Goal: Contribute content: Contribute content

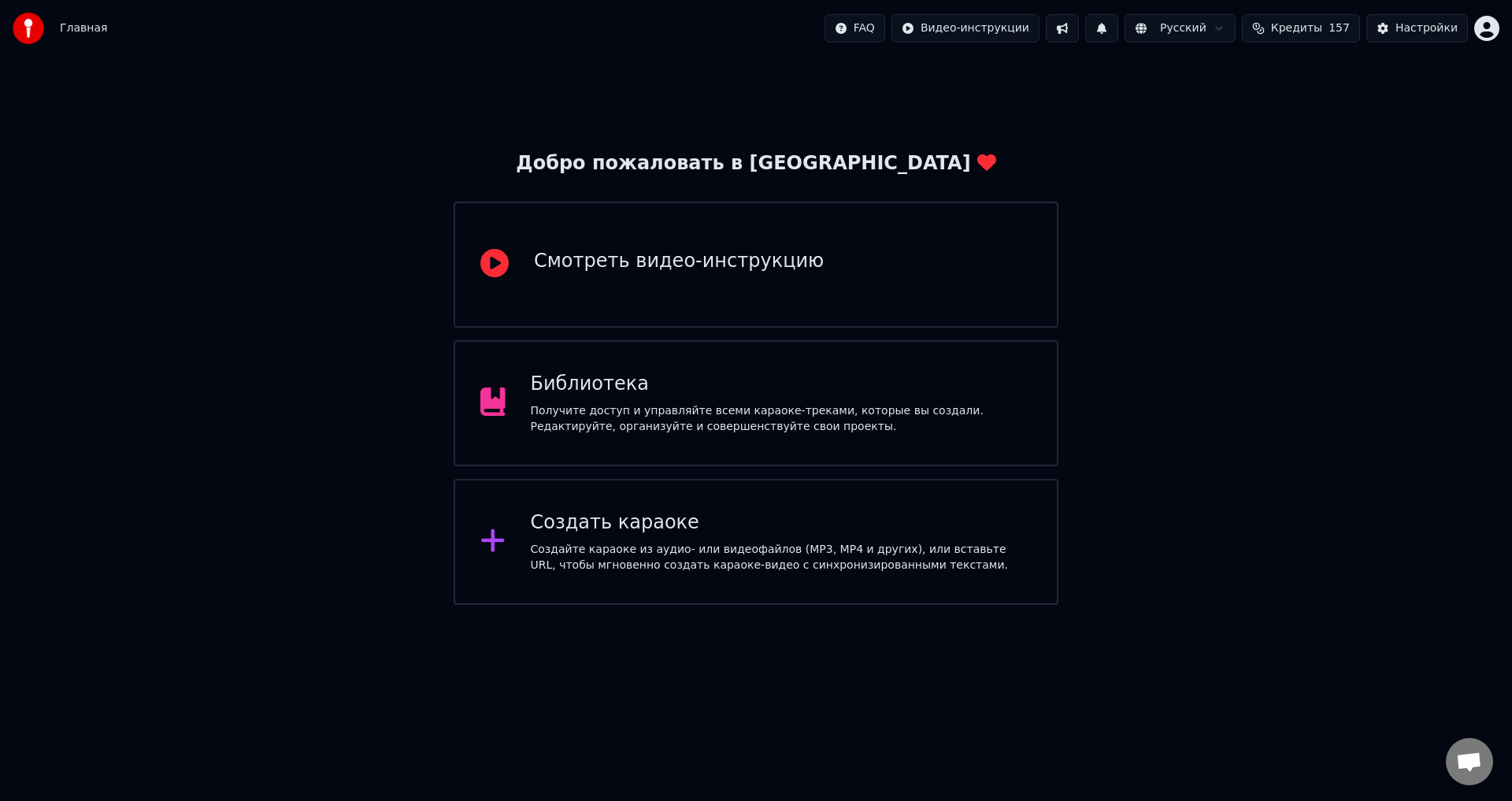
click at [841, 405] on div "Получите доступ и управляйте всеми караоке-треками, которые вы создали. Редакти…" at bounding box center [781, 419] width 501 height 32
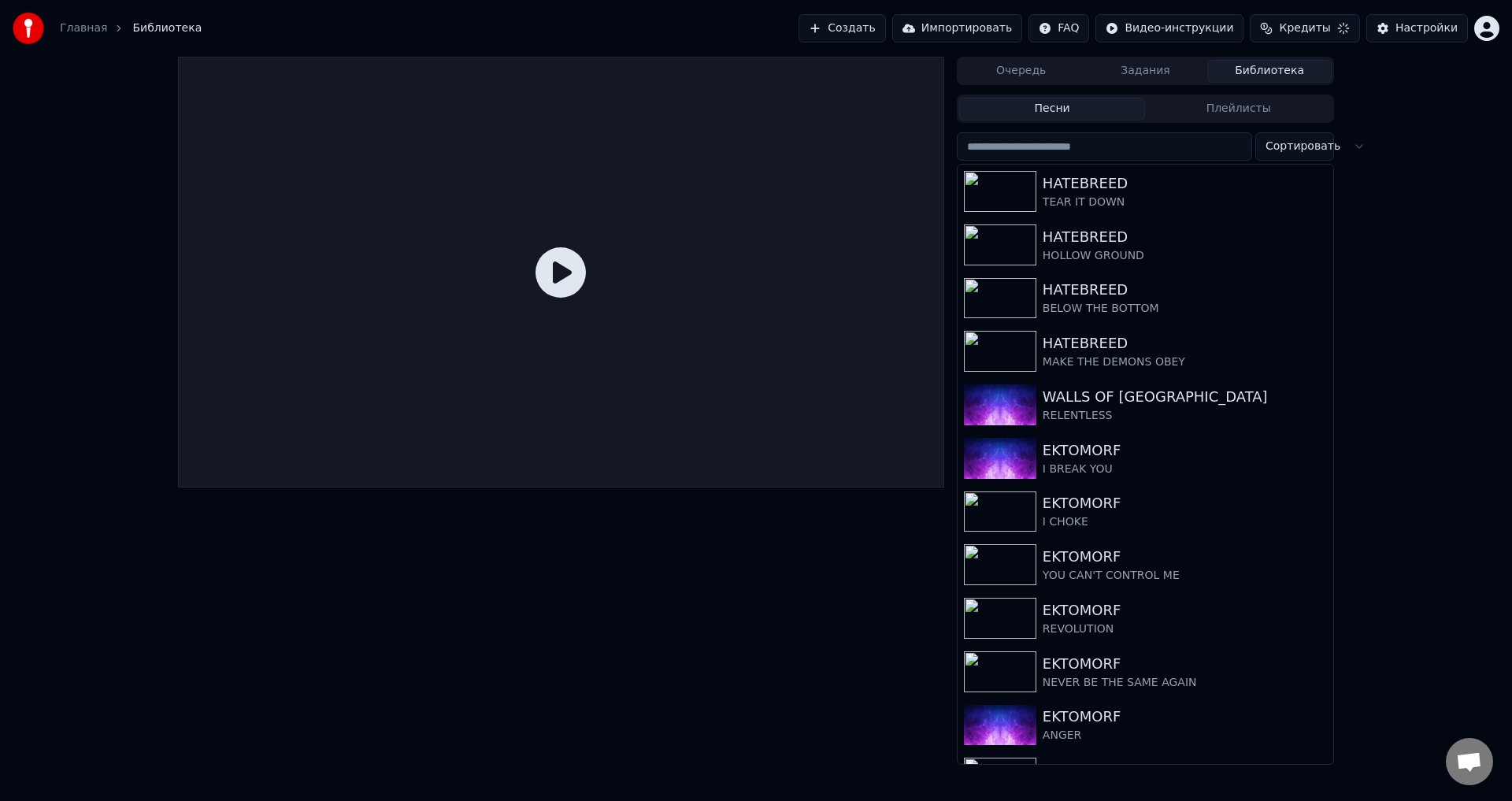
click at [885, 27] on button "Создать" at bounding box center [842, 28] width 87 height 28
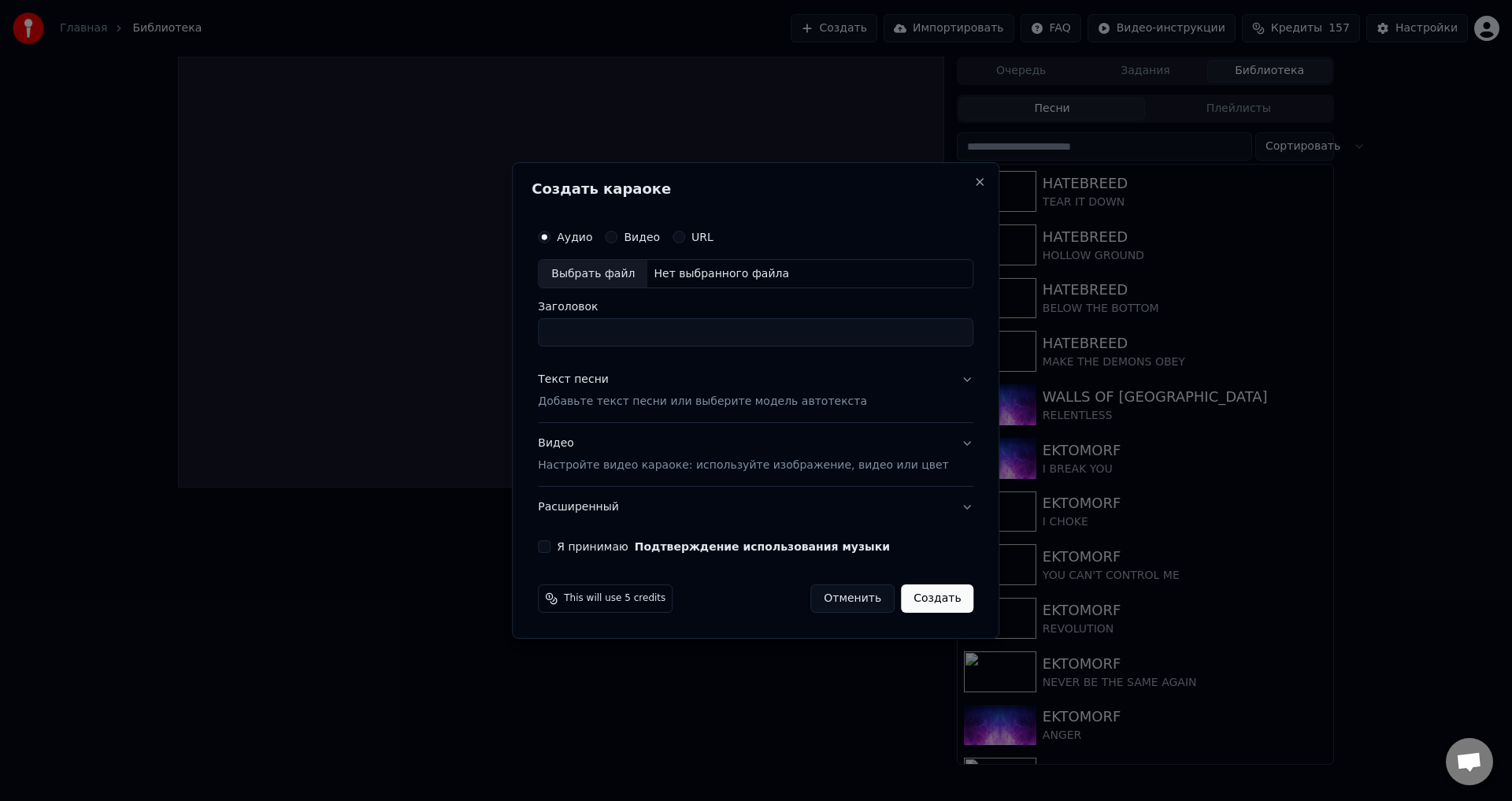
click at [569, 256] on div "Аудио Видео URL Выбрать файл Нет выбранного файла" at bounding box center [755, 255] width 436 height 68
click at [599, 271] on div "Выбрать файл" at bounding box center [592, 274] width 109 height 28
type input "********"
click at [619, 477] on button "Видео Настройте видео караоке: используйте изображение, видео или цвет" at bounding box center [755, 454] width 436 height 63
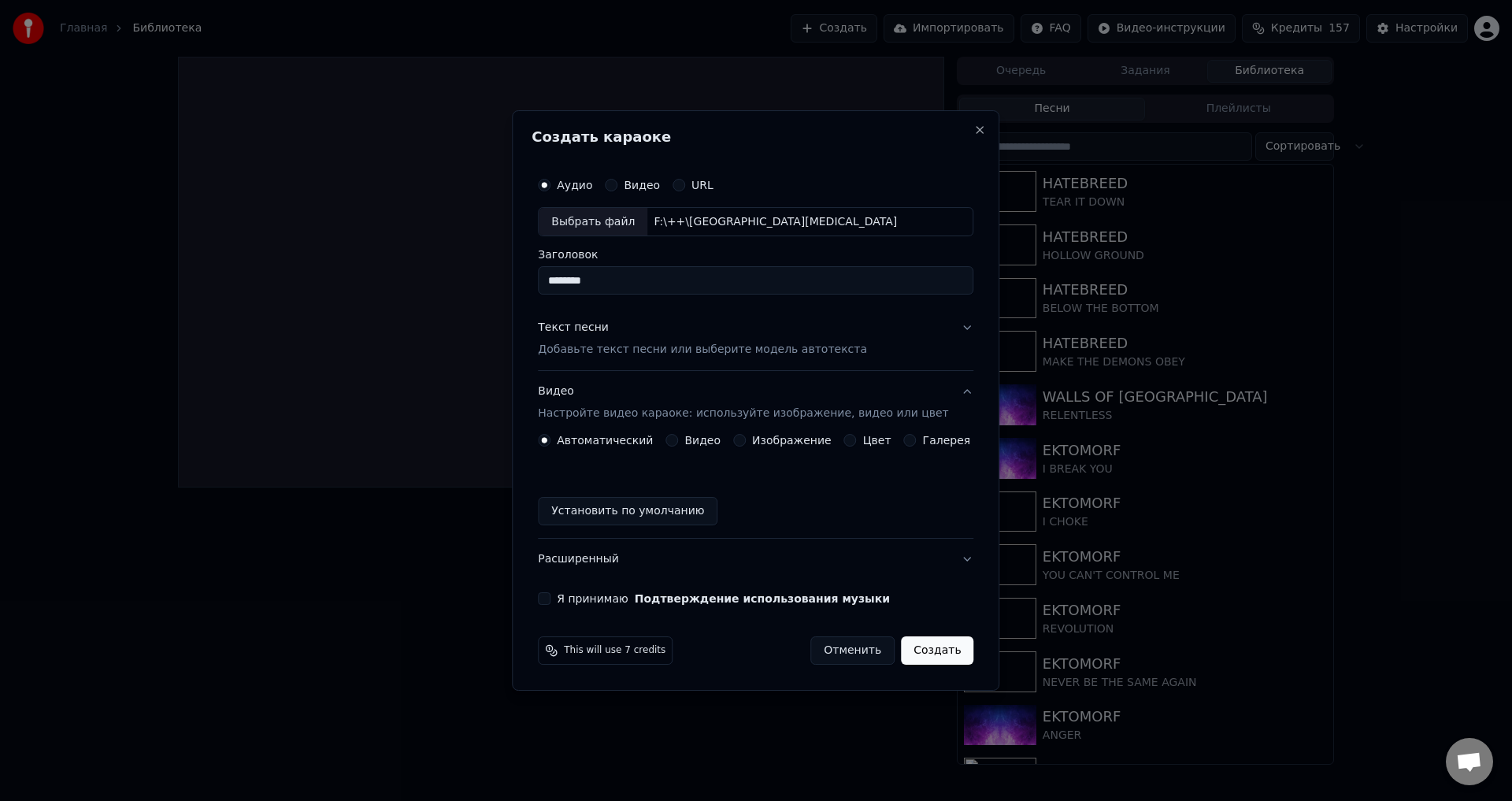
click at [745, 437] on button "Изображение" at bounding box center [739, 440] width 12 height 12
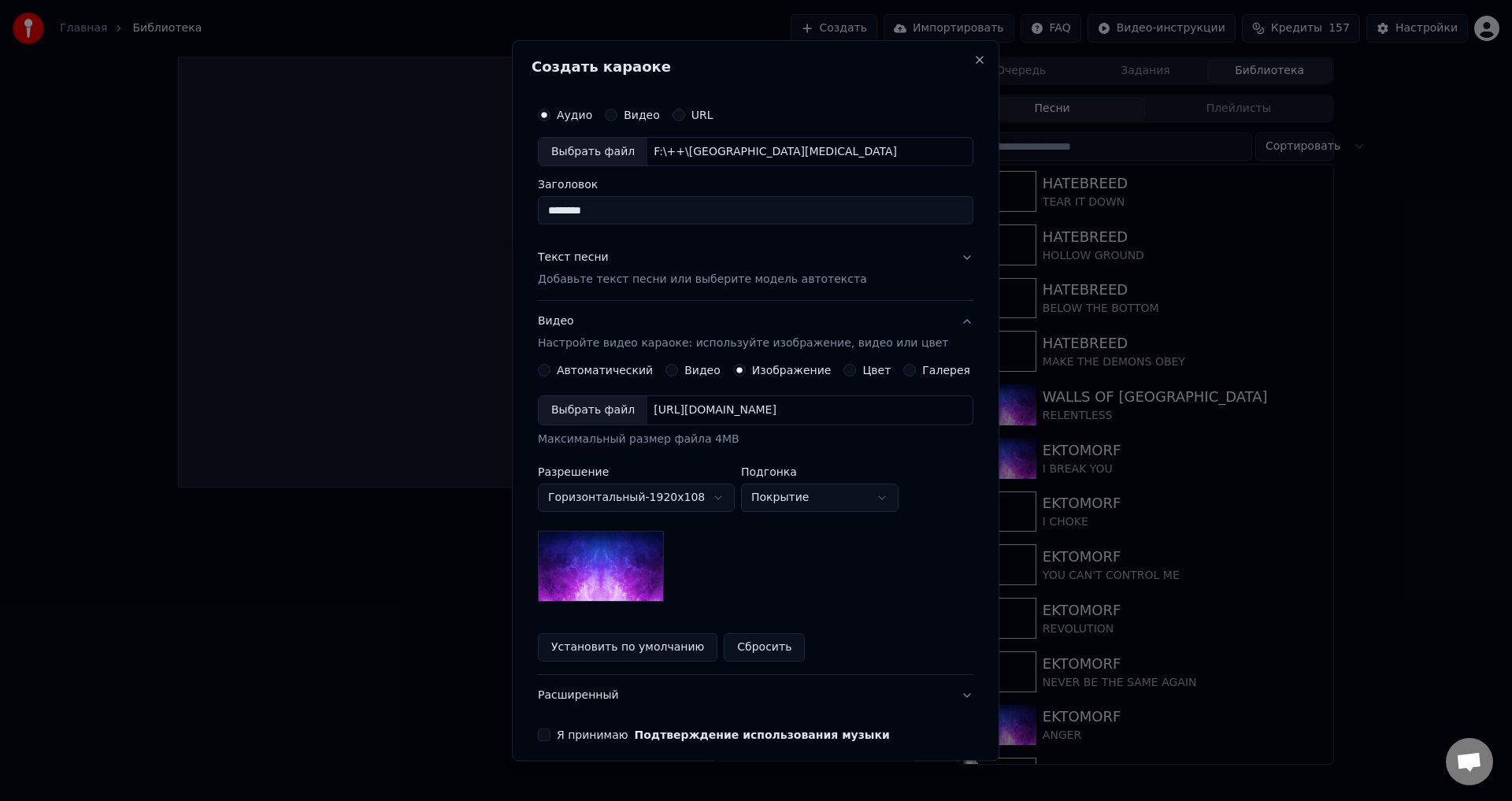
click at [580, 411] on div "Выбрать файл" at bounding box center [592, 411] width 109 height 28
click at [577, 271] on div "Текст песни Добавьте текст песни или выберите модель автотекста" at bounding box center [702, 269] width 329 height 38
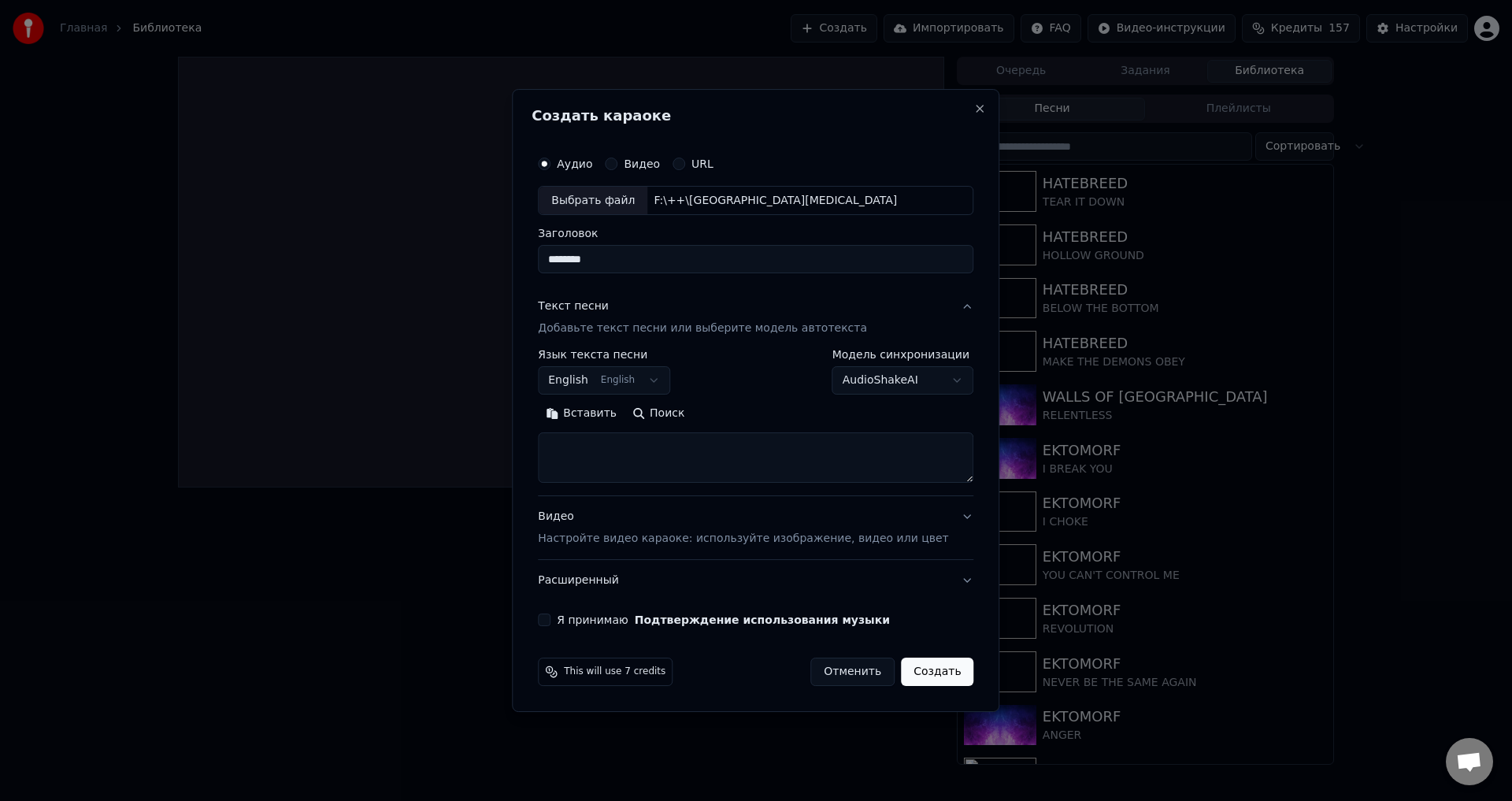
click at [674, 445] on textarea at bounding box center [755, 458] width 436 height 50
paste textarea "**********"
type textarea "**********"
click at [551, 623] on button "Я принимаю Подтверждение использования музыки" at bounding box center [544, 620] width 12 height 12
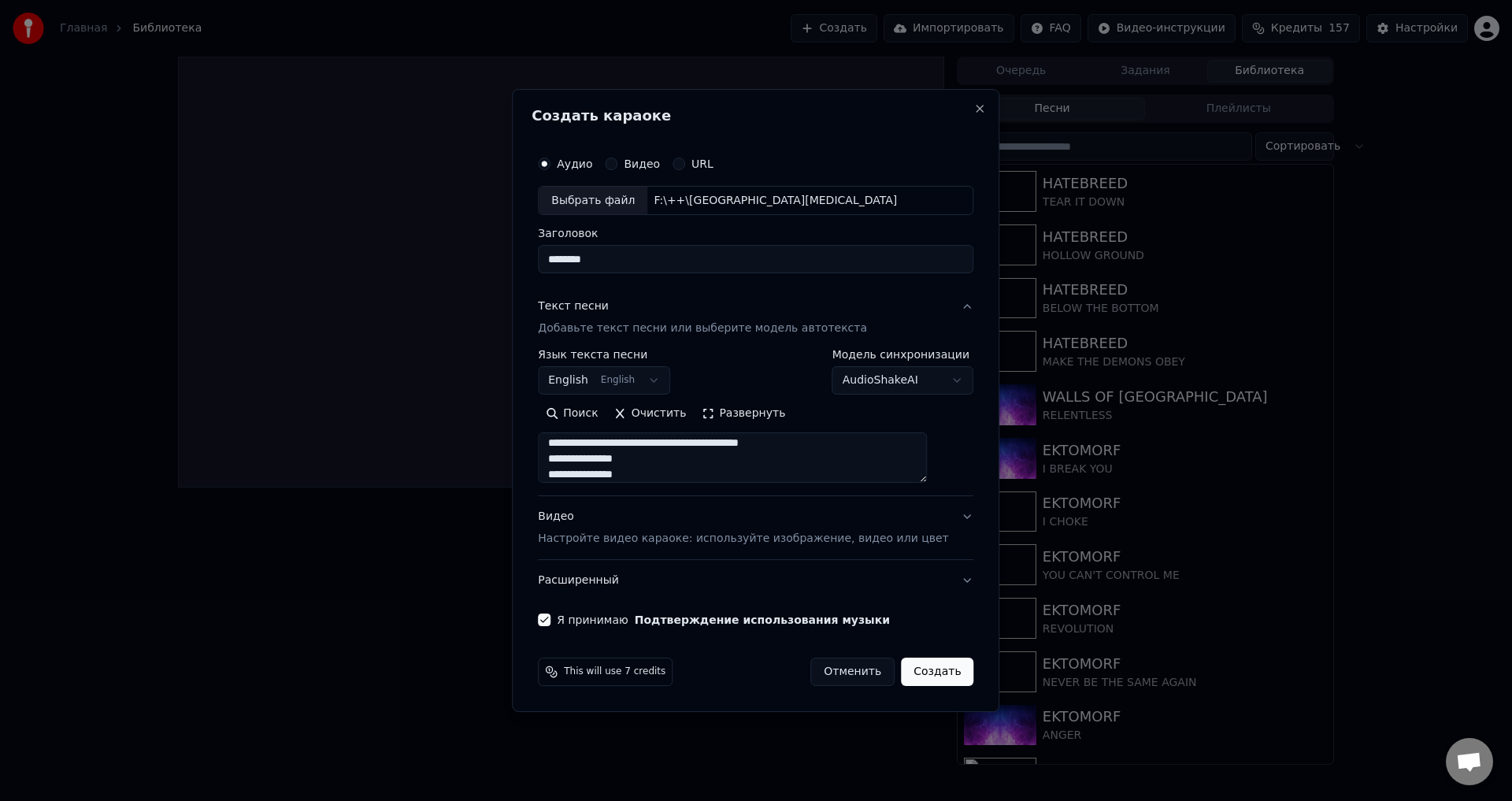
click at [936, 683] on button "Создать" at bounding box center [937, 672] width 73 height 28
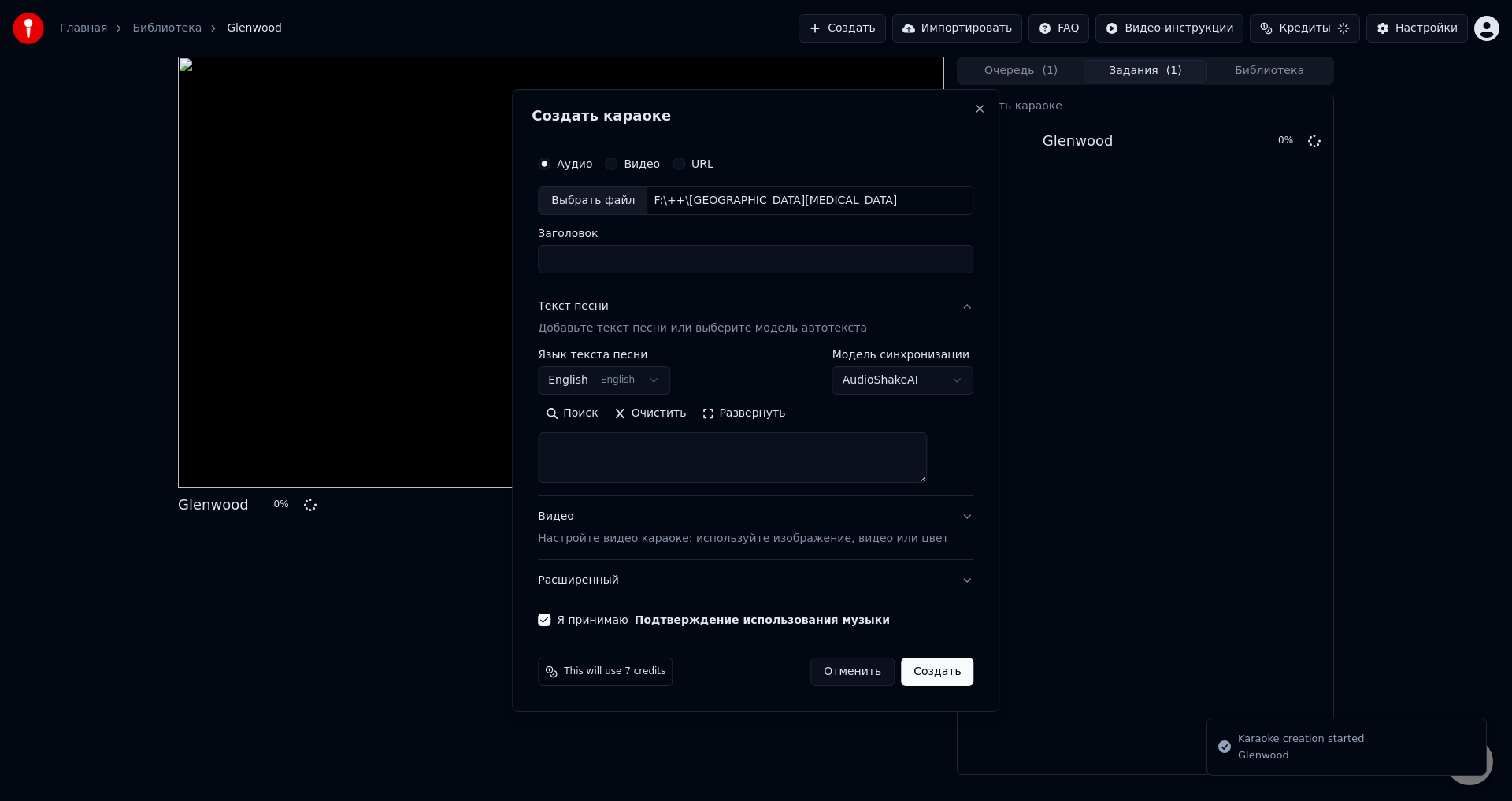
scroll to position [0, 0]
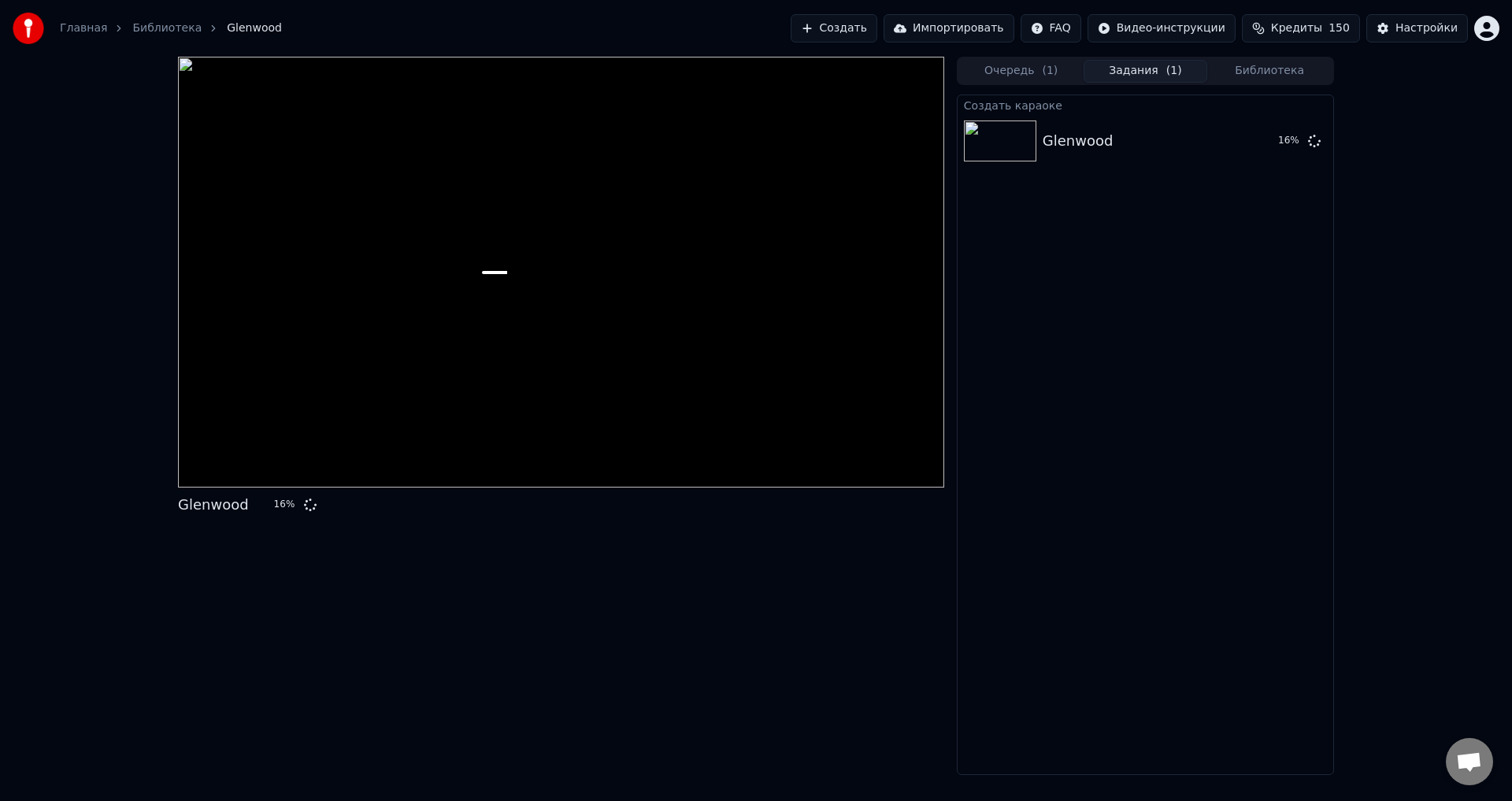
click at [790, 548] on div "Glenwood 16 %" at bounding box center [561, 416] width 767 height 718
click at [565, 612] on div "Glenwood 18 %" at bounding box center [561, 416] width 767 height 718
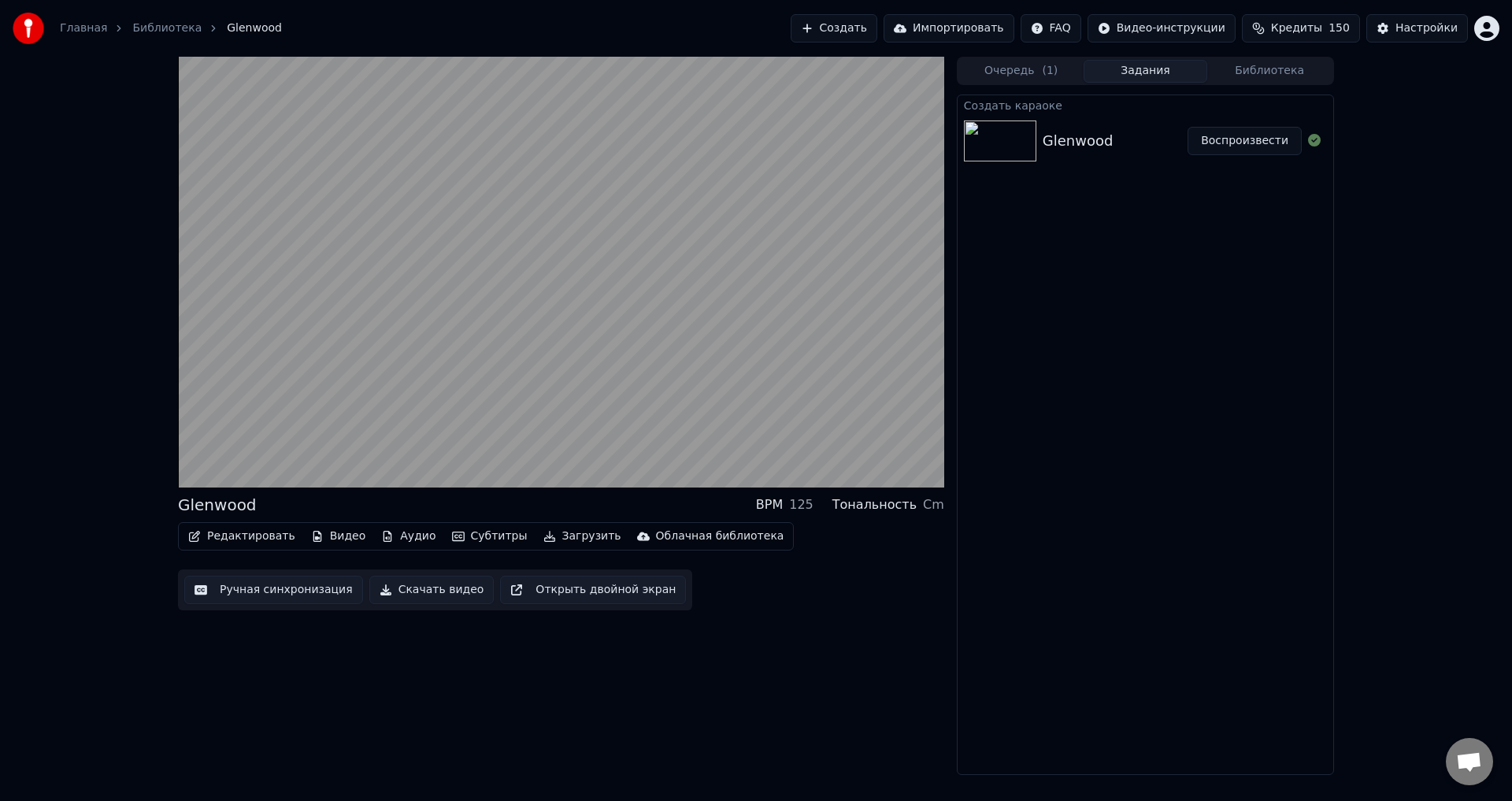
click at [768, 659] on div "Glenwood BPM 125 Тональность Cm Редактировать Видео Аудио Субтитры Загрузить Об…" at bounding box center [561, 416] width 767 height 718
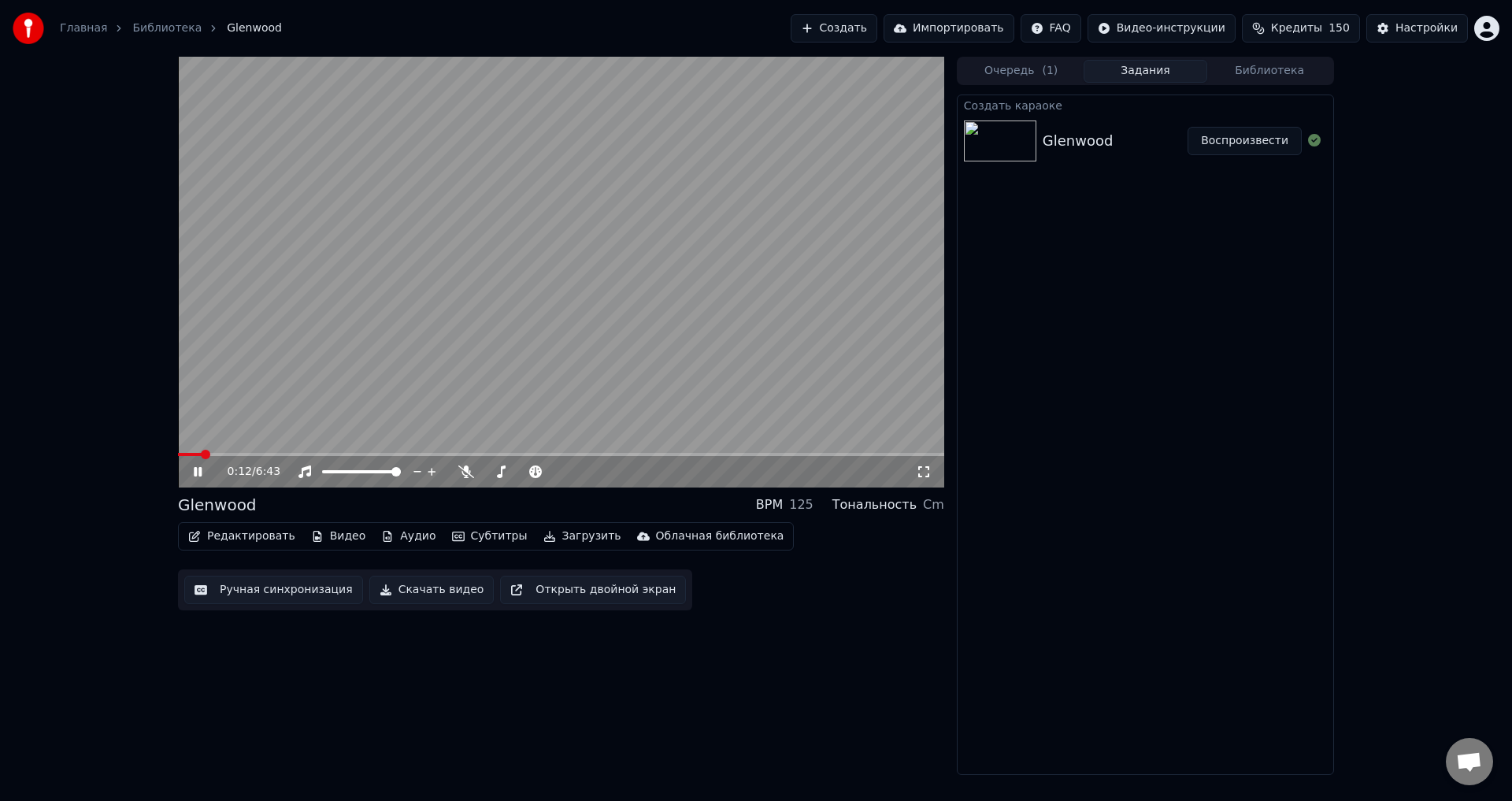
click at [83, 384] on div "0:12 / 6:43 Glenwood BPM 125 Тональность Cm Редактировать Видео Аудио Субтитры …" at bounding box center [756, 416] width 1512 height 718
click at [256, 538] on button "Редактировать" at bounding box center [241, 536] width 119 height 22
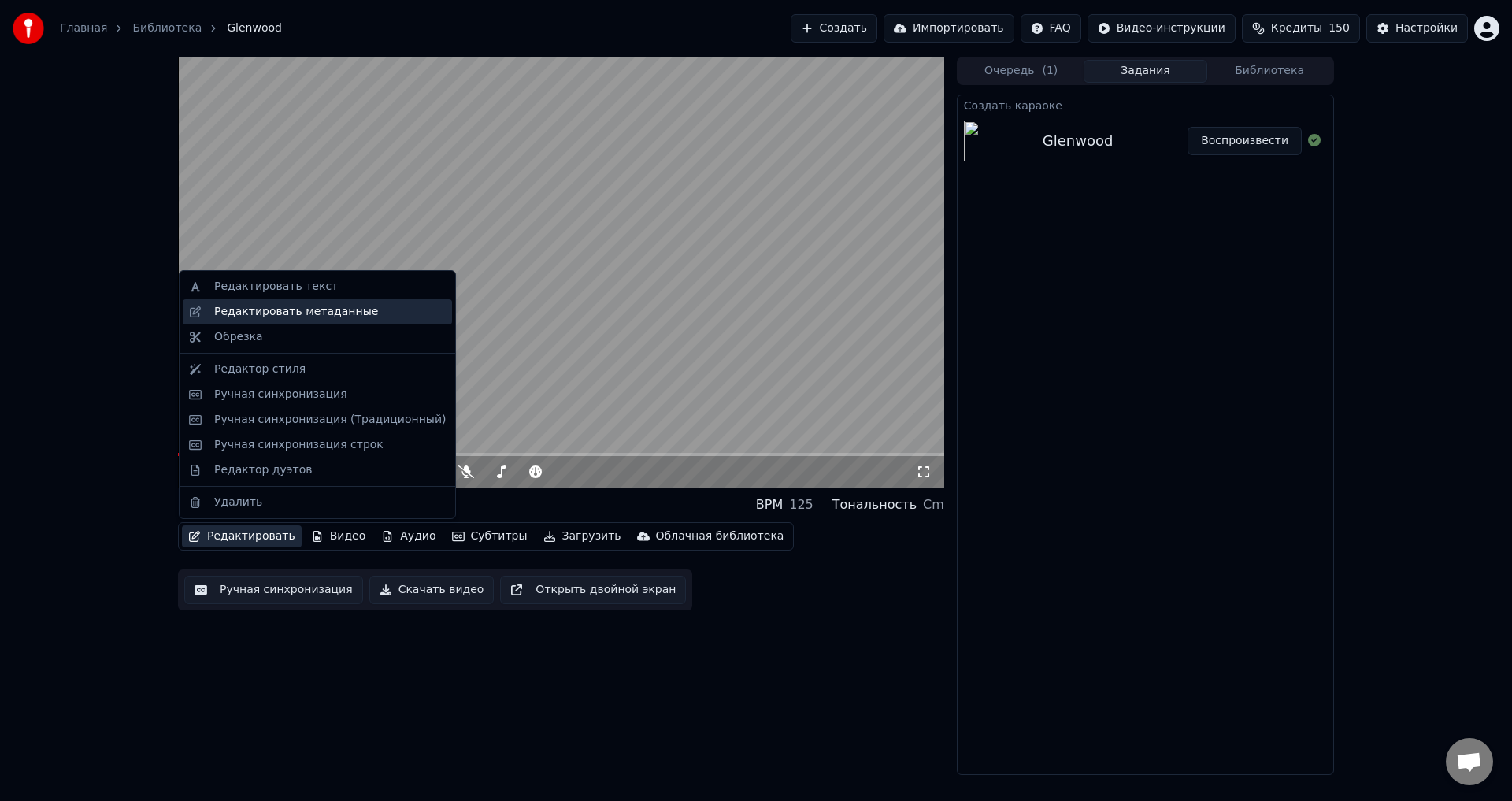
click at [335, 307] on div "Редактировать метаданные" at bounding box center [295, 312] width 164 height 16
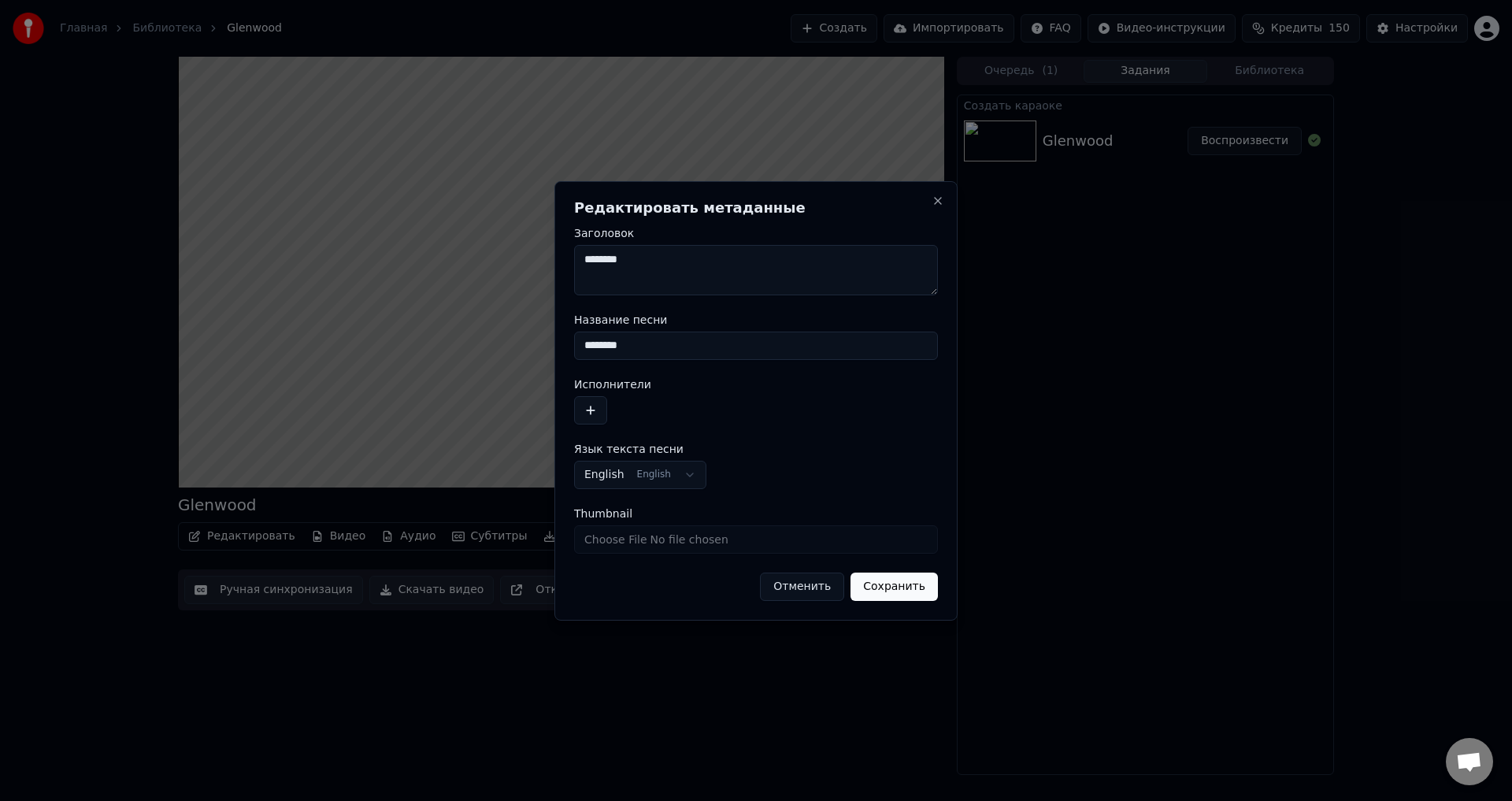
drag, startPoint x: 674, startPoint y: 349, endPoint x: 532, endPoint y: 350, distance: 142.0
click at [532, 350] on body "**********" at bounding box center [756, 400] width 1512 height 801
type input "*"
type input "**********"
click at [587, 413] on button "button" at bounding box center [590, 410] width 33 height 28
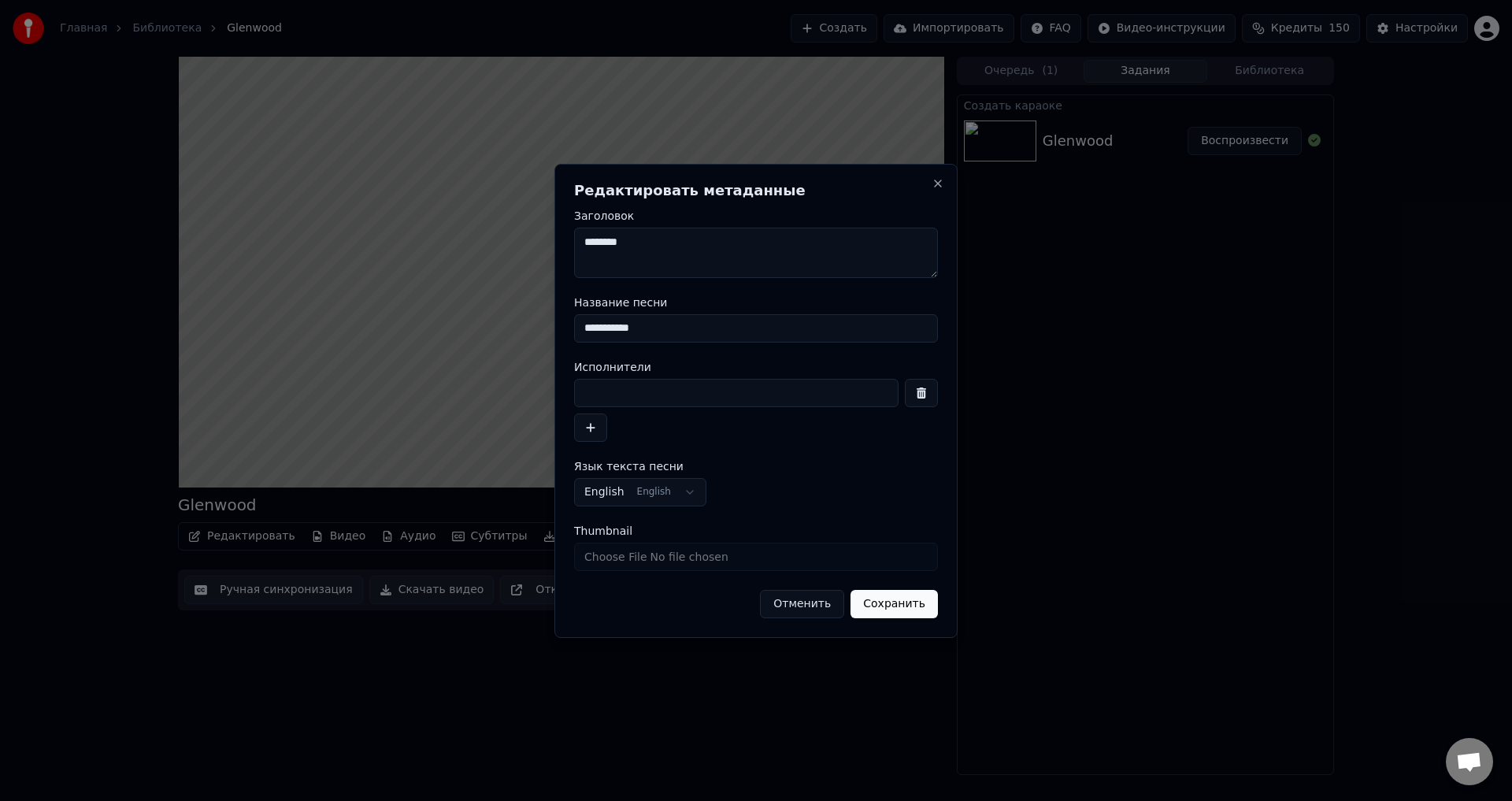
click at [634, 393] on input at bounding box center [736, 393] width 325 height 28
type input "********"
drag, startPoint x: 920, startPoint y: 609, endPoint x: 647, endPoint y: 614, distance: 273.0
click at [920, 609] on button "Сохранить" at bounding box center [894, 604] width 88 height 28
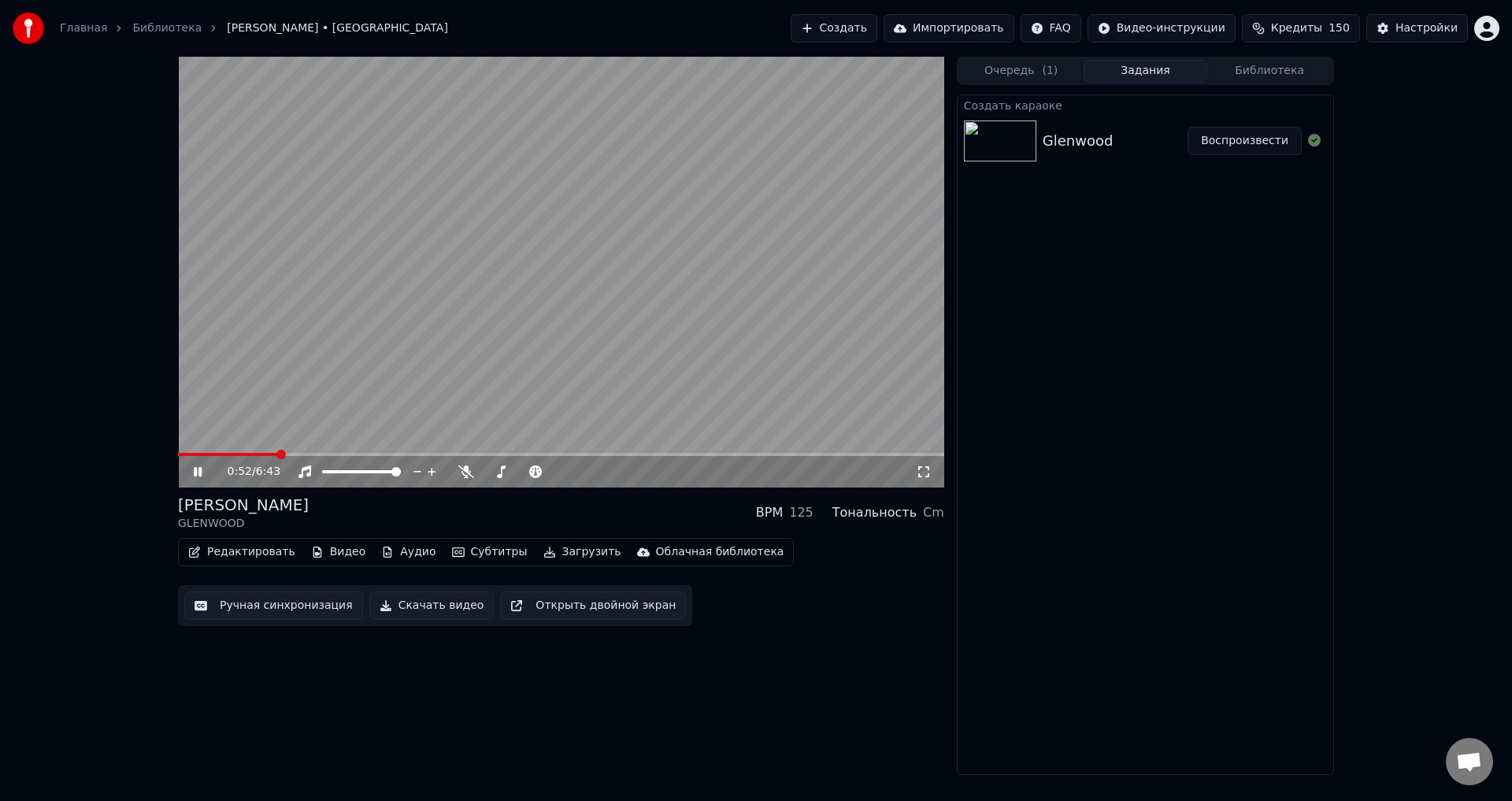
click at [924, 474] on icon at bounding box center [924, 471] width 16 height 12
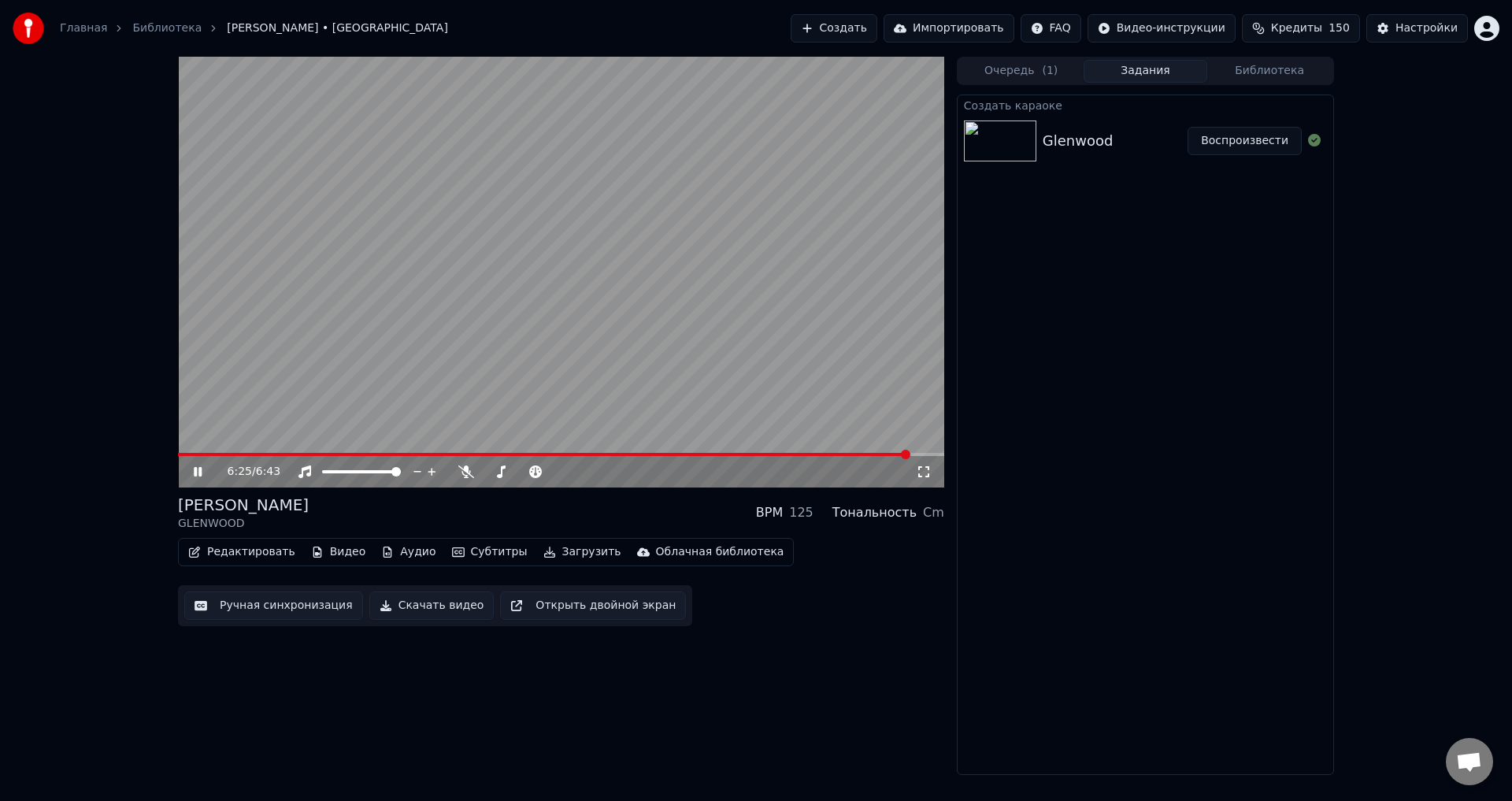
click at [541, 520] on div "[PERSON_NAME] GLENWOOD BPM 125 Тональность Cm" at bounding box center [561, 513] width 767 height 38
click at [808, 656] on div "6:27 / 6:43 [PERSON_NAME] GLENWOOD BPM 125 Тональность Cm Редактировать Видео А…" at bounding box center [561, 416] width 767 height 718
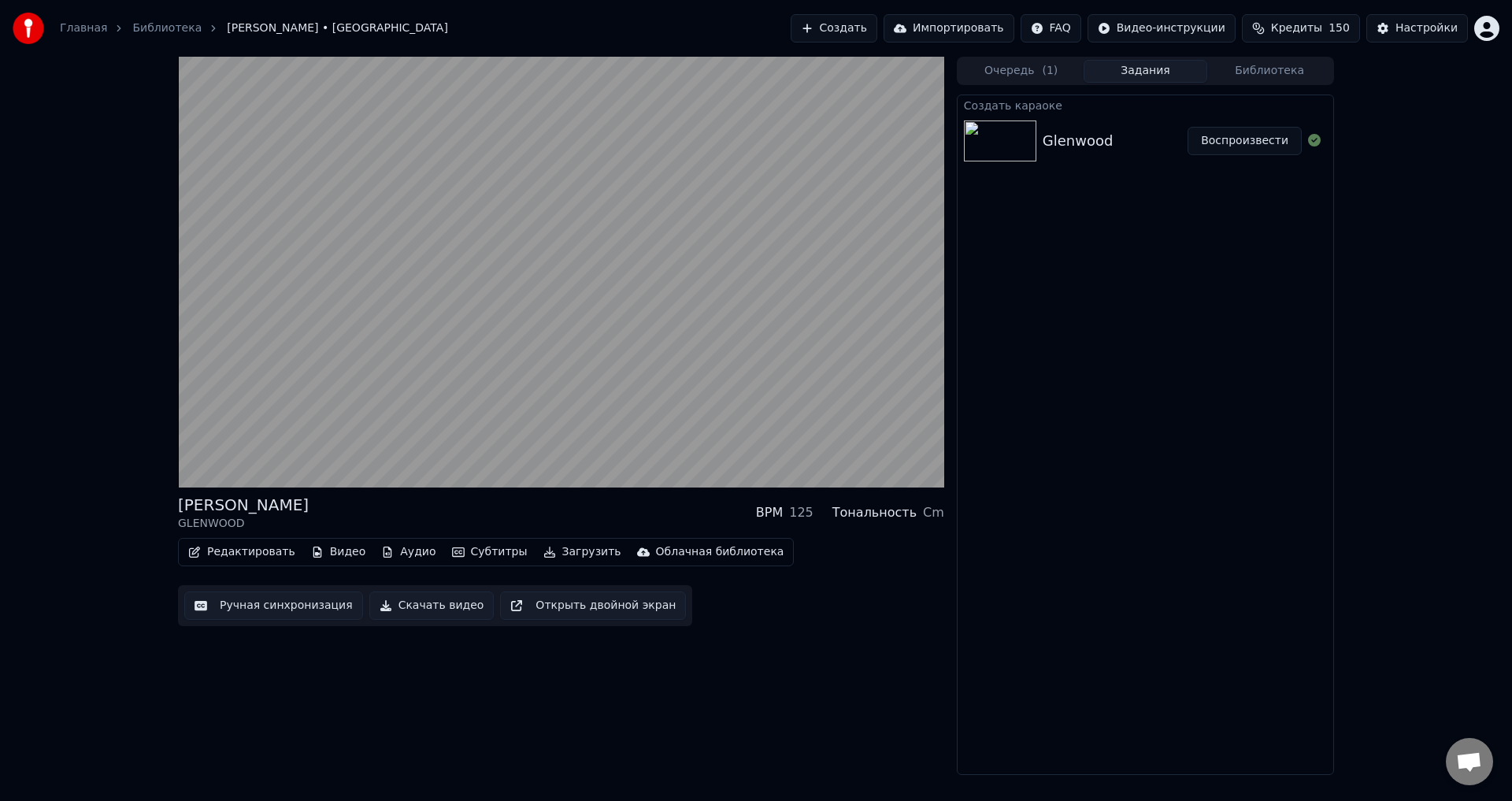
click at [533, 492] on div "[PERSON_NAME] GLENWOOD BPM 125 Тональность Cm Редактировать Видео Аудио Субтитр…" at bounding box center [561, 416] width 767 height 718
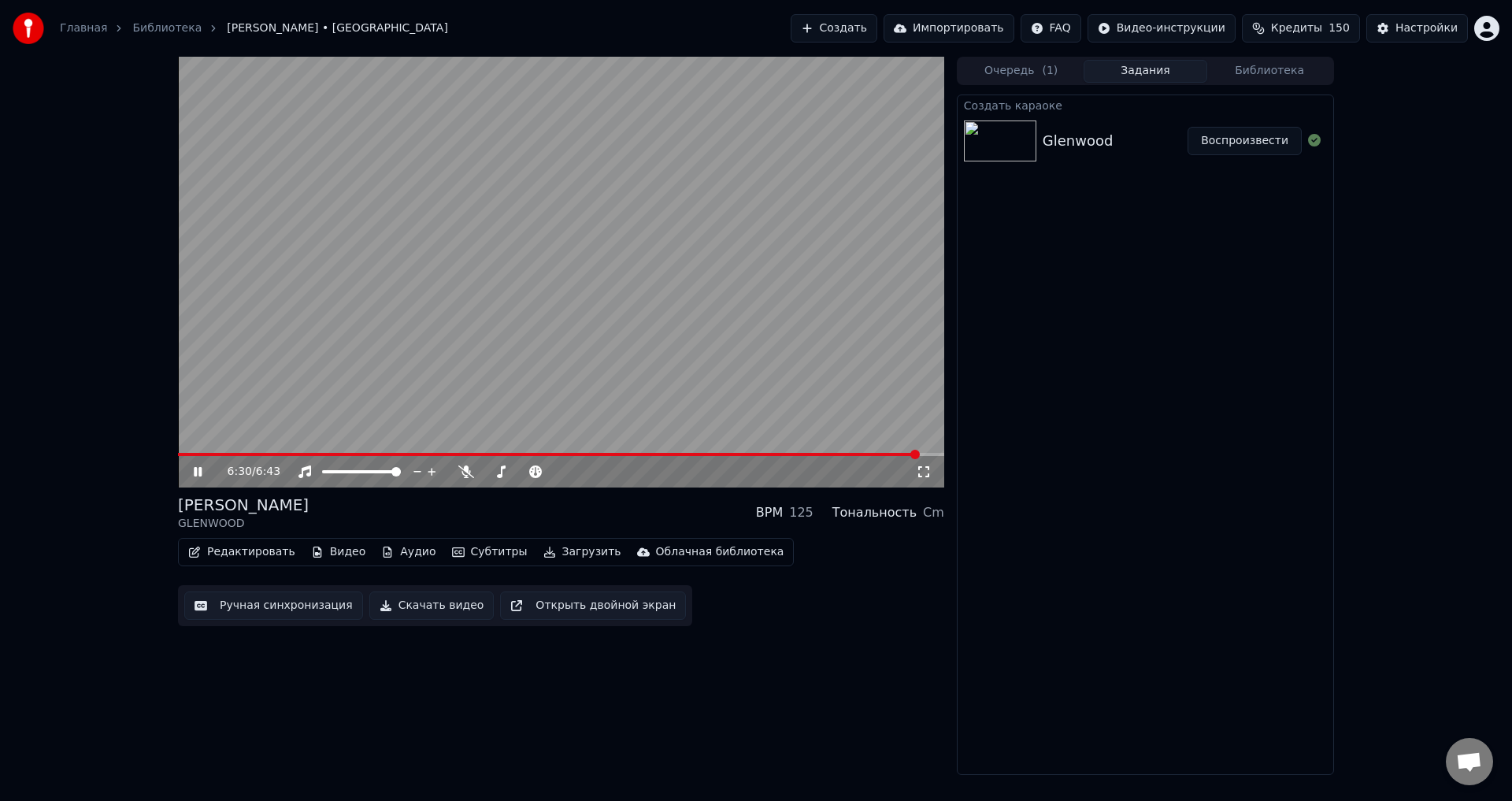
click at [547, 510] on div "[PERSON_NAME] GLENWOOD BPM 125 Тональность Cm" at bounding box center [561, 513] width 767 height 38
click at [538, 520] on div "[PERSON_NAME] GLENWOOD BPM 125 Тональность Cm" at bounding box center [561, 513] width 767 height 38
click at [271, 545] on button "Редактировать" at bounding box center [241, 552] width 119 height 22
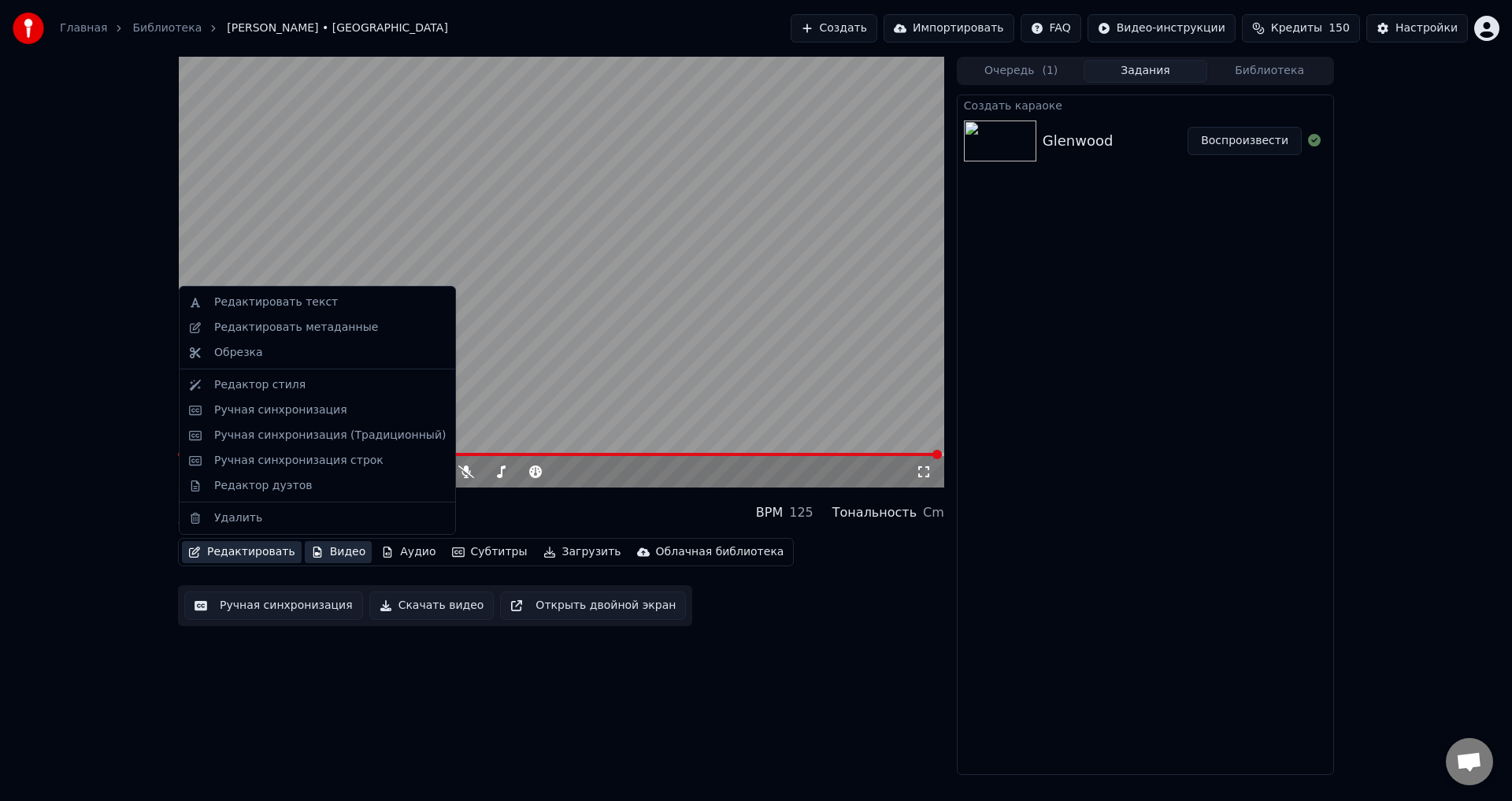
click at [305, 547] on button "Видео" at bounding box center [339, 552] width 68 height 22
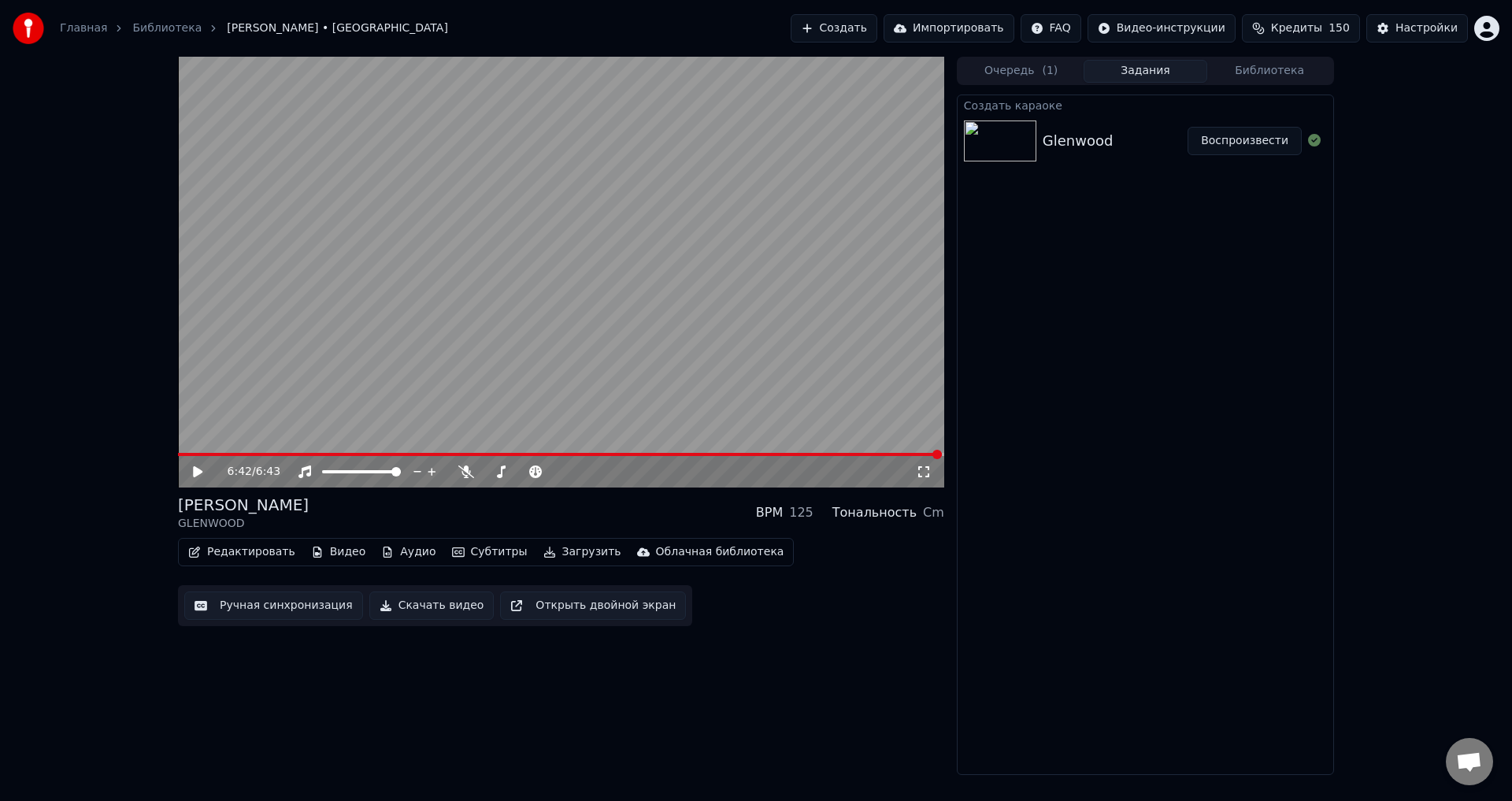
click at [314, 553] on button "Видео" at bounding box center [339, 552] width 68 height 22
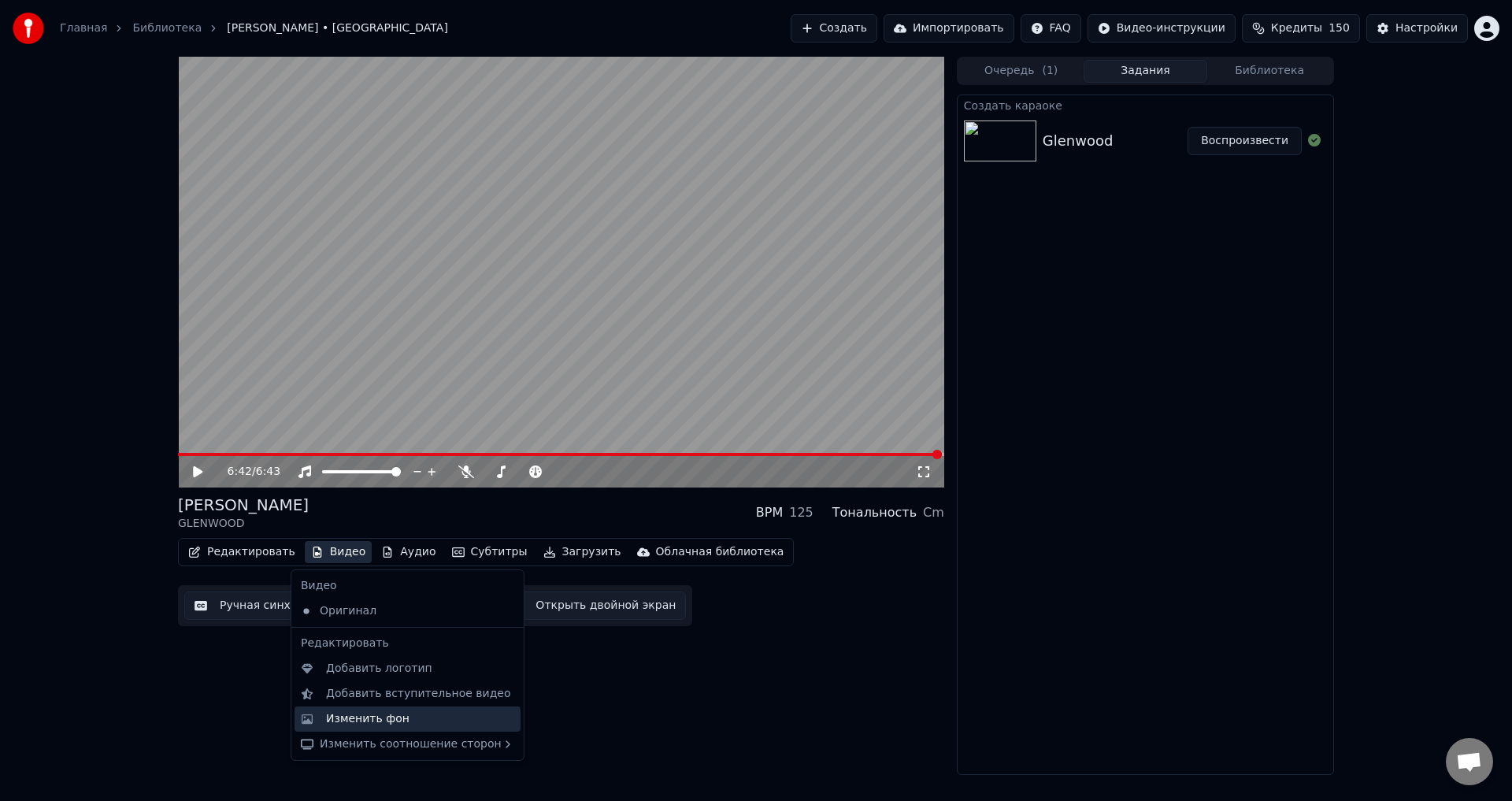
click at [400, 720] on div "Изменить фон" at bounding box center [420, 719] width 188 height 16
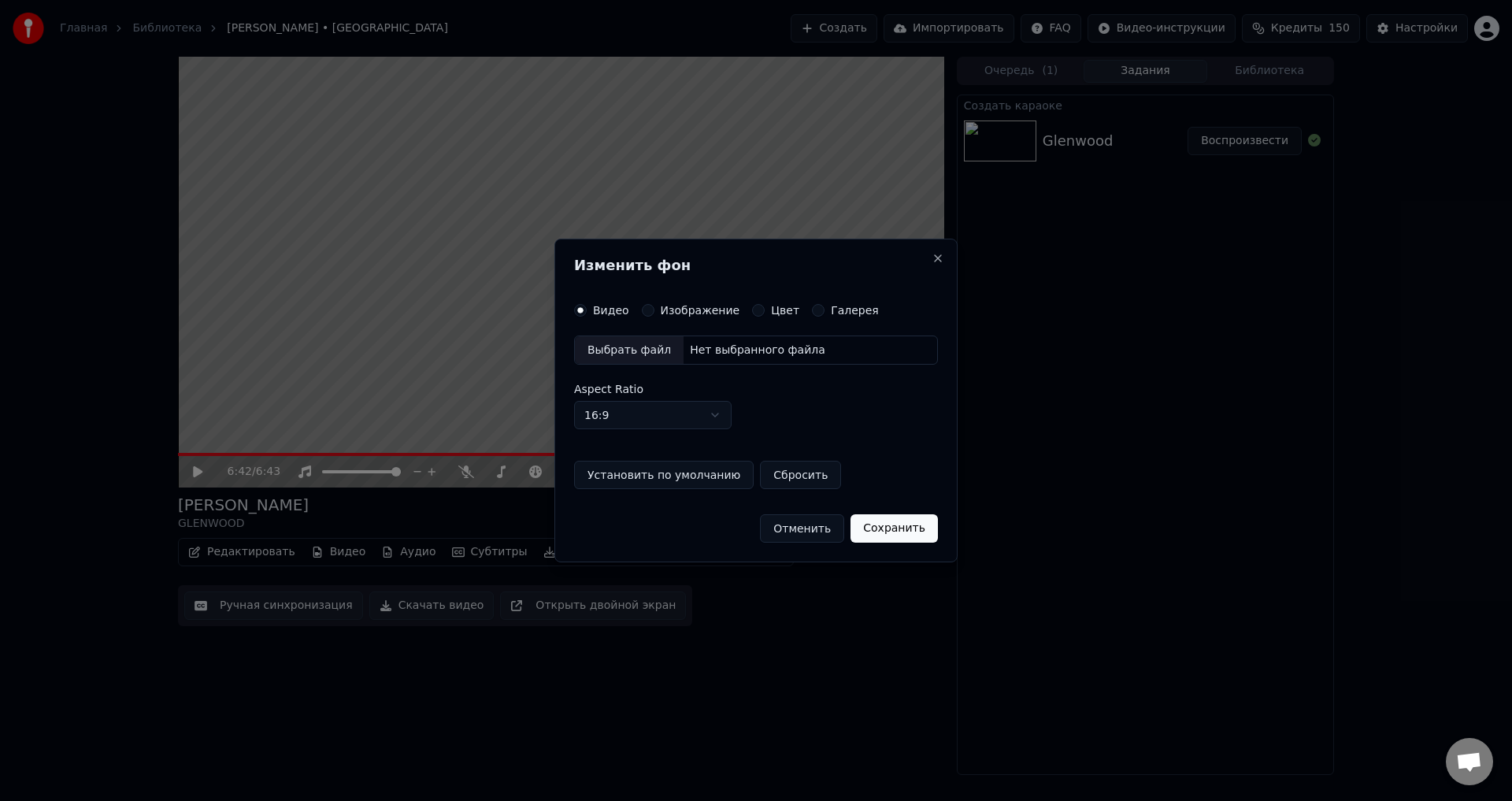
click at [643, 310] on button "Изображение" at bounding box center [648, 310] width 12 height 12
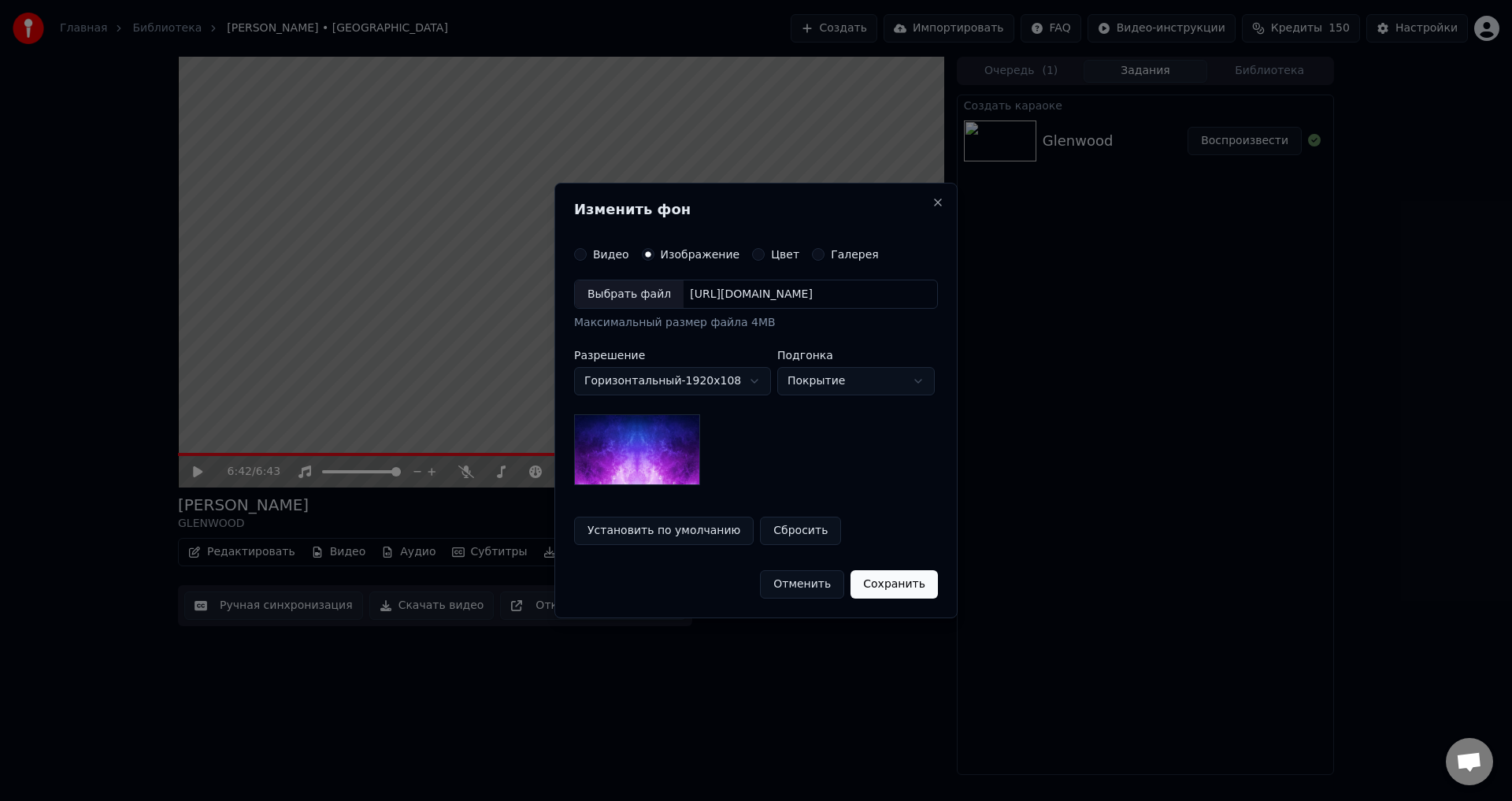
click at [628, 298] on div "Выбрать файл" at bounding box center [629, 294] width 109 height 28
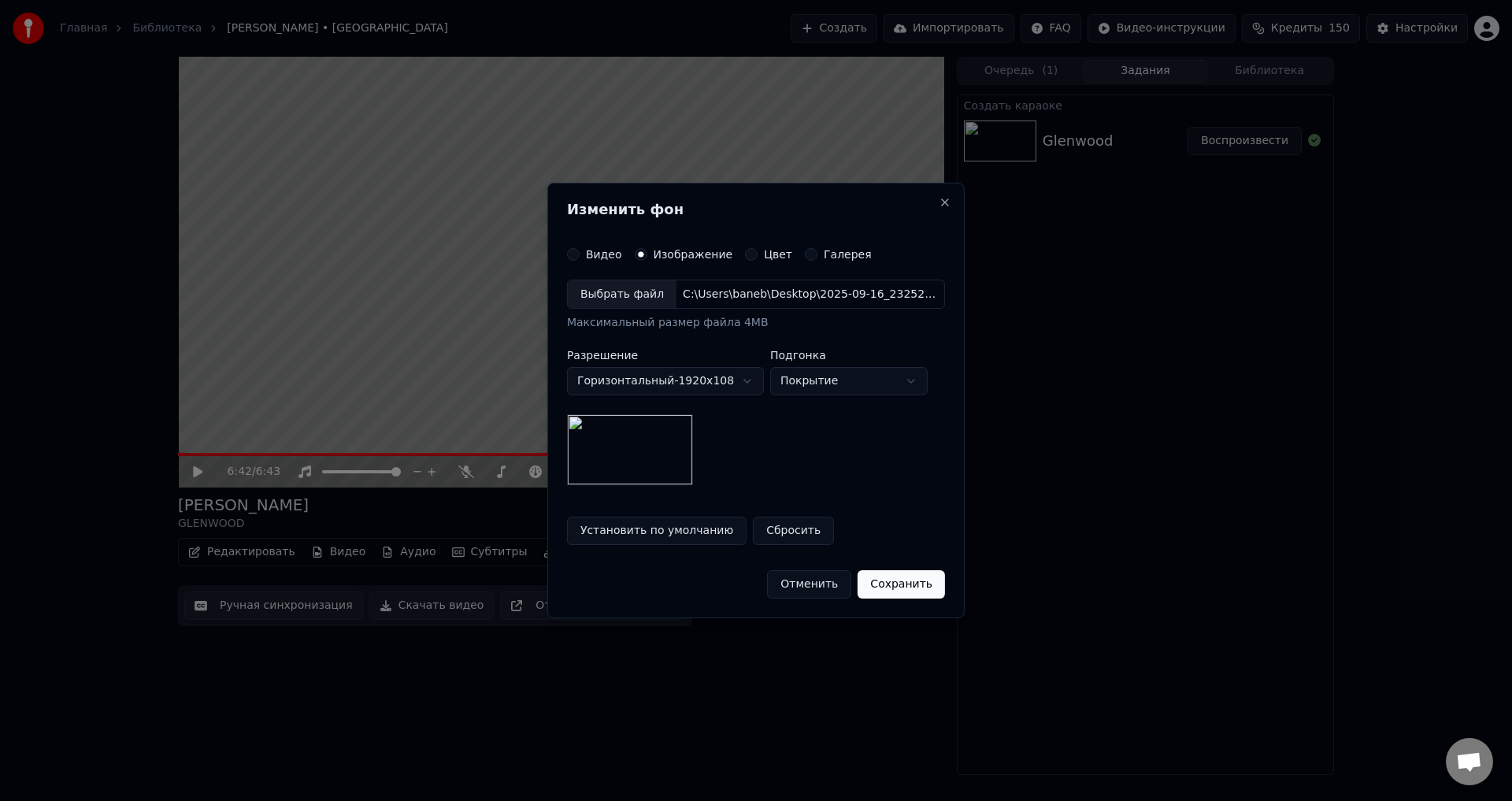
click at [900, 584] on button "Сохранить" at bounding box center [901, 584] width 88 height 28
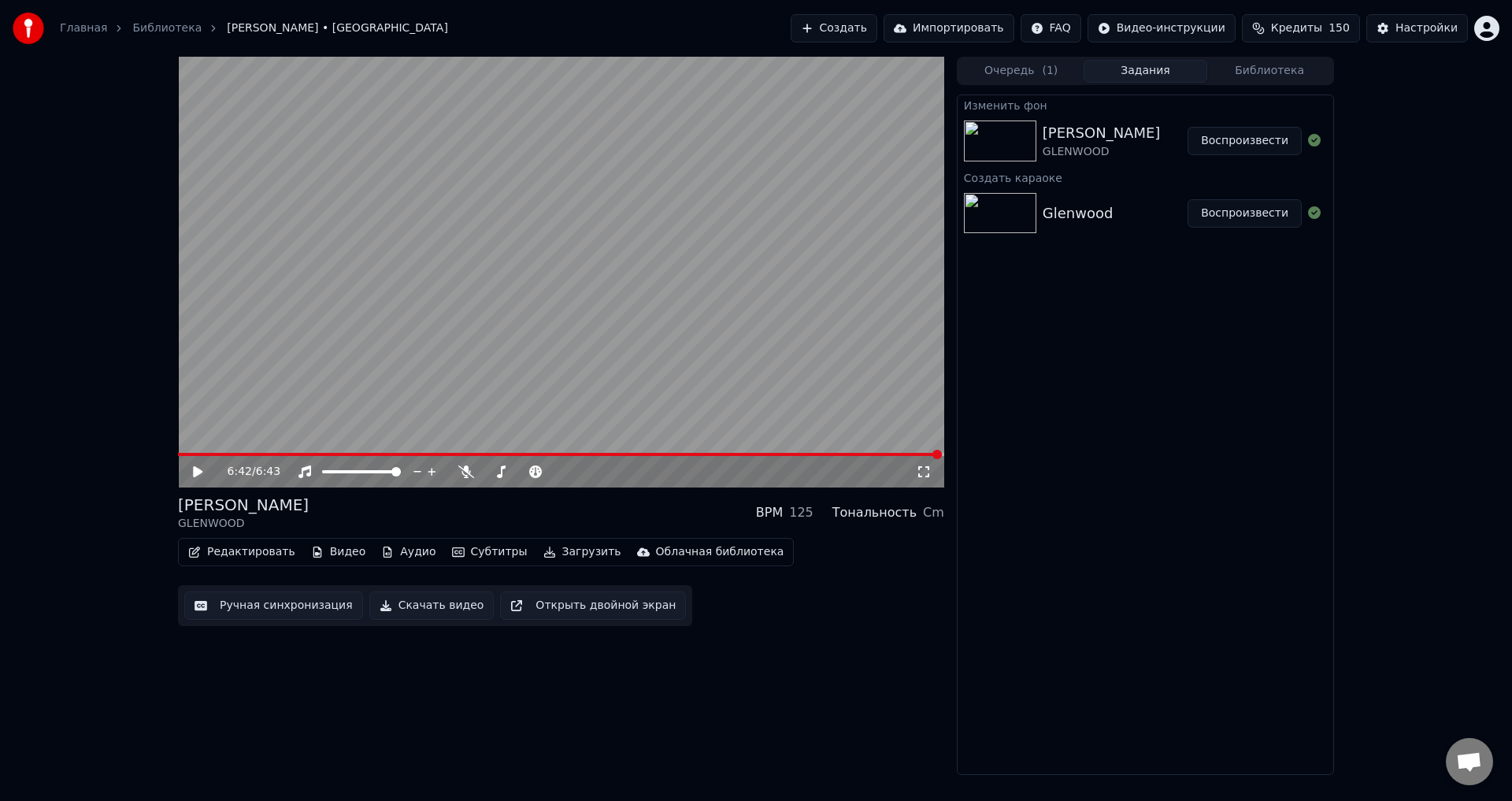
click at [554, 336] on video at bounding box center [561, 271] width 767 height 431
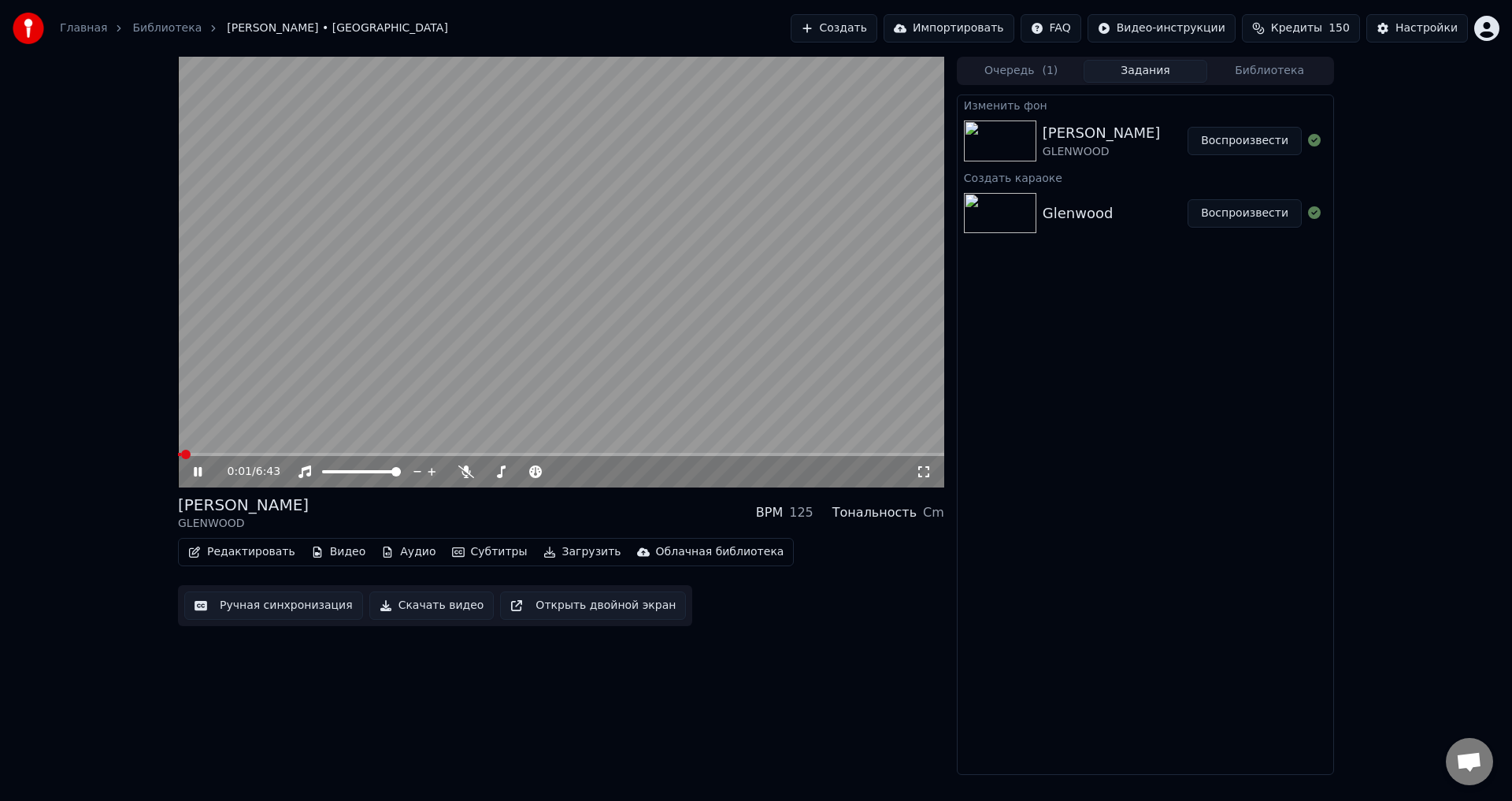
click at [444, 286] on video at bounding box center [561, 271] width 767 height 431
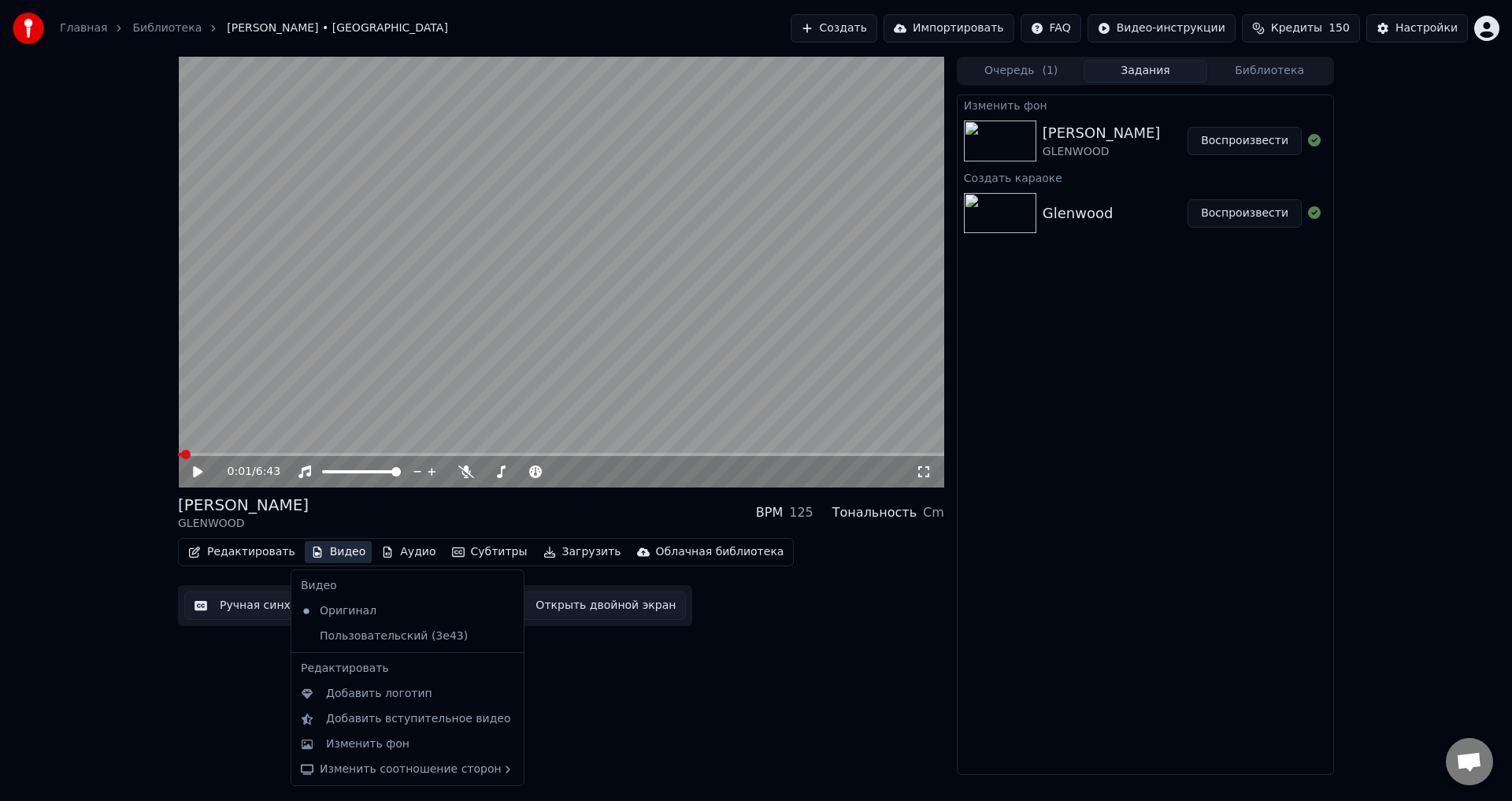
click at [328, 552] on button "Видео" at bounding box center [339, 552] width 68 height 22
click at [355, 638] on div "Пользовательский (3e43)" at bounding box center [395, 636] width 202 height 26
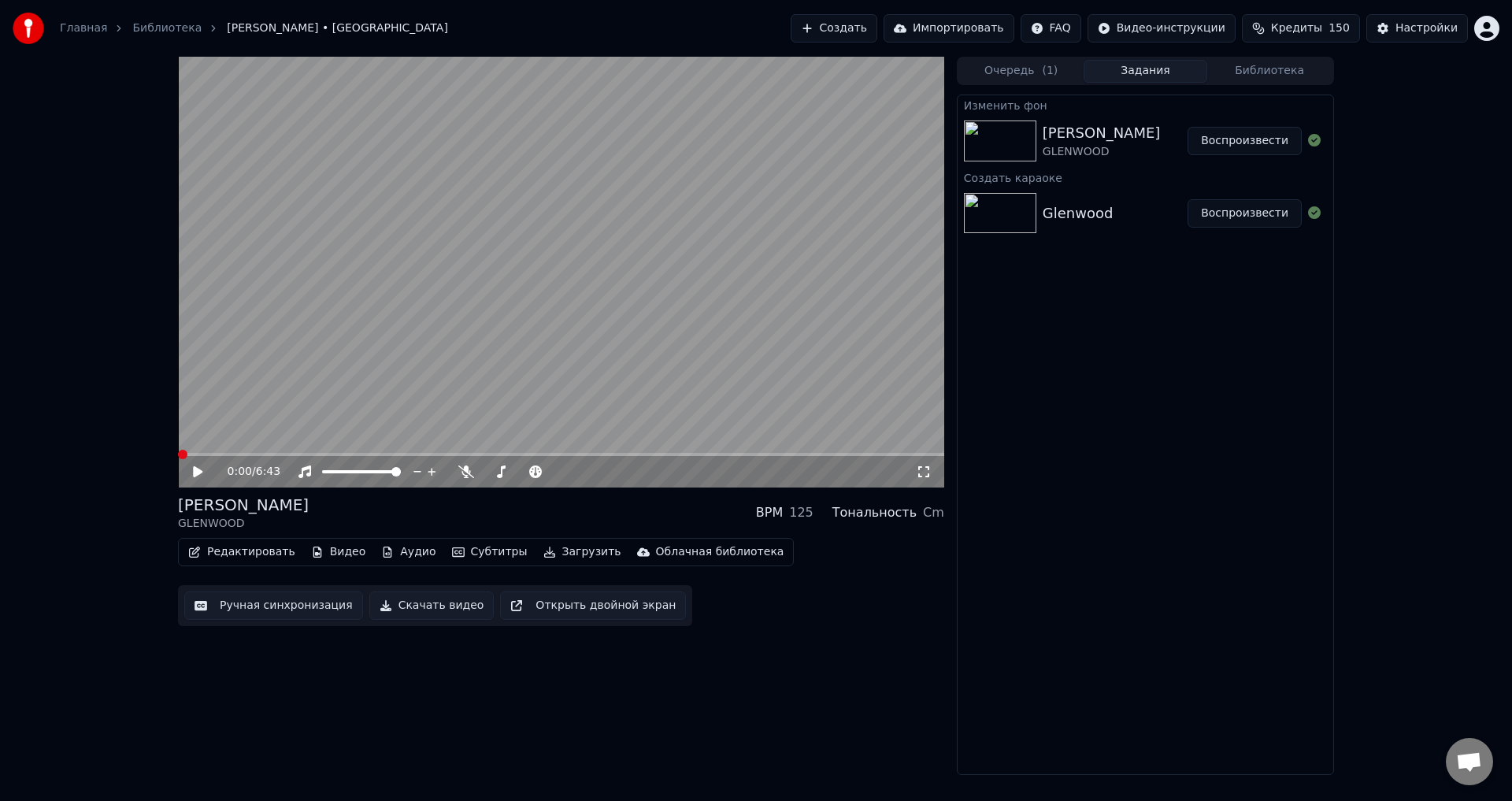
click at [372, 347] on video at bounding box center [561, 271] width 767 height 431
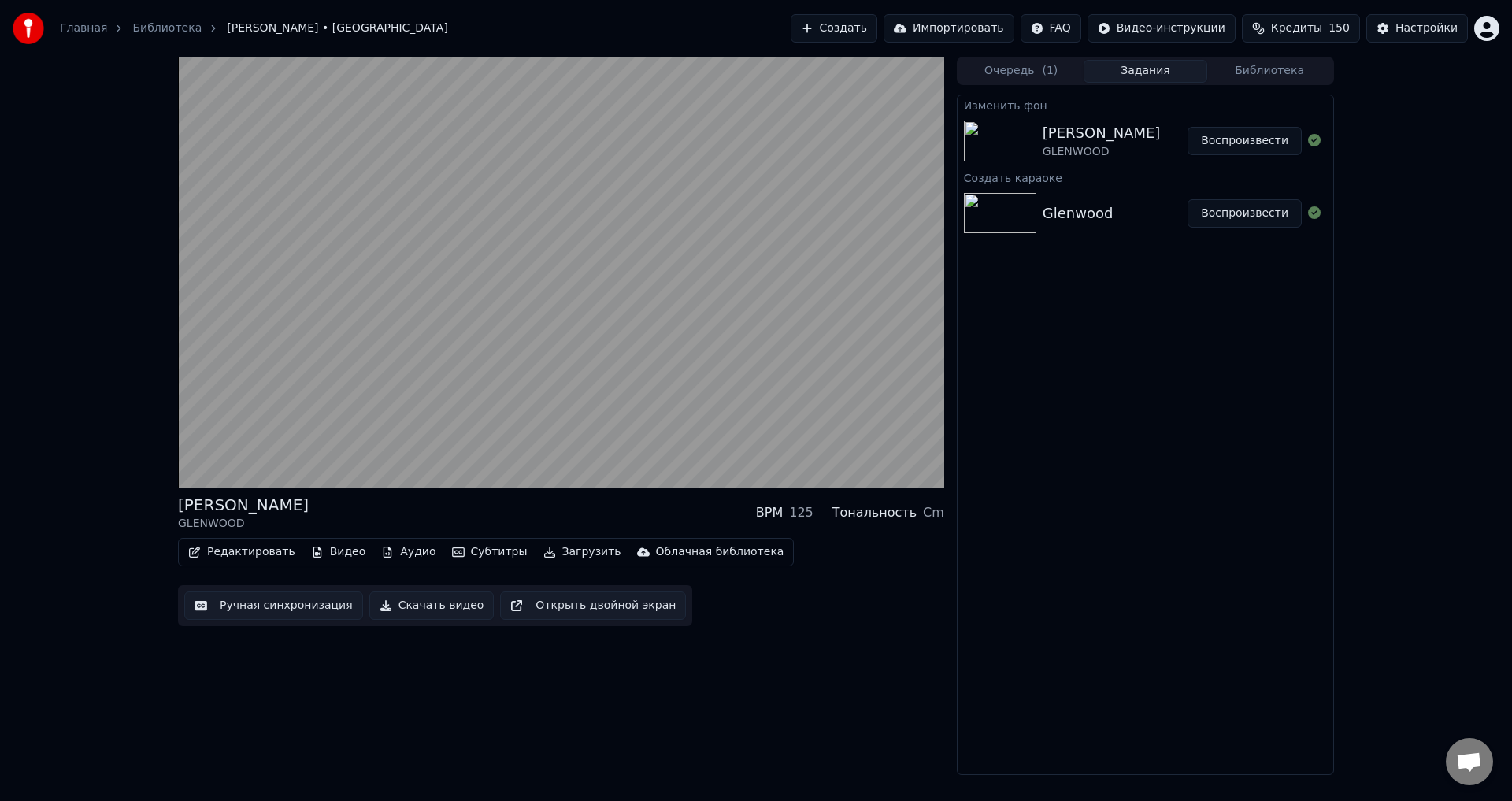
click at [91, 341] on div "[PERSON_NAME] GLENWOOD BPM 125 Тональность Cm Редактировать Видео Аудио Субтитр…" at bounding box center [756, 416] width 1512 height 718
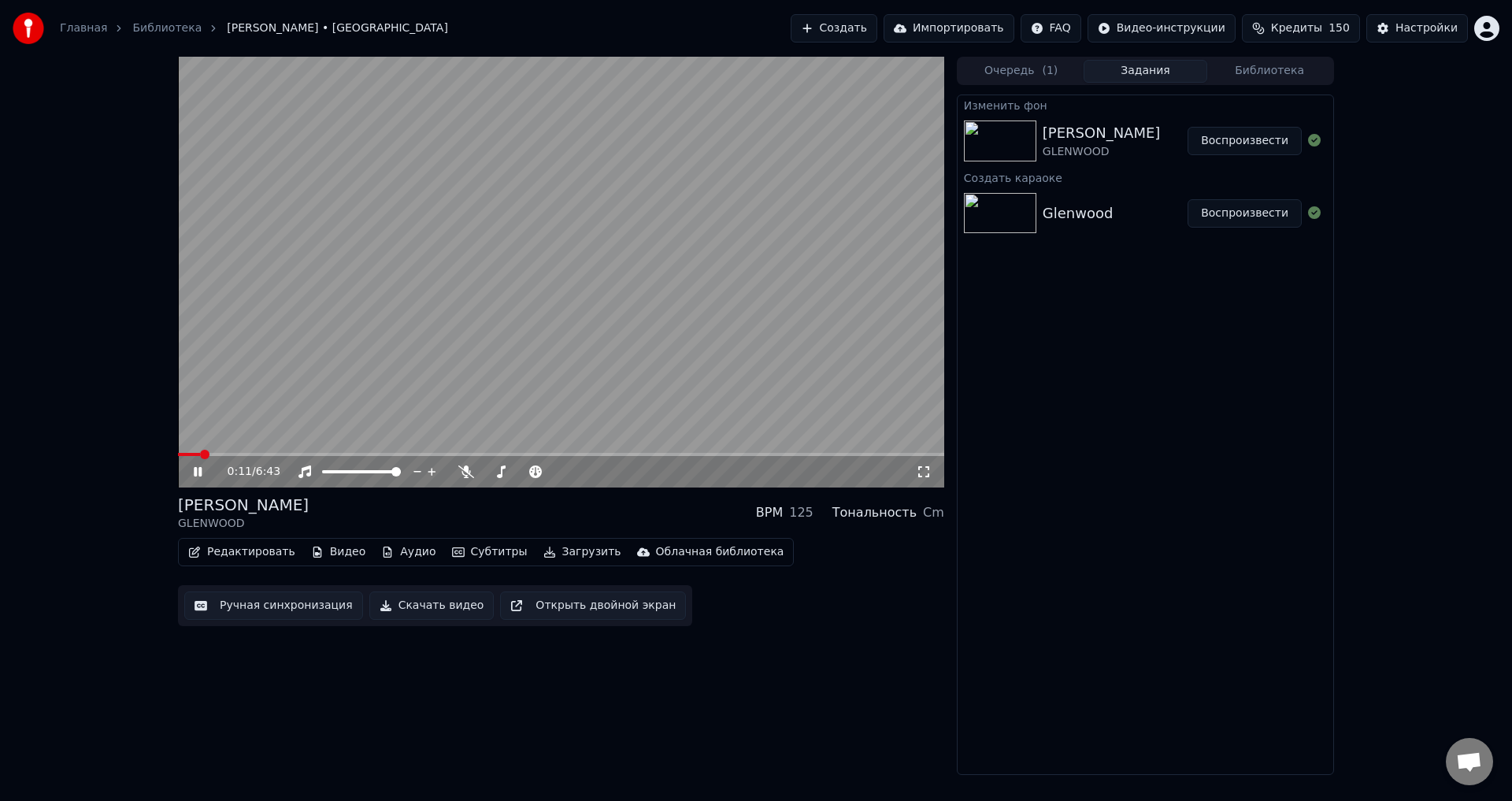
click at [531, 513] on div "[PERSON_NAME] GLENWOOD BPM 125 Тональность Cm" at bounding box center [561, 513] width 767 height 38
click at [545, 501] on div "[PERSON_NAME] GLENWOOD BPM 125 Тональность Cm" at bounding box center [561, 513] width 767 height 38
click at [539, 512] on div "[PERSON_NAME] GLENWOOD BPM 125 Тональность Cm" at bounding box center [561, 513] width 767 height 38
click at [510, 350] on video at bounding box center [561, 271] width 767 height 431
click at [395, 553] on button "Аудио" at bounding box center [409, 552] width 67 height 22
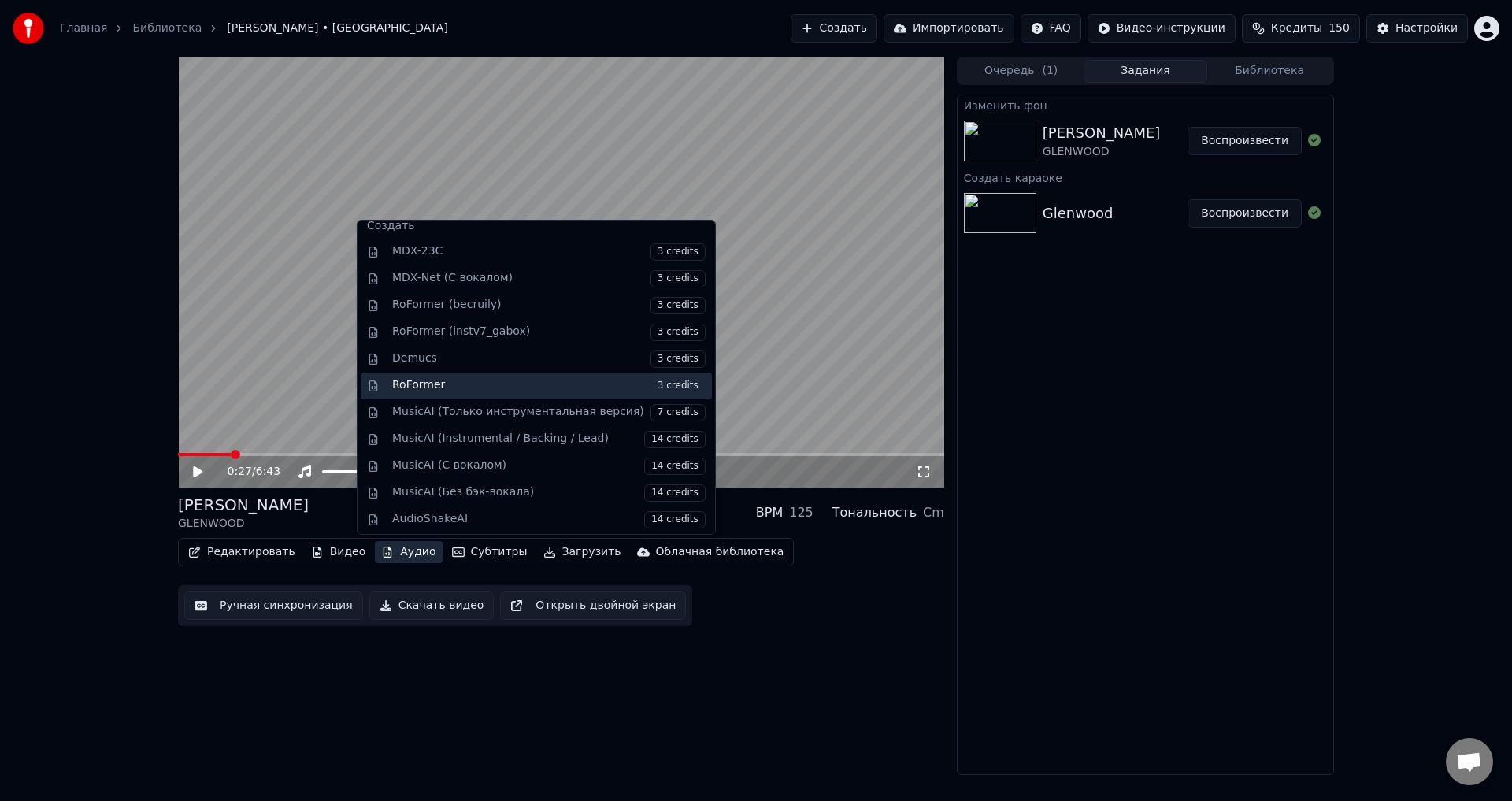
scroll to position [160, 0]
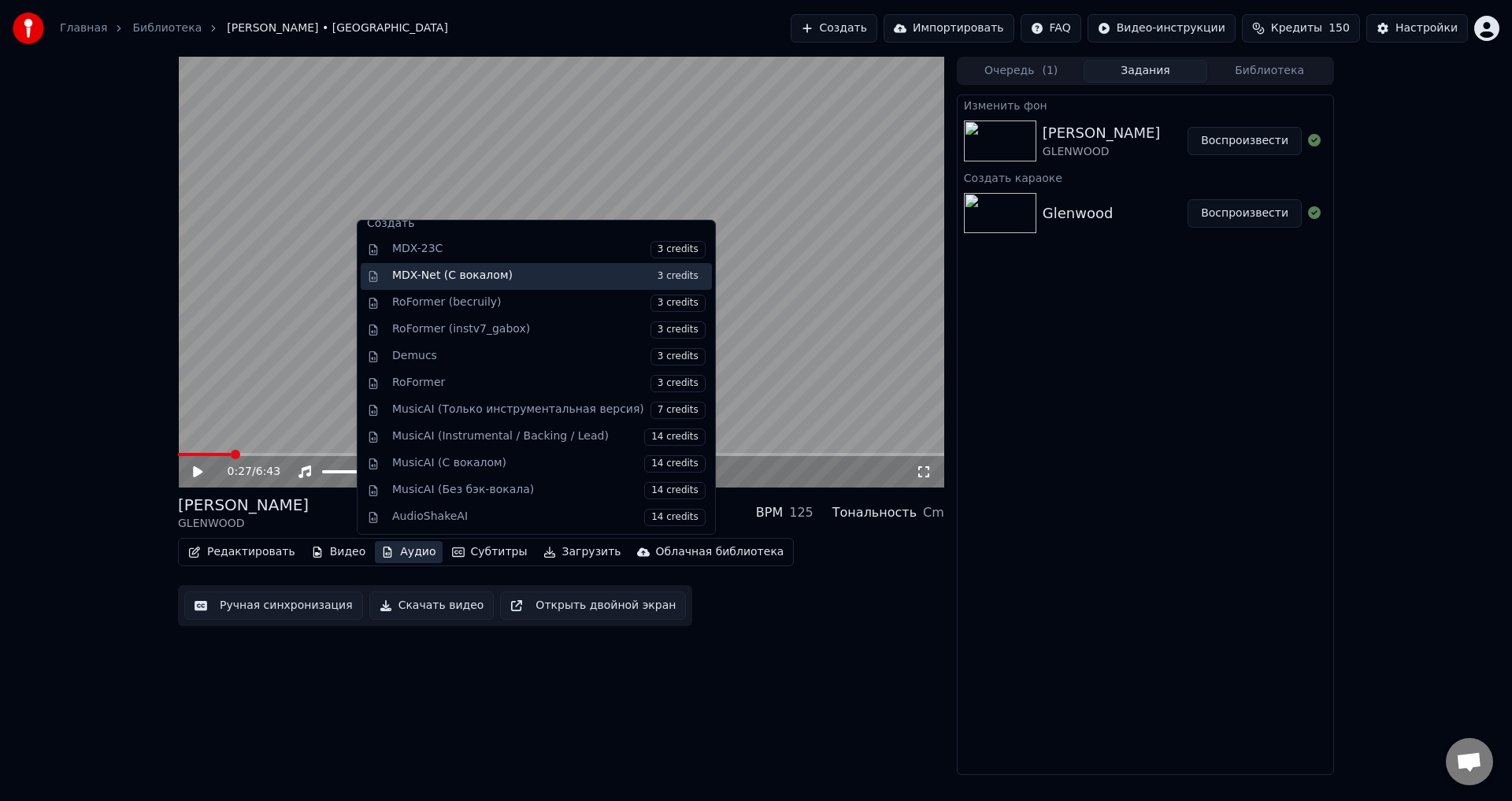
click at [507, 278] on div "MDX-Net (С вокалом) 3 credits" at bounding box center [549, 277] width 314 height 18
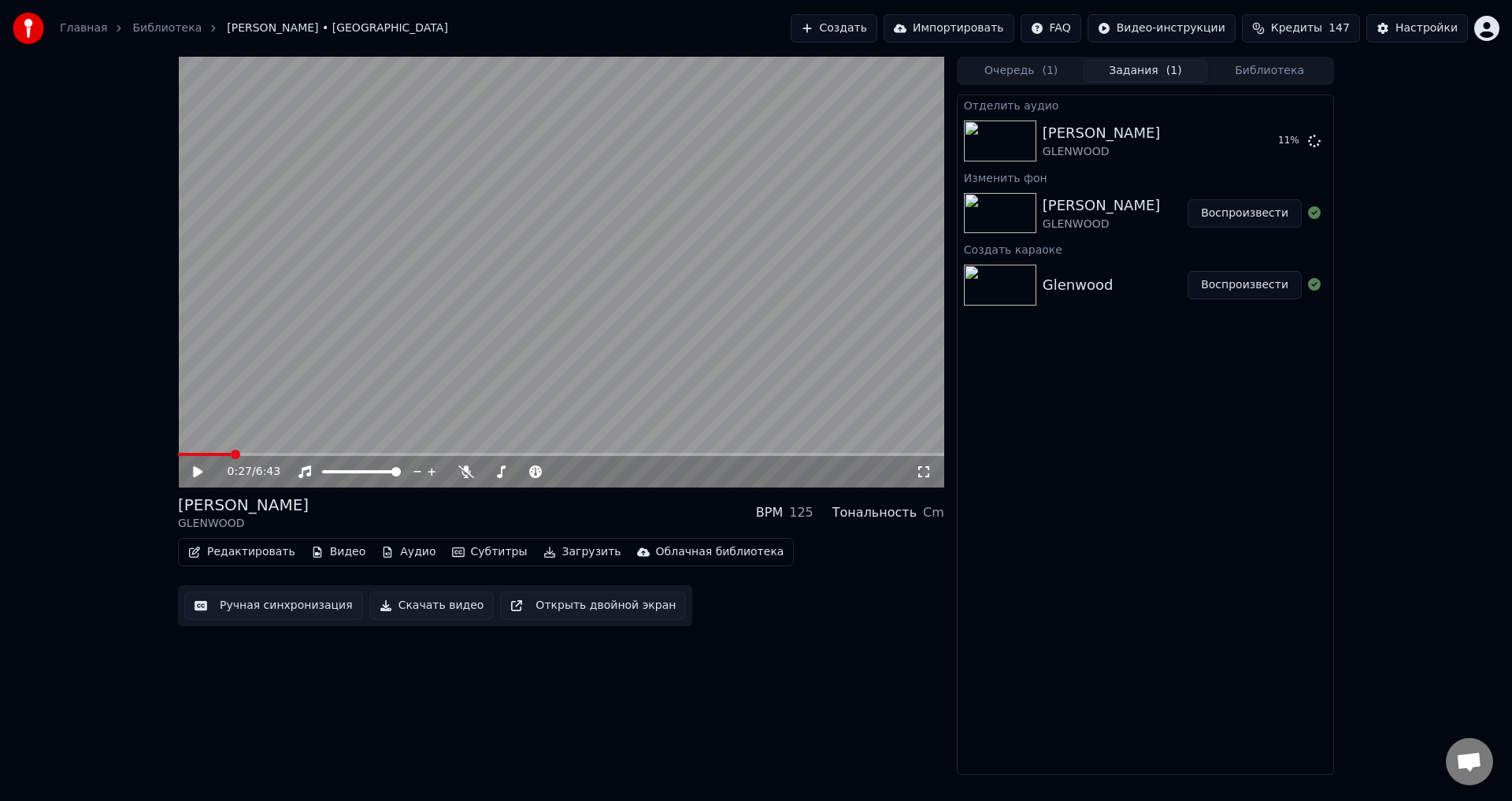
click at [322, 551] on button "Видео" at bounding box center [339, 552] width 68 height 22
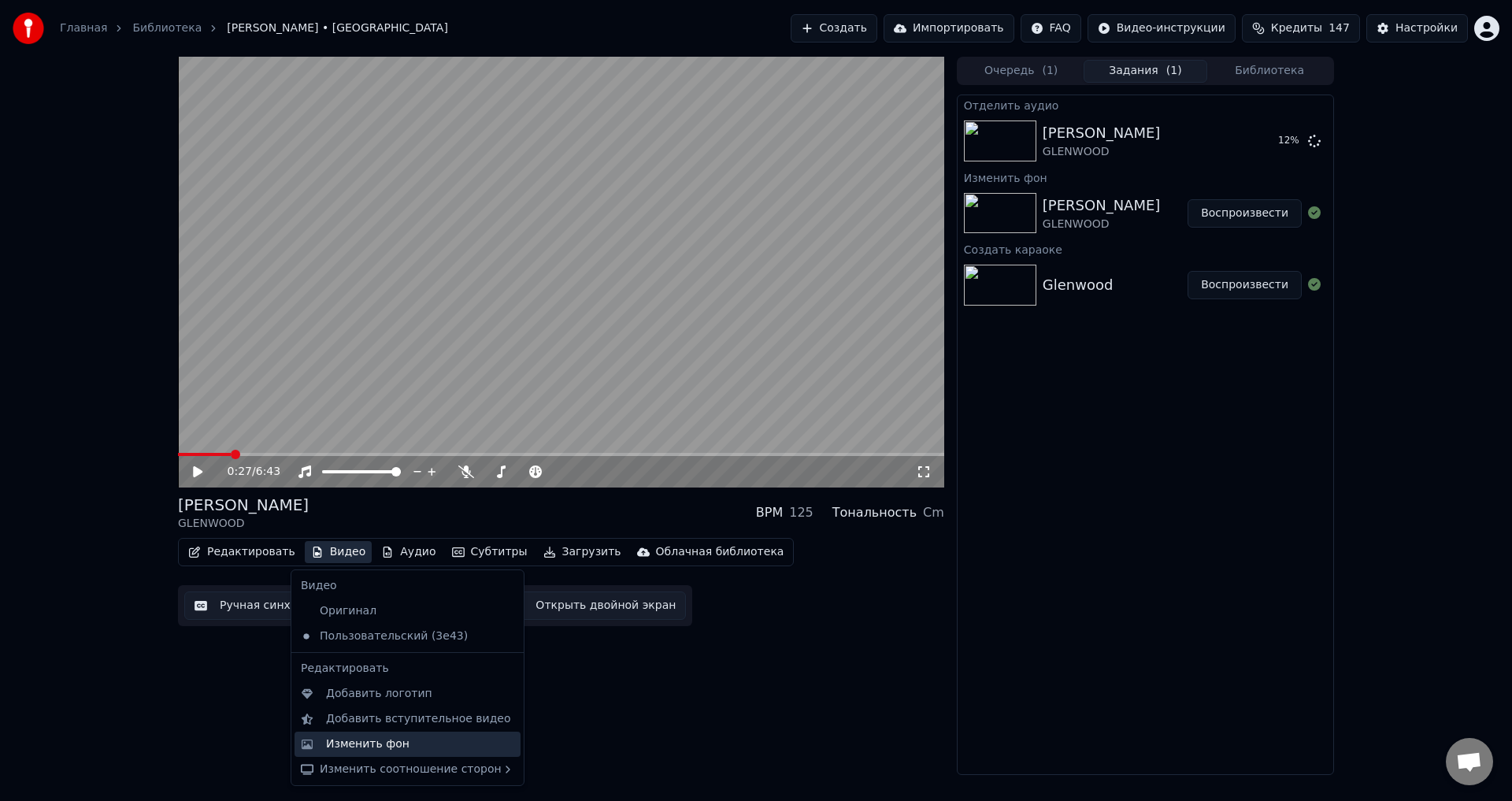
click at [378, 745] on div "Изменить фон" at bounding box center [368, 744] width 83 height 16
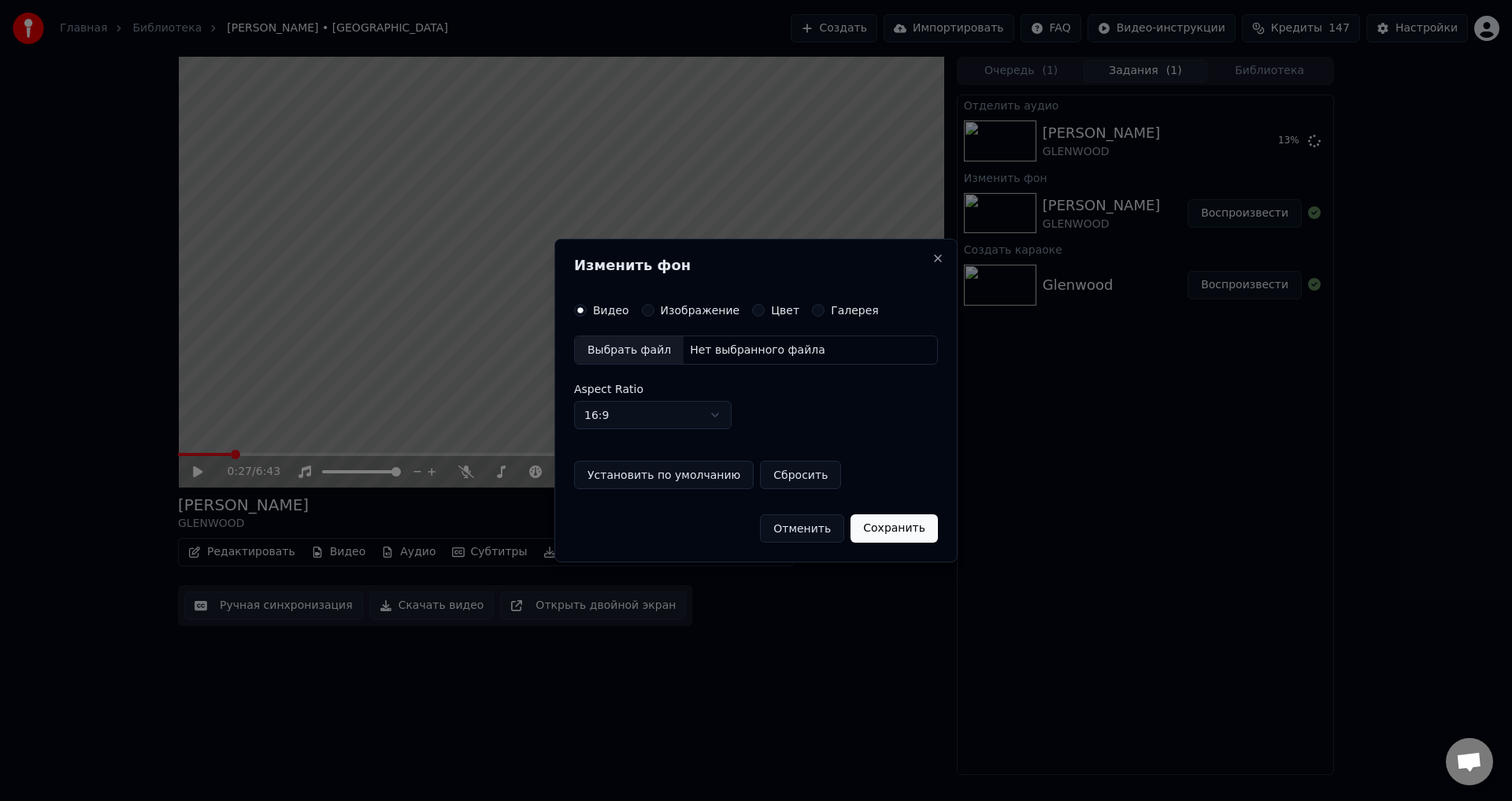
click at [645, 309] on button "Изображение" at bounding box center [648, 310] width 12 height 12
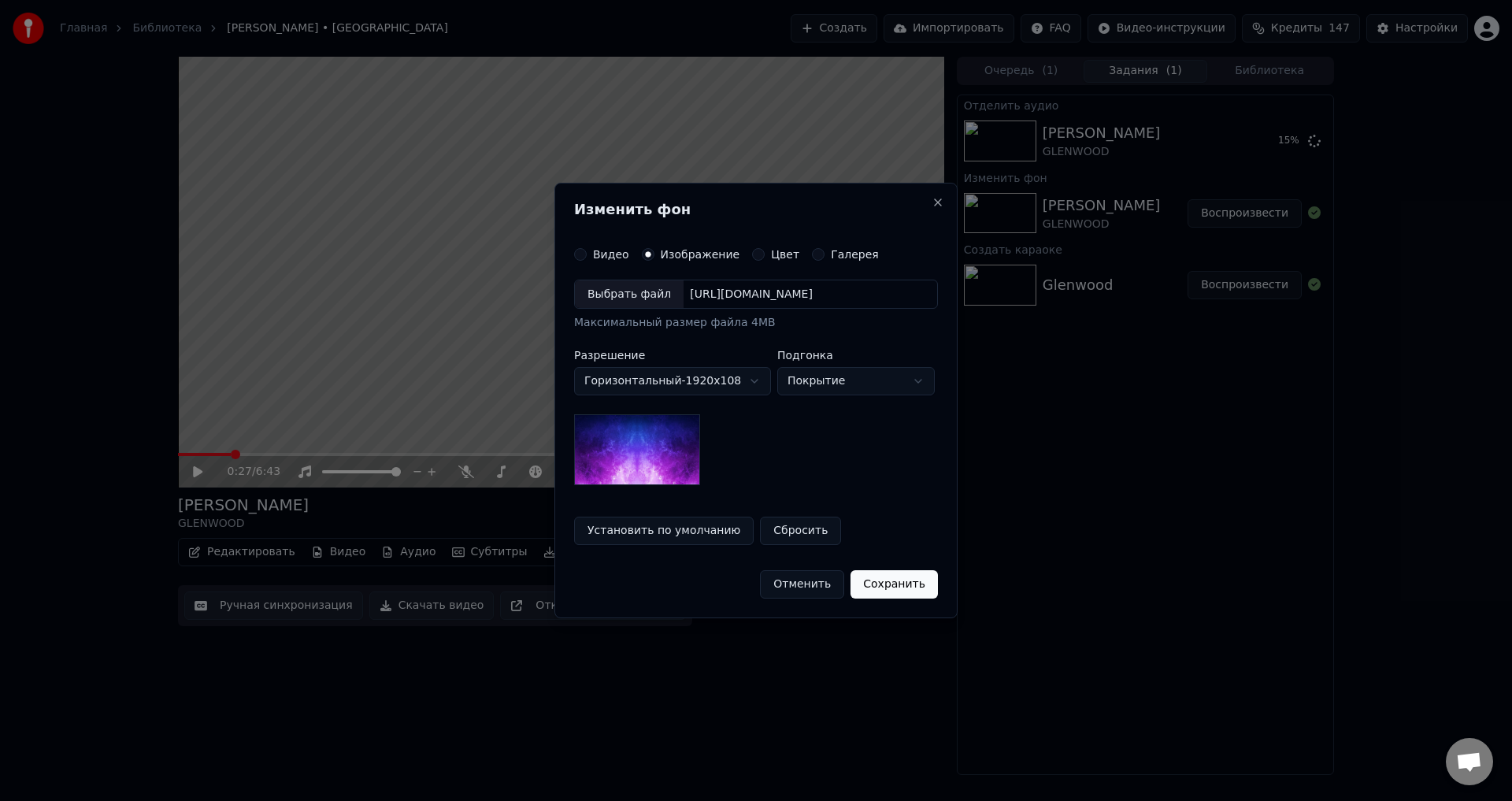
click at [609, 289] on div "Выбрать файл" at bounding box center [629, 294] width 109 height 28
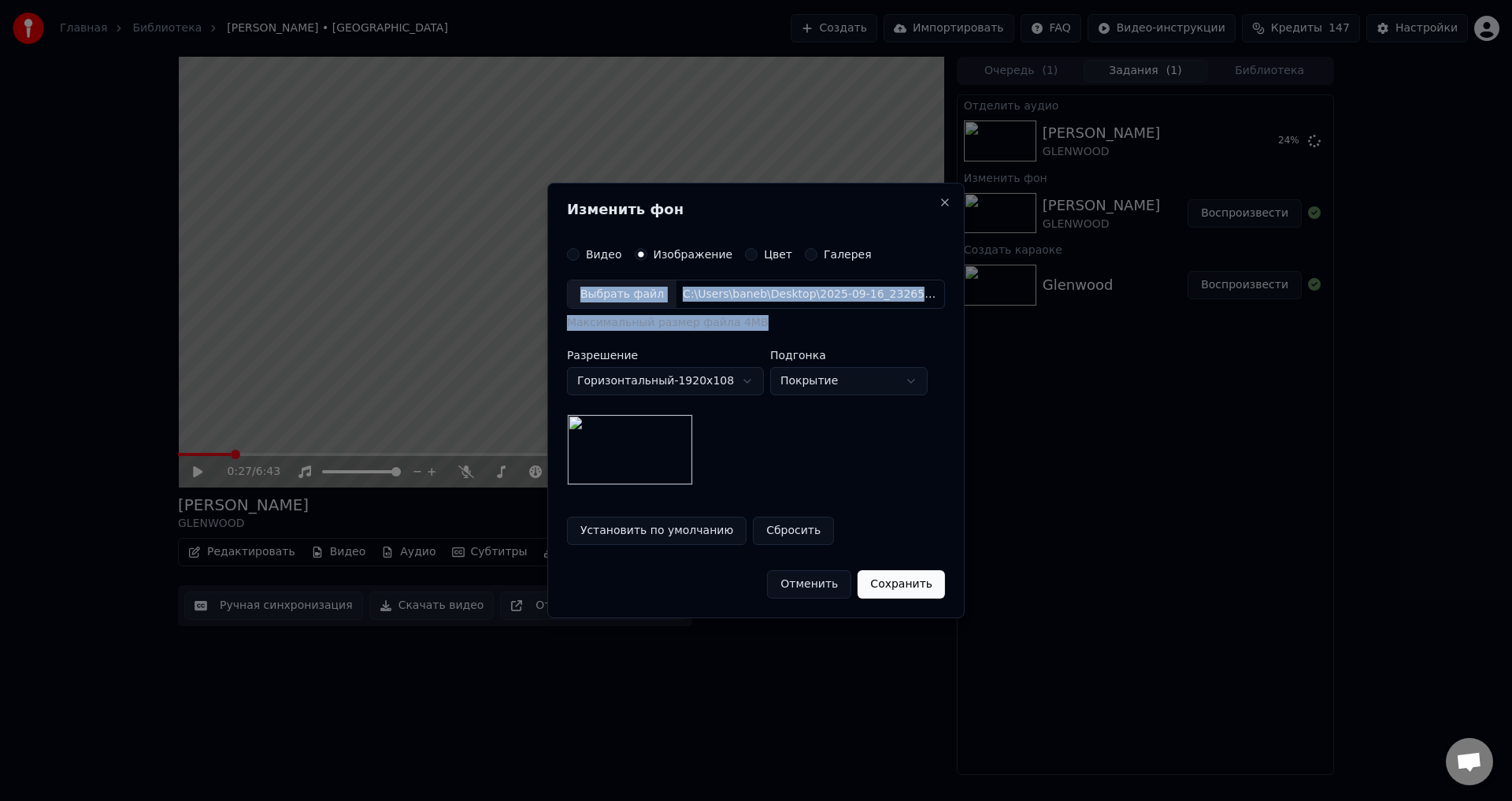
drag, startPoint x: 796, startPoint y: 200, endPoint x: 905, endPoint y: 316, distance: 159.2
click at [905, 321] on div "**********" at bounding box center [756, 400] width 417 height 436
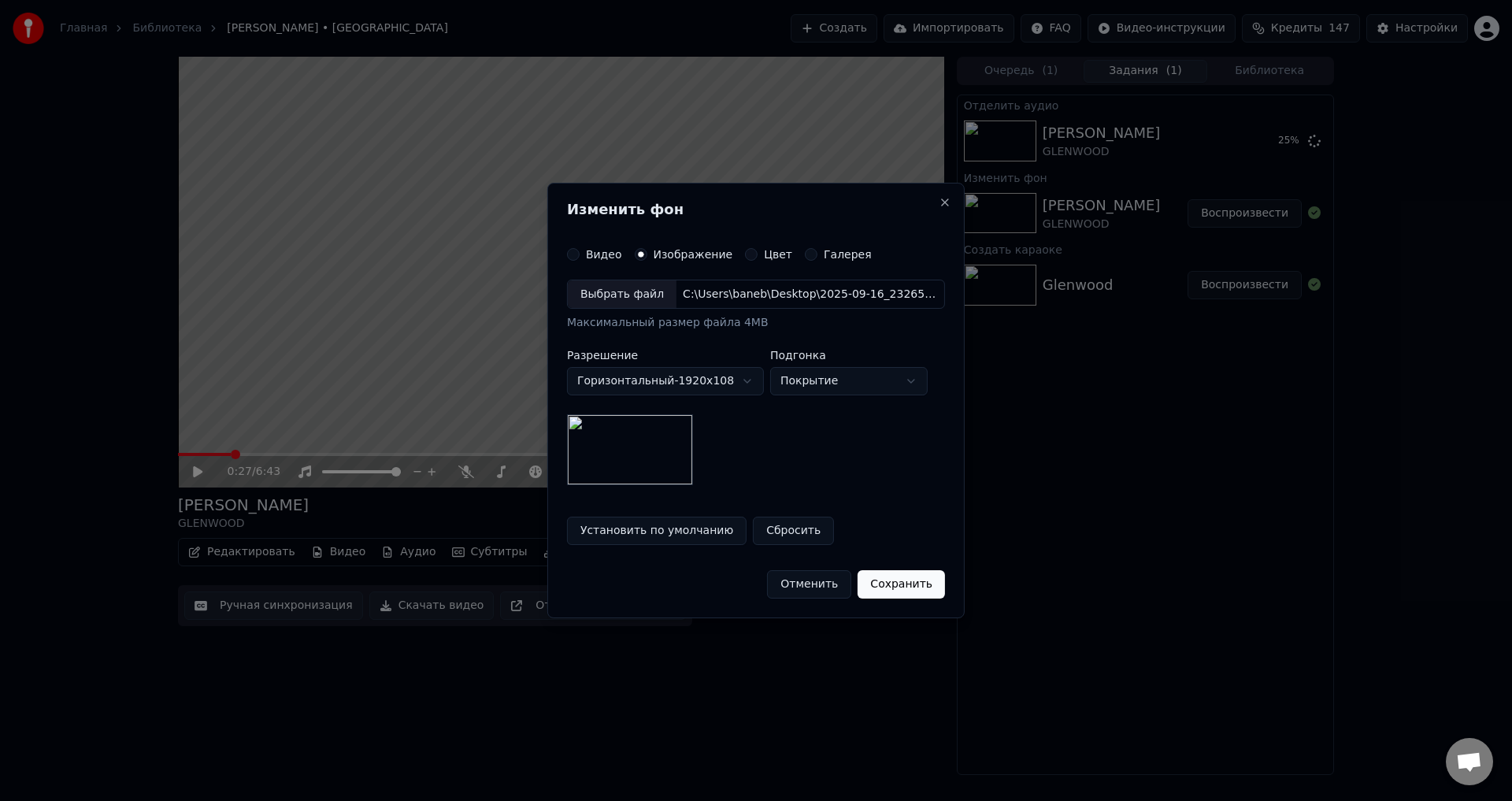
drag, startPoint x: 874, startPoint y: 522, endPoint x: 883, endPoint y: 568, distance: 46.9
click at [875, 522] on div "Установить по умолчанию Сбросить" at bounding box center [756, 530] width 378 height 28
click at [883, 586] on button "Сохранить" at bounding box center [901, 584] width 88 height 28
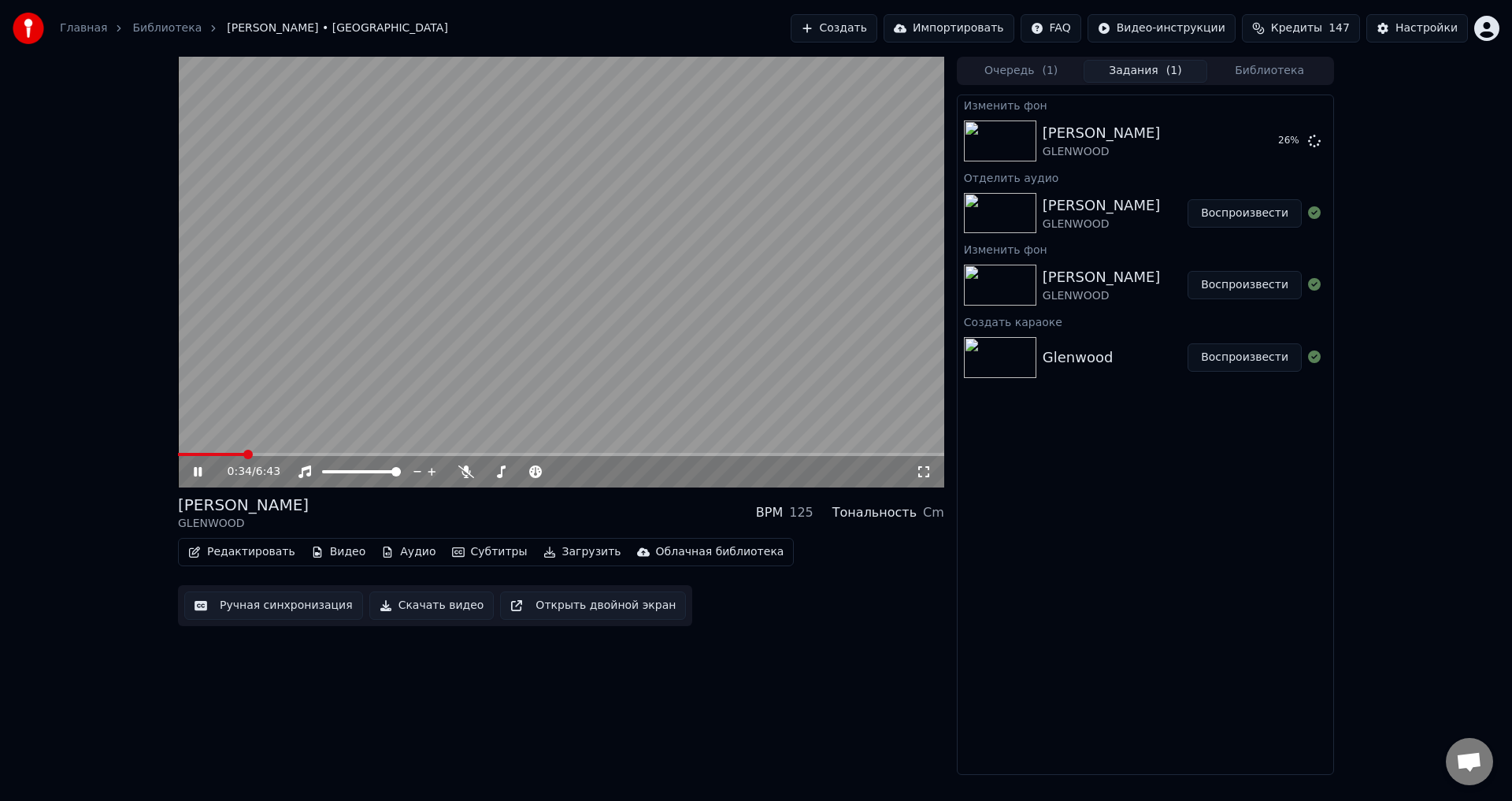
click at [567, 315] on video at bounding box center [561, 271] width 767 height 431
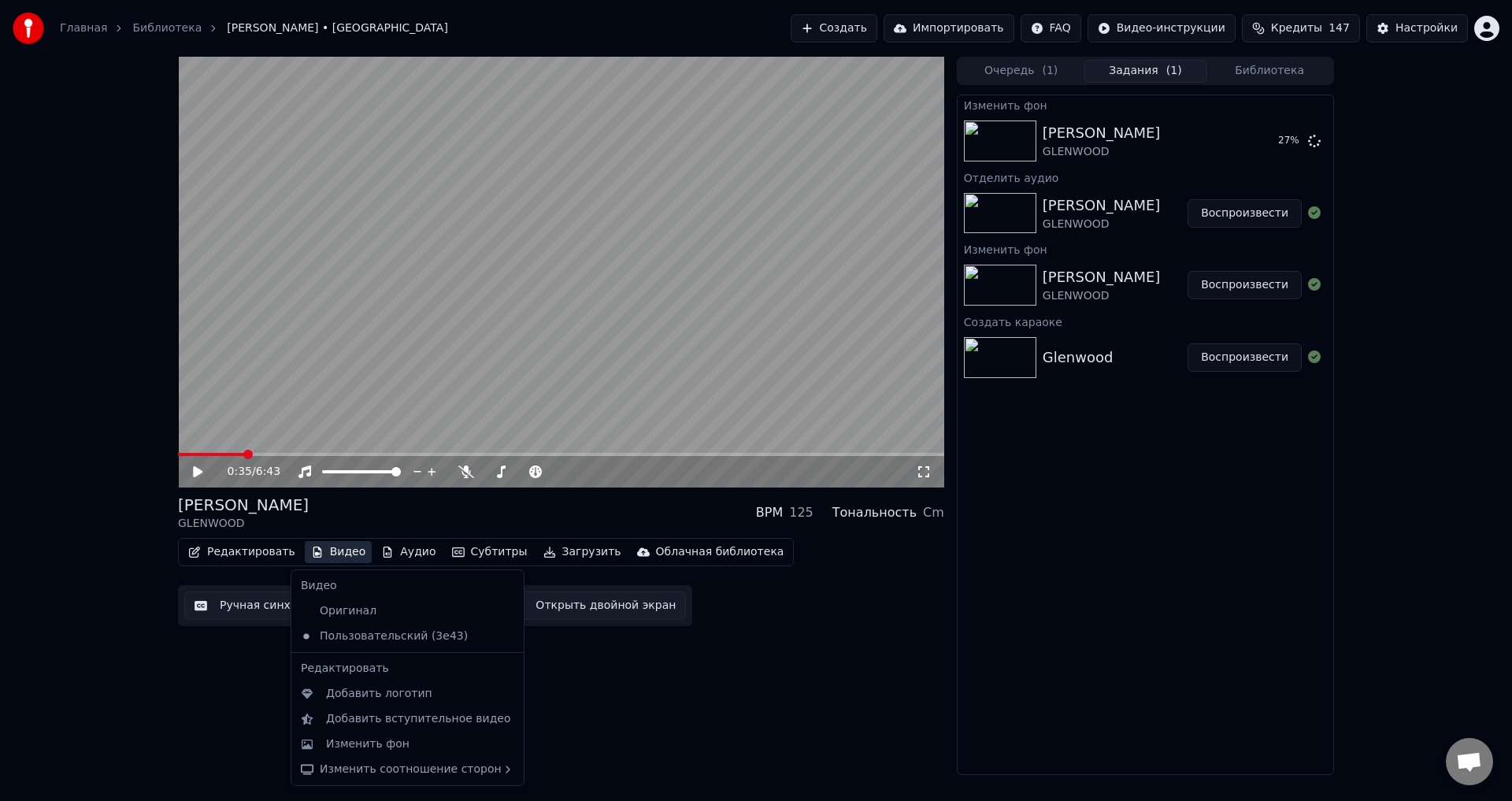
click at [336, 550] on button "Видео" at bounding box center [339, 552] width 68 height 22
click at [368, 640] on div "Пользовательский (3e43)" at bounding box center [395, 636] width 202 height 26
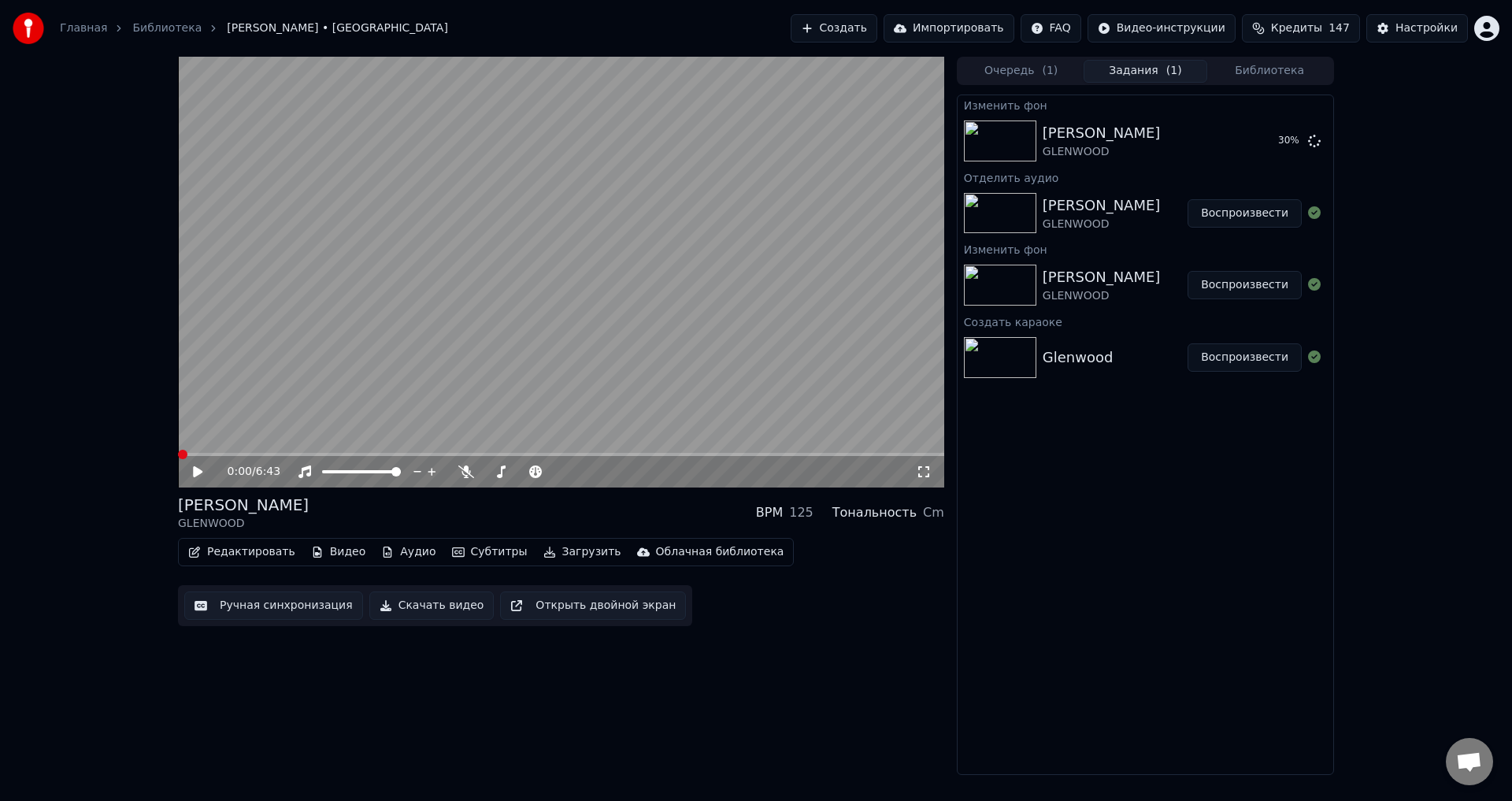
click at [1226, 221] on button "Воспроизвести" at bounding box center [1244, 213] width 114 height 28
click at [788, 271] on video at bounding box center [561, 271] width 767 height 431
click at [376, 396] on video at bounding box center [561, 271] width 767 height 431
click at [383, 548] on button "Аудио" at bounding box center [409, 552] width 67 height 22
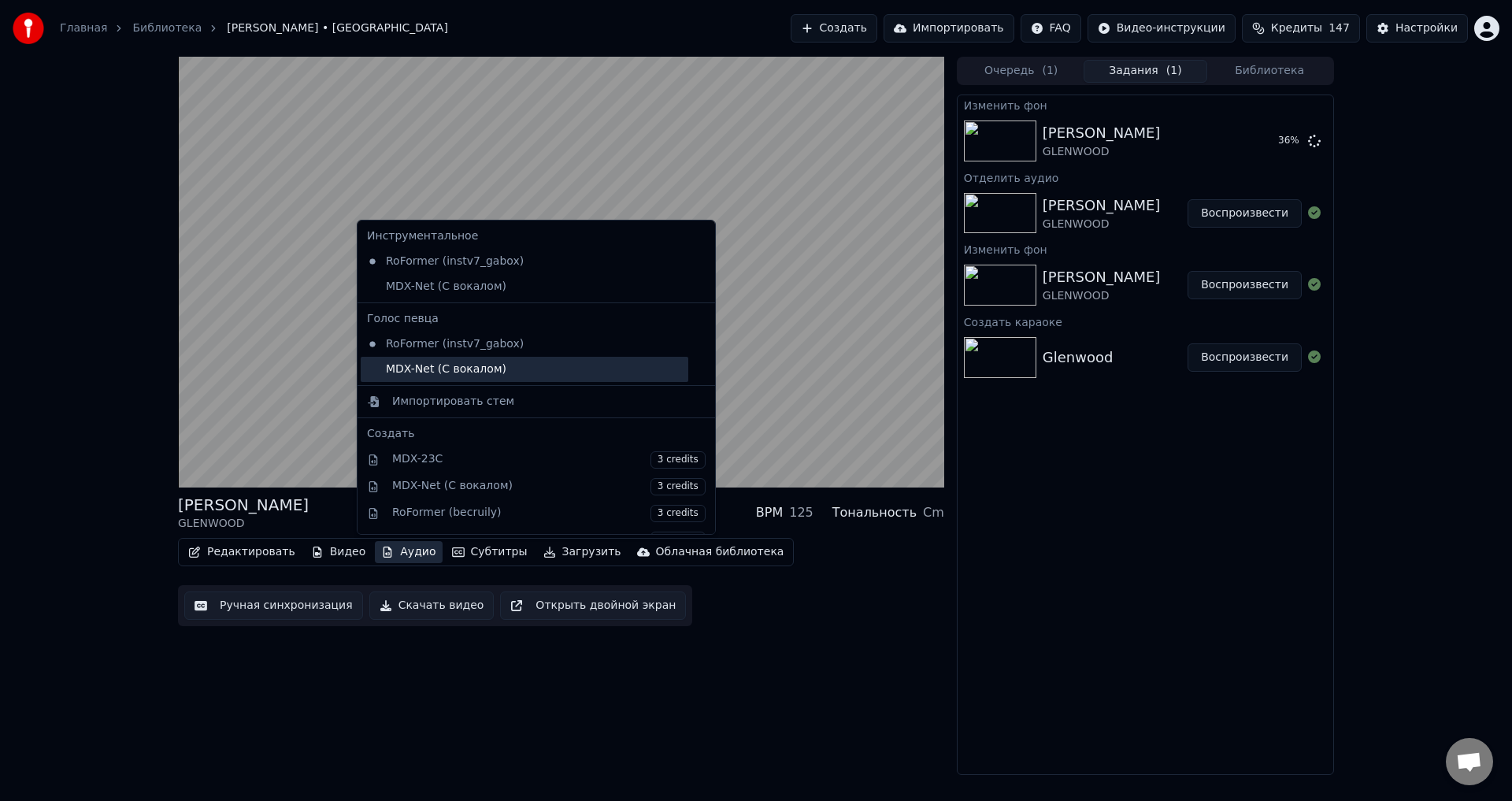
click at [451, 372] on div "MDX-Net (С вокалом)" at bounding box center [524, 370] width 328 height 26
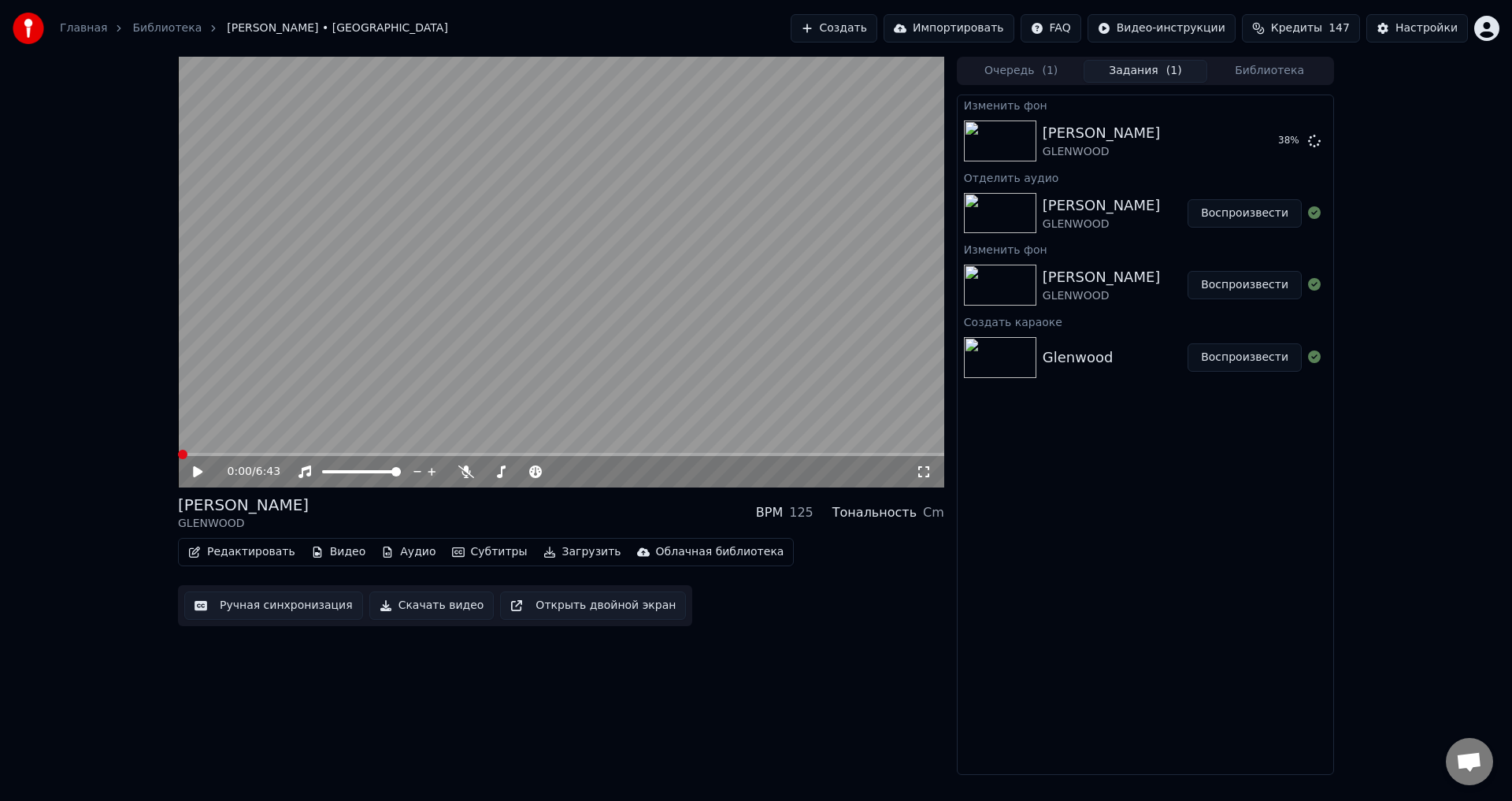
click at [240, 454] on span at bounding box center [561, 454] width 767 height 4
click at [472, 506] on div "[PERSON_NAME] GLENWOOD BPM 125 Тональность Cm" at bounding box center [561, 513] width 767 height 38
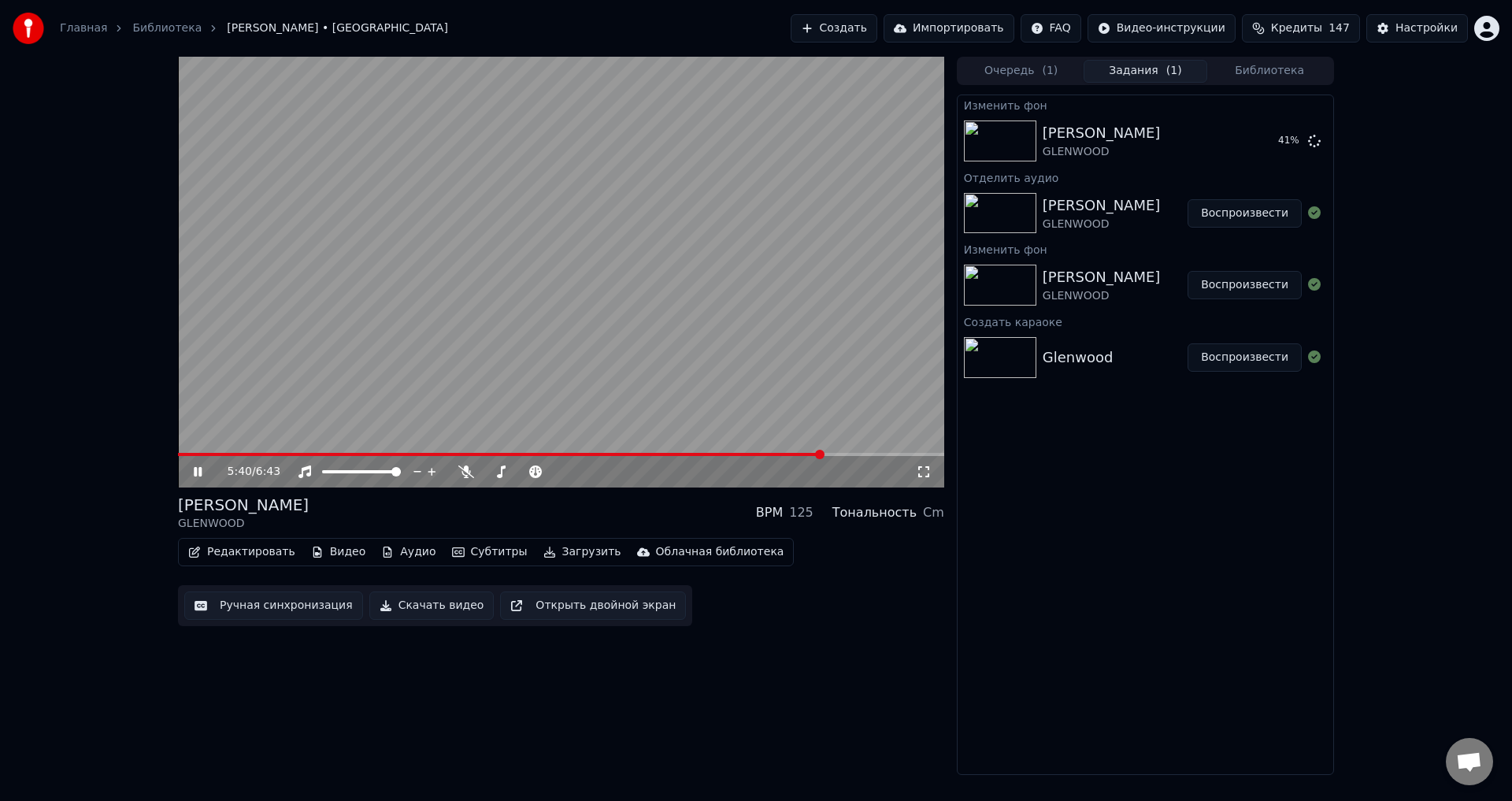
click at [823, 453] on span at bounding box center [561, 454] width 767 height 4
click at [877, 456] on span at bounding box center [561, 454] width 767 height 4
click at [528, 501] on div "[PERSON_NAME] GLENWOOD BPM 125 Тональность Cm" at bounding box center [561, 513] width 767 height 38
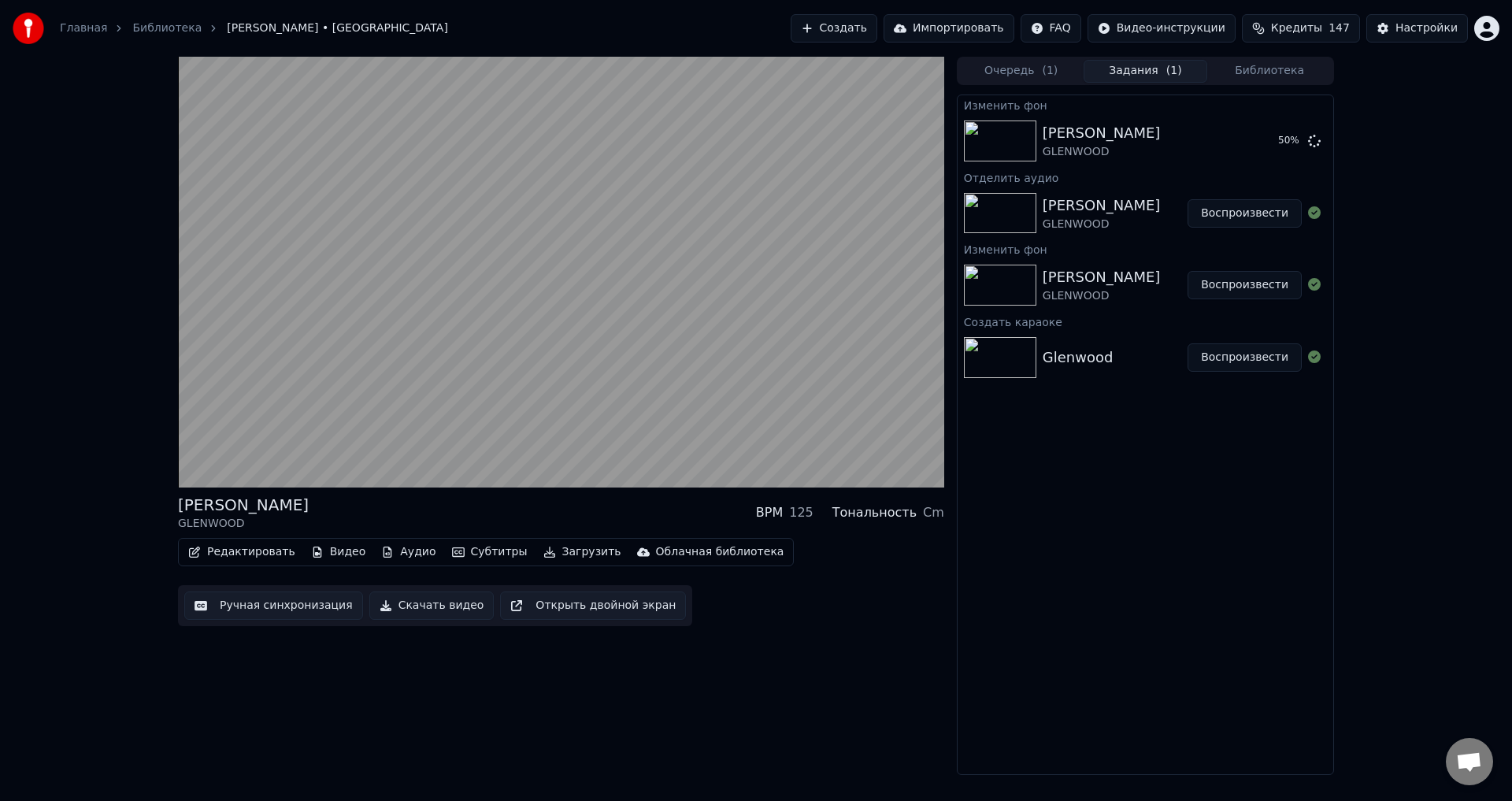
click at [379, 550] on button "Аудио" at bounding box center [409, 552] width 67 height 22
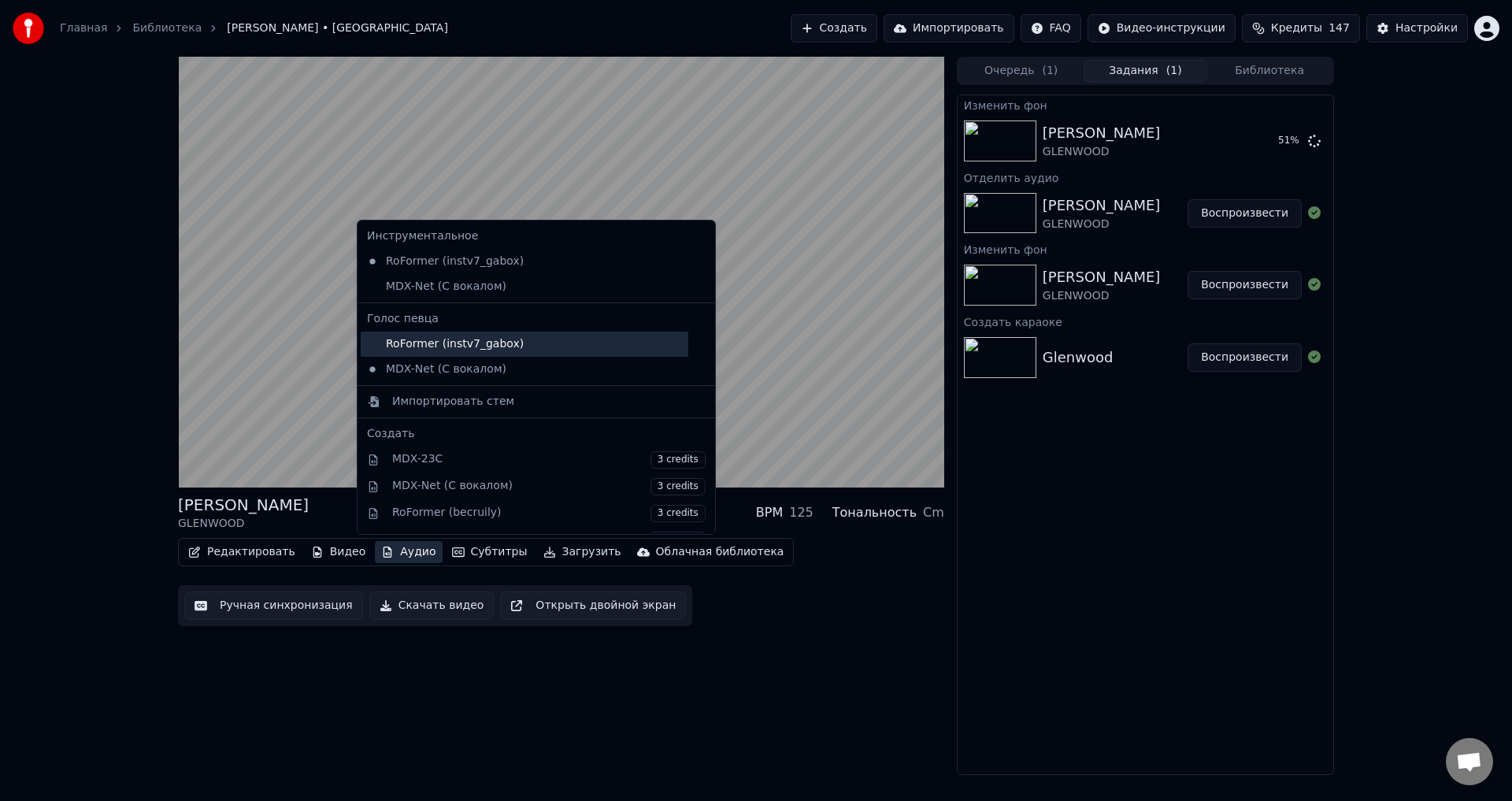
click at [432, 348] on div "RoFormer (instv7_gabox)" at bounding box center [524, 344] width 328 height 26
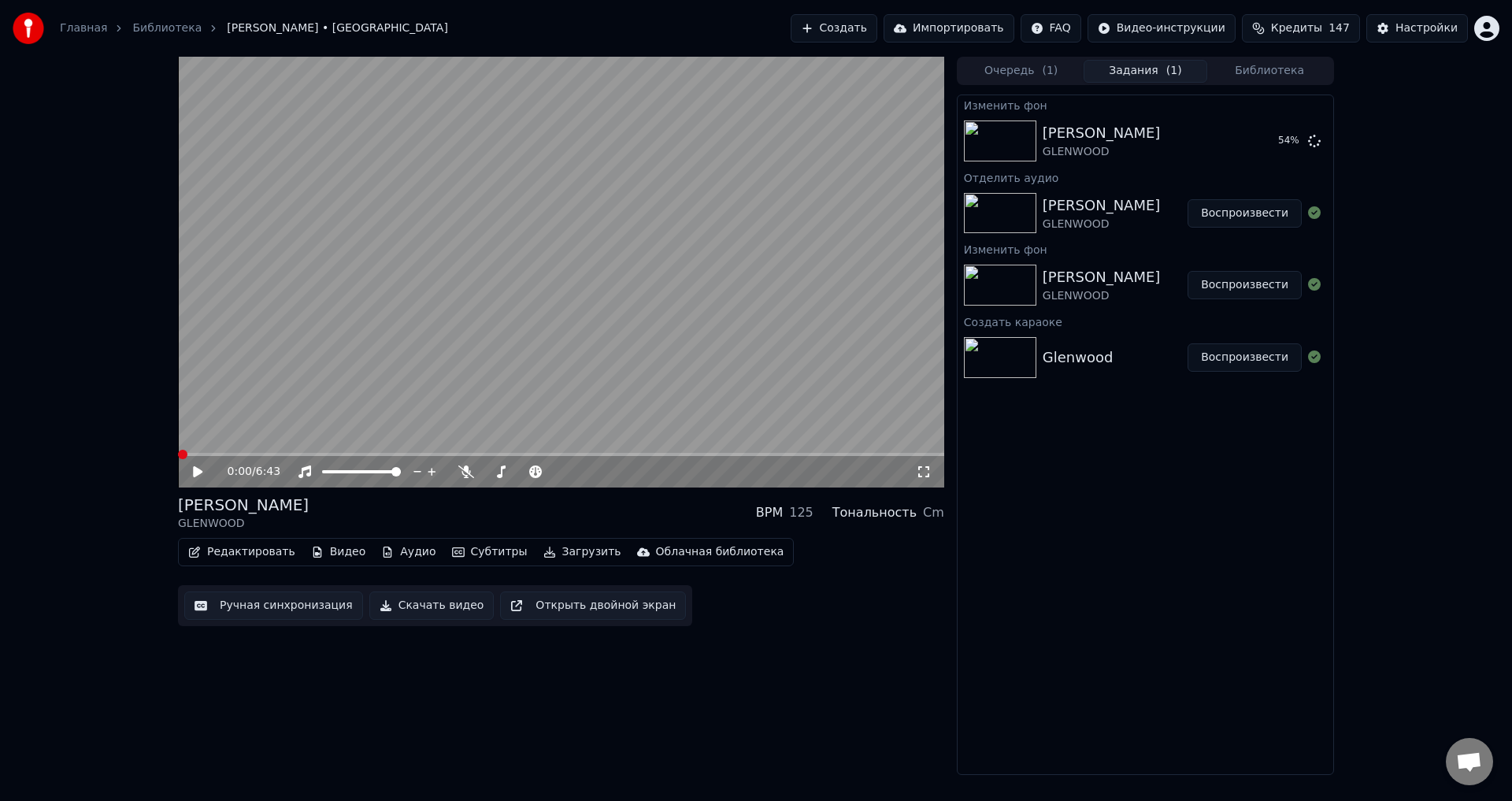
click at [798, 455] on span at bounding box center [561, 454] width 767 height 4
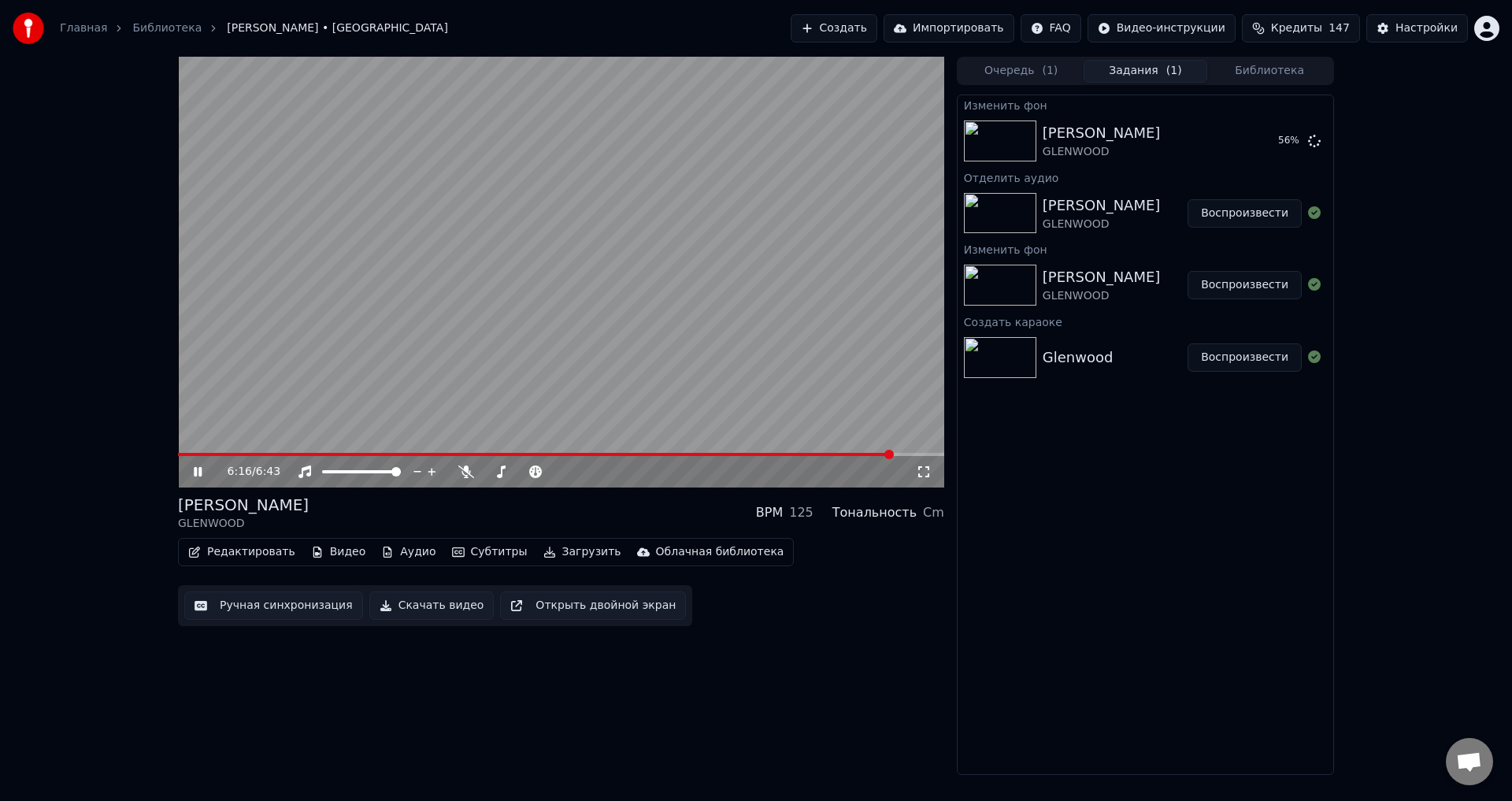
click at [379, 557] on button "Аудио" at bounding box center [409, 552] width 67 height 22
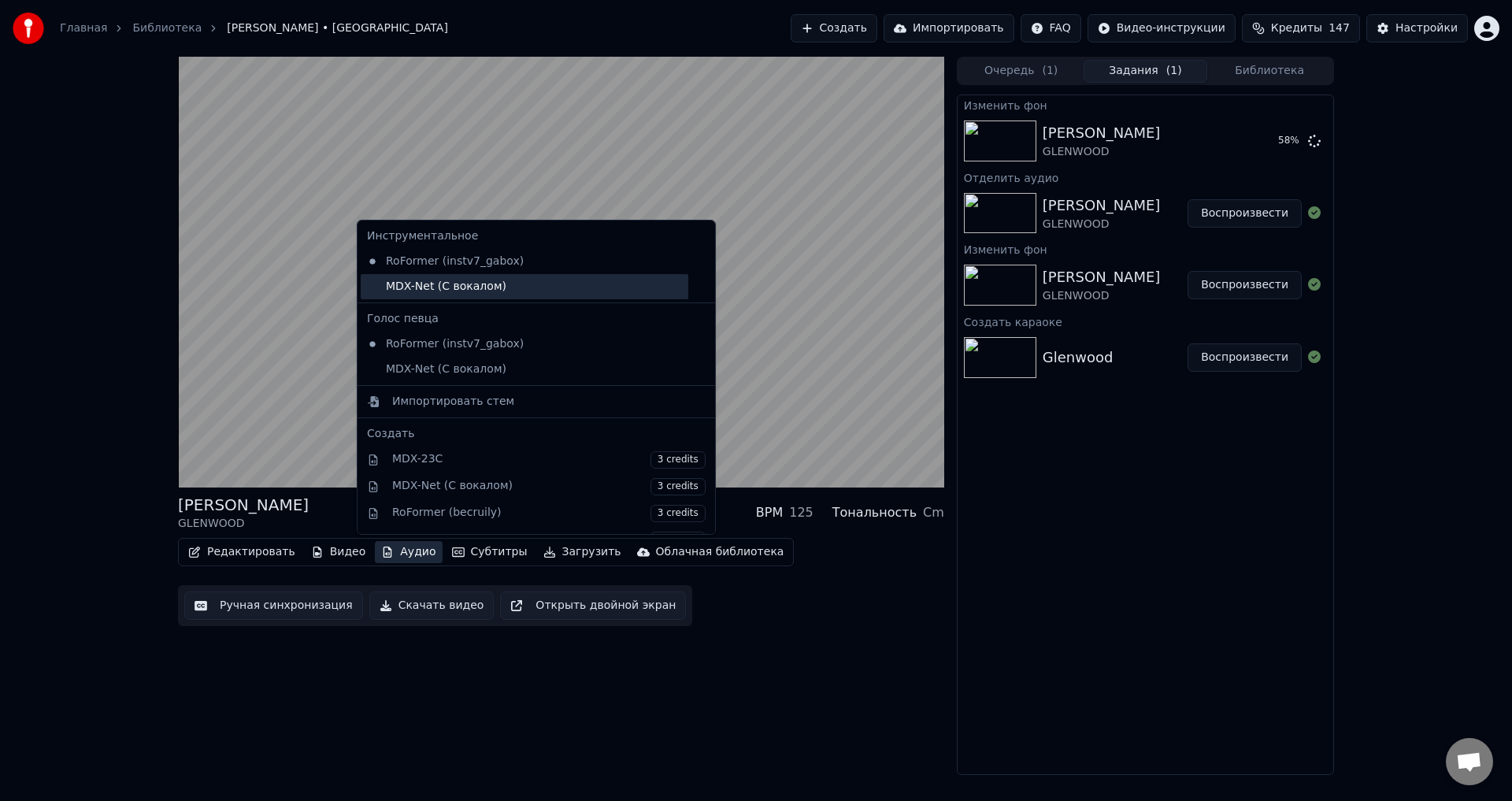
click at [454, 290] on div "MDX-Net (С вокалом)" at bounding box center [524, 286] width 328 height 26
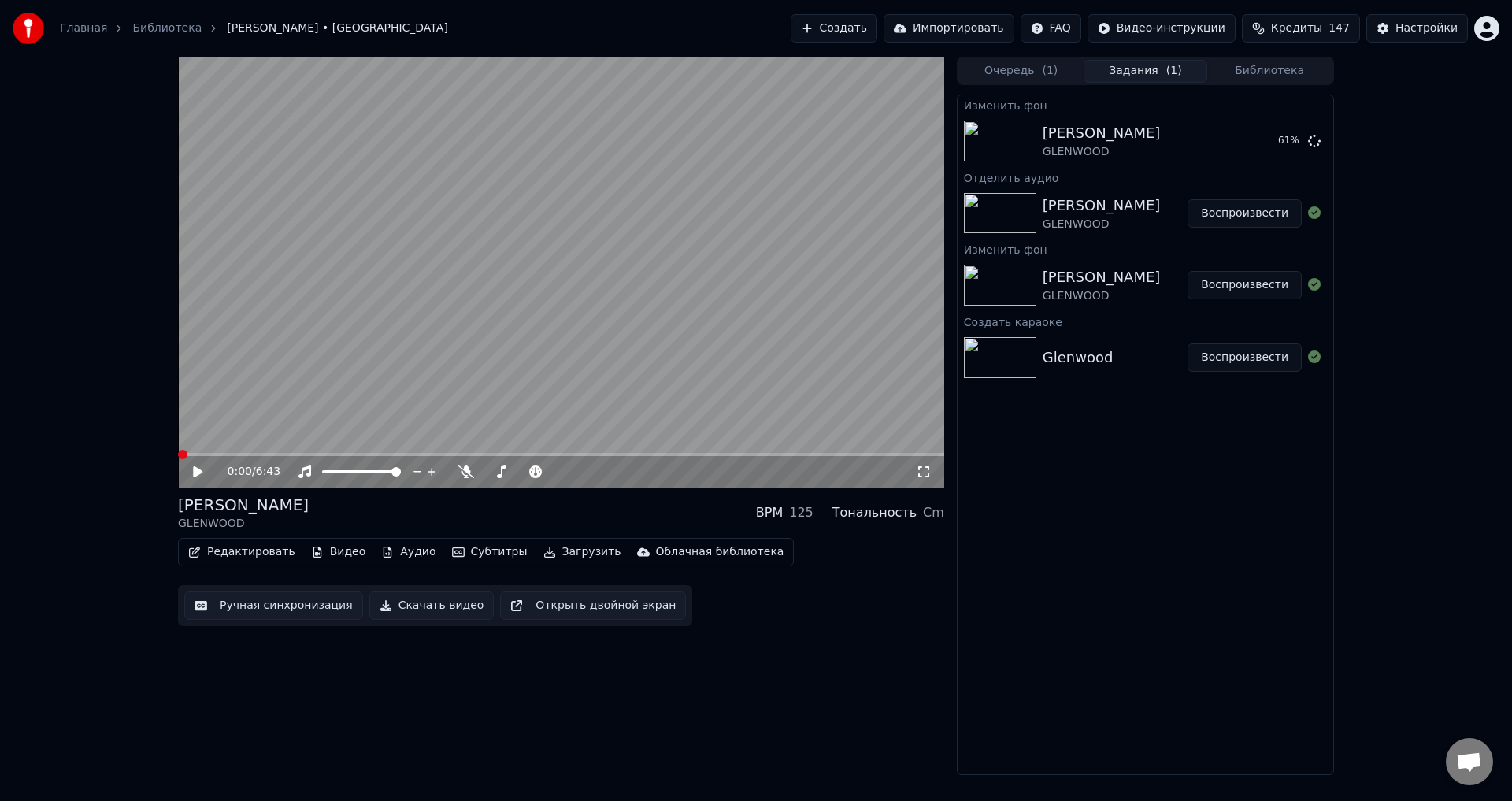
click at [806, 454] on span at bounding box center [561, 454] width 767 height 4
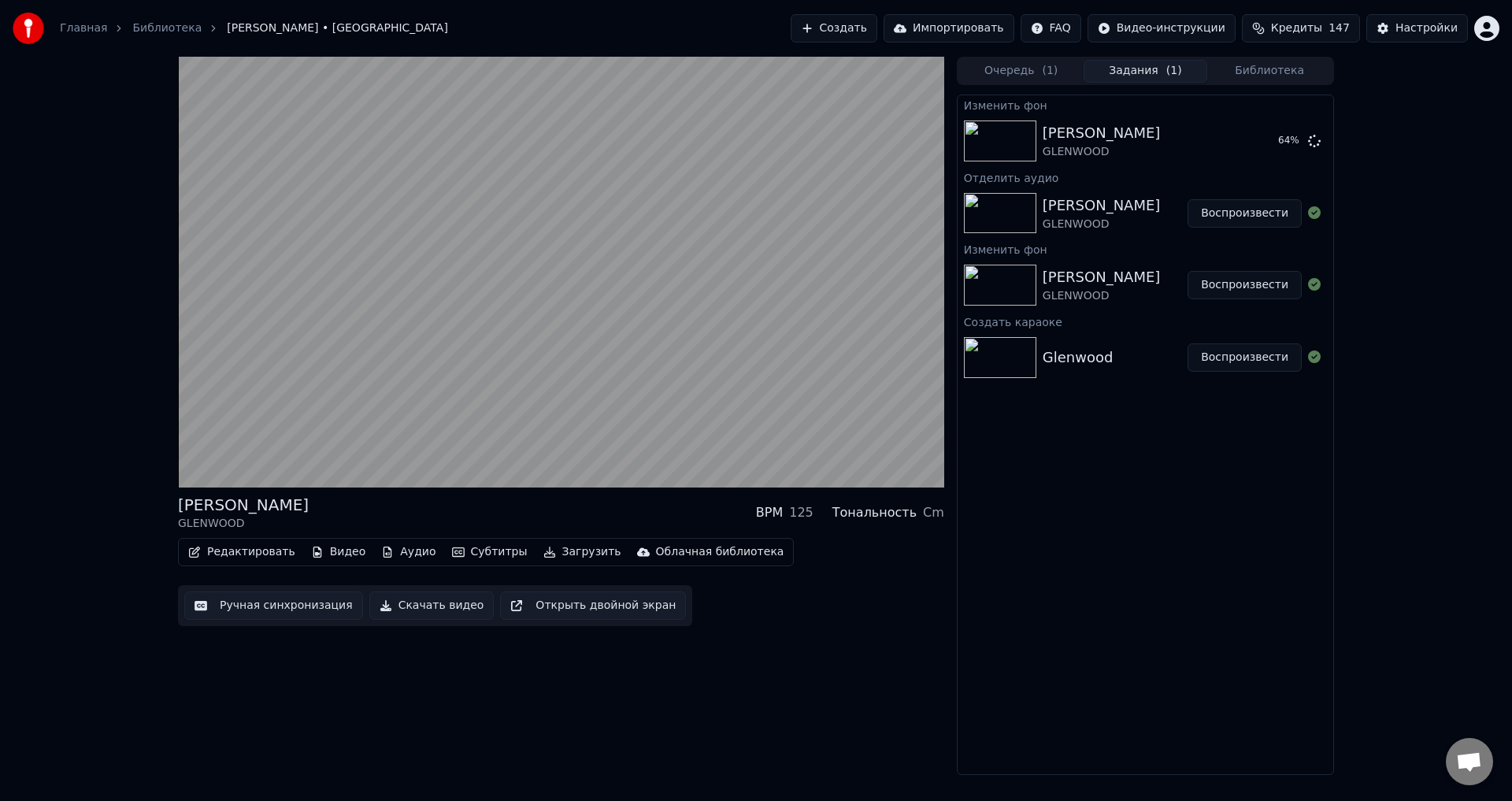
click at [389, 554] on button "Аудио" at bounding box center [409, 552] width 67 height 22
click at [310, 516] on div "[PERSON_NAME] GLENWOOD BPM 125 Тональность Cm" at bounding box center [561, 513] width 767 height 38
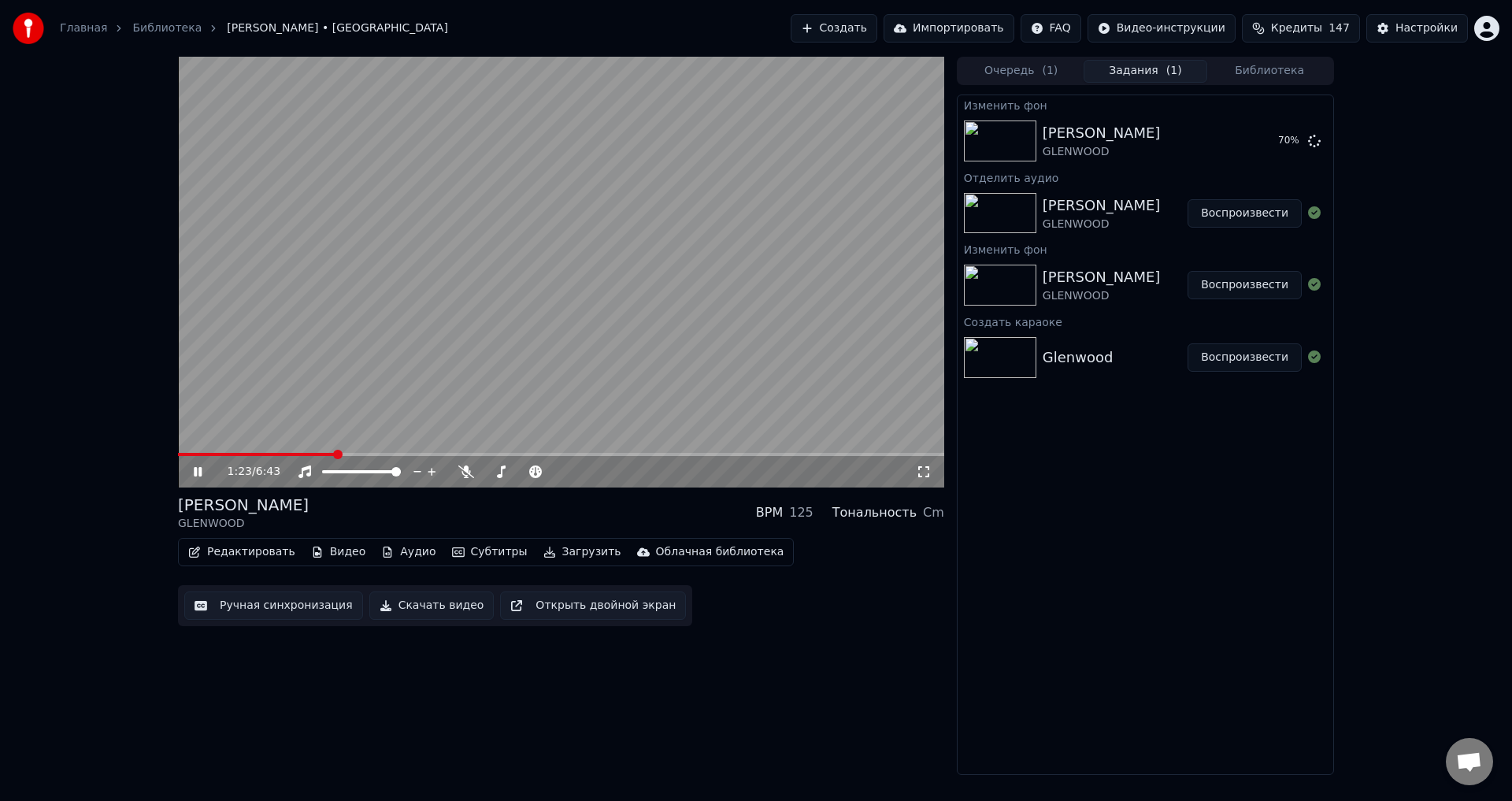
click at [335, 454] on span at bounding box center [256, 454] width 157 height 4
click at [543, 500] on div "[PERSON_NAME] GLENWOOD BPM 125 Тональность Cm" at bounding box center [561, 513] width 767 height 38
click at [382, 546] on button "Аудио" at bounding box center [409, 552] width 67 height 22
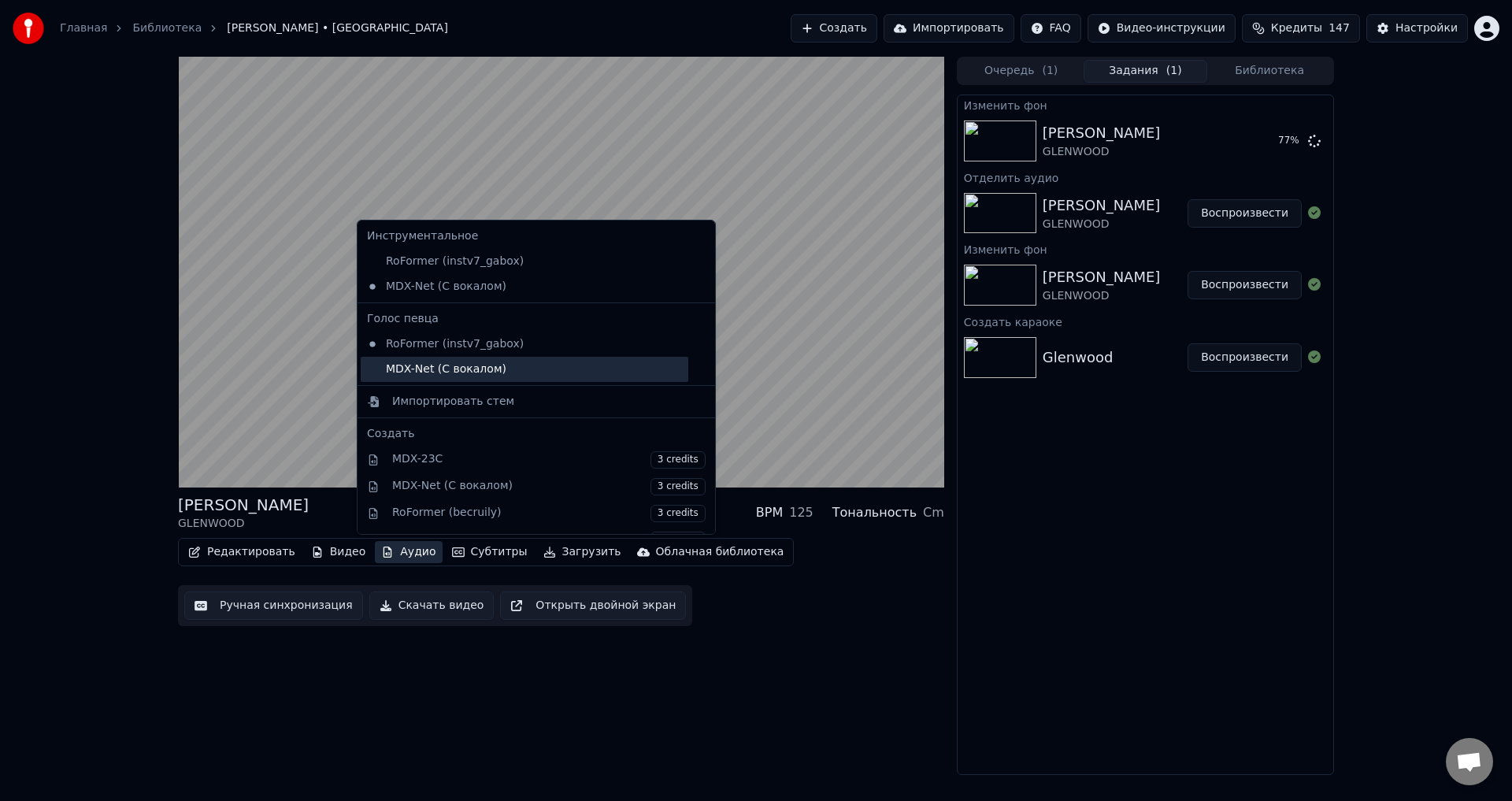
click at [448, 374] on div "MDX-Net (С вокалом)" at bounding box center [524, 370] width 328 height 26
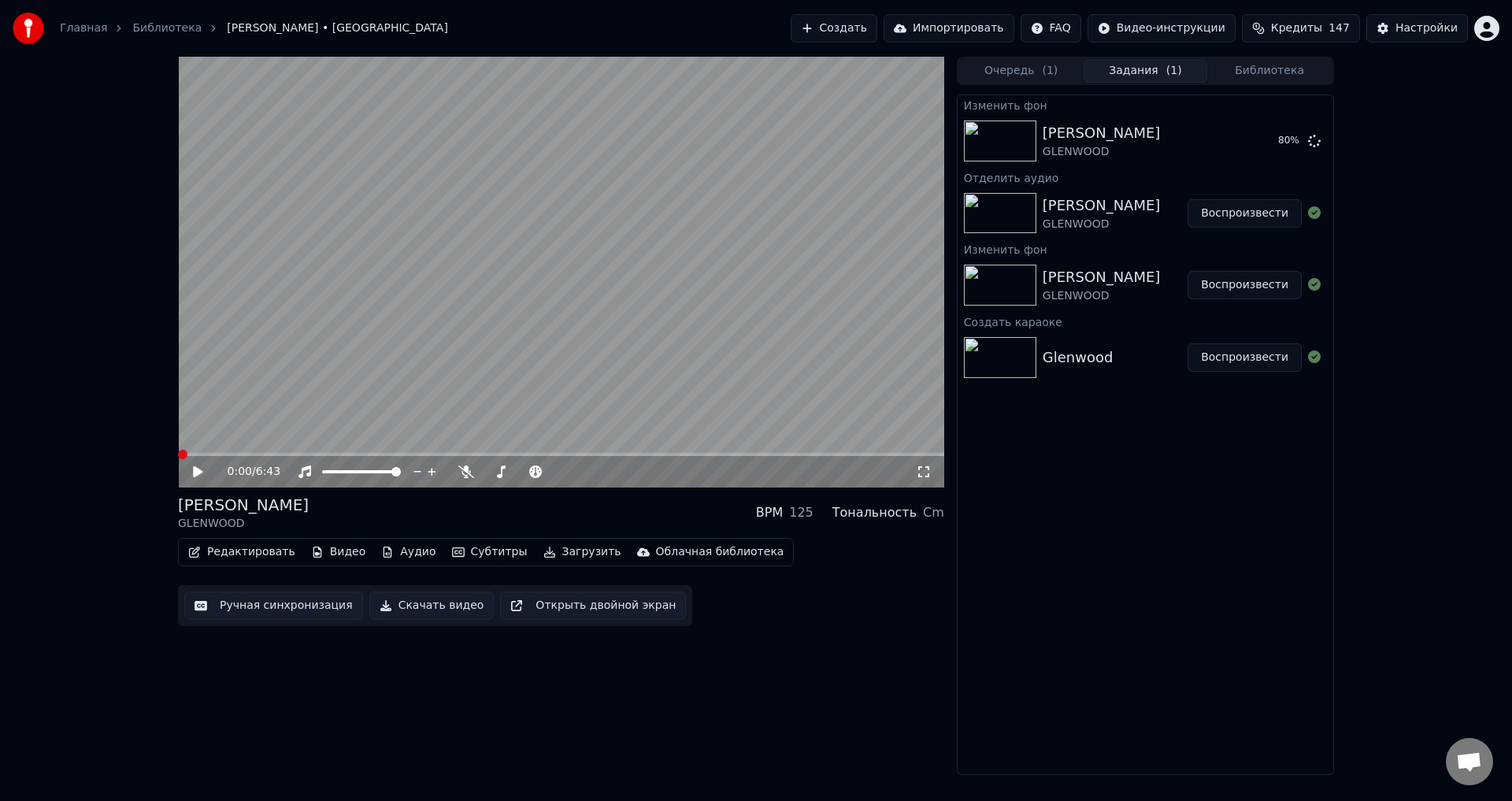
click at [284, 453] on span at bounding box center [561, 454] width 767 height 4
click at [386, 555] on button "Аудио" at bounding box center [409, 552] width 67 height 22
click at [116, 480] on div "1:34 / 6:43 [PERSON_NAME] GLENWOOD BPM 125 Тональность Cm Редактировать Видео А…" at bounding box center [756, 416] width 1512 height 718
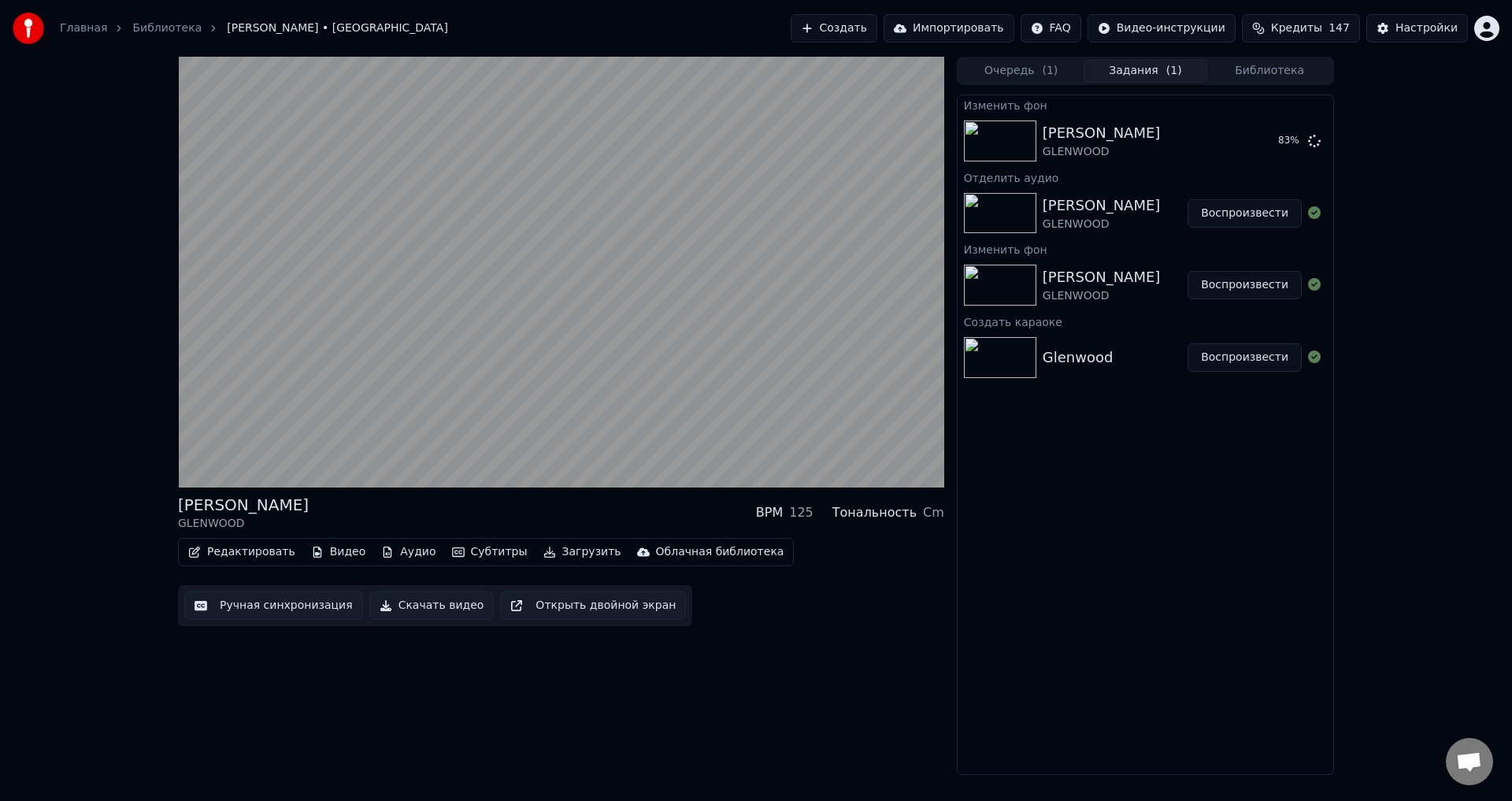
click at [477, 505] on div "[PERSON_NAME] GLENWOOD BPM 125 Тональность Cm" at bounding box center [561, 513] width 767 height 38
click at [399, 553] on button "Аудио" at bounding box center [409, 552] width 67 height 22
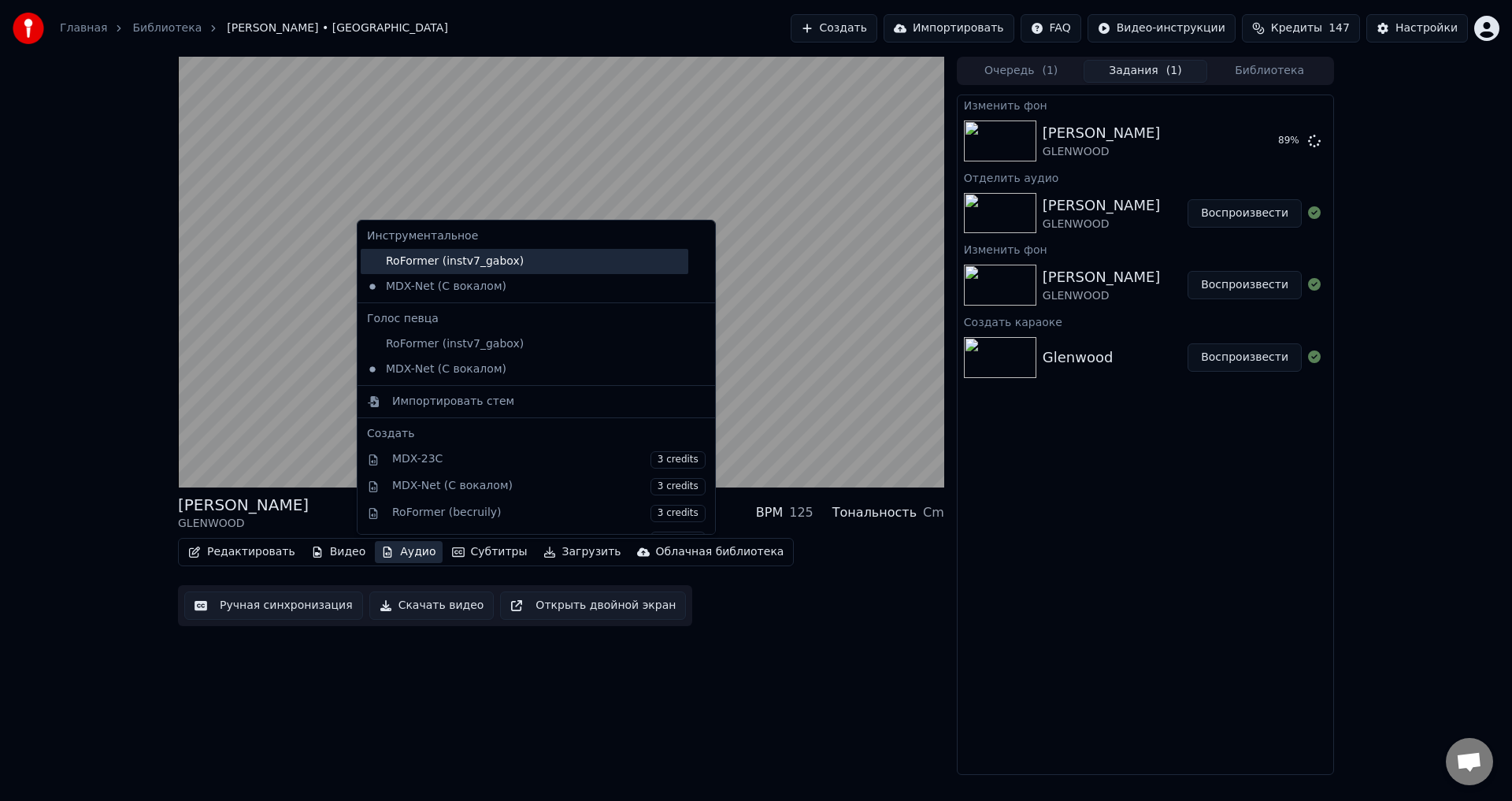
click at [444, 265] on div "RoFormer (instv7_gabox)" at bounding box center [524, 261] width 328 height 26
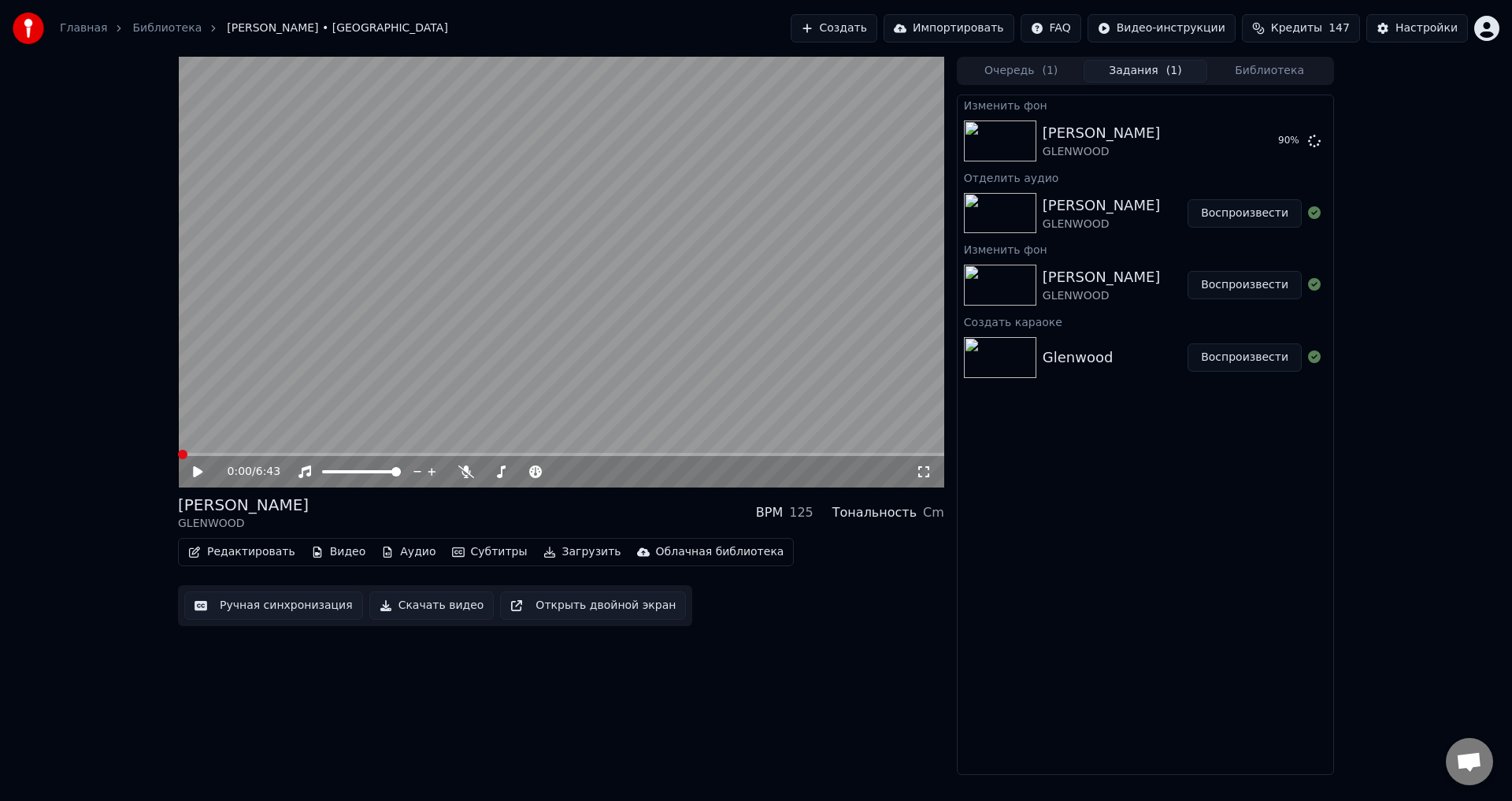
click at [383, 553] on button "Аудио" at bounding box center [409, 552] width 67 height 22
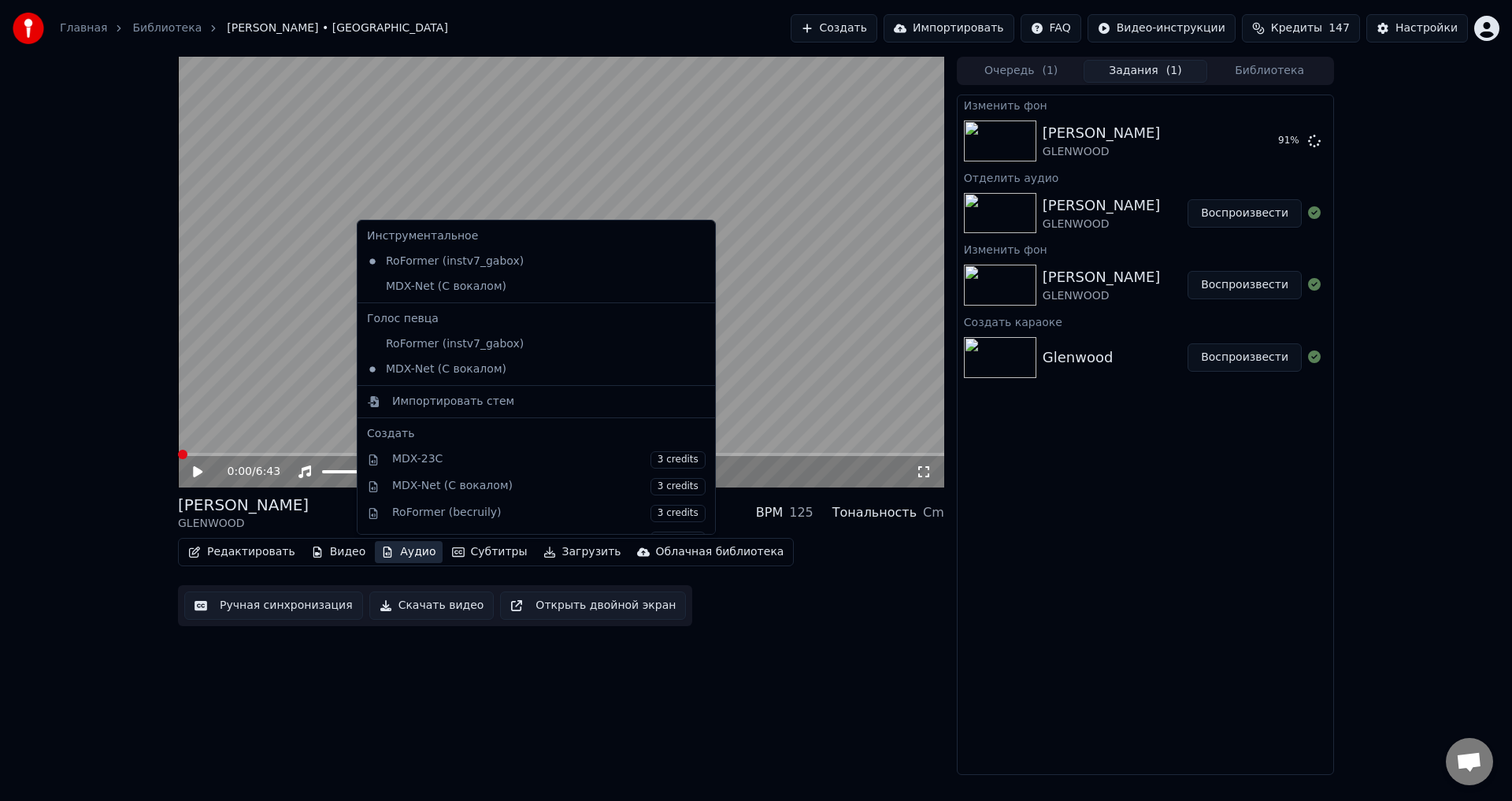
click at [318, 509] on div "[PERSON_NAME] GLENWOOD BPM 125 Тональность Cm" at bounding box center [561, 513] width 767 height 38
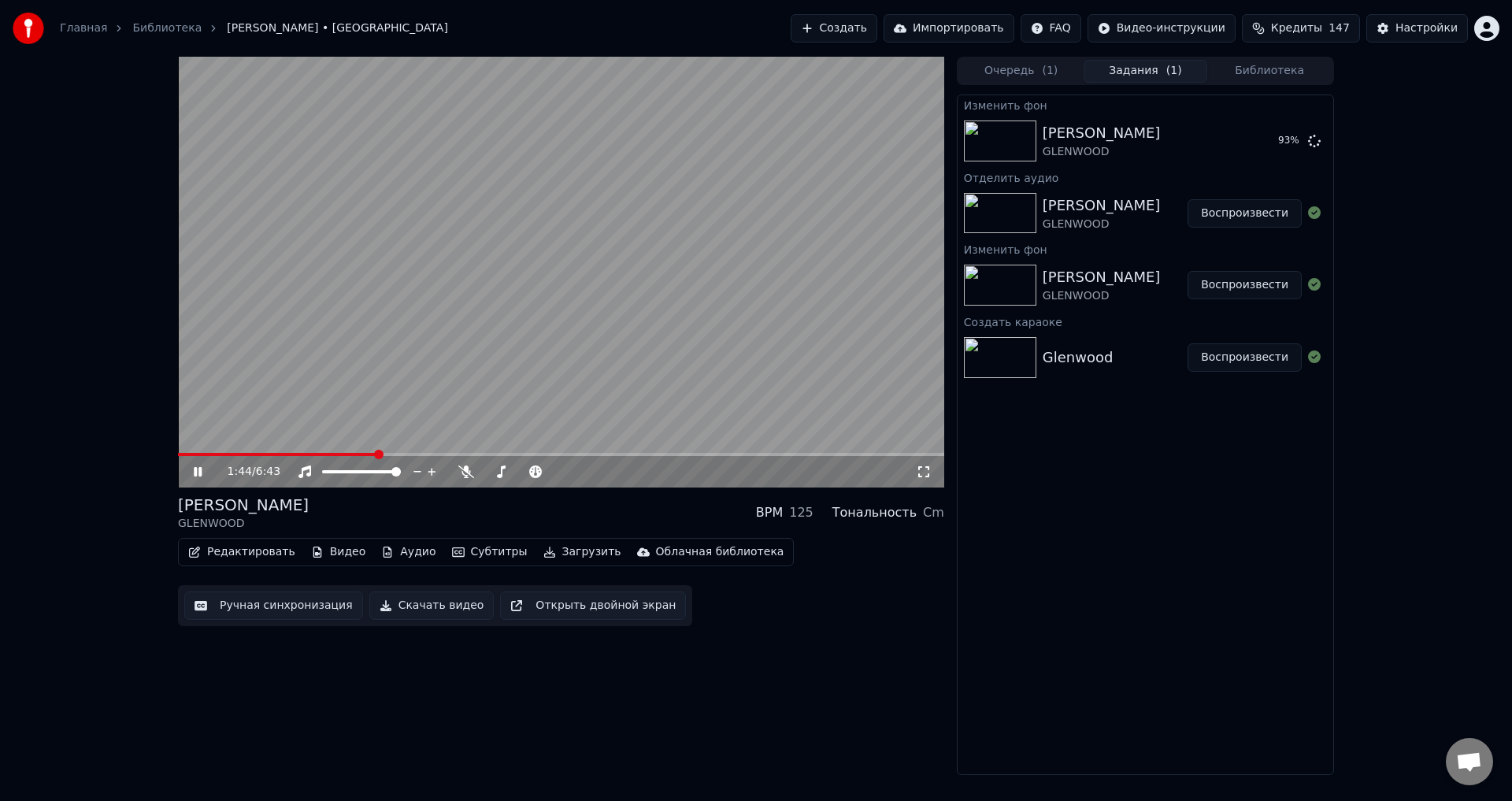
click at [363, 454] on span at bounding box center [277, 454] width 199 height 4
click at [390, 544] on button "Аудио" at bounding box center [409, 552] width 67 height 22
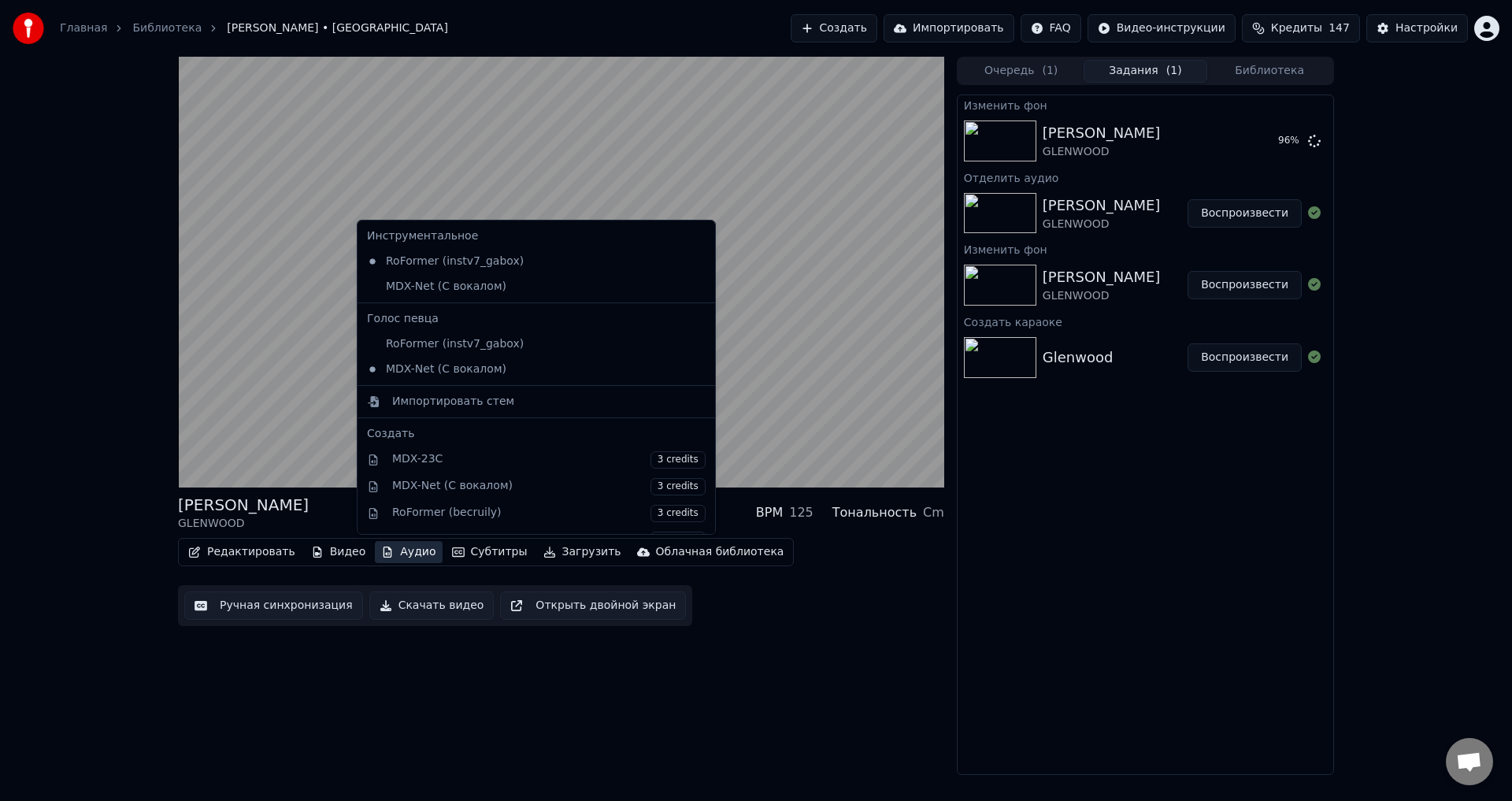
click at [790, 569] on div "Редактировать Видео Аудио Субтитры Загрузить Облачная библиотека Ручная синхрон…" at bounding box center [561, 582] width 767 height 88
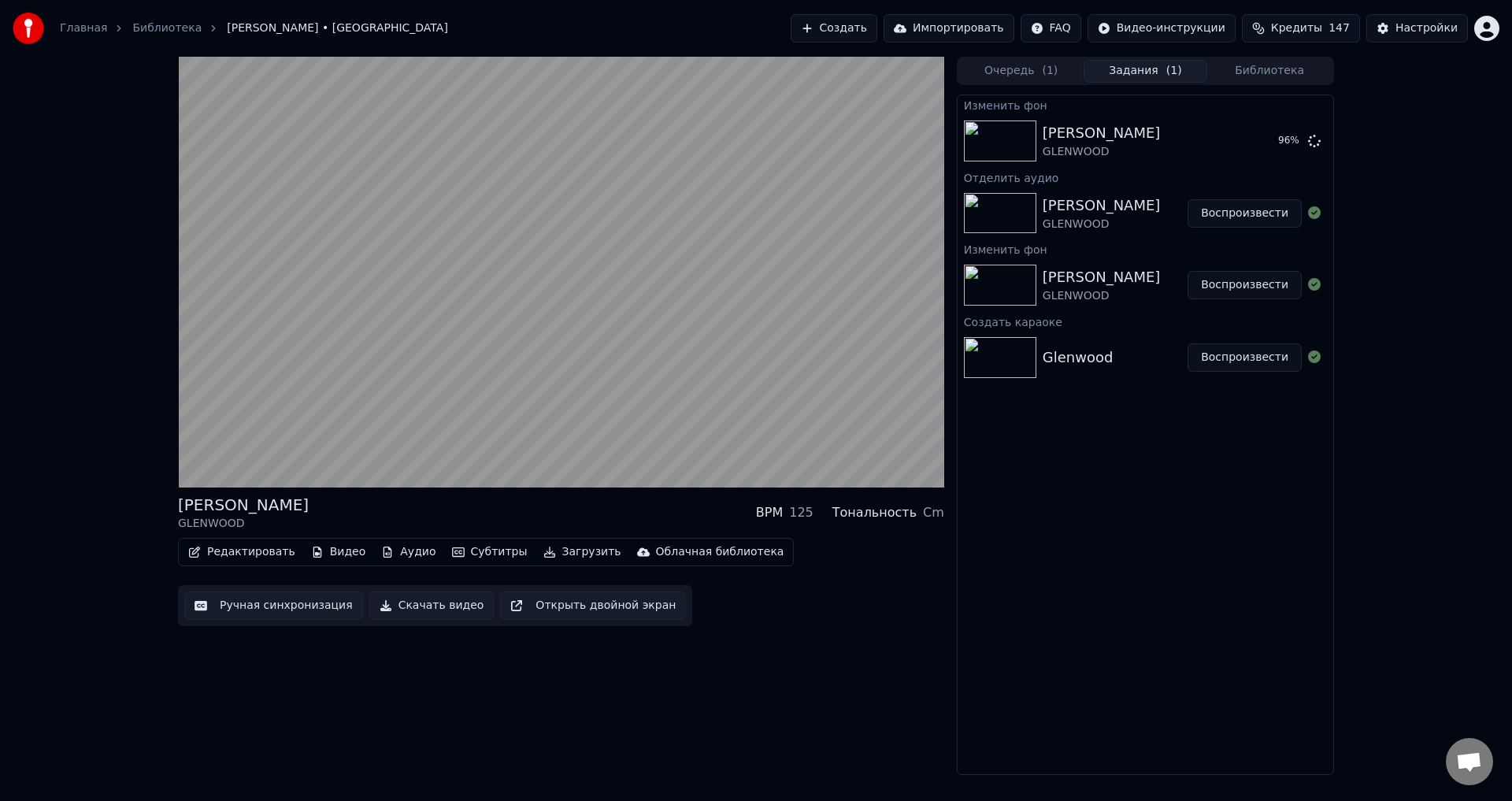
click at [554, 508] on div "[PERSON_NAME] GLENWOOD BPM 125 Тональность Cm" at bounding box center [561, 513] width 767 height 38
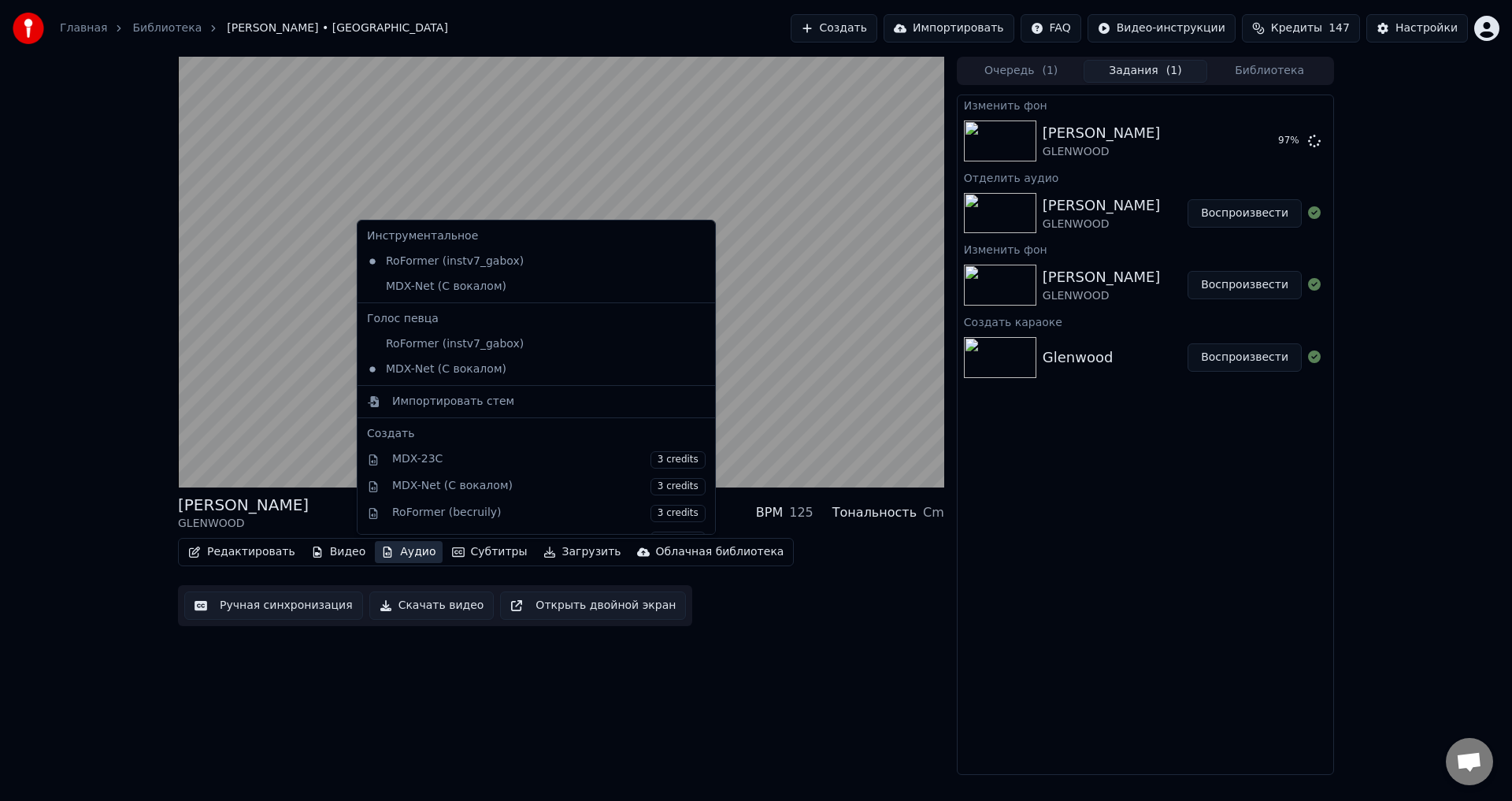
click at [381, 552] on button "Аудио" at bounding box center [409, 552] width 67 height 22
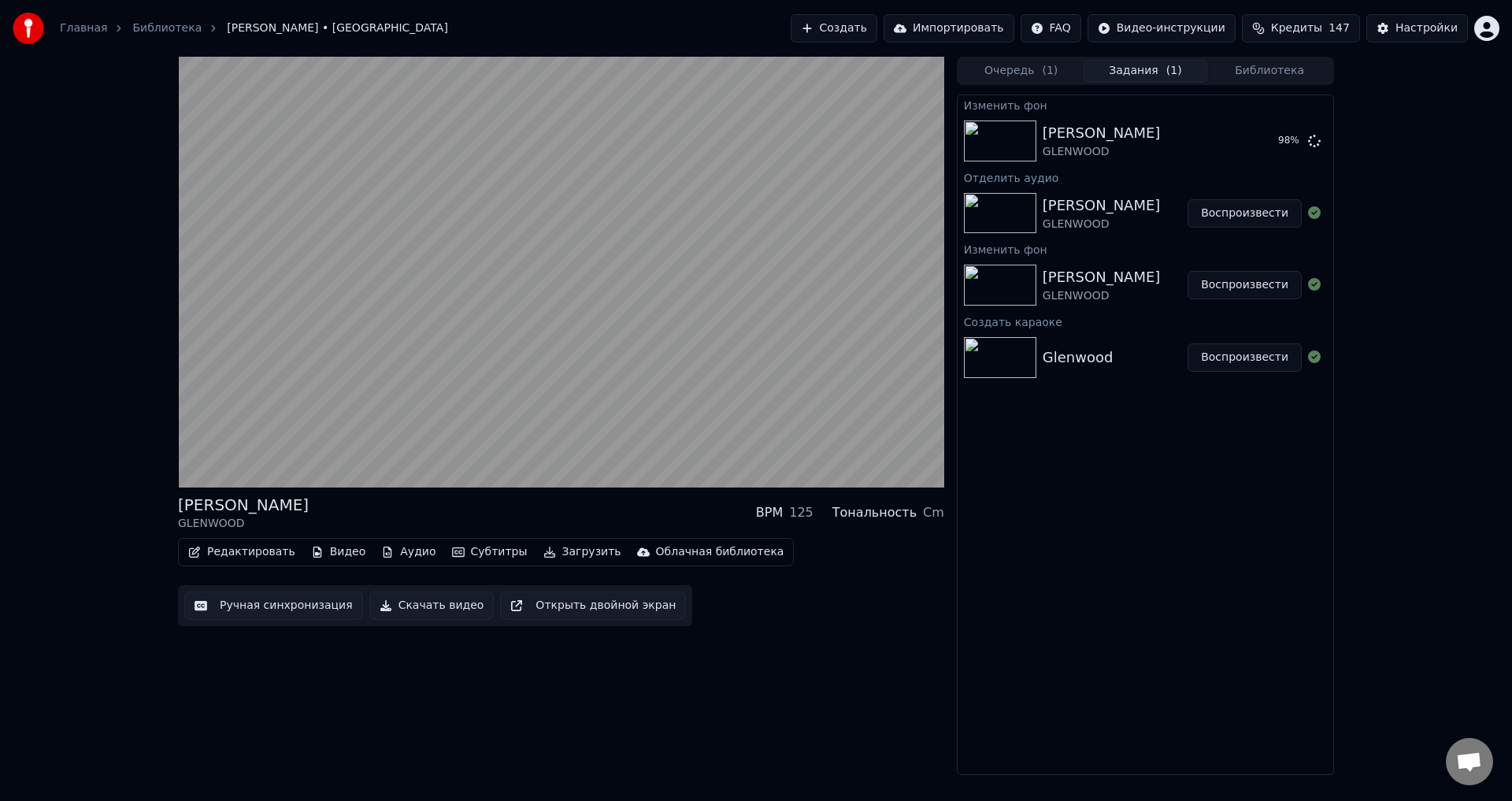
click at [841, 614] on div "Редактировать Видео Аудио Субтитры Загрузить Облачная библиотека Ручная синхрон…" at bounding box center [561, 582] width 767 height 88
click at [538, 514] on div "[PERSON_NAME] GLENWOOD BPM 125 Тональность Cm" at bounding box center [561, 513] width 767 height 38
click at [393, 559] on button "Аудио" at bounding box center [409, 552] width 67 height 22
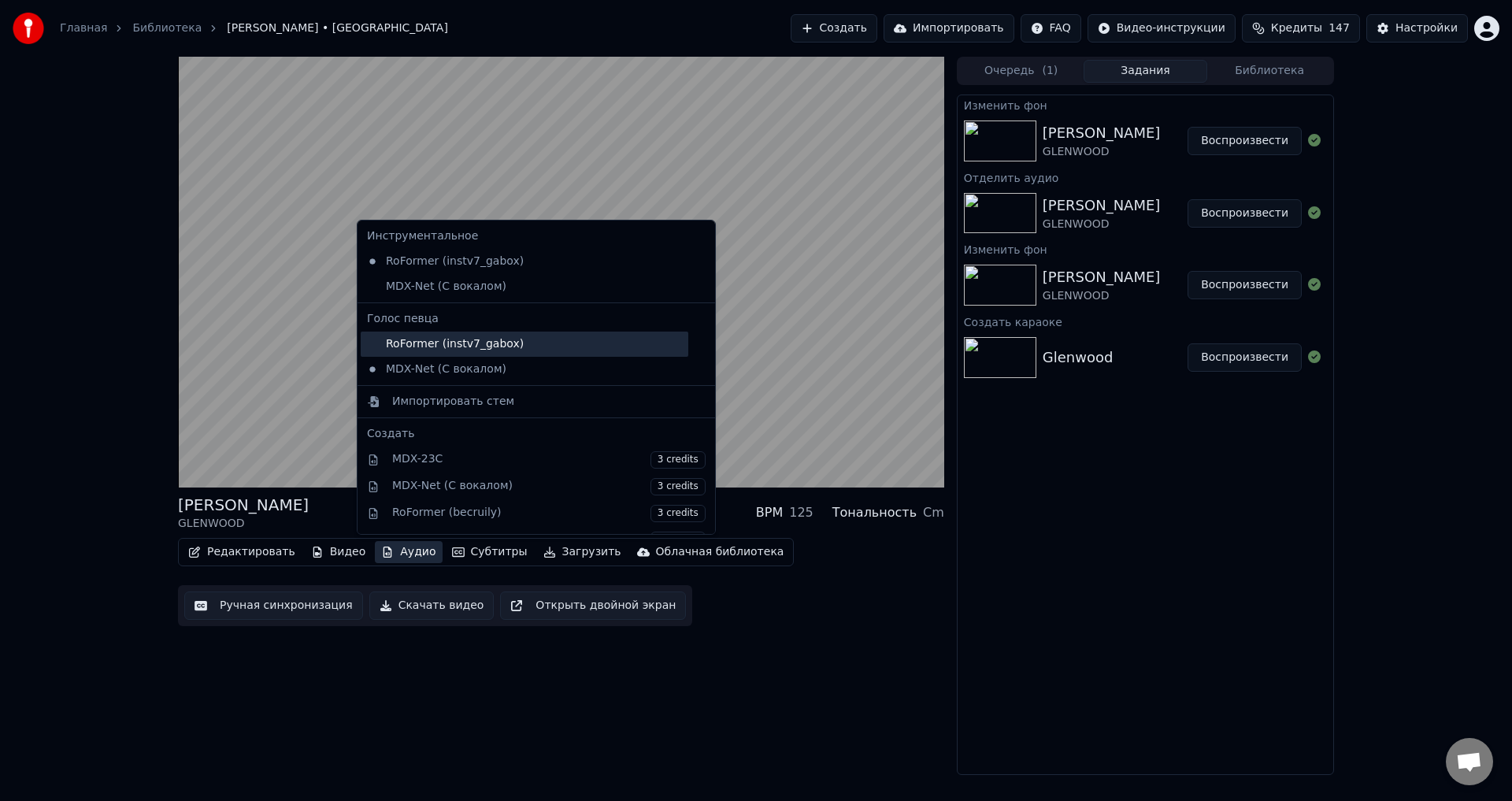
click at [421, 345] on div "RoFormer (instv7_gabox)" at bounding box center [524, 344] width 328 height 26
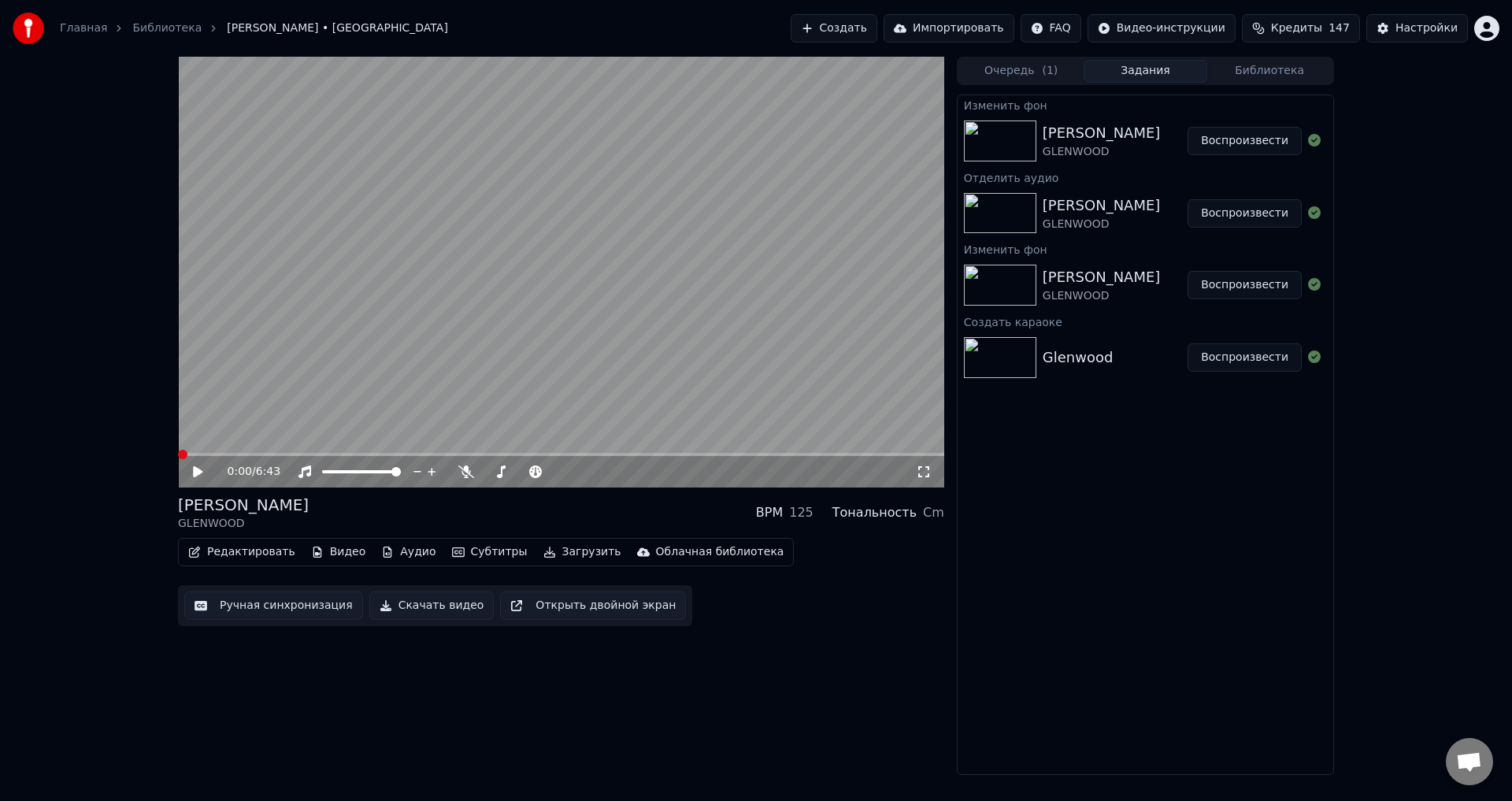
click at [526, 515] on div "[PERSON_NAME] GLENWOOD BPM 125 Тональность Cm" at bounding box center [561, 513] width 767 height 38
click at [544, 516] on div "[PERSON_NAME] GLENWOOD BPM 125 Тональность Cm" at bounding box center [561, 513] width 767 height 38
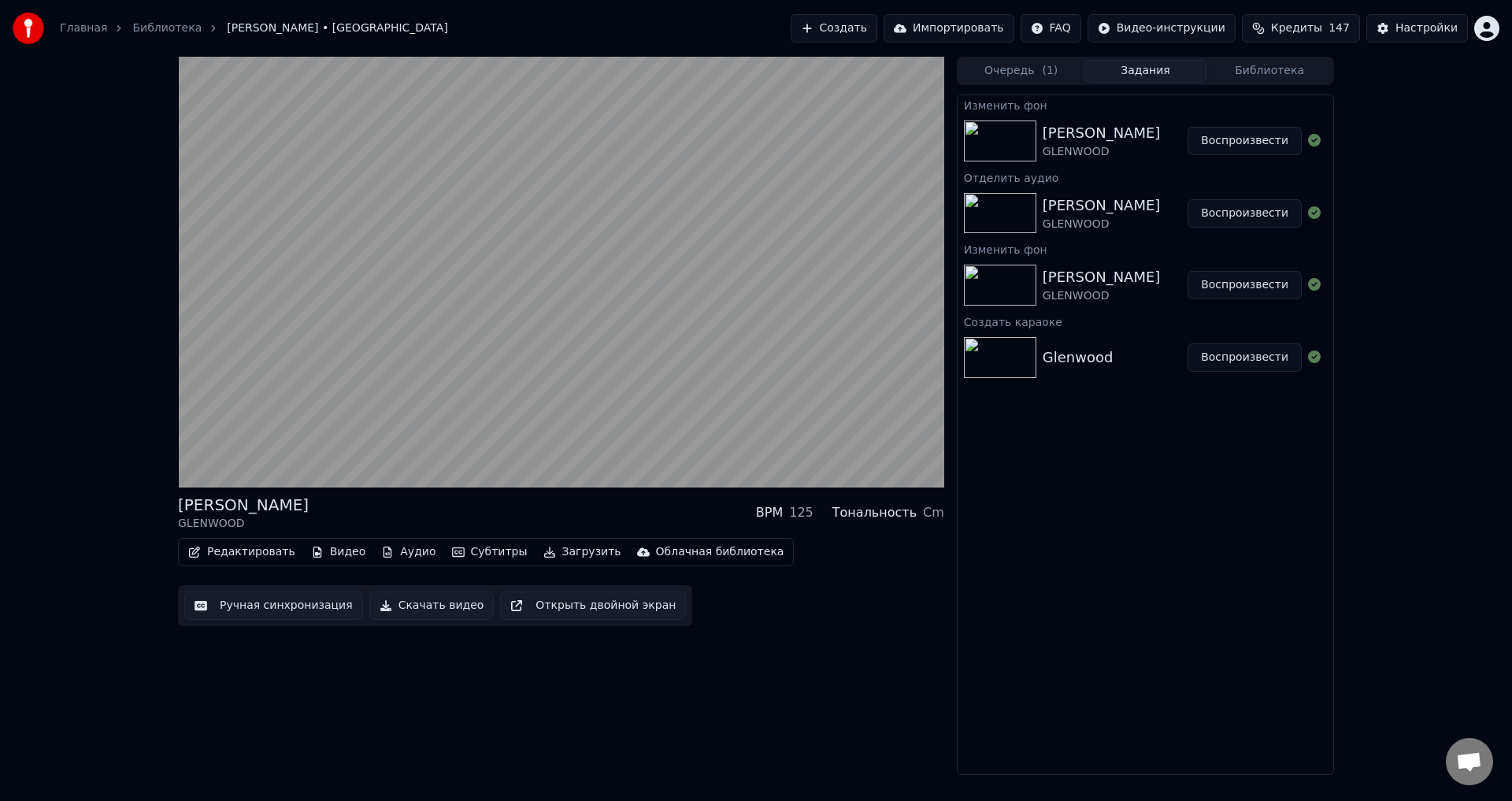
click at [563, 511] on div "[PERSON_NAME] GLENWOOD BPM 125 Тональность Cm" at bounding box center [561, 513] width 767 height 38
click at [125, 489] on div "[PERSON_NAME] GLENWOOD BPM 125 Тональность Cm Редактировать Видео Аудио Субтитр…" at bounding box center [756, 416] width 1512 height 718
click at [572, 495] on div "[PERSON_NAME] GLENWOOD BPM 125 Тональность Cm" at bounding box center [561, 513] width 767 height 38
click at [561, 502] on div "[PERSON_NAME] GLENWOOD BPM 125 Тональность Cm" at bounding box center [561, 513] width 767 height 38
click at [330, 557] on button "Видео" at bounding box center [339, 552] width 68 height 22
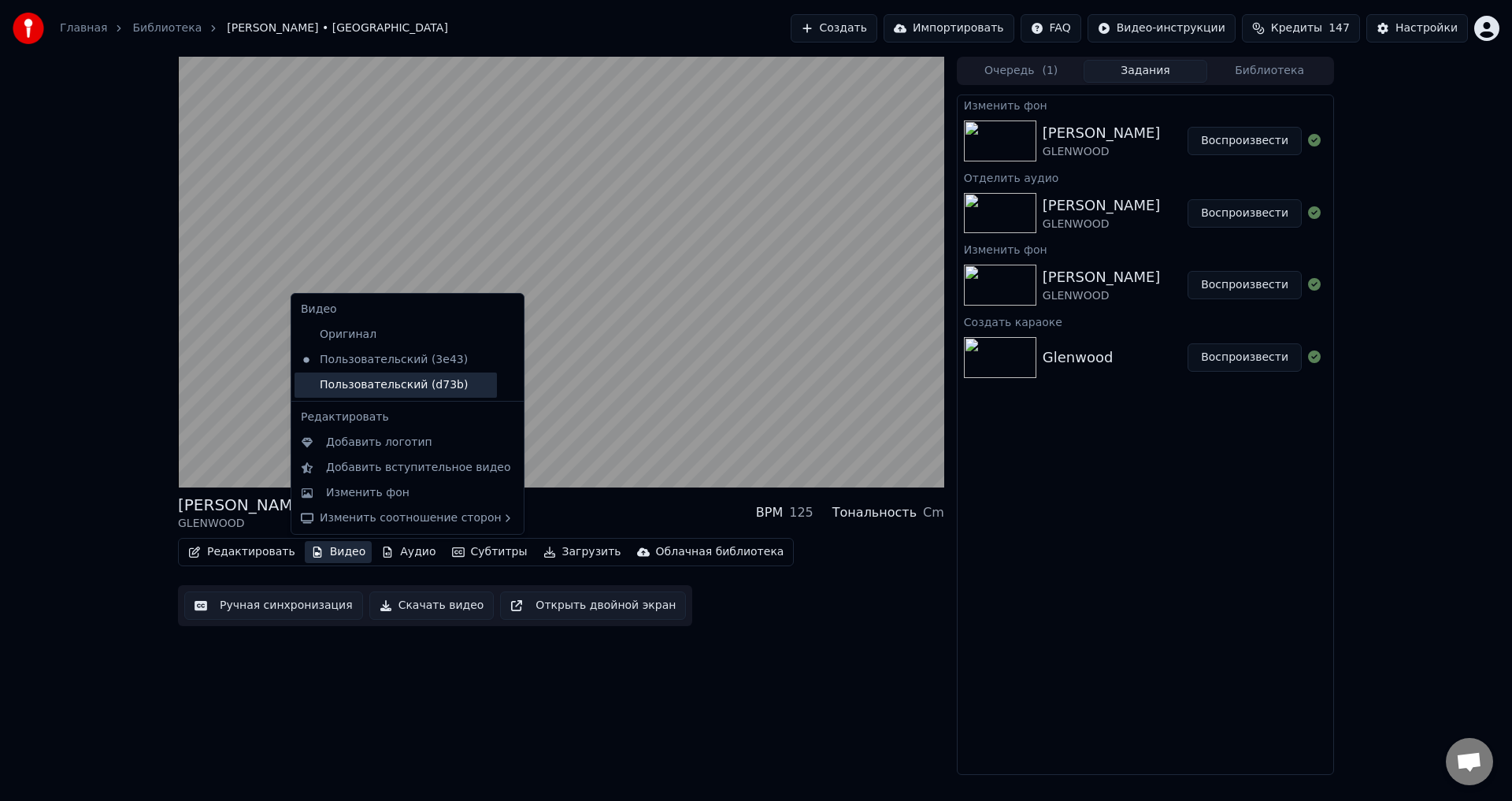
click at [372, 385] on div "Пользовательский (d73b)" at bounding box center [395, 385] width 202 height 26
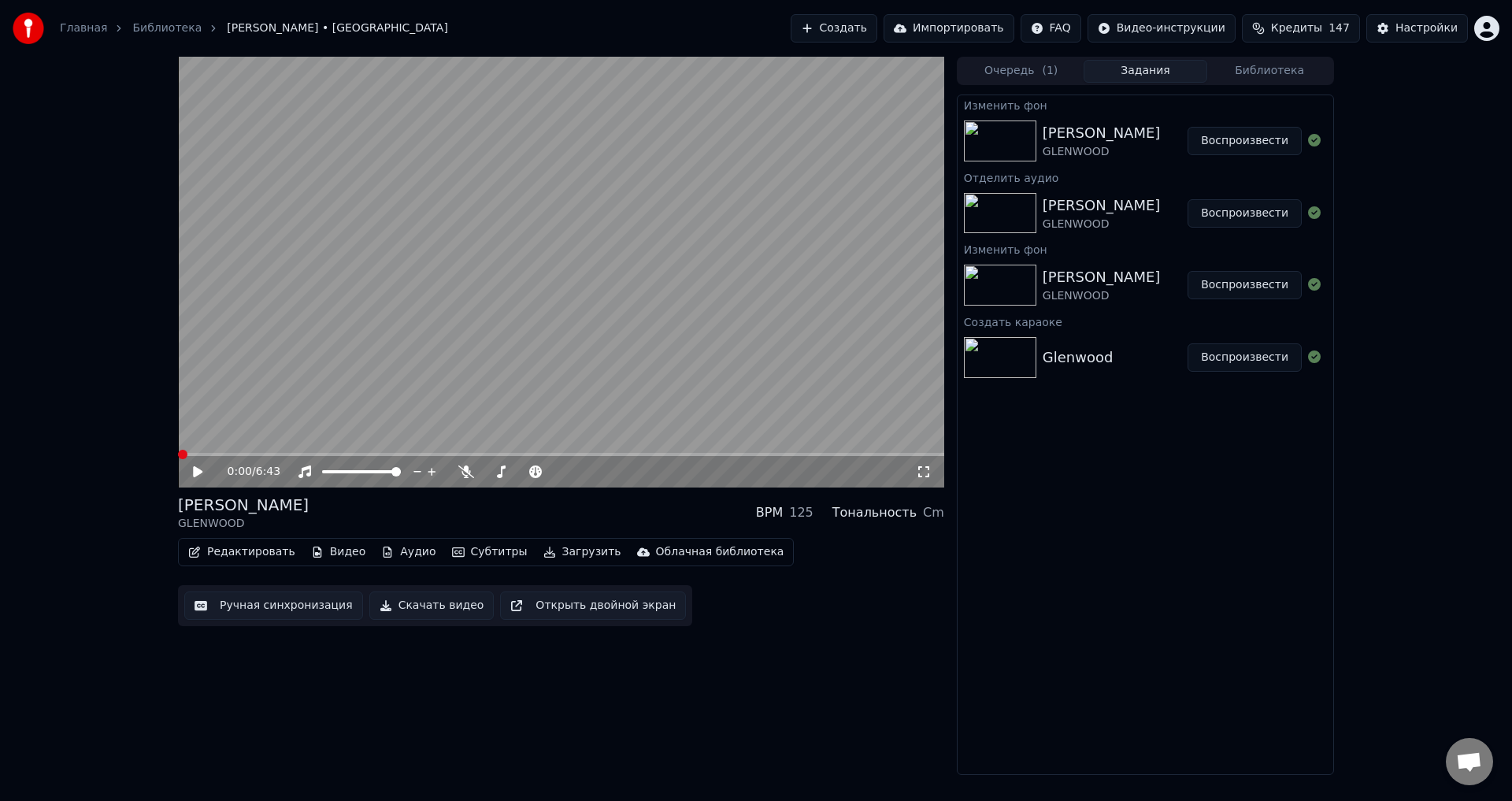
click at [536, 517] on div "[PERSON_NAME] GLENWOOD BPM 125 Тональность Cm" at bounding box center [561, 513] width 767 height 38
click at [916, 472] on icon at bounding box center [924, 471] width 16 height 12
click at [581, 508] on div "[PERSON_NAME] GLENWOOD BPM 125 Тональность Cm" at bounding box center [561, 513] width 767 height 38
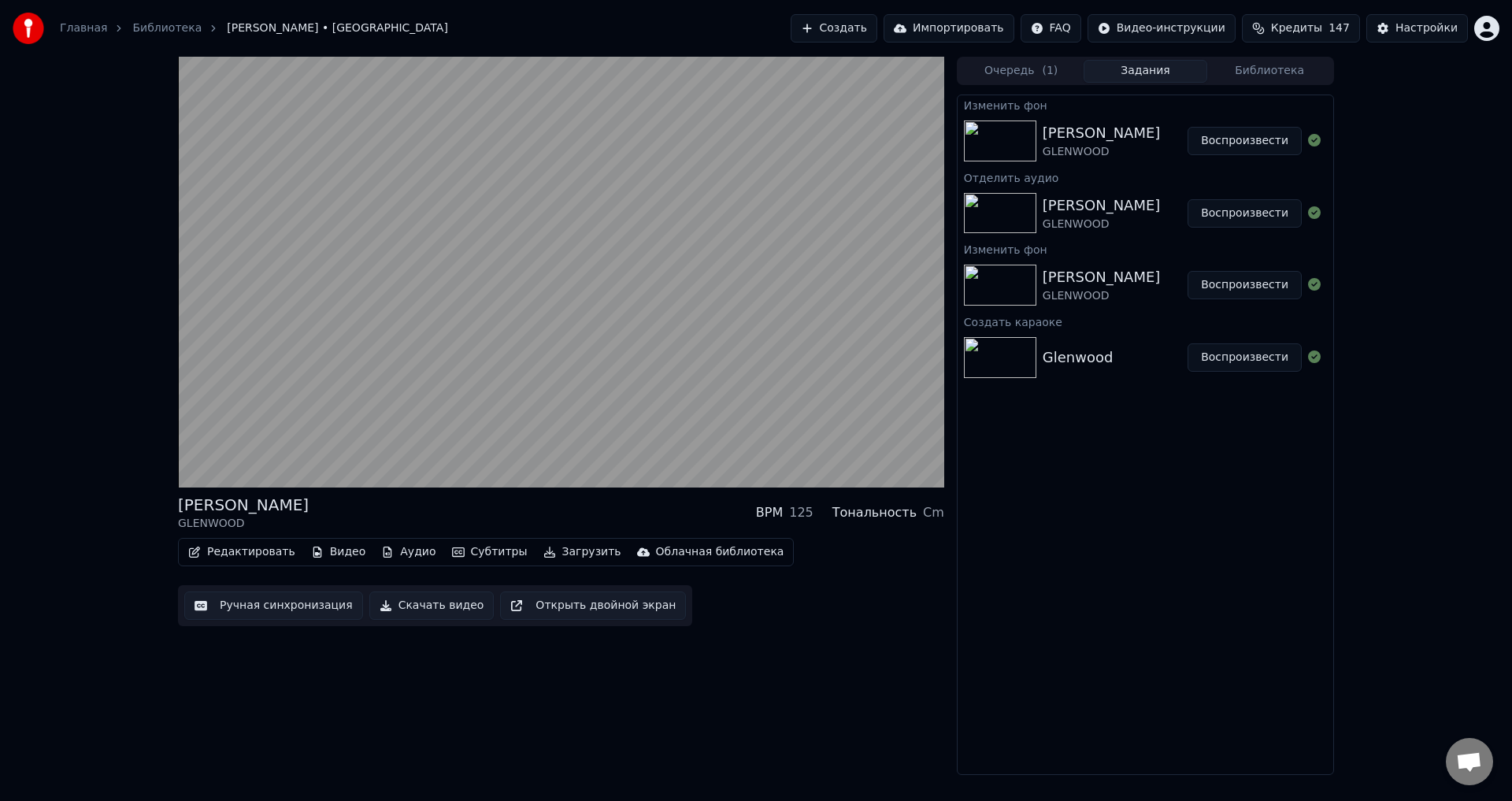
click at [543, 502] on div "[PERSON_NAME] GLENWOOD BPM 125 Тональность Cm" at bounding box center [561, 513] width 767 height 38
click at [394, 550] on button "Аудио" at bounding box center [409, 552] width 67 height 22
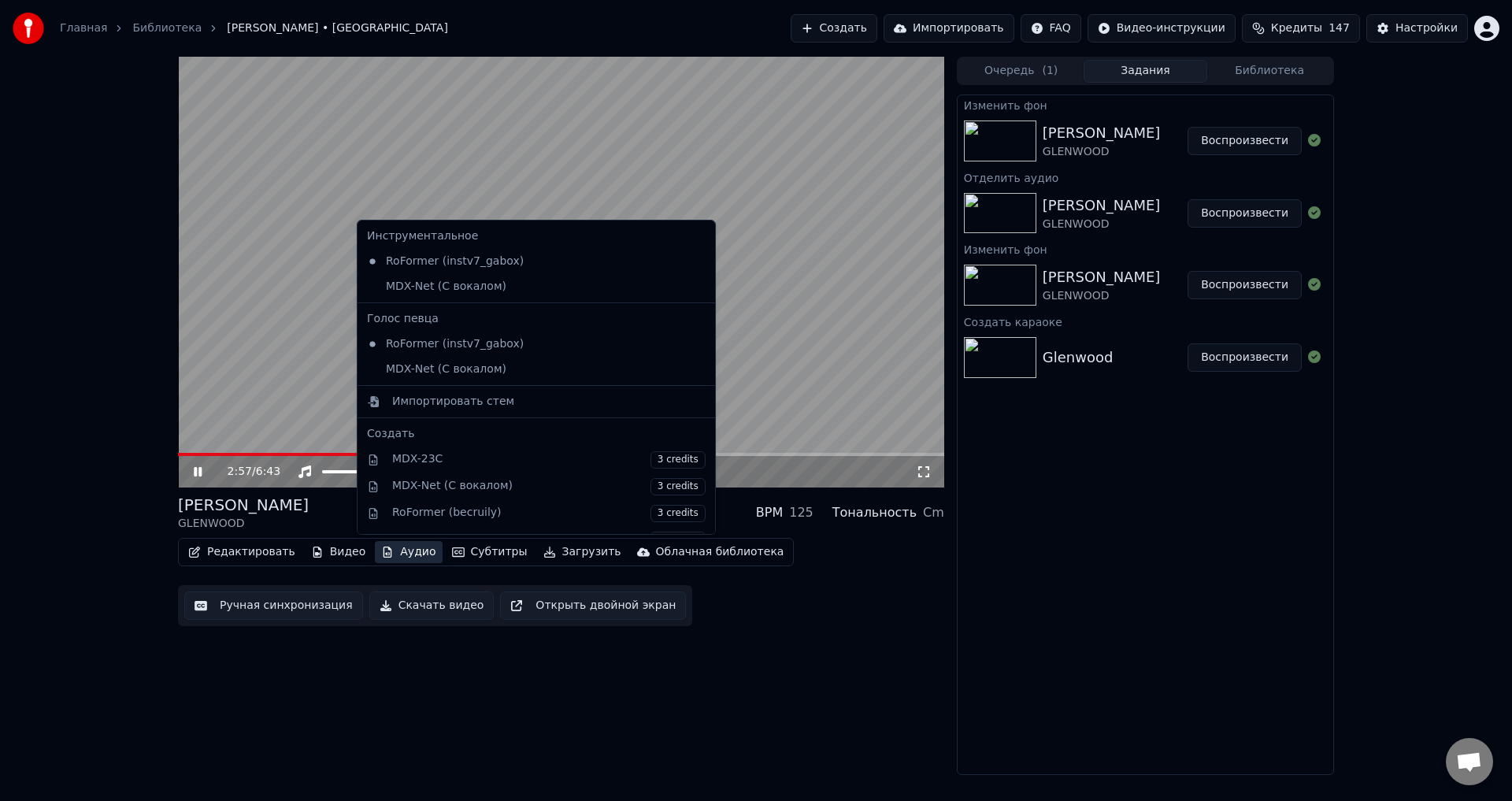
click at [733, 516] on div "[PERSON_NAME] GLENWOOD BPM 125 Тональность Cm" at bounding box center [561, 513] width 767 height 38
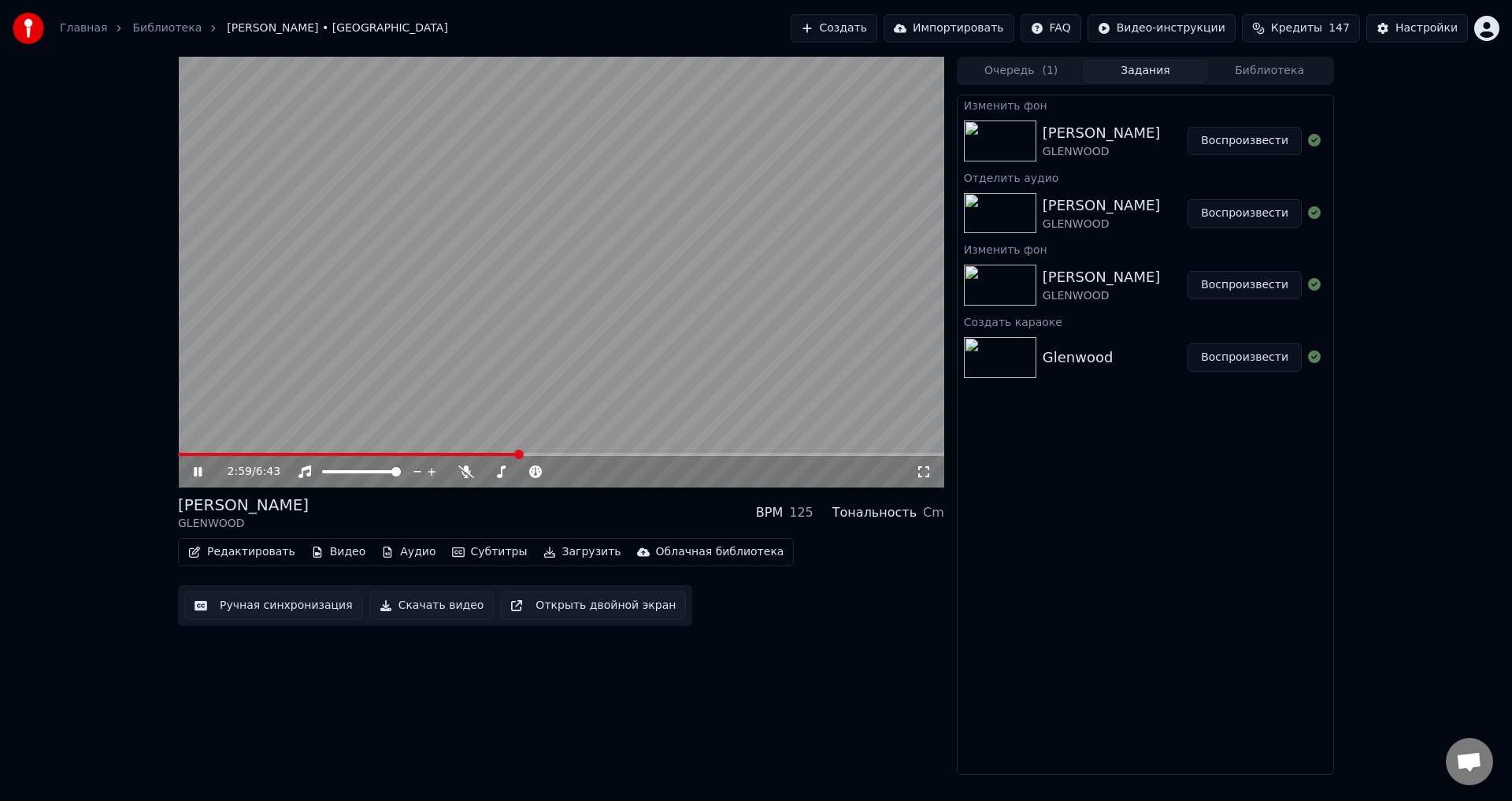
click at [635, 454] on span at bounding box center [561, 454] width 767 height 4
click at [768, 454] on span at bounding box center [561, 454] width 767 height 4
click at [267, 602] on button "Ручная синхронизация" at bounding box center [273, 606] width 179 height 28
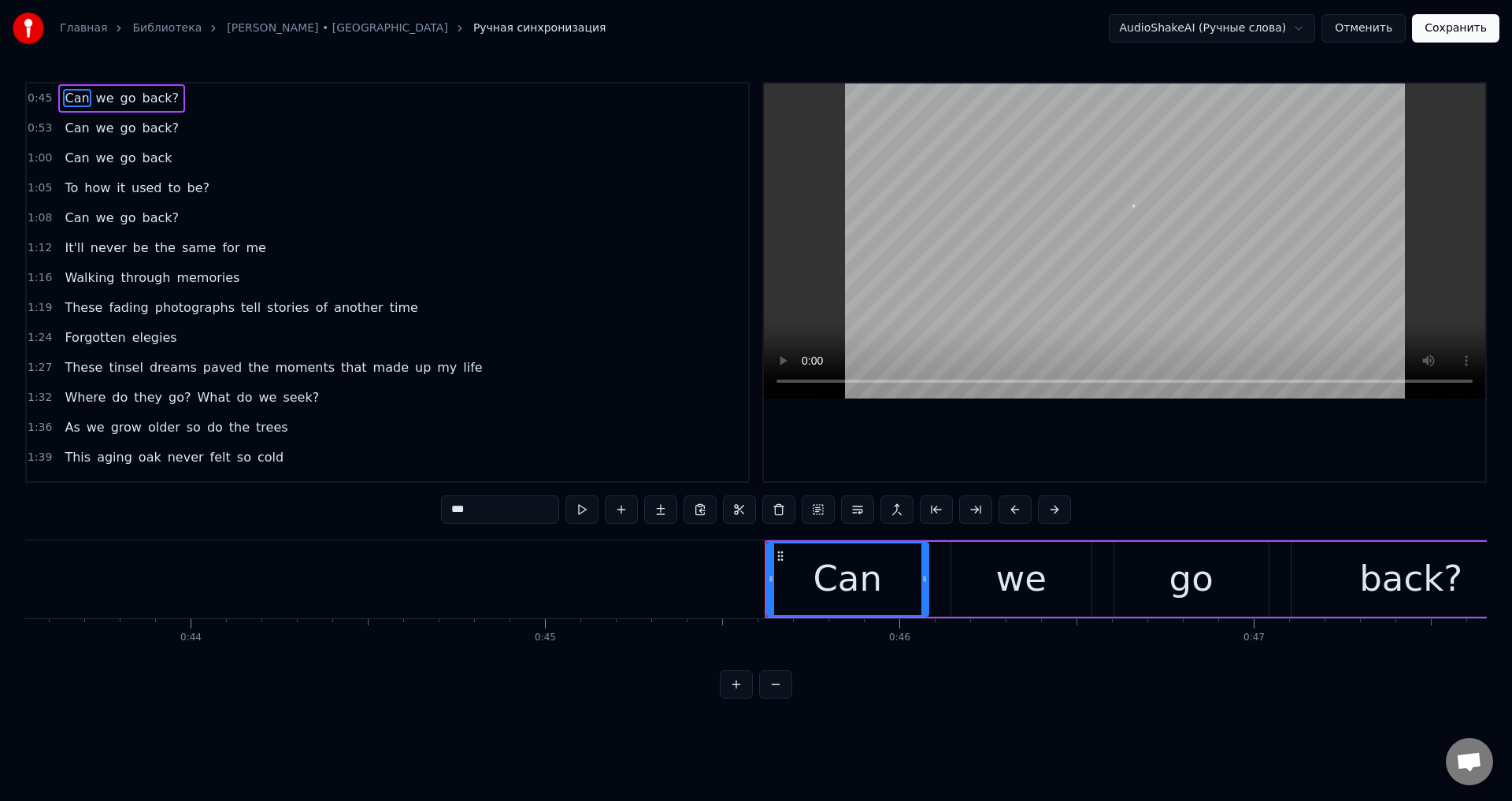
scroll to position [0, 16090]
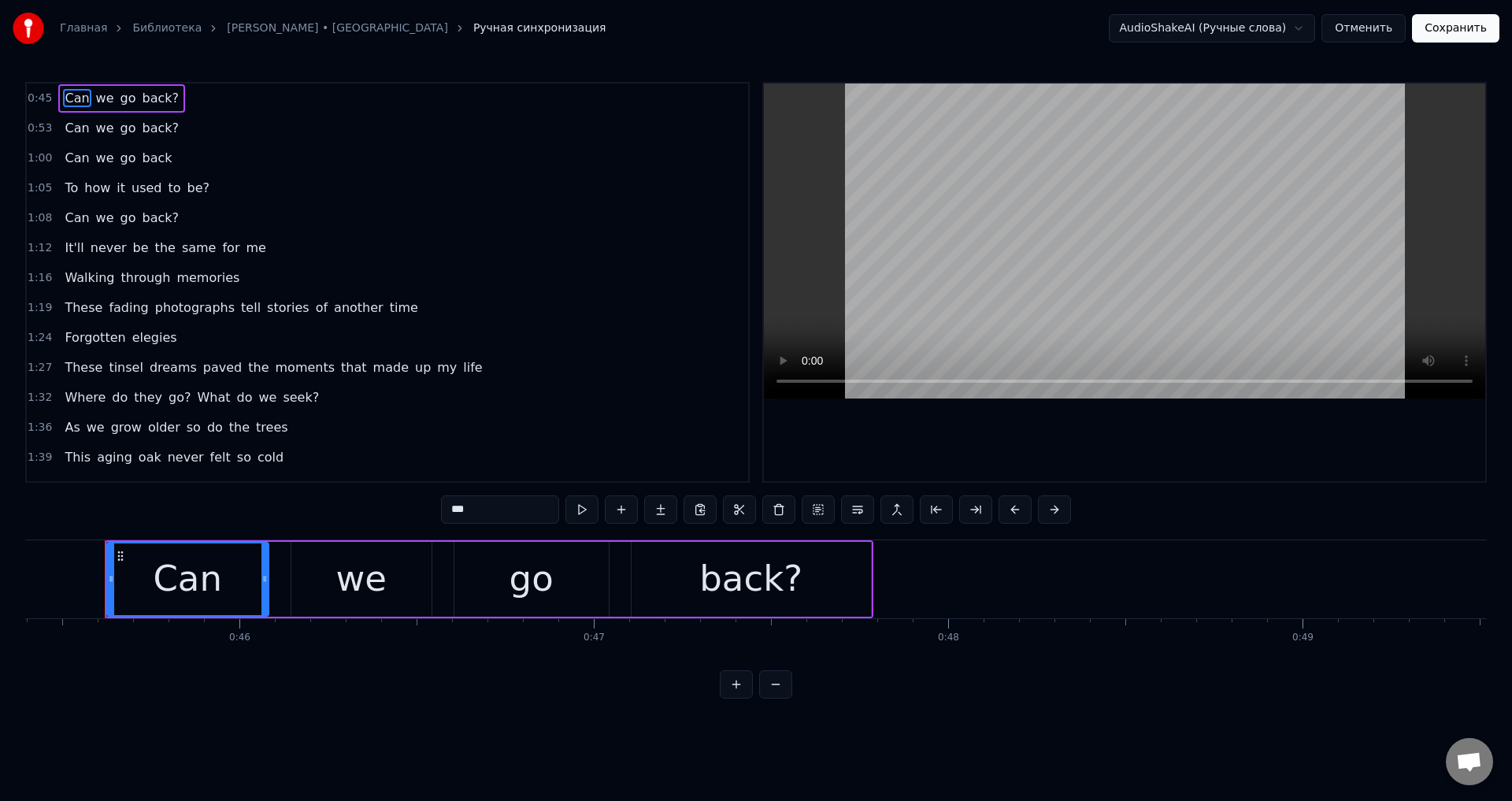
click at [1379, 26] on button "Отменить" at bounding box center [1363, 28] width 84 height 28
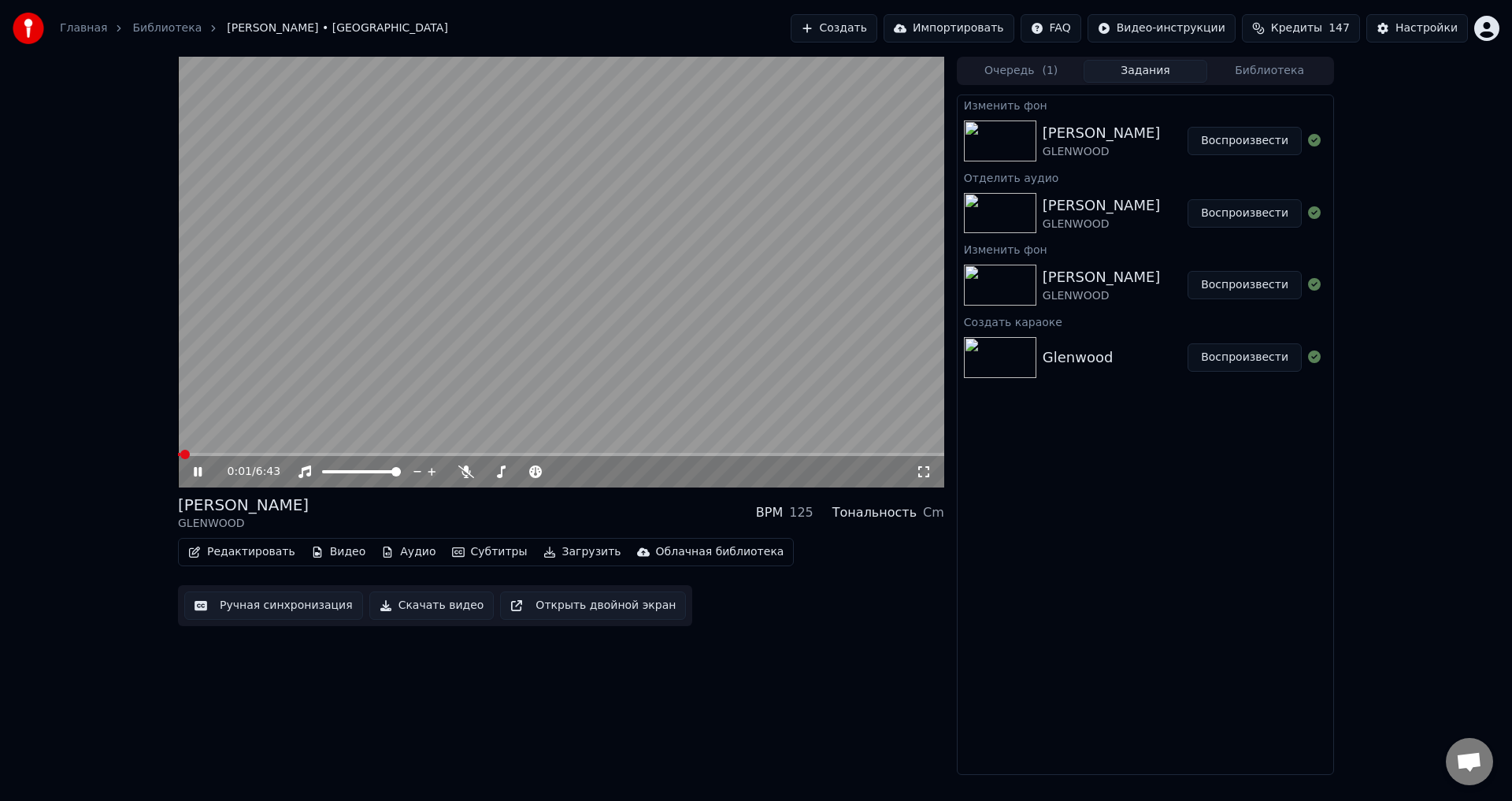
click at [263, 552] on button "Редактировать" at bounding box center [241, 552] width 119 height 22
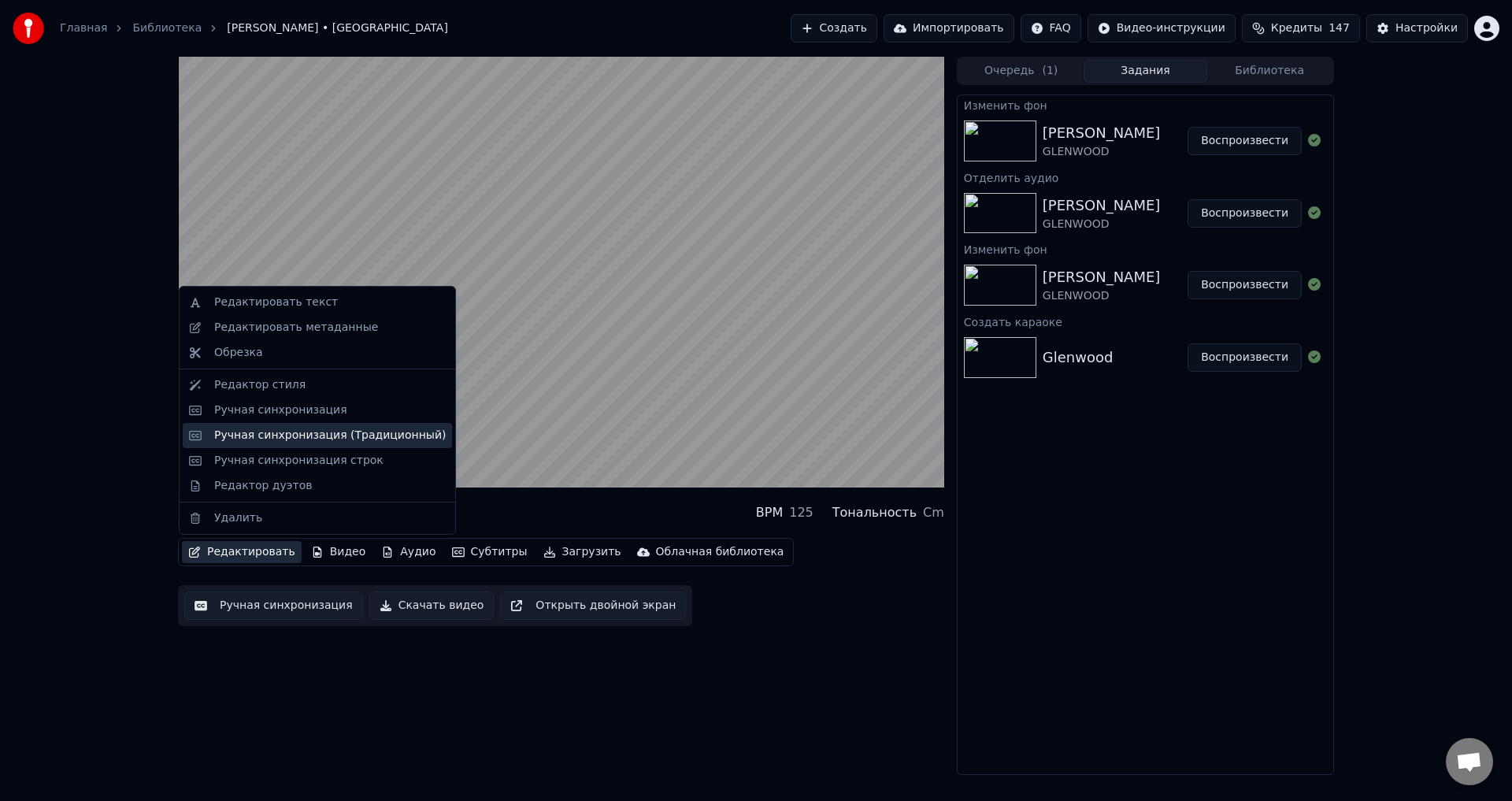
click at [314, 441] on div "Ручная синхронизация (Традиционный)" at bounding box center [330, 436] width 232 height 16
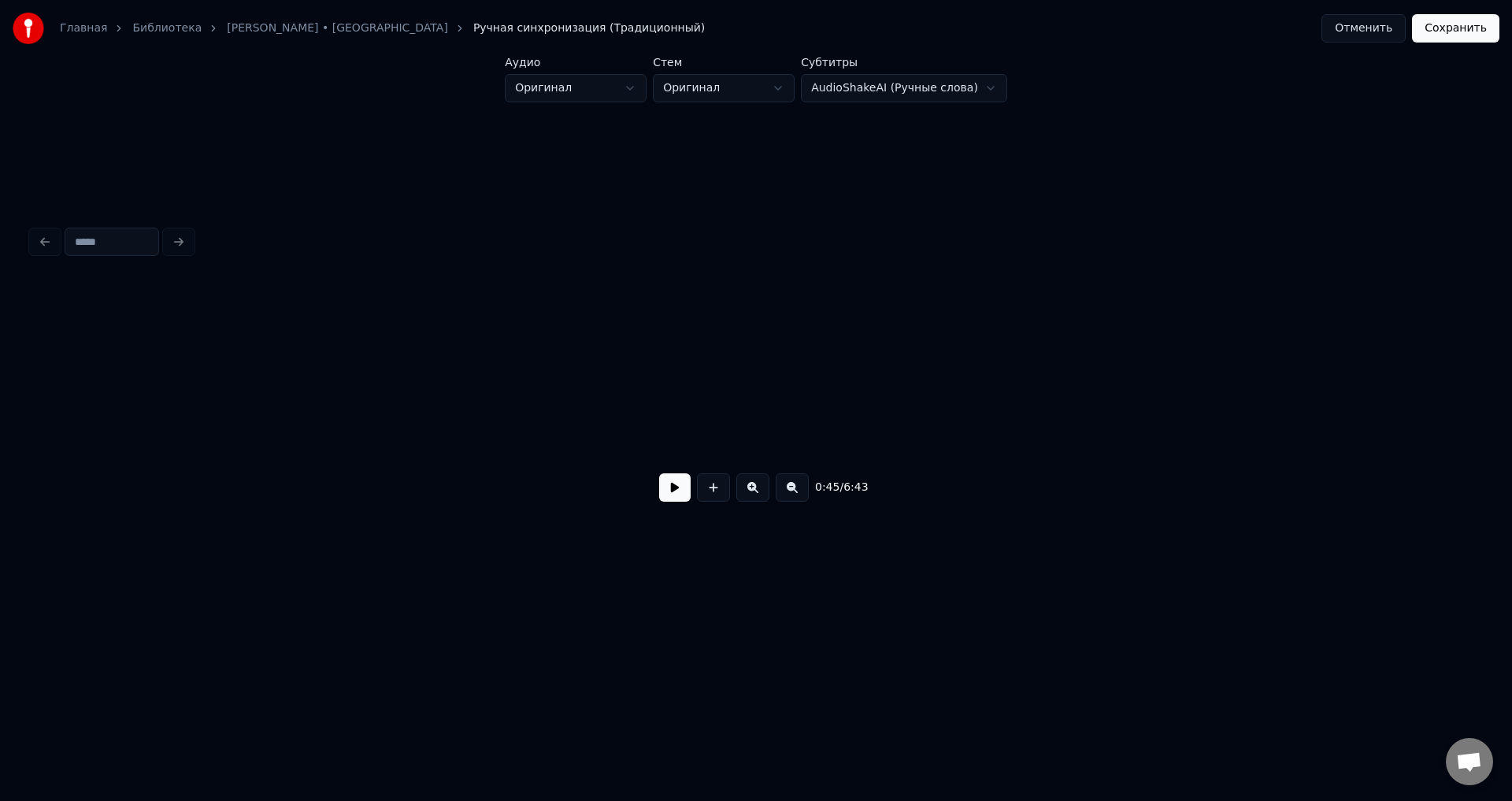
click at [669, 494] on button at bounding box center [676, 487] width 32 height 28
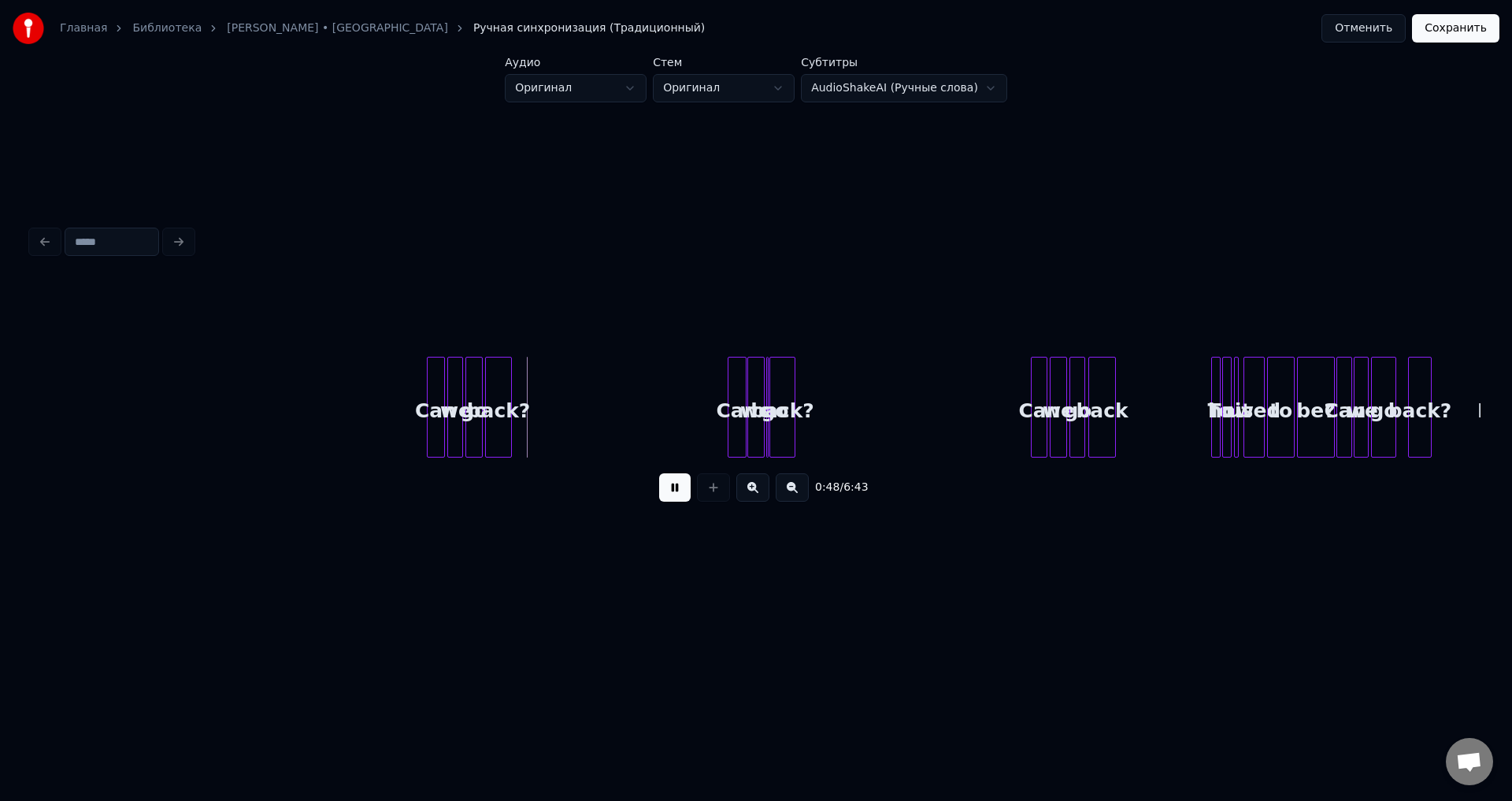
scroll to position [0, 1410]
drag, startPoint x: 667, startPoint y: 487, endPoint x: 651, endPoint y: 489, distance: 16.1
click at [667, 488] on button at bounding box center [676, 487] width 32 height 28
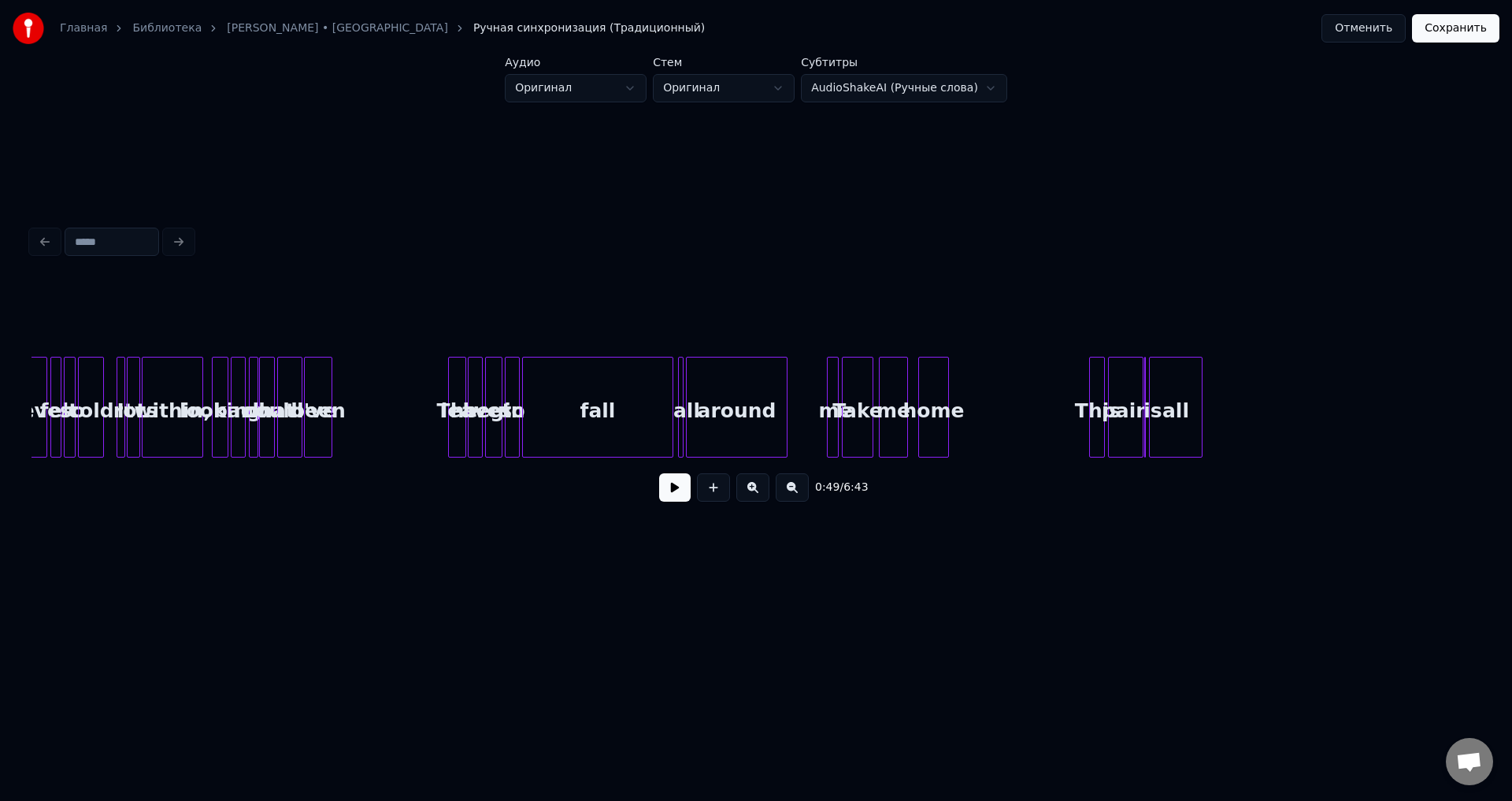
scroll to position [0, 4229]
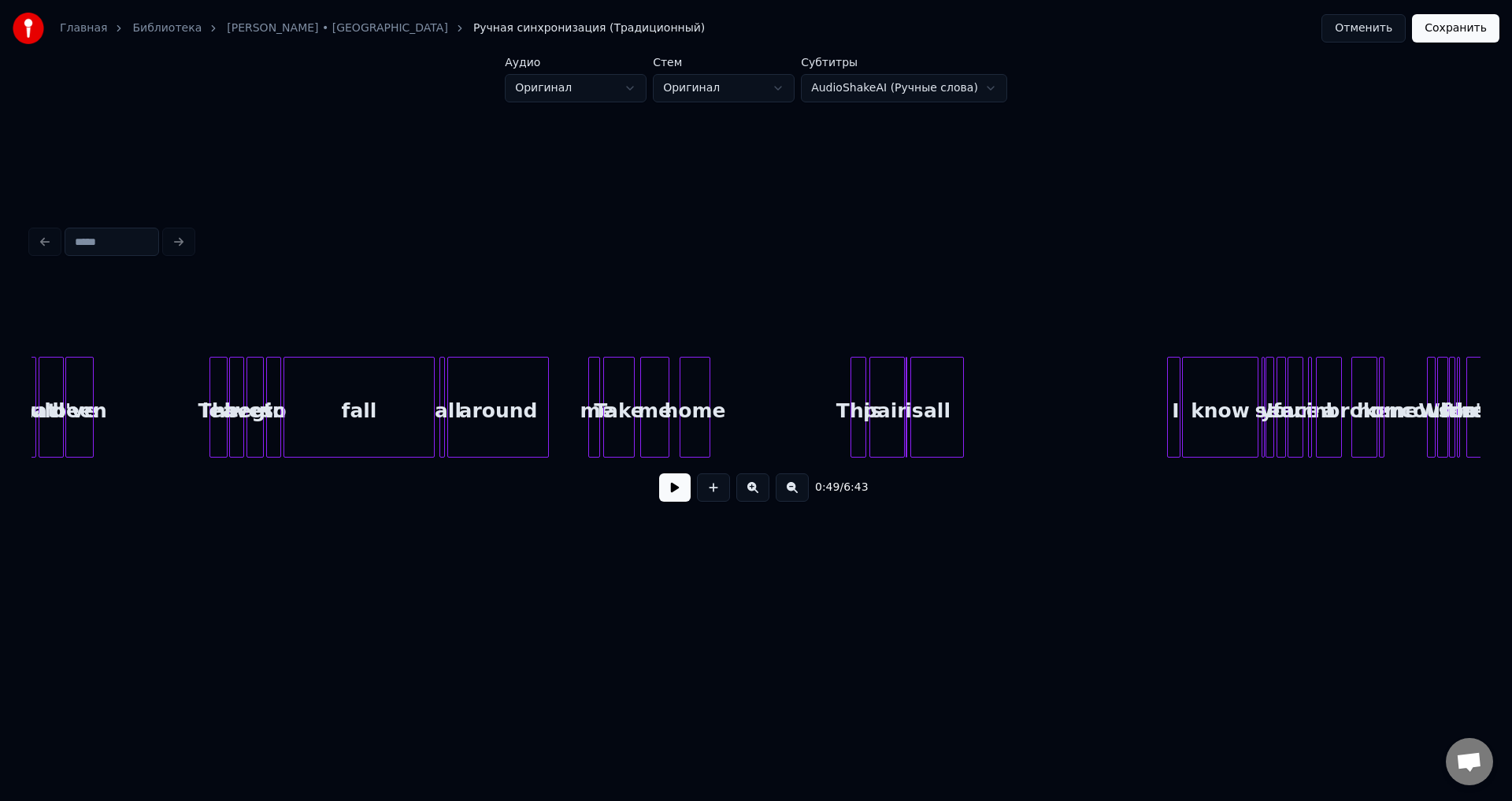
drag, startPoint x: 488, startPoint y: 465, endPoint x: 466, endPoint y: 457, distance: 23.4
click at [470, 472] on div "0:49 / 6:43" at bounding box center [756, 488] width 1449 height 60
click at [468, 451] on div "around" at bounding box center [498, 410] width 100 height 107
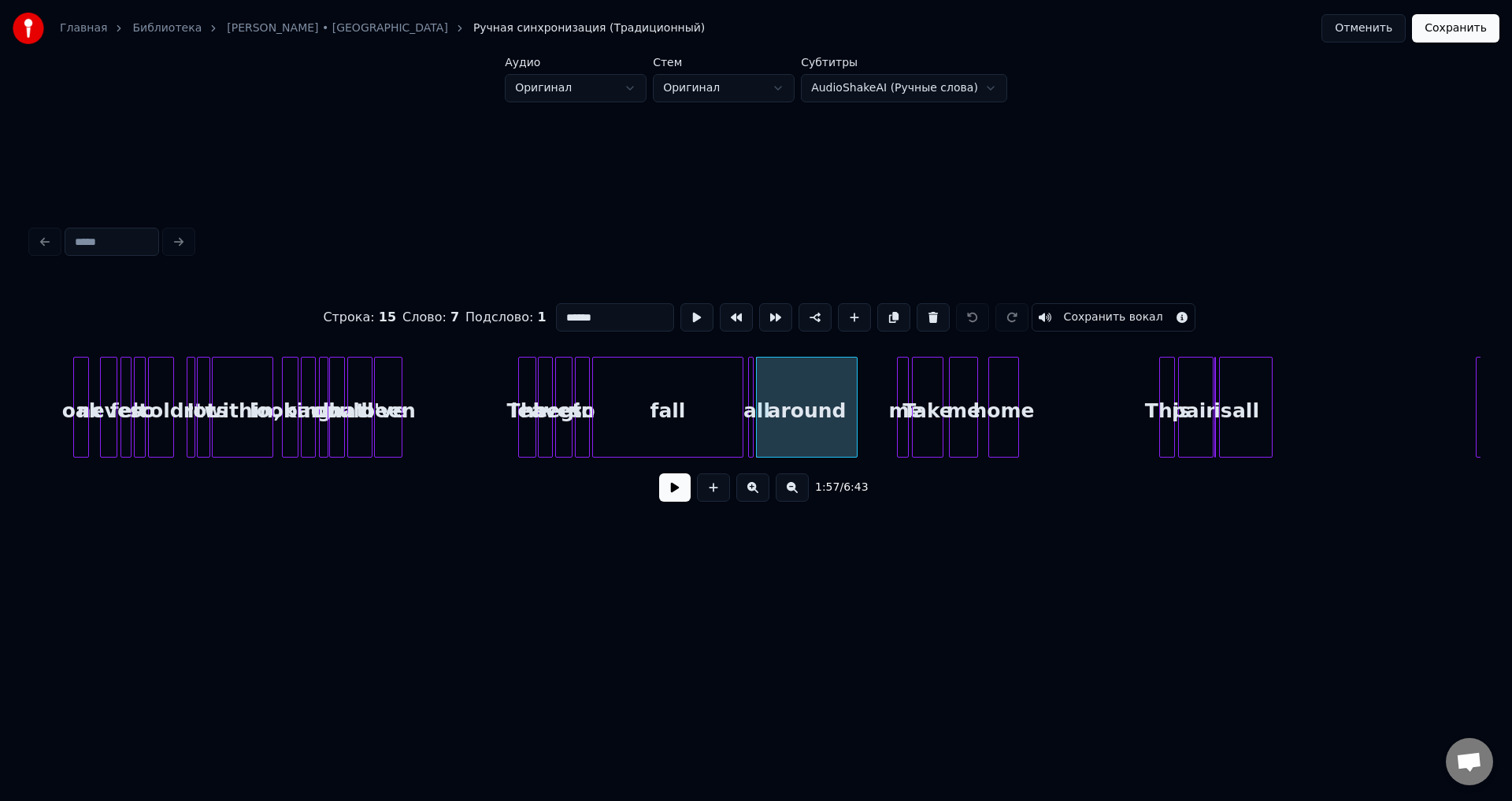
scroll to position [0, 3894]
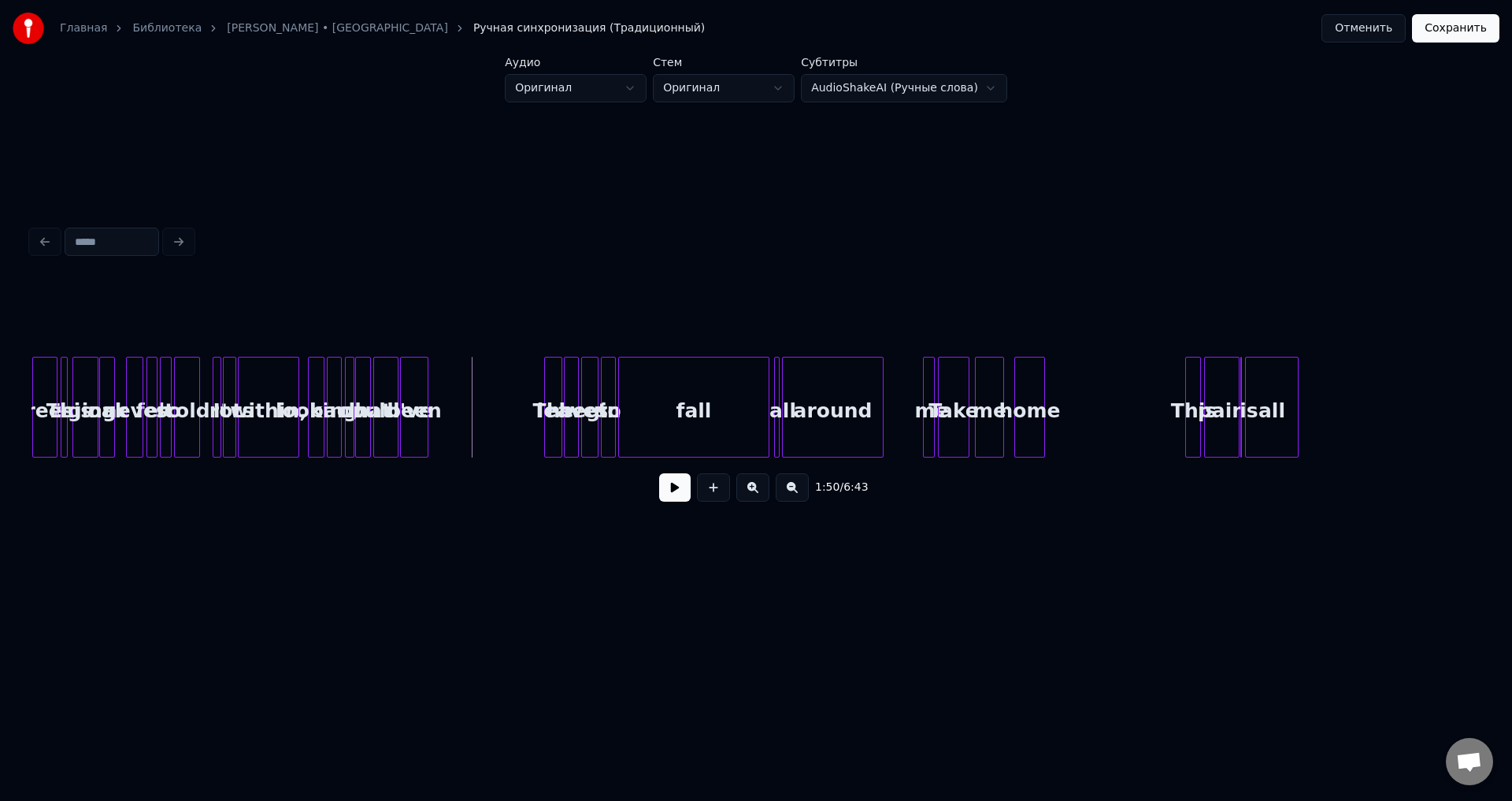
click at [674, 500] on button at bounding box center [676, 487] width 32 height 28
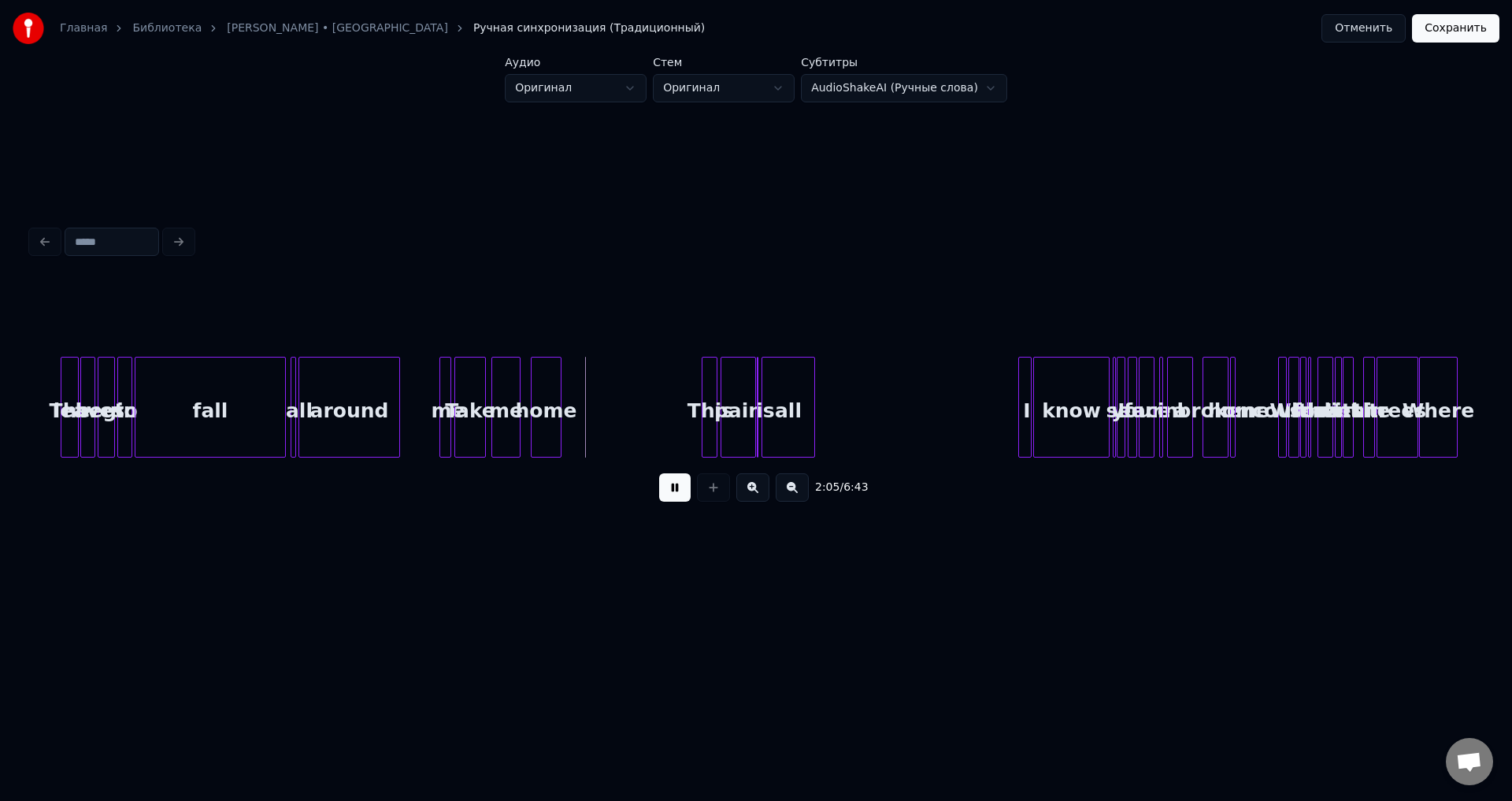
scroll to position [0, 4405]
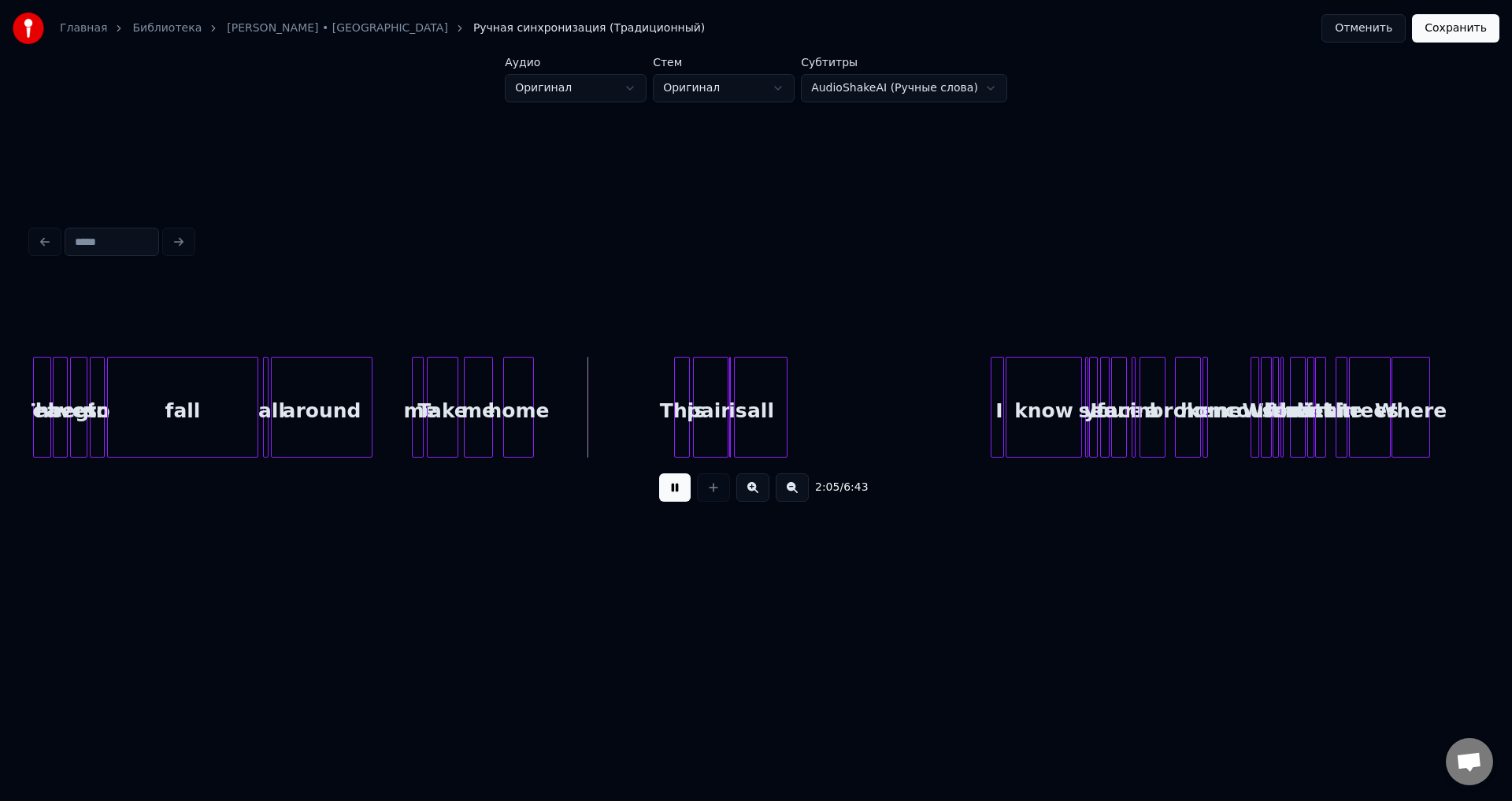
click at [675, 492] on button at bounding box center [676, 487] width 32 height 28
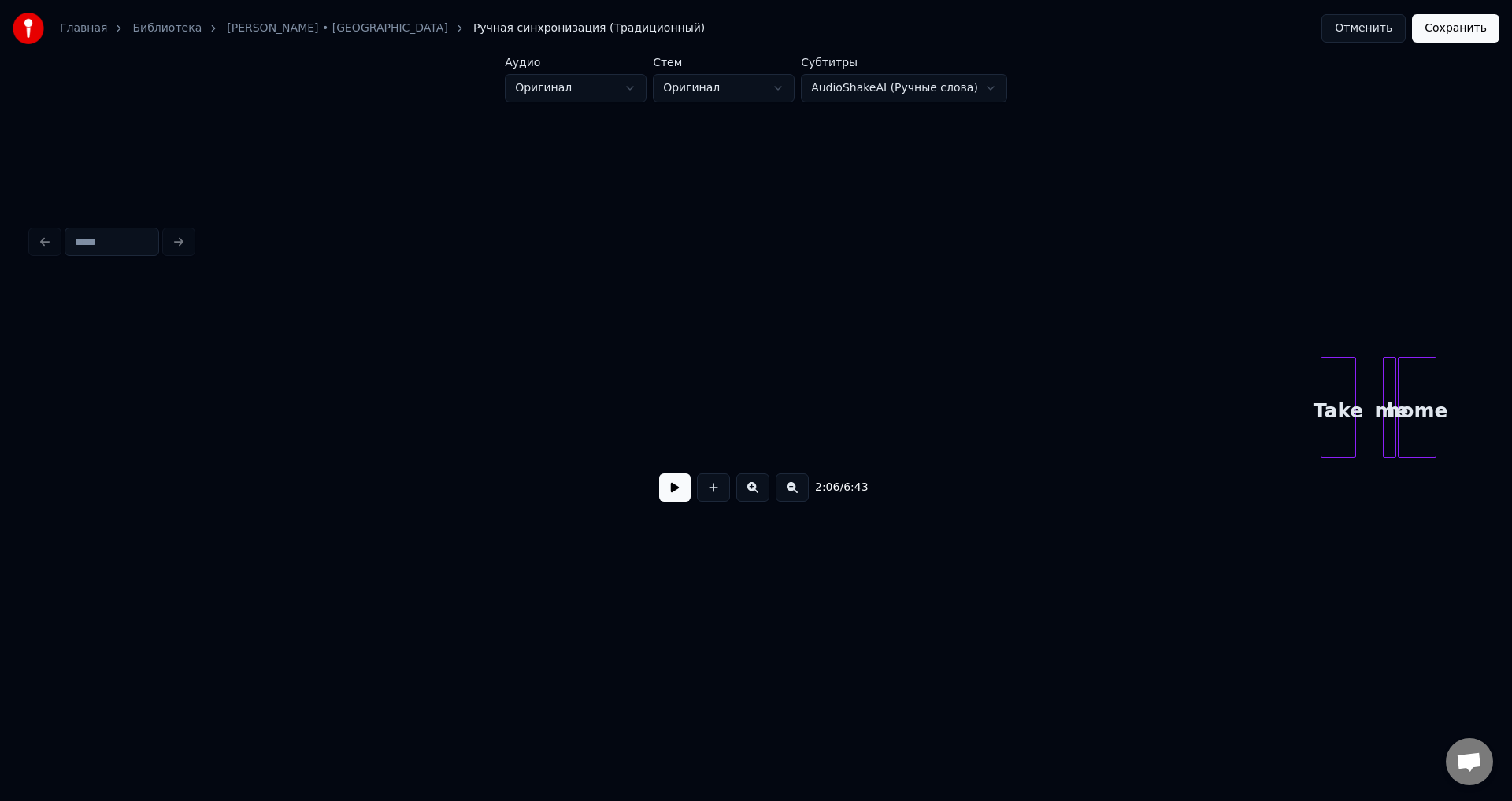
scroll to position [0, 11585]
click at [665, 499] on button at bounding box center [676, 487] width 32 height 28
click at [672, 494] on button at bounding box center [676, 487] width 32 height 28
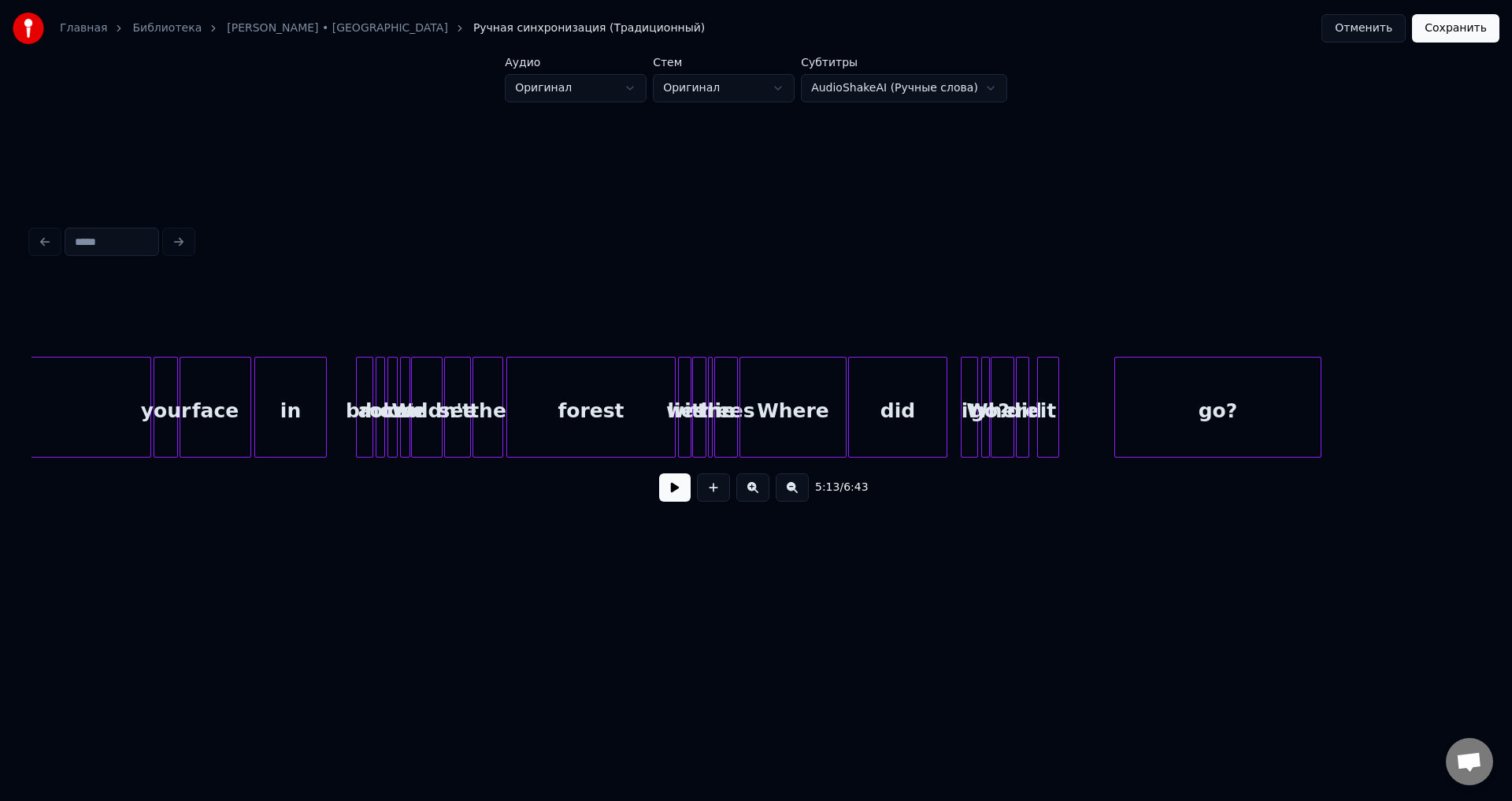
scroll to position [0, 14456]
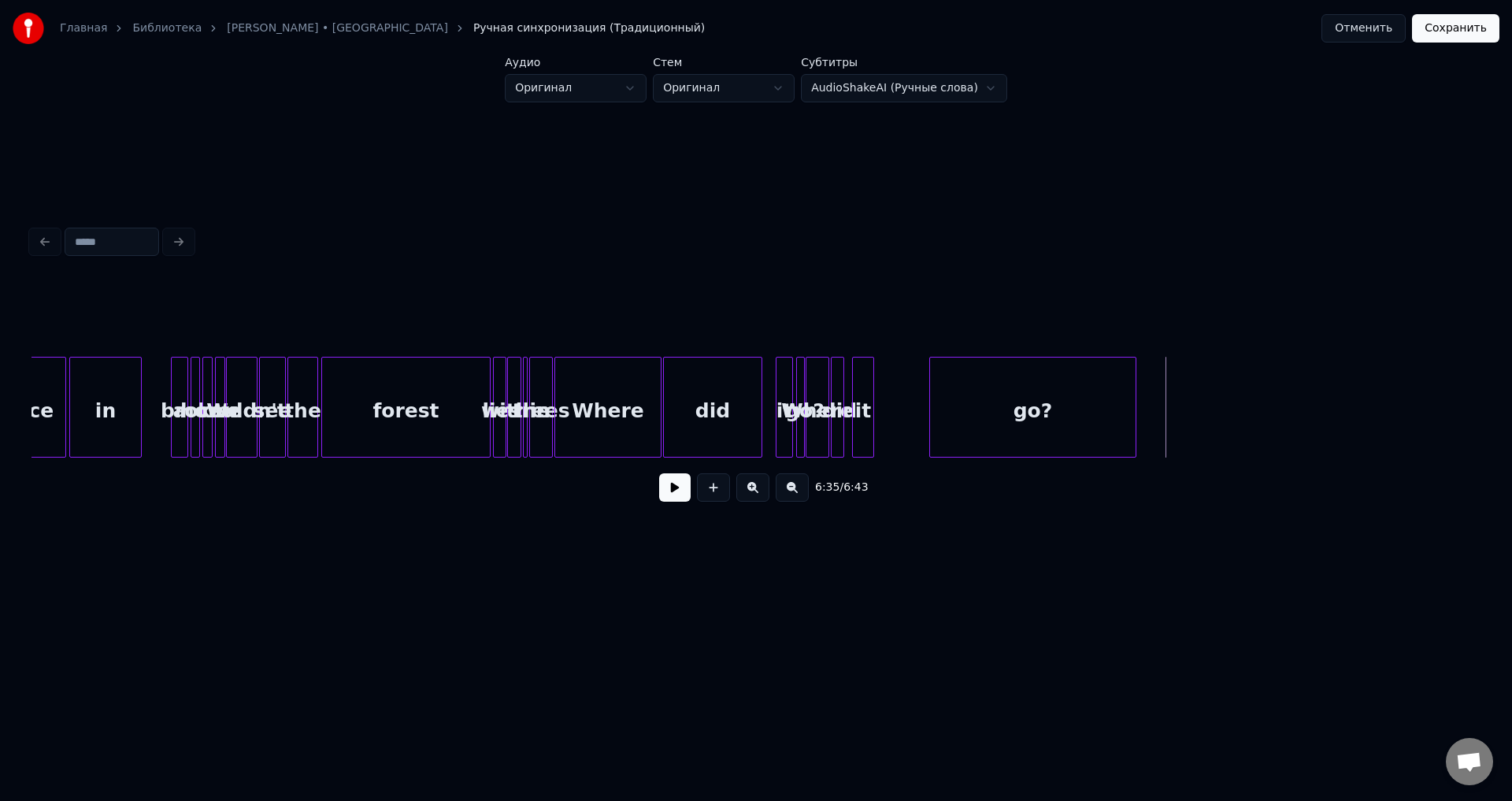
click at [665, 488] on button at bounding box center [676, 487] width 32 height 28
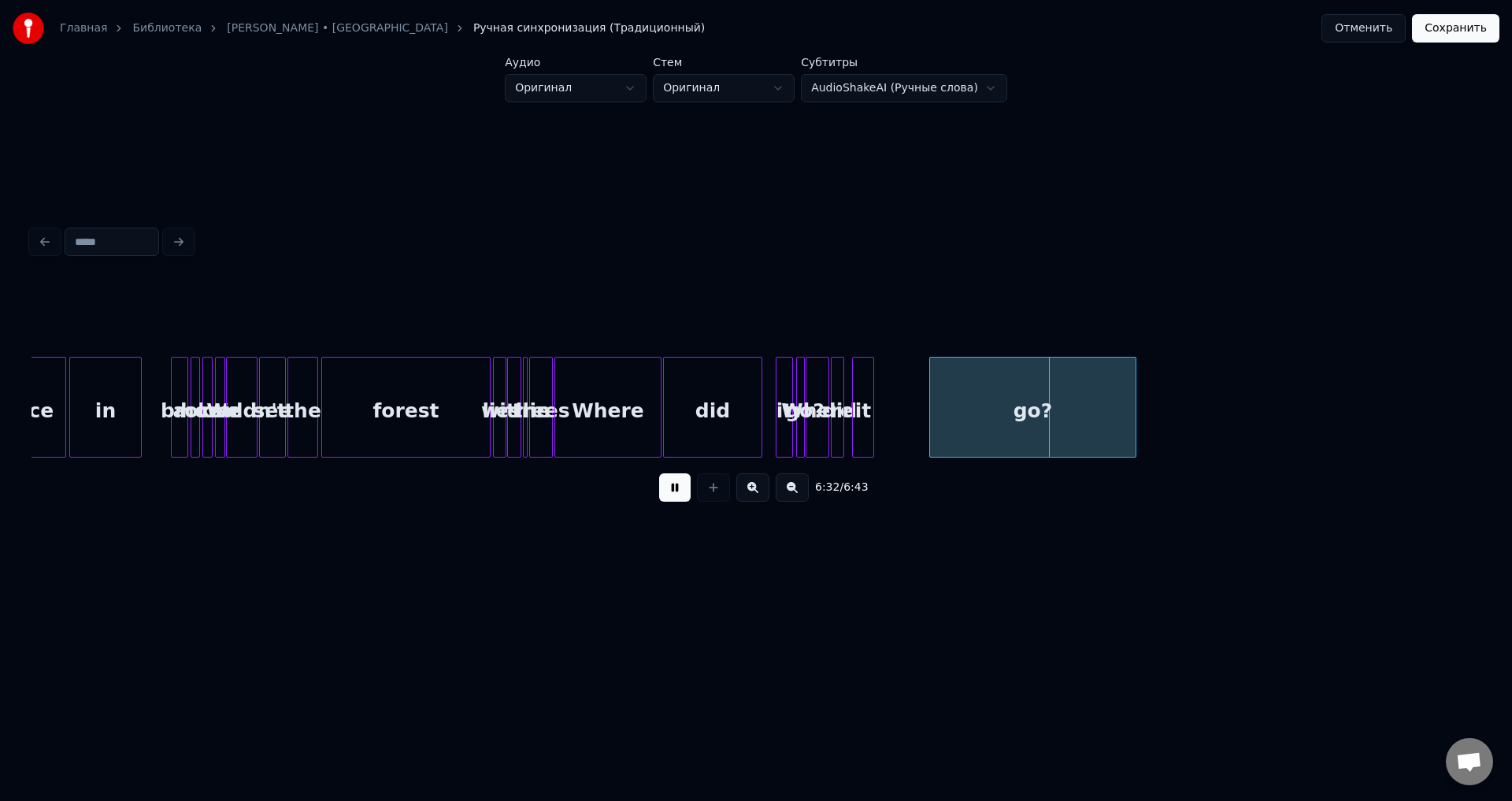
click at [674, 494] on button at bounding box center [676, 487] width 32 height 28
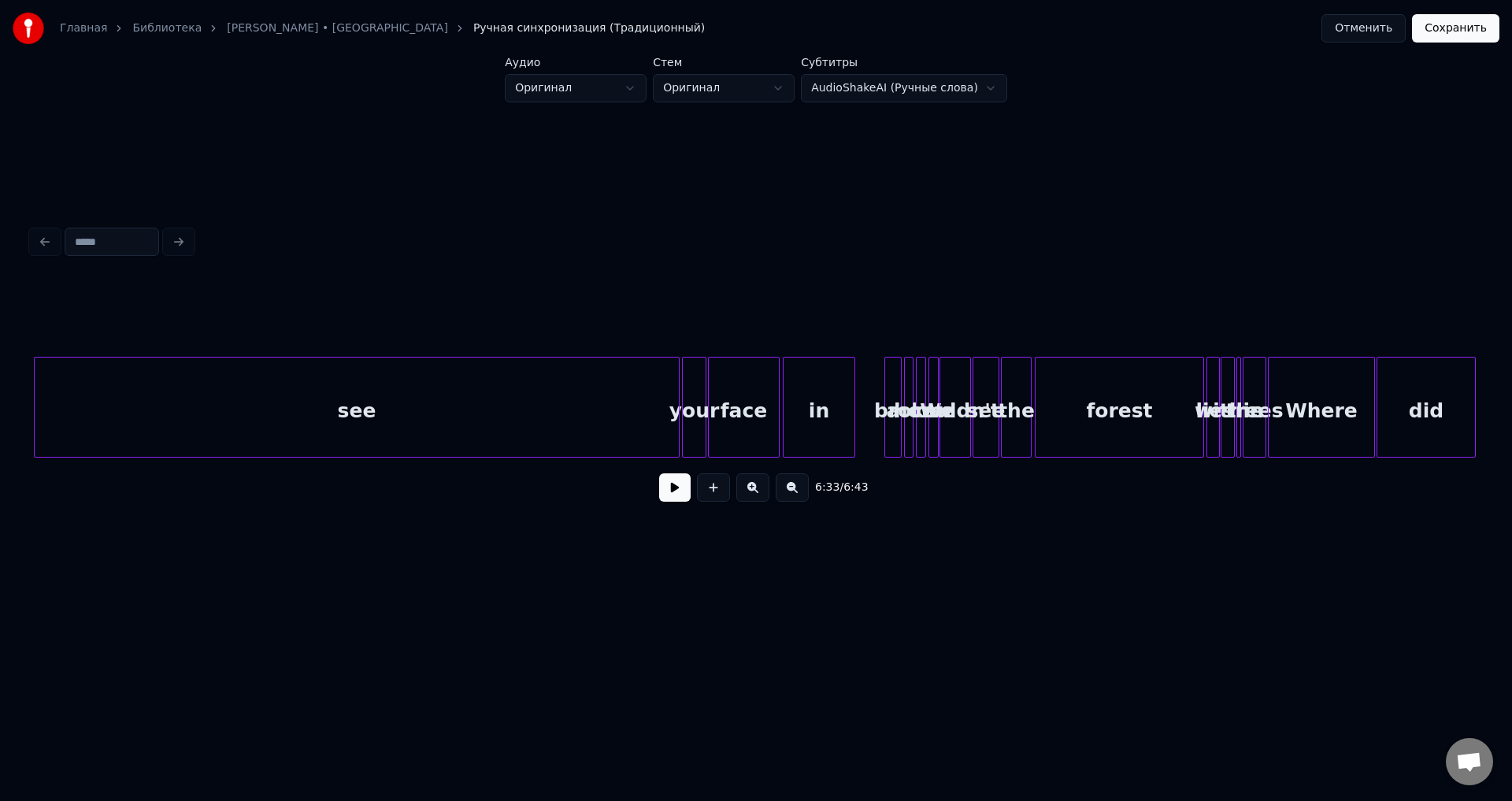
scroll to position [0, 13716]
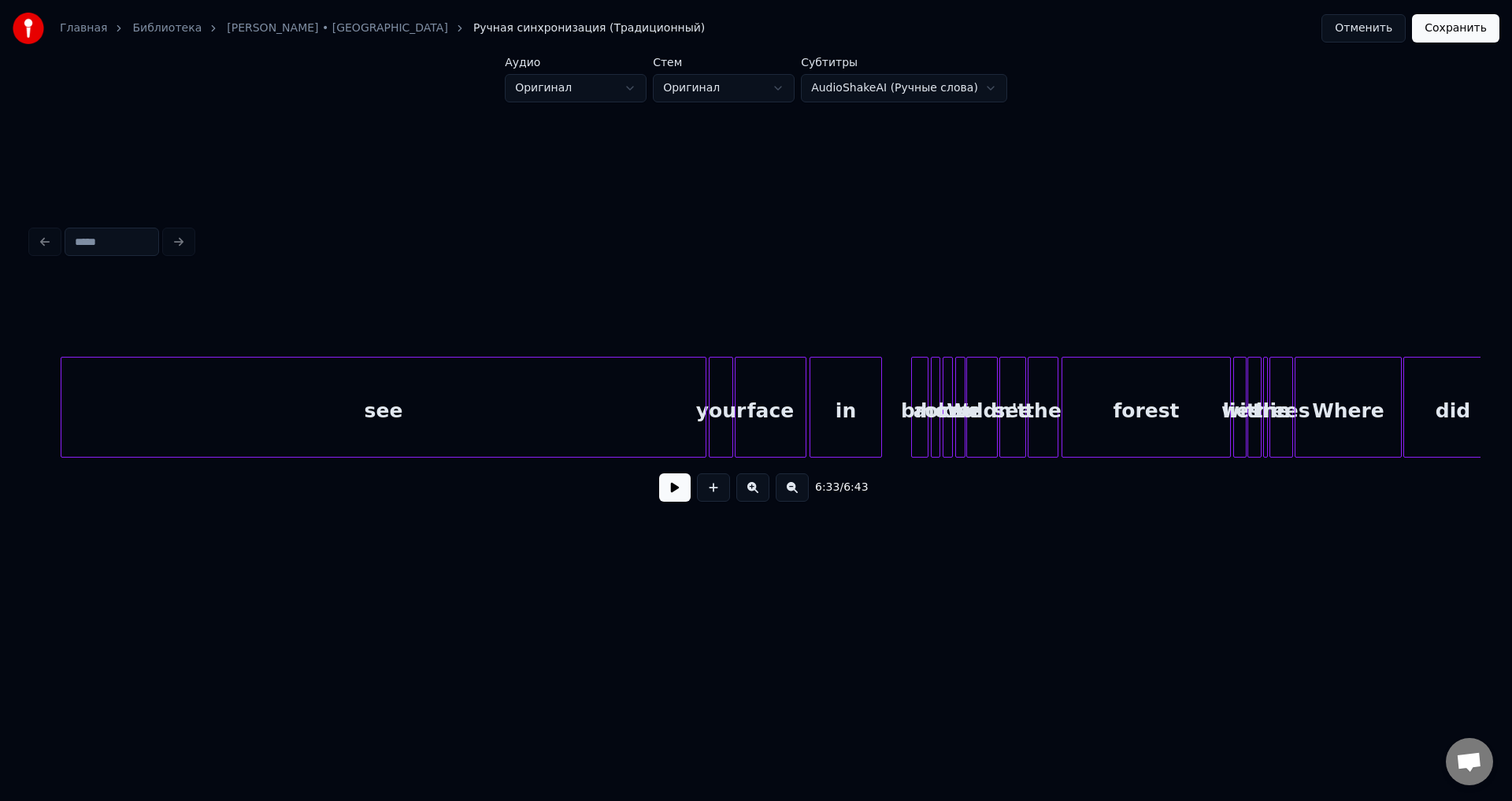
click at [671, 501] on button at bounding box center [676, 487] width 32 height 28
click at [1453, 33] on button "Сохранить" at bounding box center [1455, 28] width 88 height 28
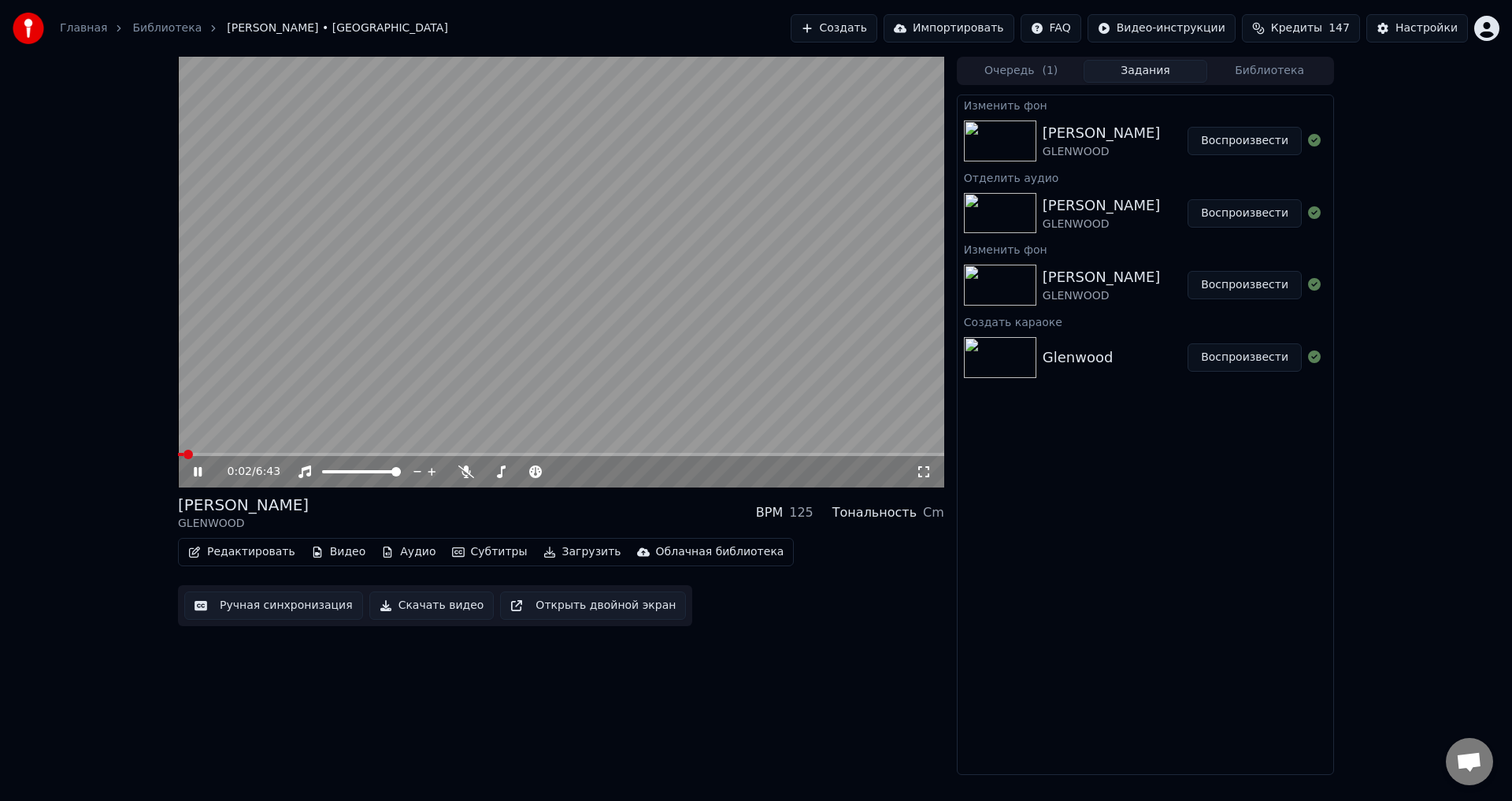
click at [108, 348] on div "0:02 / 6:43 [PERSON_NAME] GLENWOOD BPM 125 Тональность Cm Редактировать Видео А…" at bounding box center [756, 416] width 1512 height 718
click at [223, 551] on button "Редактировать" at bounding box center [241, 552] width 119 height 22
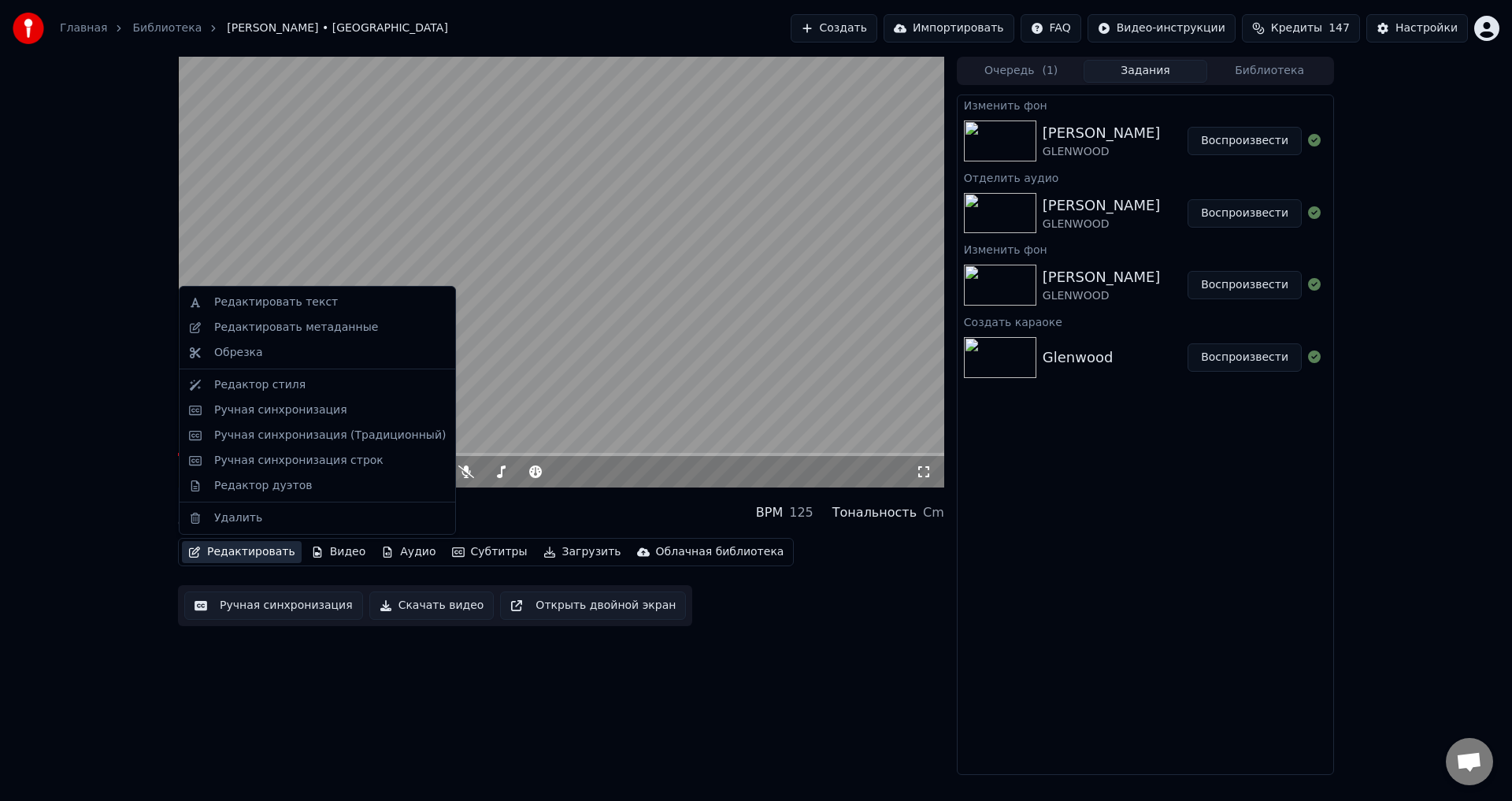
drag, startPoint x: 158, startPoint y: 580, endPoint x: 233, endPoint y: 599, distance: 77.4
click at [160, 581] on div "0:08 / 6:43 [PERSON_NAME] GLENWOOD BPM 125 Тональность Cm Редактировать Видео А…" at bounding box center [756, 416] width 1512 height 718
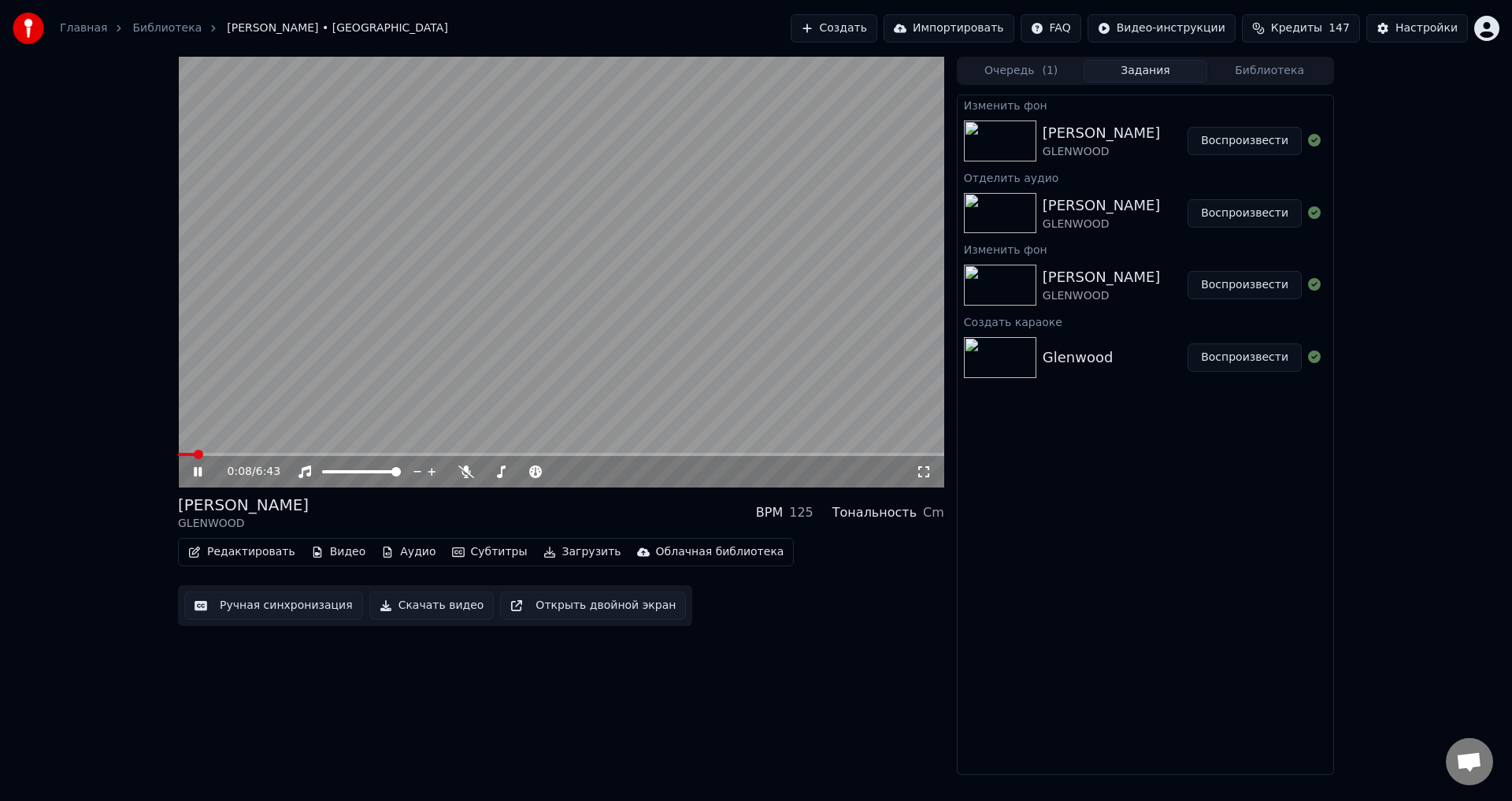
click at [248, 604] on button "Ручная синхронизация" at bounding box center [273, 606] width 179 height 28
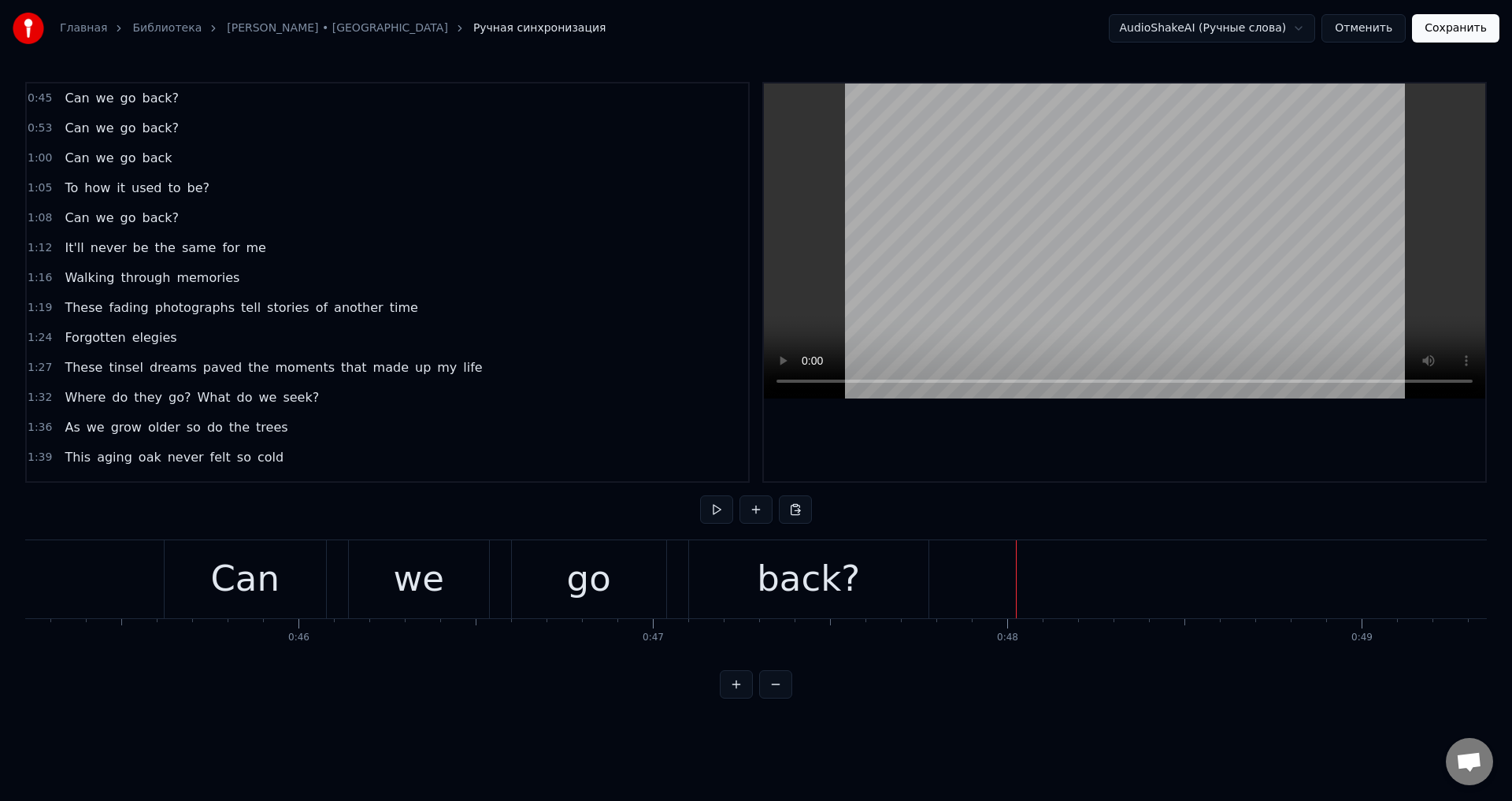
scroll to position [0, 15796]
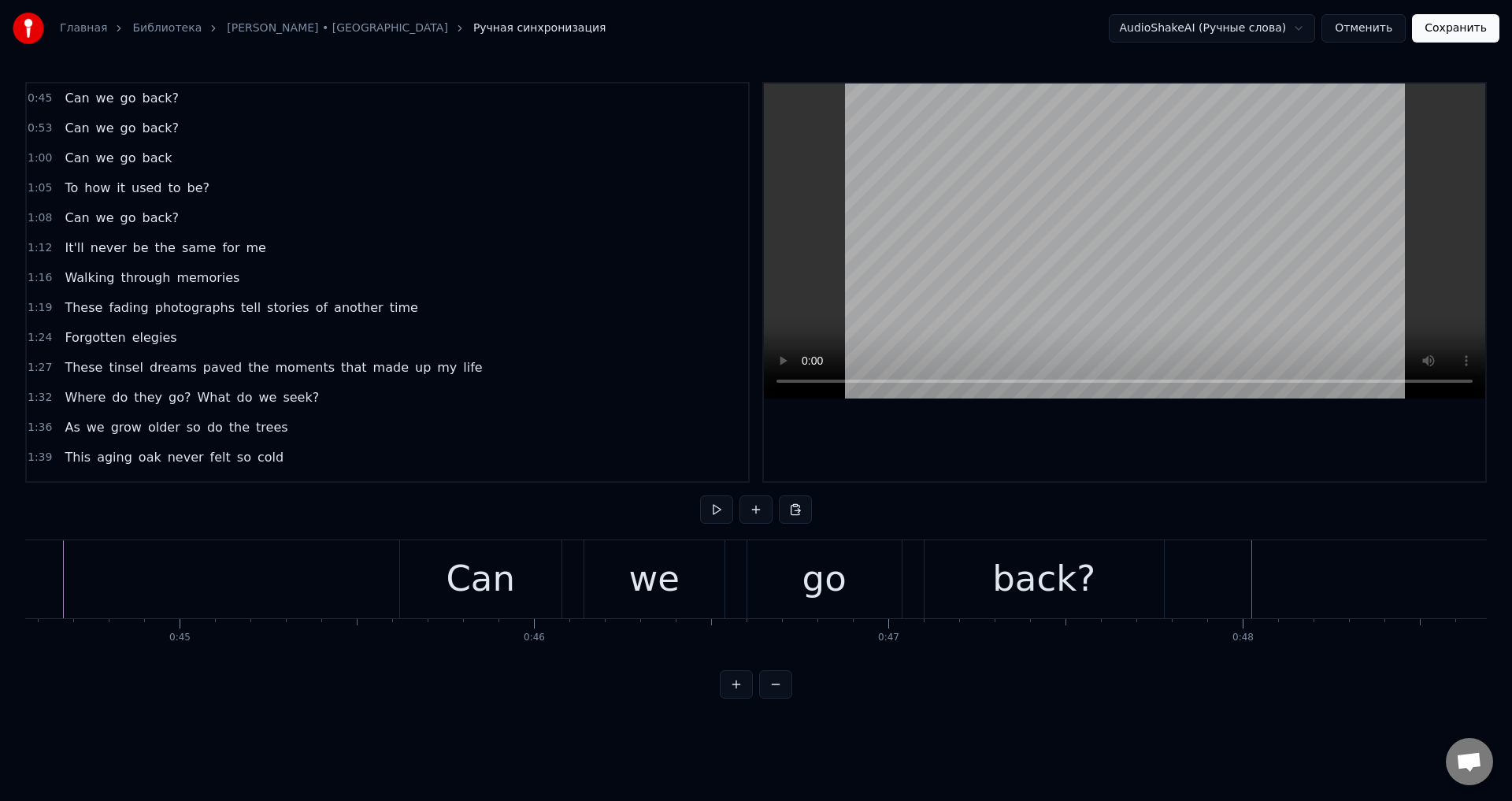
click at [461, 585] on div "Can" at bounding box center [480, 578] width 69 height 54
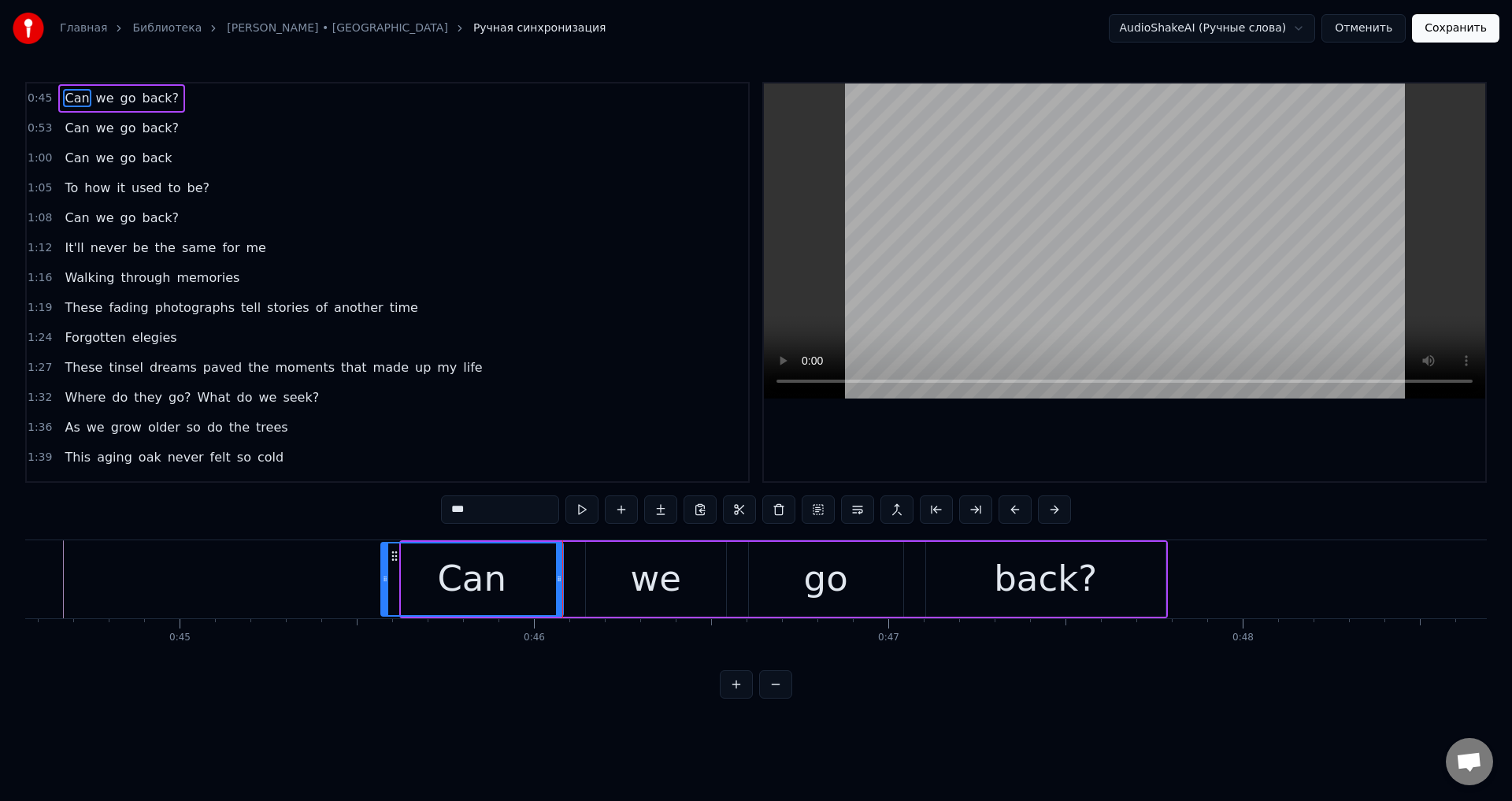
drag, startPoint x: 404, startPoint y: 570, endPoint x: 384, endPoint y: 576, distance: 20.9
click at [384, 576] on div at bounding box center [385, 579] width 6 height 72
drag, startPoint x: 558, startPoint y: 575, endPoint x: 529, endPoint y: 577, distance: 29.1
click at [529, 577] on icon at bounding box center [530, 579] width 6 height 12
click at [613, 565] on div "we" at bounding box center [656, 579] width 141 height 75
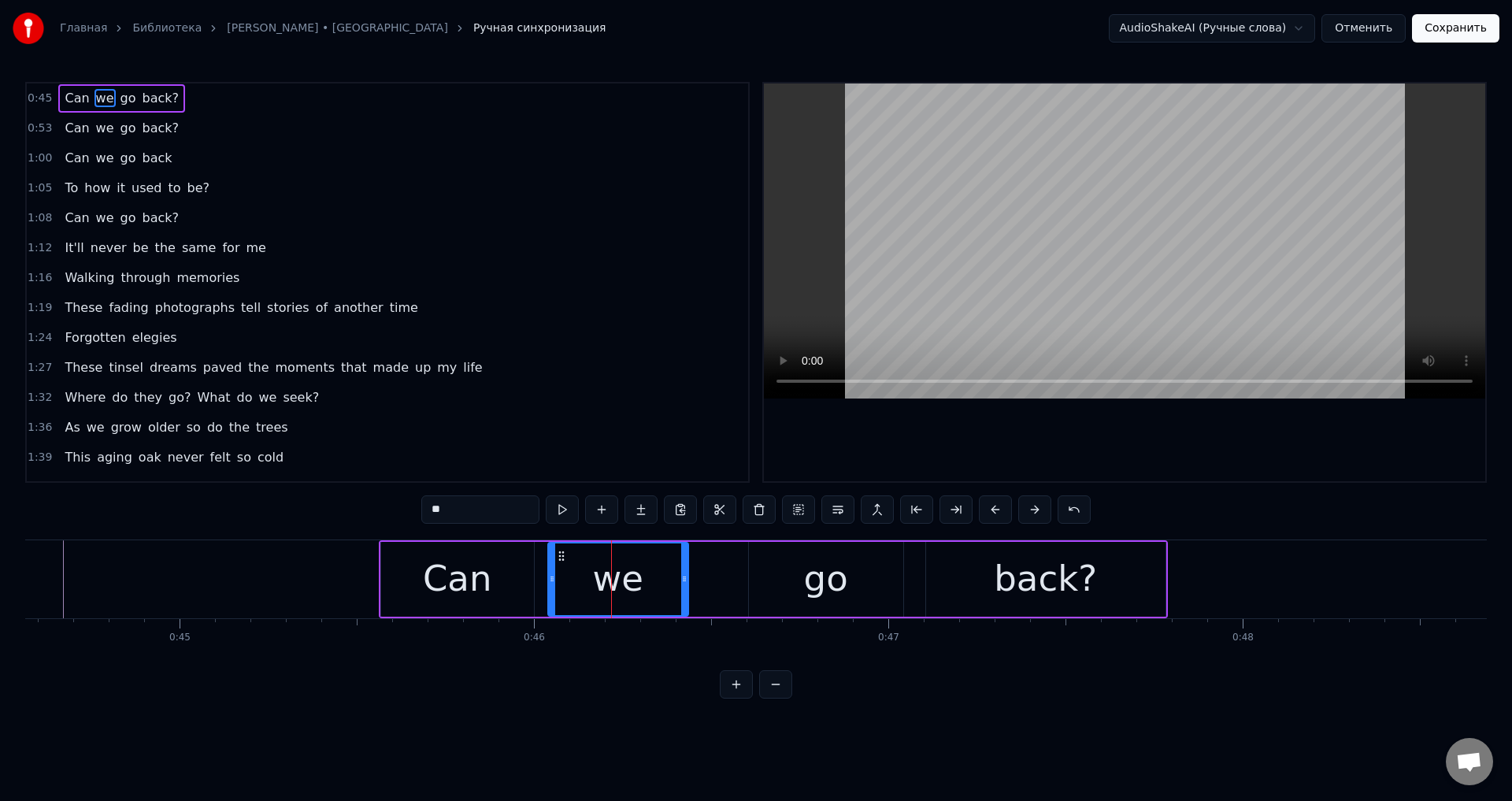
drag, startPoint x: 595, startPoint y: 553, endPoint x: 559, endPoint y: 557, distance: 36.2
click at [559, 557] on icon at bounding box center [561, 556] width 12 height 12
drag, startPoint x: 683, startPoint y: 575, endPoint x: 691, endPoint y: 575, distance: 8.0
click at [691, 575] on icon at bounding box center [691, 579] width 6 height 12
click at [765, 575] on div "go" at bounding box center [826, 579] width 155 height 75
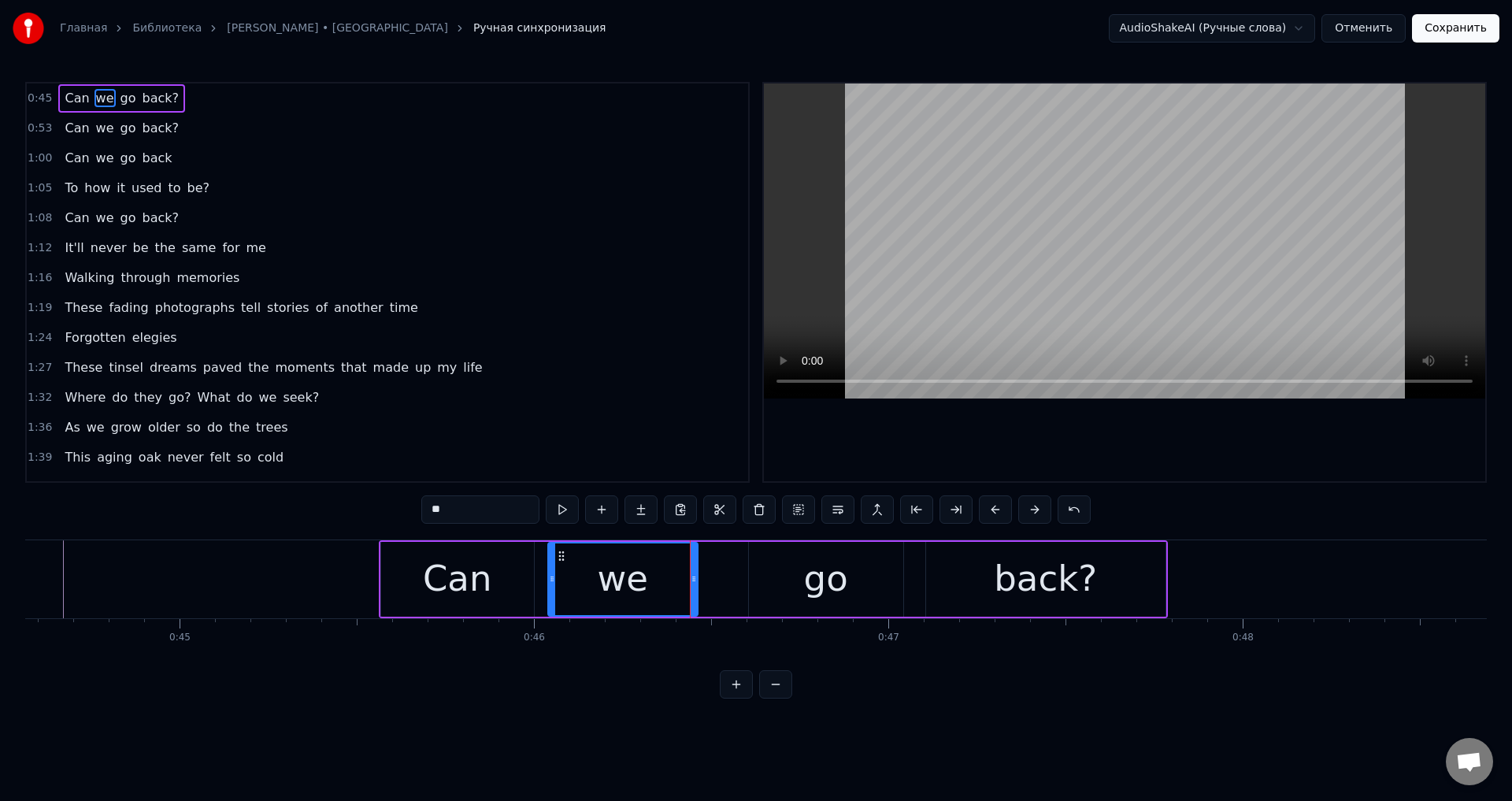
type input "**"
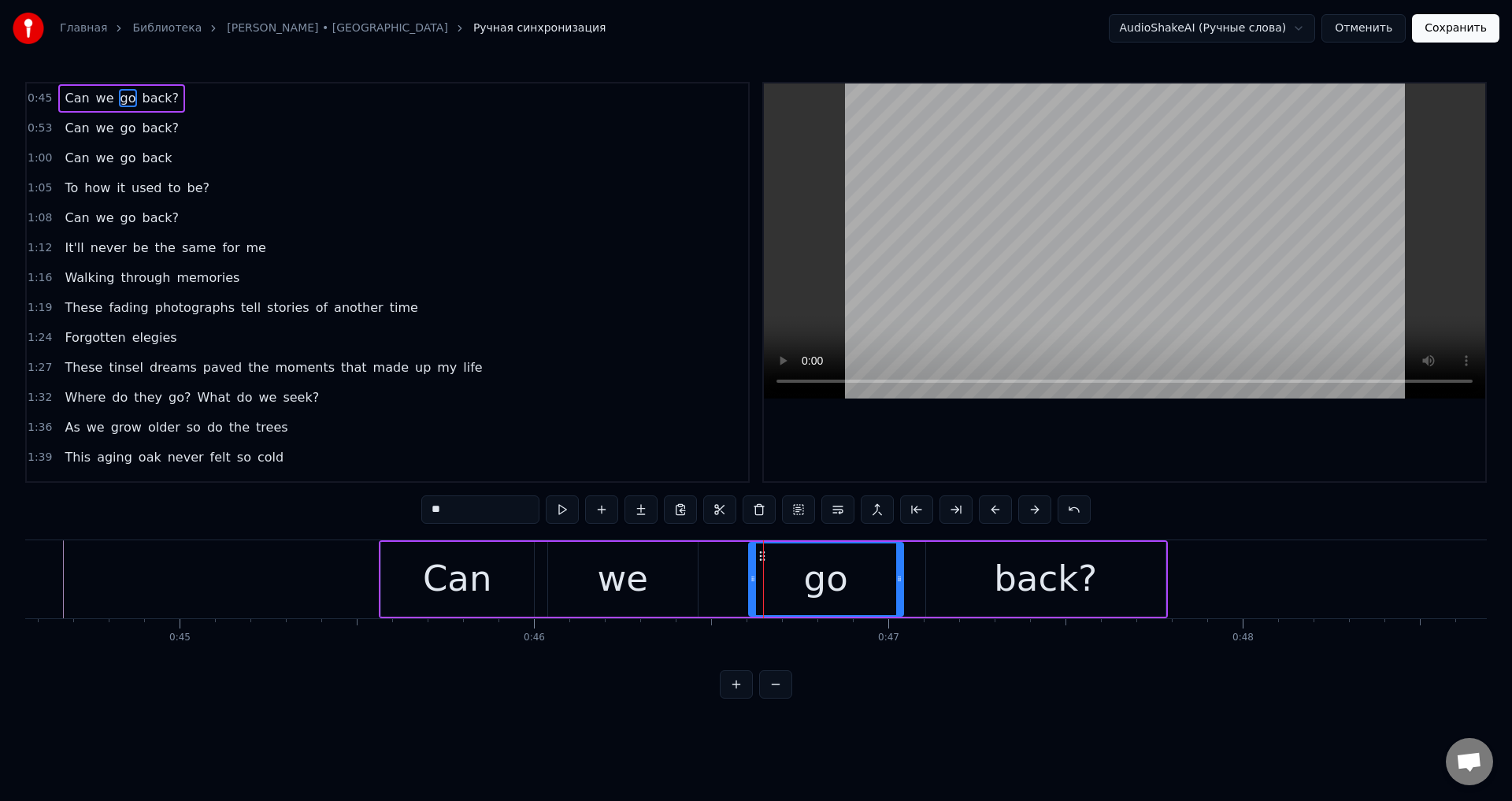
drag, startPoint x: 760, startPoint y: 553, endPoint x: 739, endPoint y: 557, distance: 21.4
click at [739, 557] on div "Can we go back?" at bounding box center [773, 579] width 790 height 78
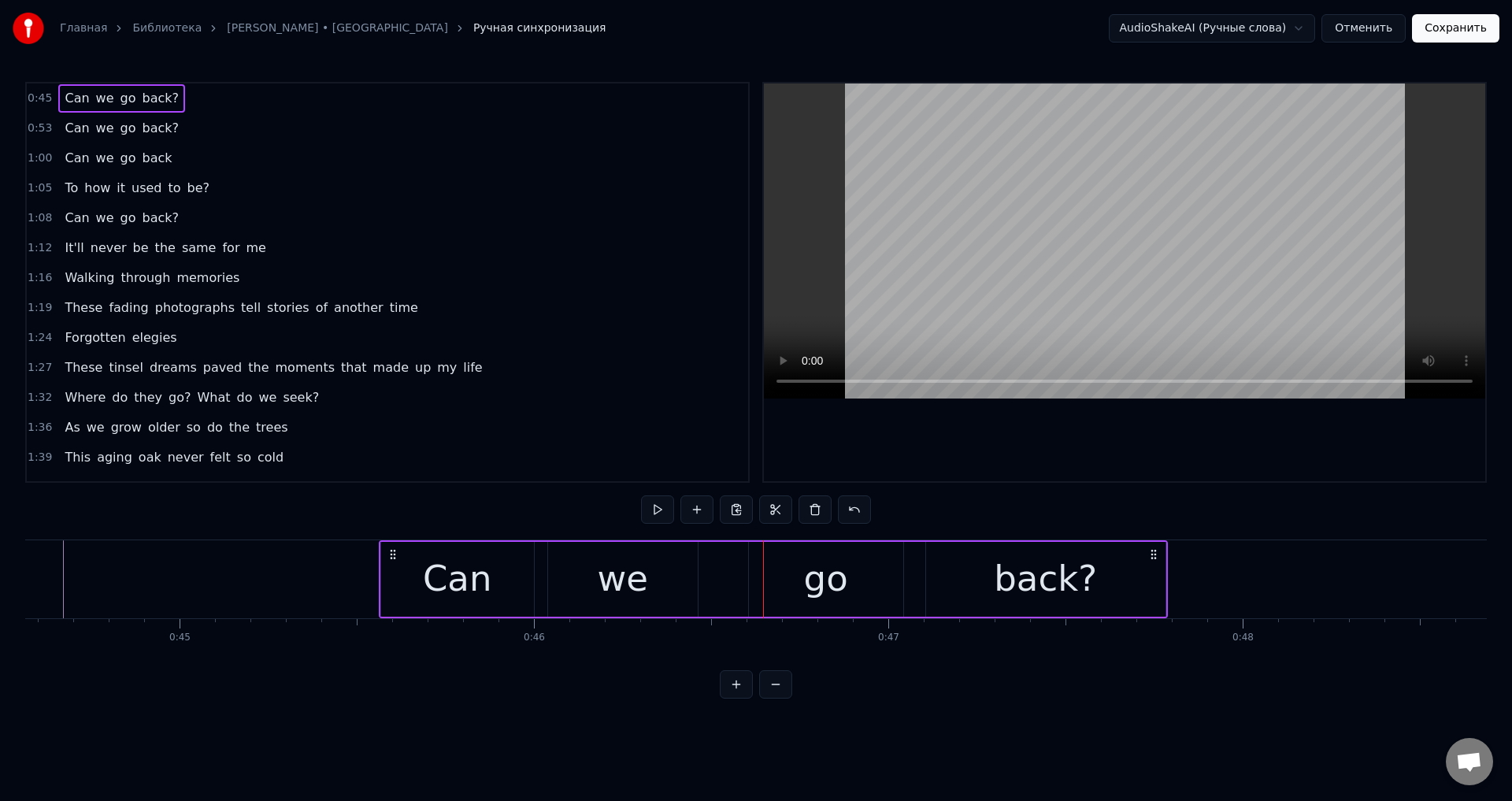
drag, startPoint x: 780, startPoint y: 571, endPoint x: 768, endPoint y: 572, distance: 12.0
click at [780, 572] on div "go" at bounding box center [826, 579] width 155 height 75
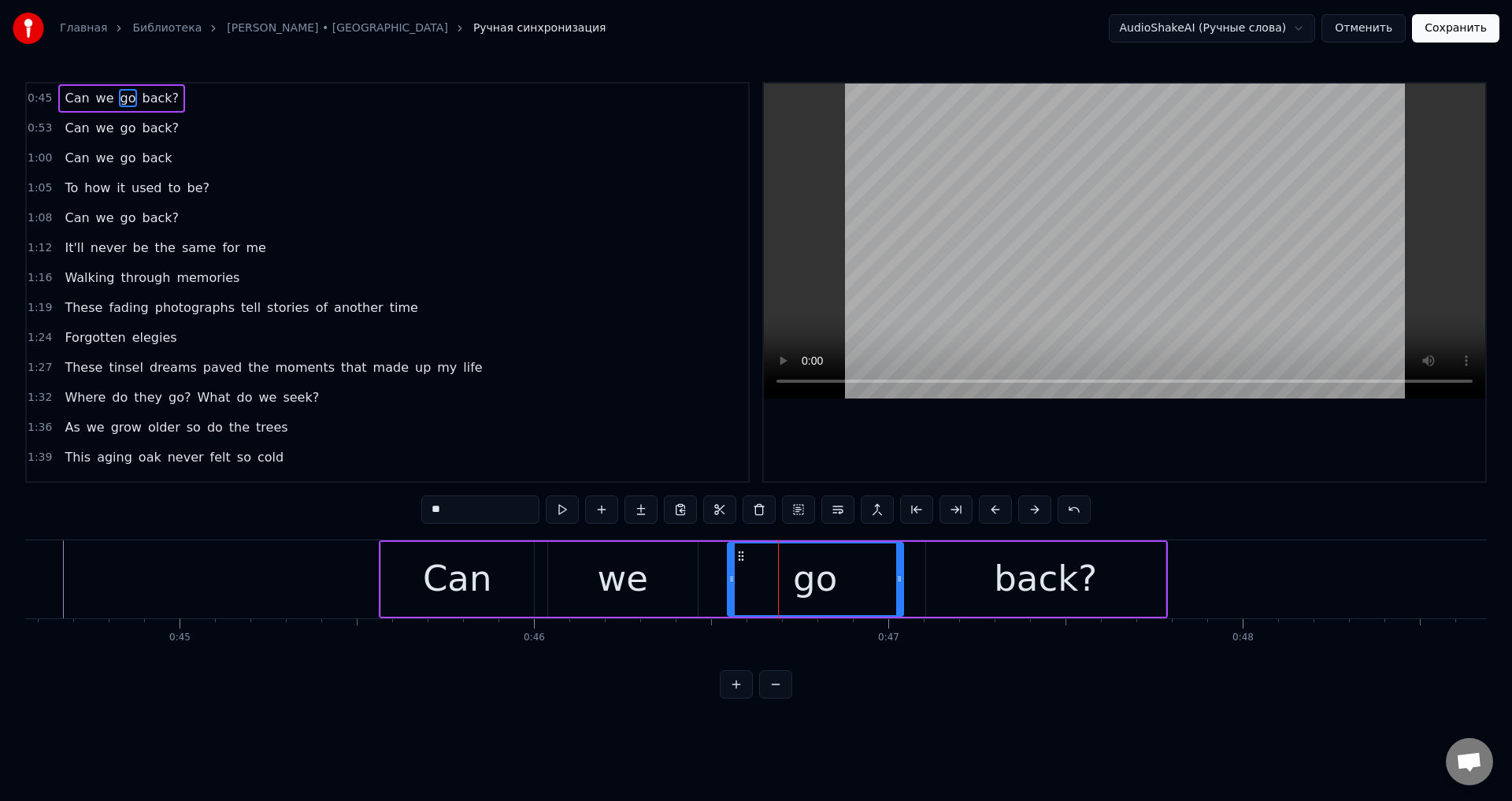
drag, startPoint x: 751, startPoint y: 573, endPoint x: 729, endPoint y: 580, distance: 23.1
click at [729, 580] on icon at bounding box center [731, 579] width 6 height 12
drag, startPoint x: 897, startPoint y: 576, endPoint x: 866, endPoint y: 582, distance: 31.6
click at [866, 582] on icon at bounding box center [868, 579] width 6 height 12
click at [956, 570] on div "back?" at bounding box center [1046, 579] width 240 height 75
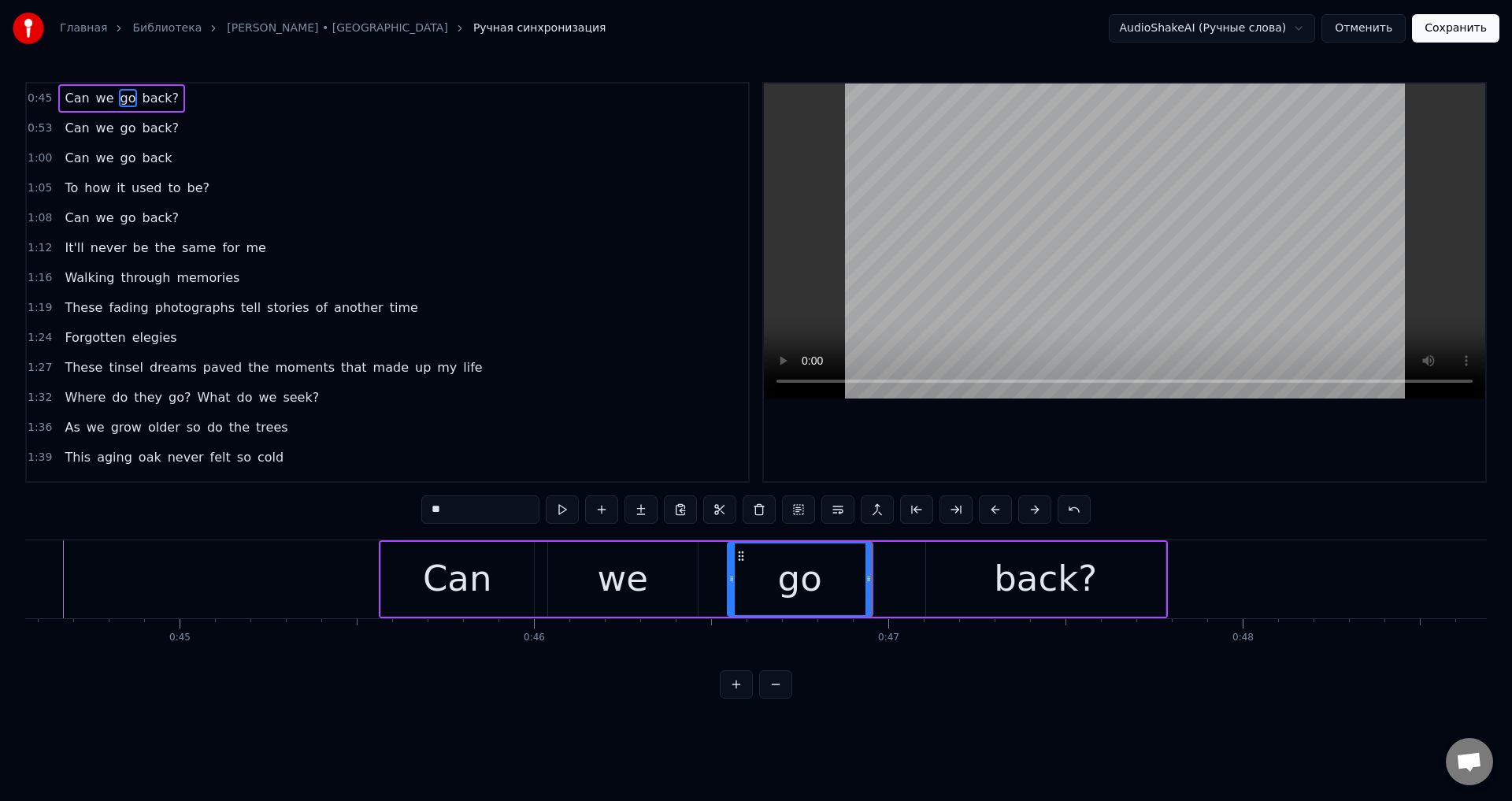
type input "*****"
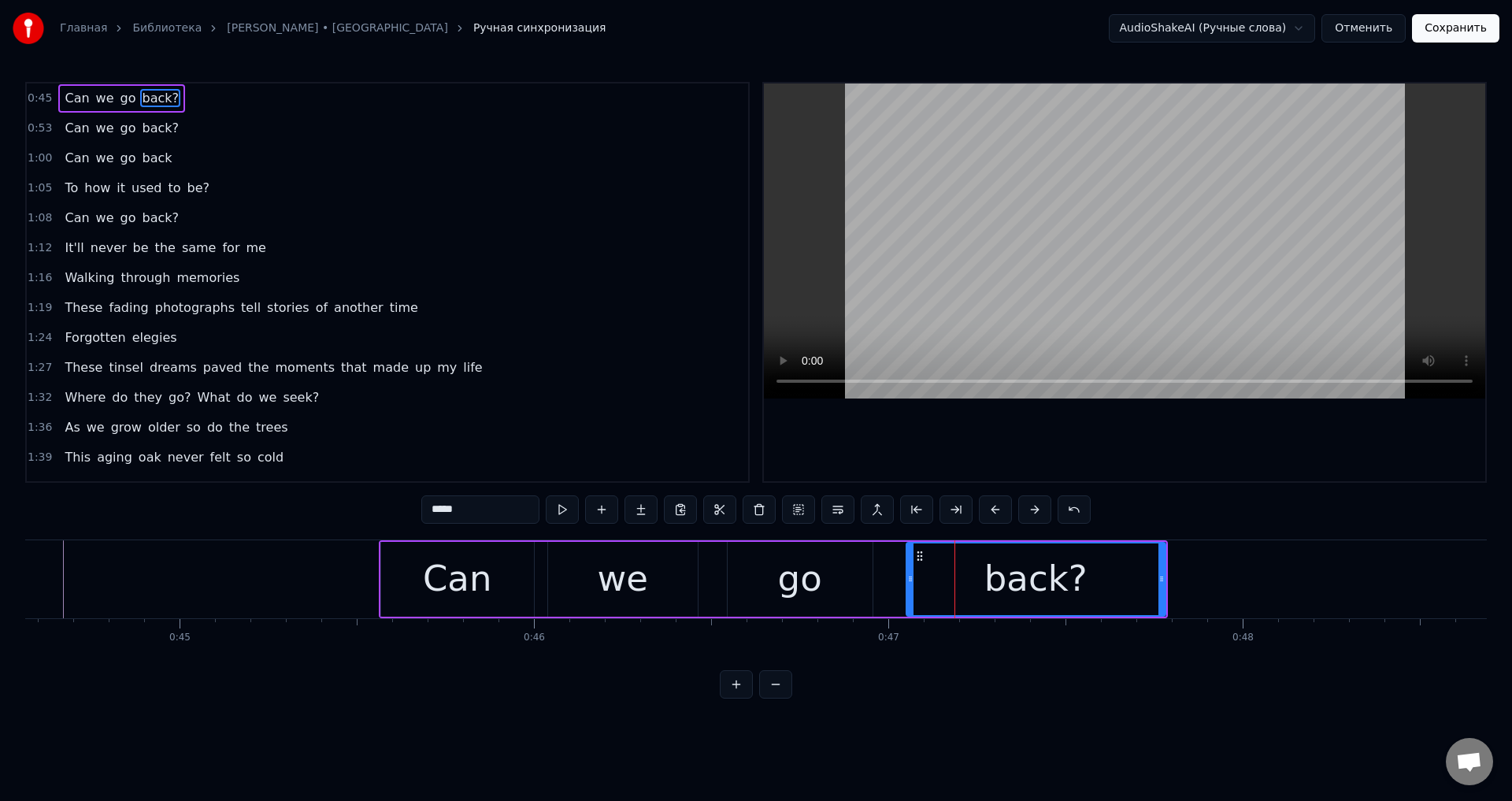
drag, startPoint x: 929, startPoint y: 572, endPoint x: 910, endPoint y: 578, distance: 19.9
click at [910, 578] on div at bounding box center [910, 579] width 6 height 72
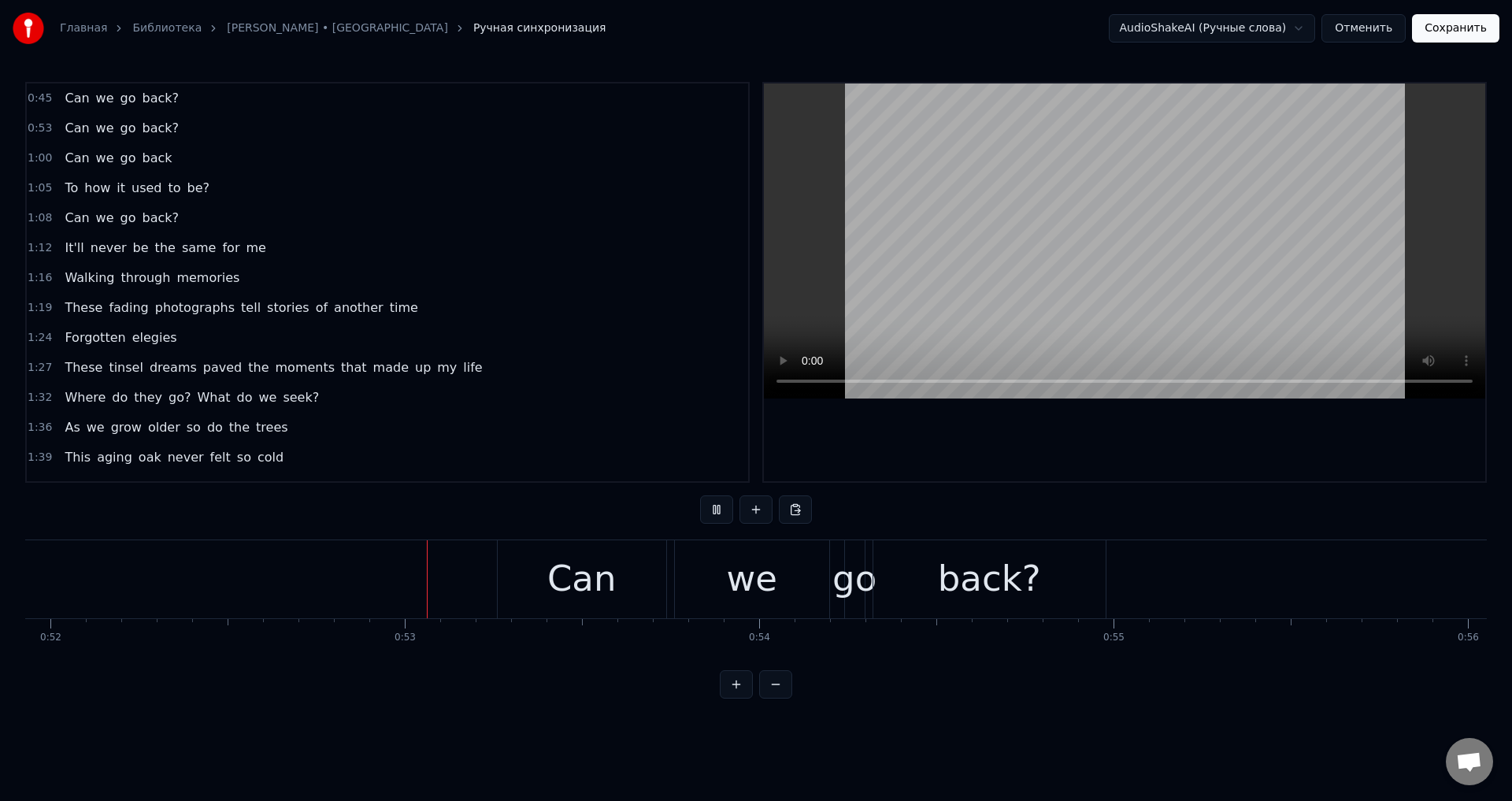
scroll to position [0, 18481]
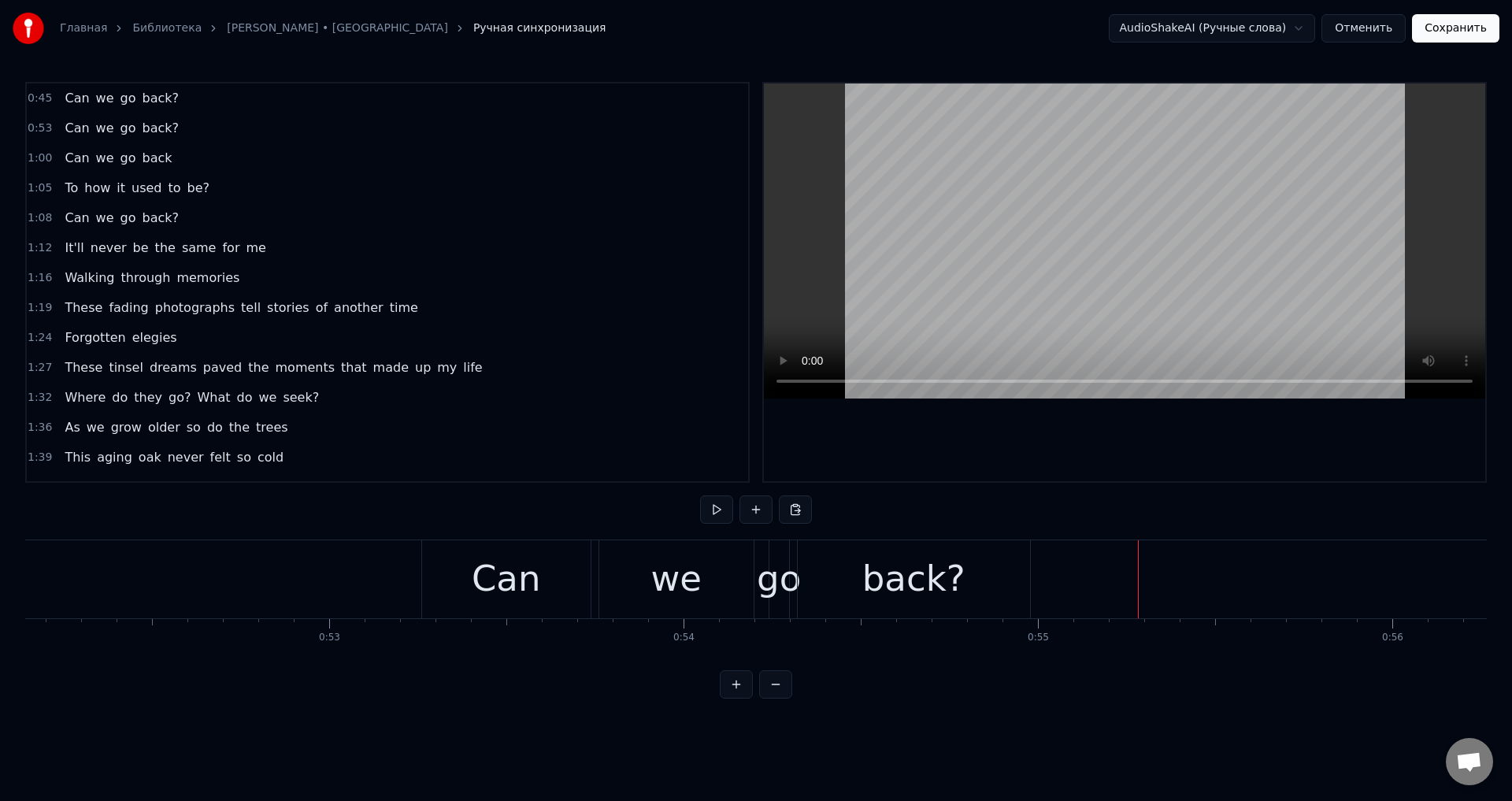
click at [493, 573] on div "Can" at bounding box center [507, 578] width 69 height 54
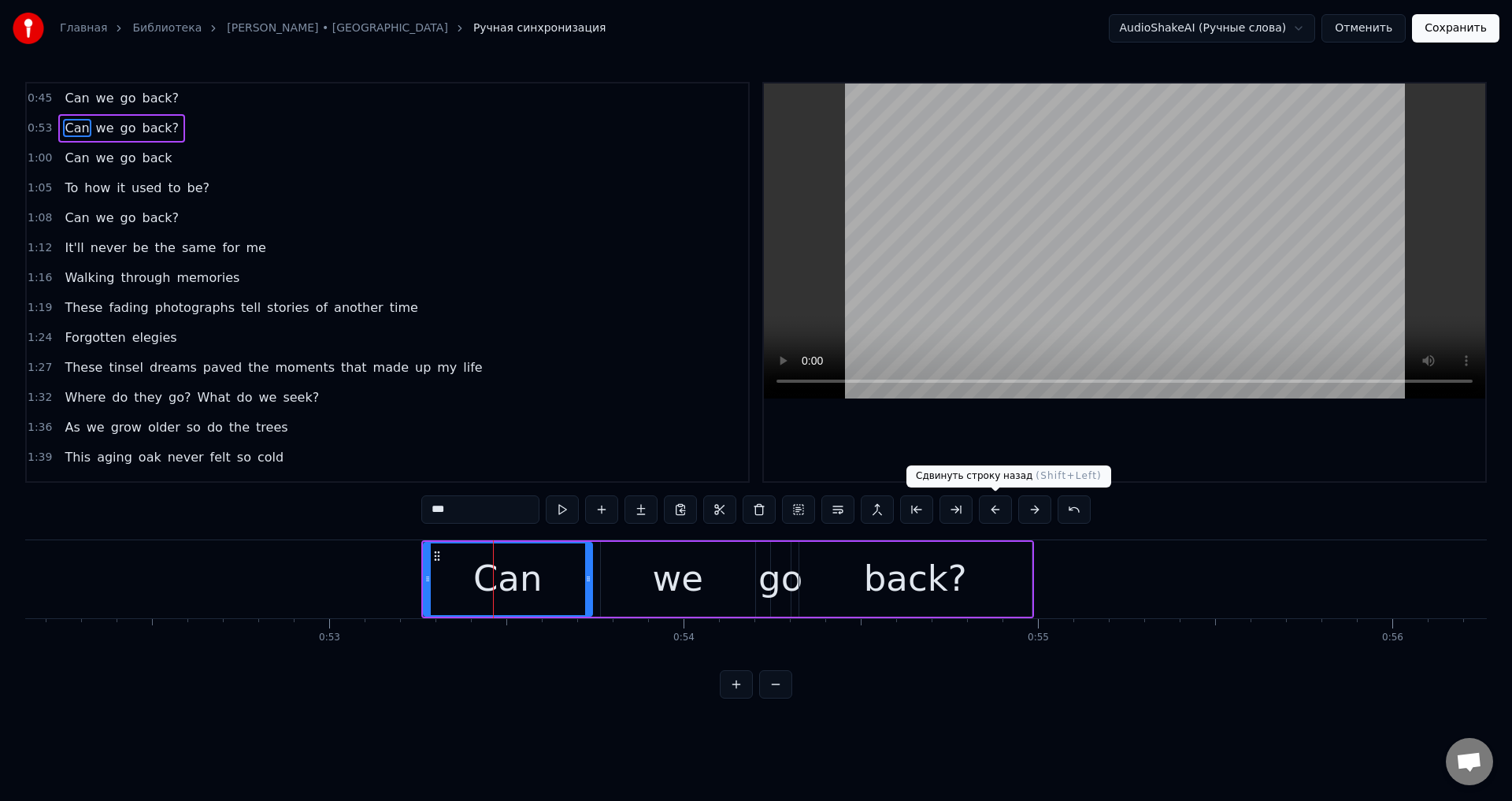
click at [999, 516] on button at bounding box center [995, 509] width 33 height 28
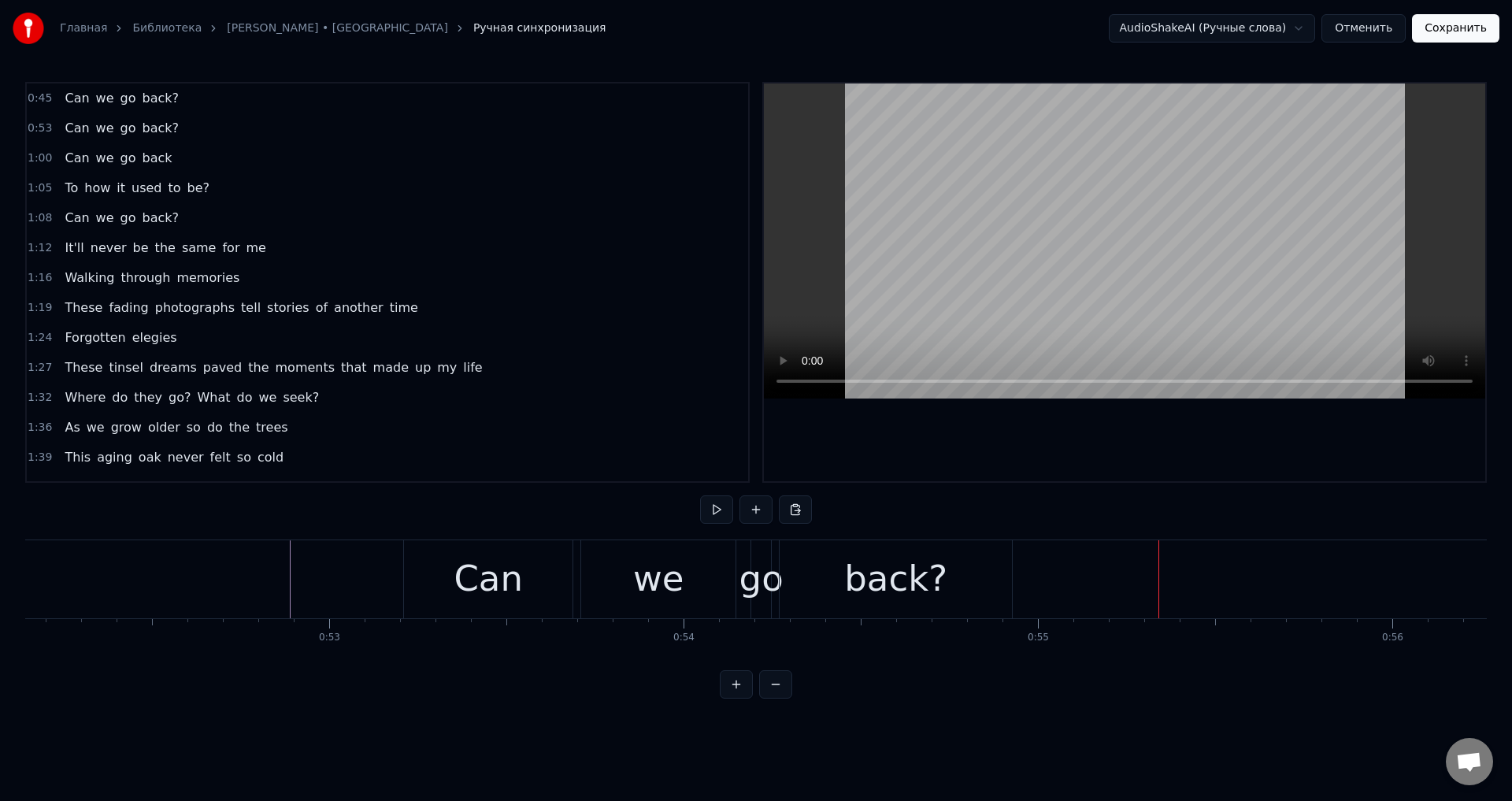
click at [920, 571] on div "back?" at bounding box center [896, 578] width 103 height 54
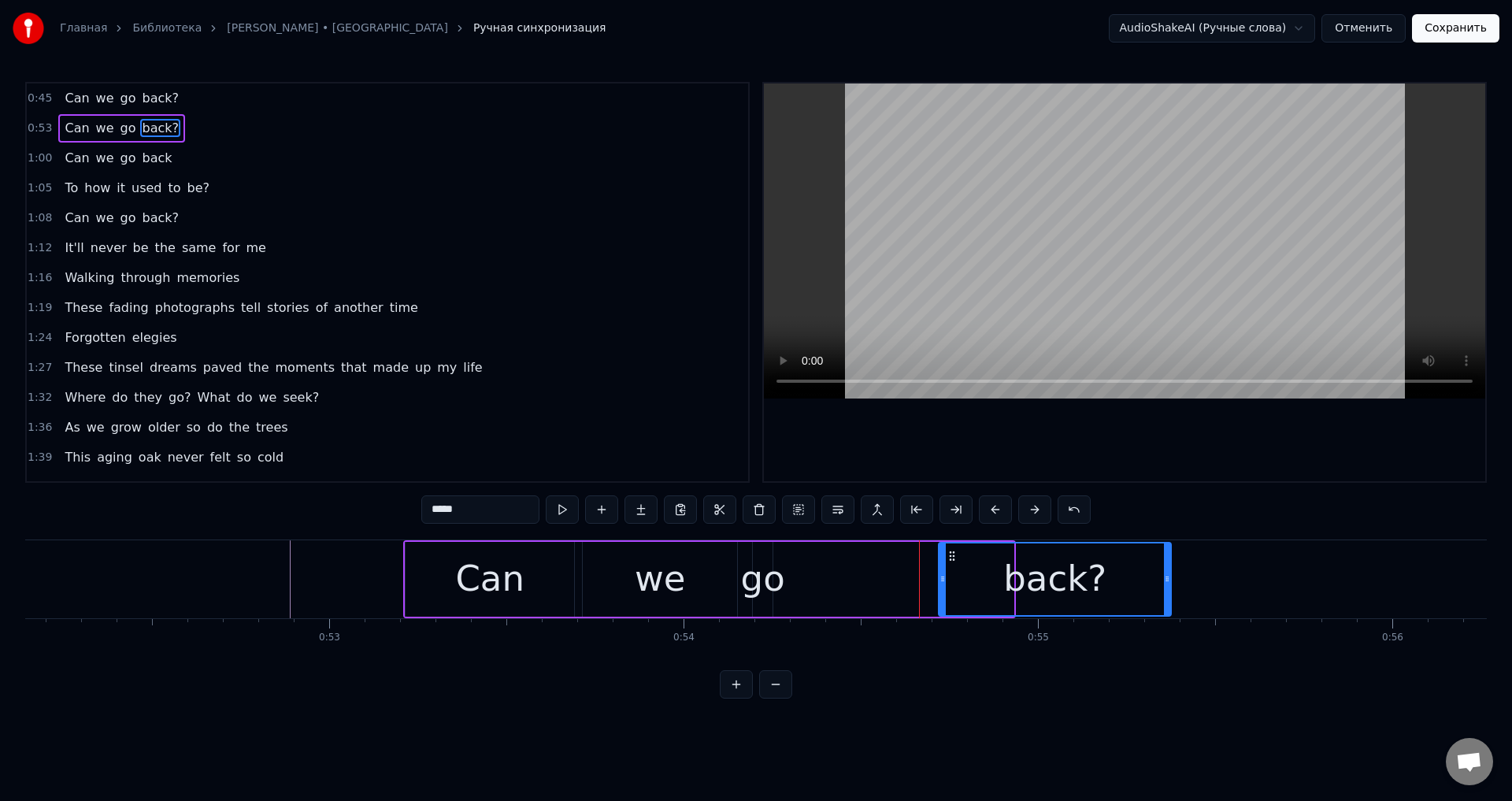
drag, startPoint x: 794, startPoint y: 555, endPoint x: 956, endPoint y: 559, distance: 162.0
click at [956, 559] on icon at bounding box center [952, 556] width 12 height 12
click at [767, 566] on div "go" at bounding box center [763, 578] width 44 height 54
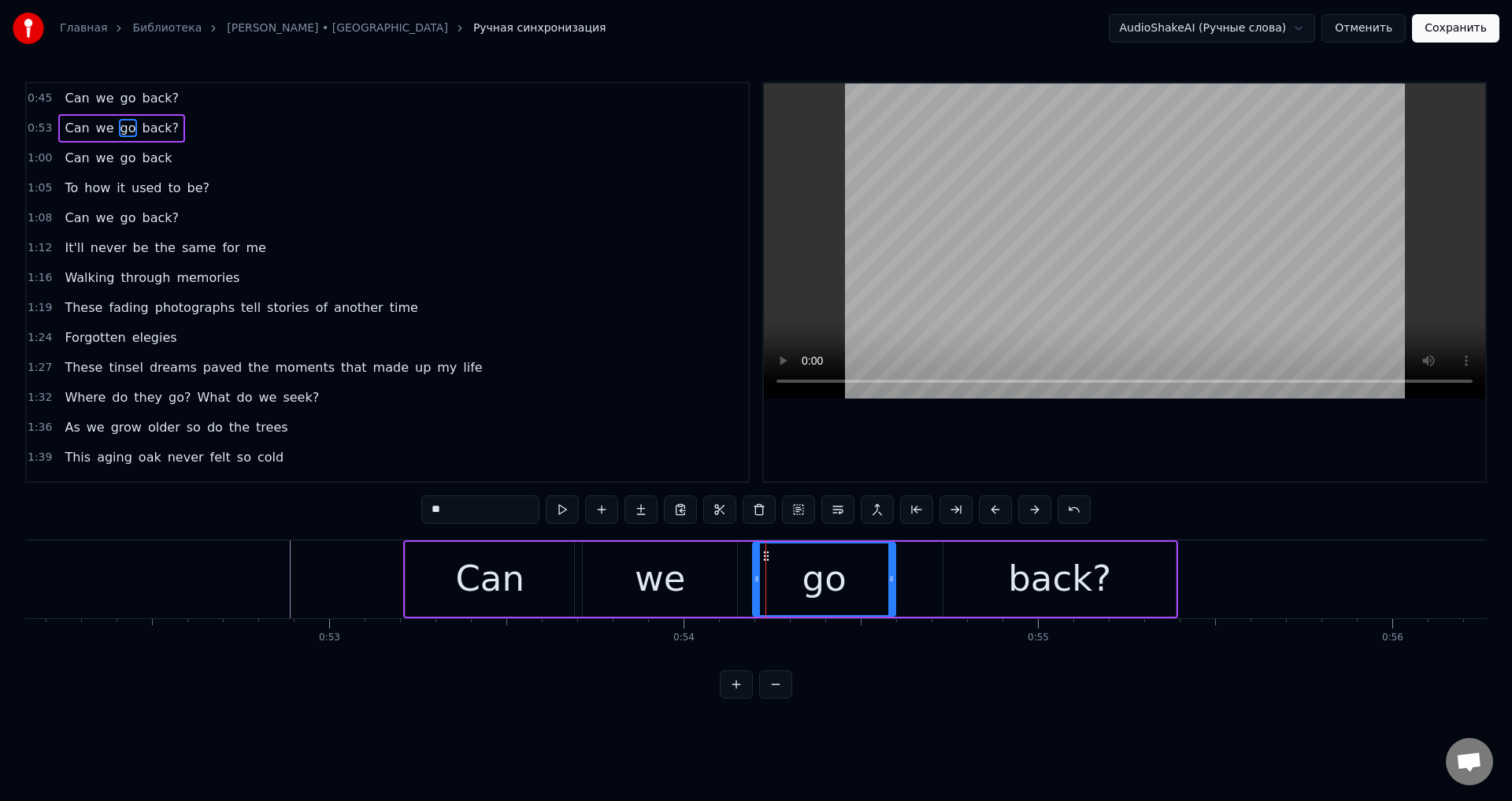
drag, startPoint x: 769, startPoint y: 570, endPoint x: 896, endPoint y: 572, distance: 127.0
click at [895, 572] on div at bounding box center [891, 579] width 6 height 72
click at [962, 571] on div "back?" at bounding box center [1059, 579] width 233 height 75
type input "*****"
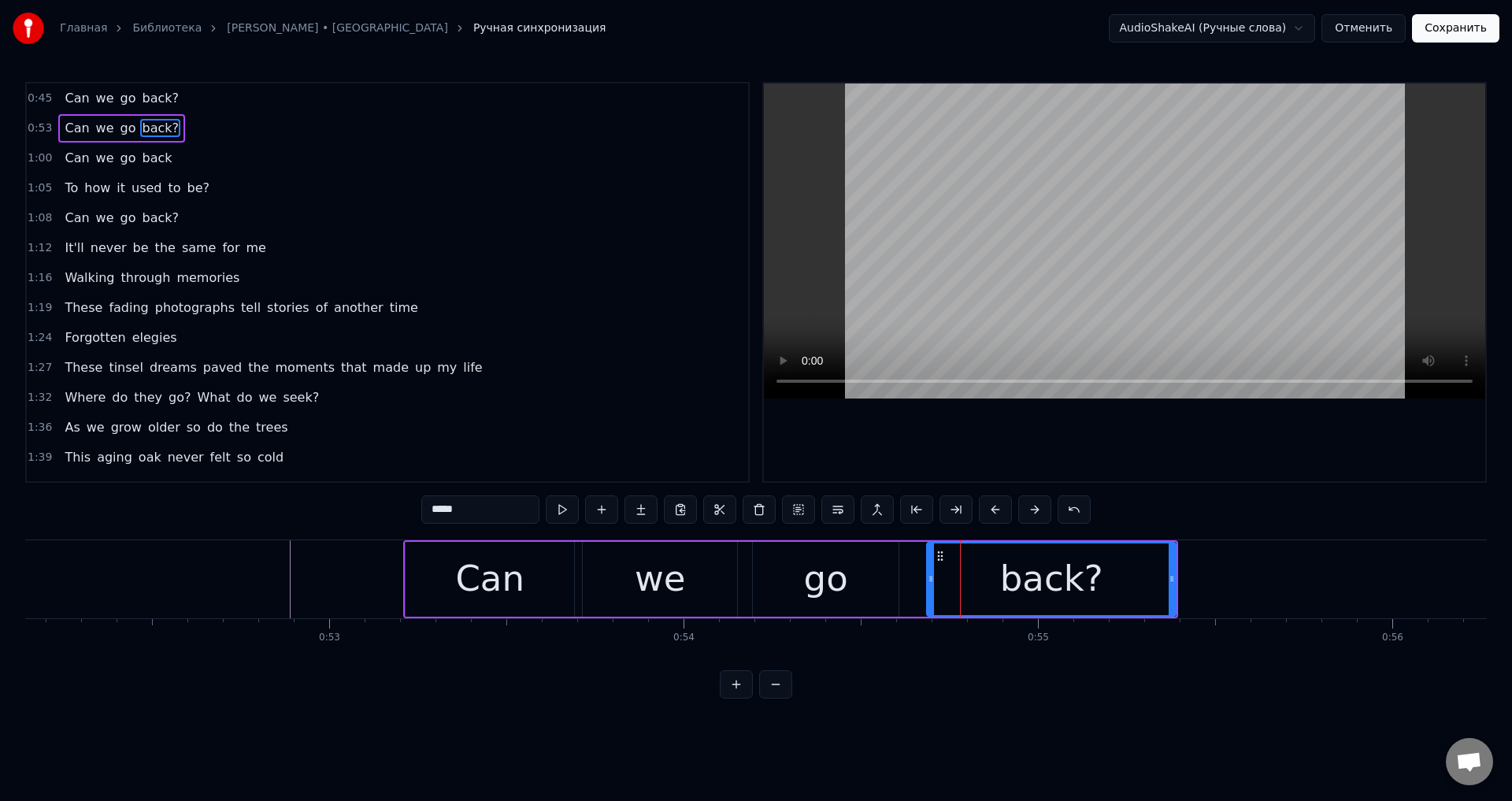
drag, startPoint x: 950, startPoint y: 572, endPoint x: 932, endPoint y: 578, distance: 19.0
click at [932, 578] on div at bounding box center [930, 579] width 6 height 72
drag, startPoint x: 931, startPoint y: 578, endPoint x: 913, endPoint y: 580, distance: 18.1
click at [913, 580] on icon at bounding box center [911, 579] width 6 height 12
drag, startPoint x: 919, startPoint y: 580, endPoint x: 940, endPoint y: 580, distance: 21.0
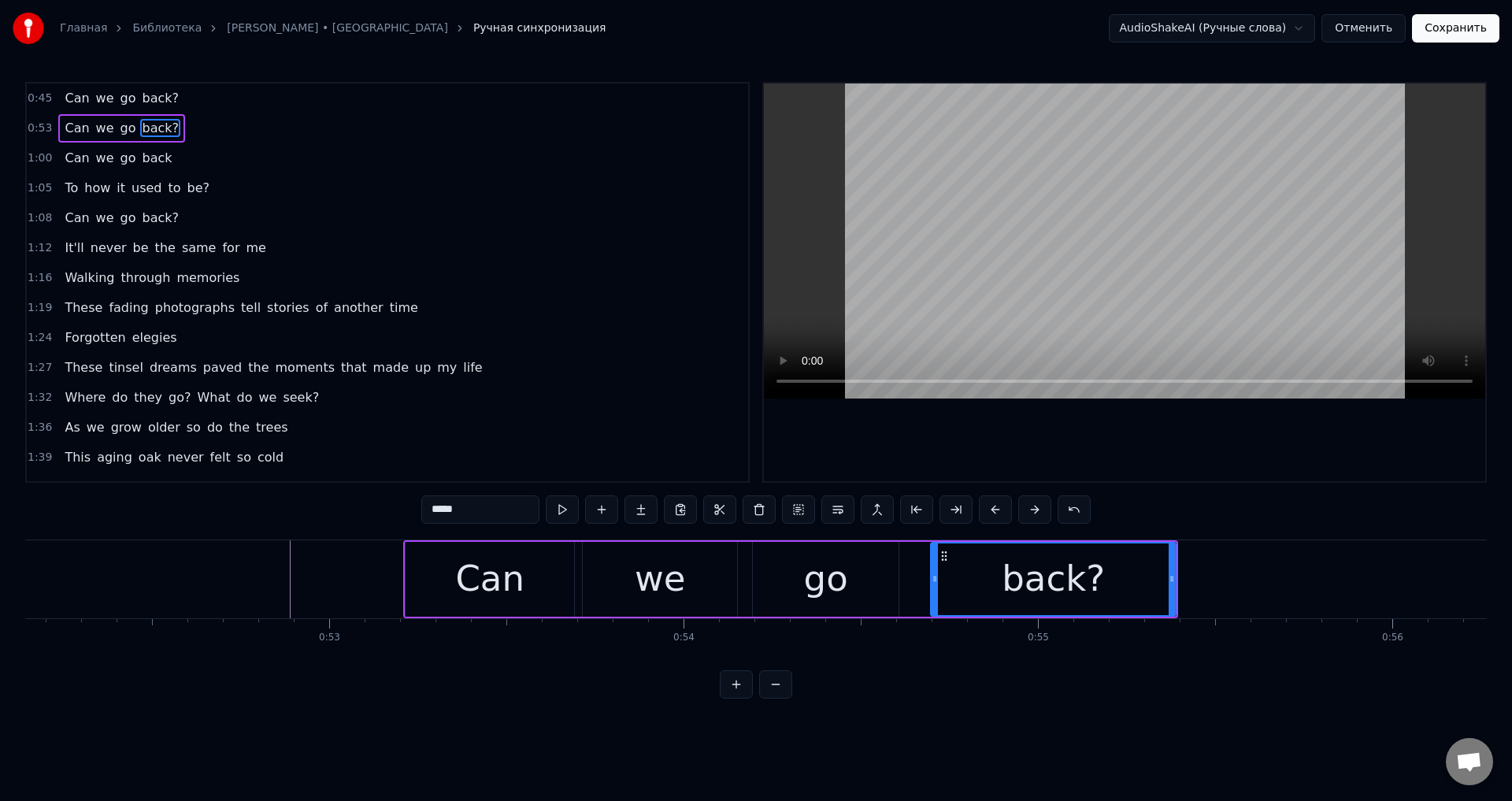
click at [938, 580] on icon at bounding box center [935, 579] width 6 height 12
click at [928, 581] on div "Can we go back?" at bounding box center [790, 579] width 775 height 78
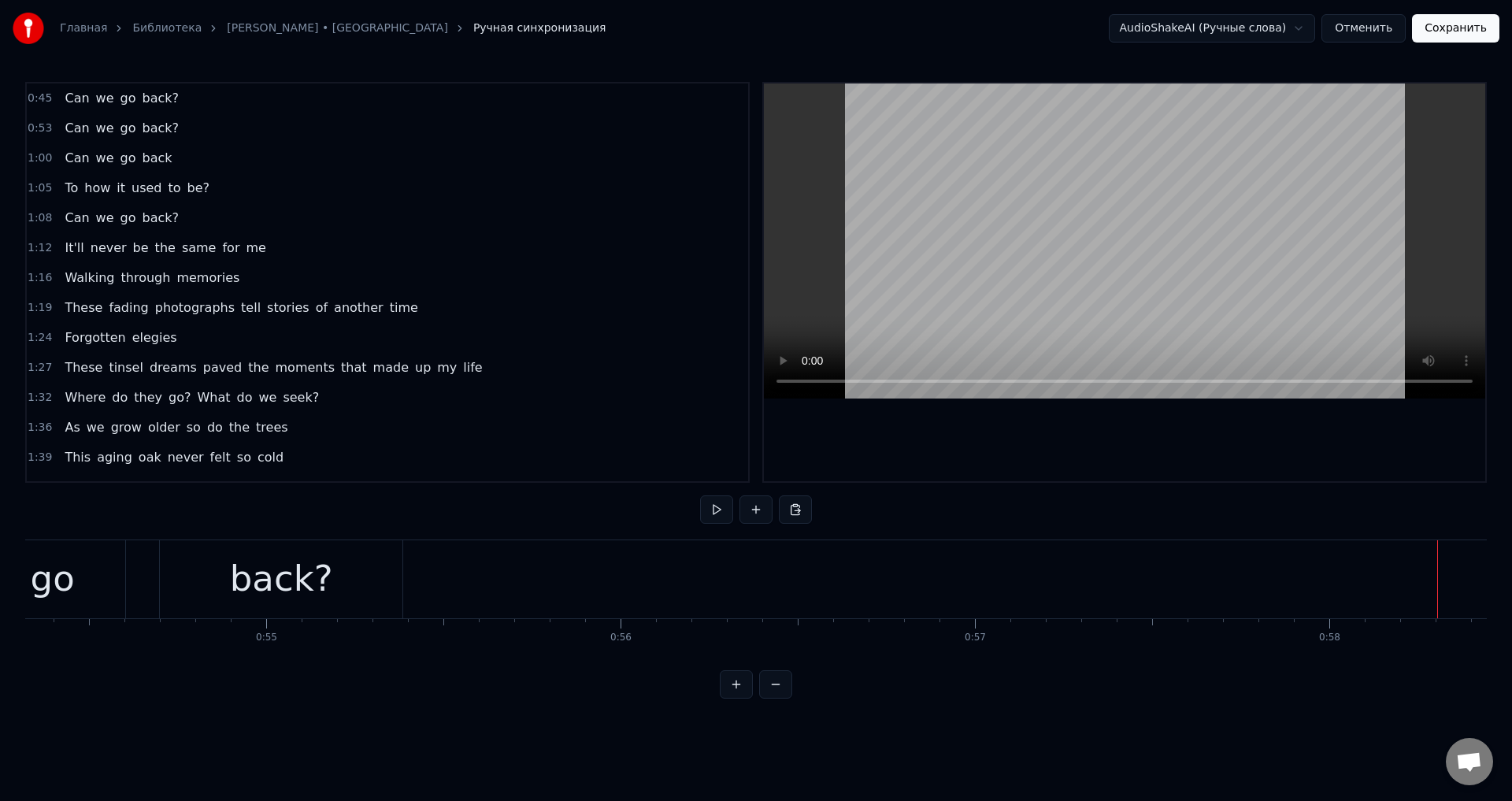
scroll to position [0, 19332]
click at [286, 593] on div "back?" at bounding box center [202, 579] width 242 height 78
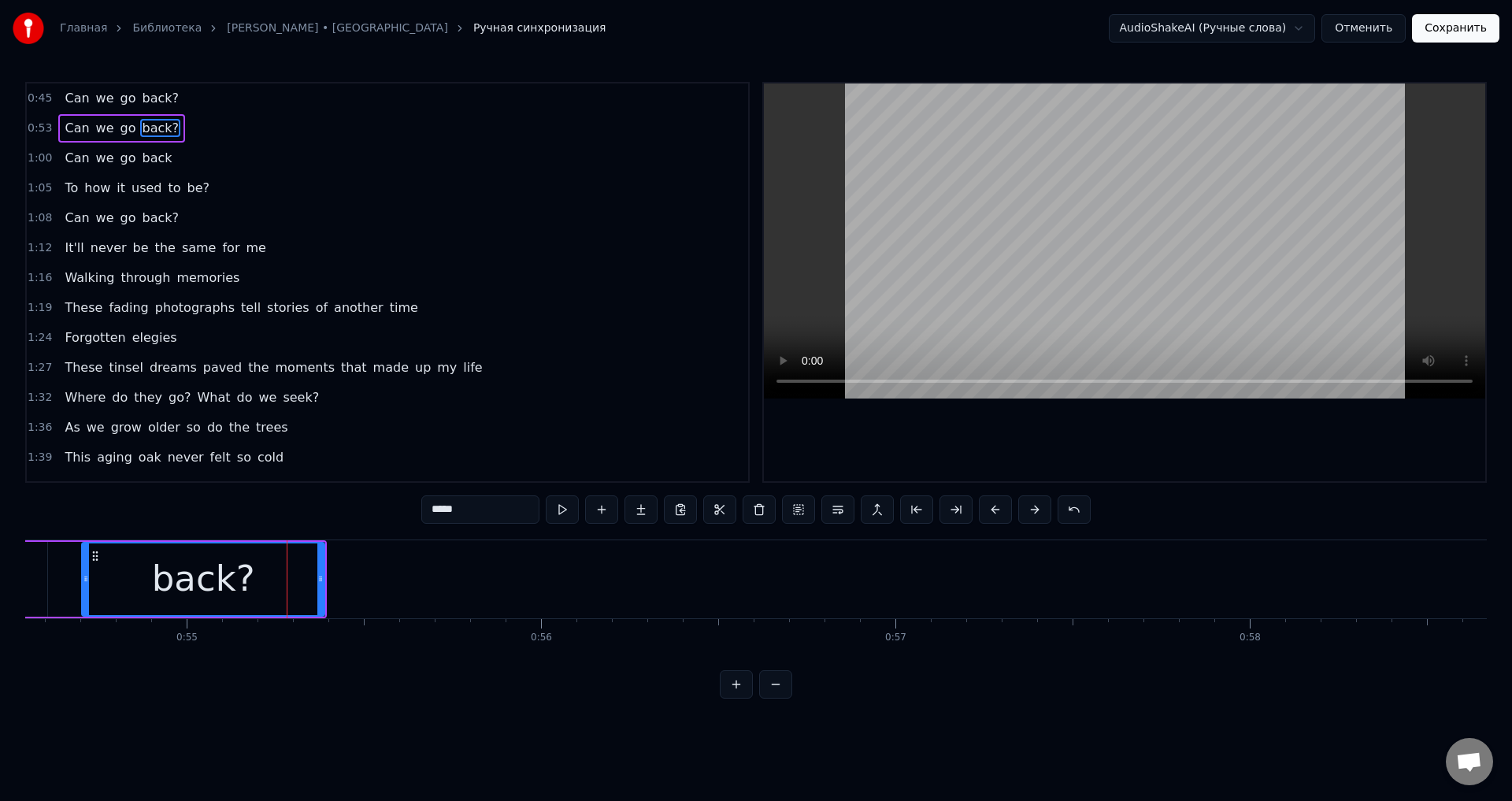
click at [325, 577] on div "back?" at bounding box center [203, 579] width 244 height 75
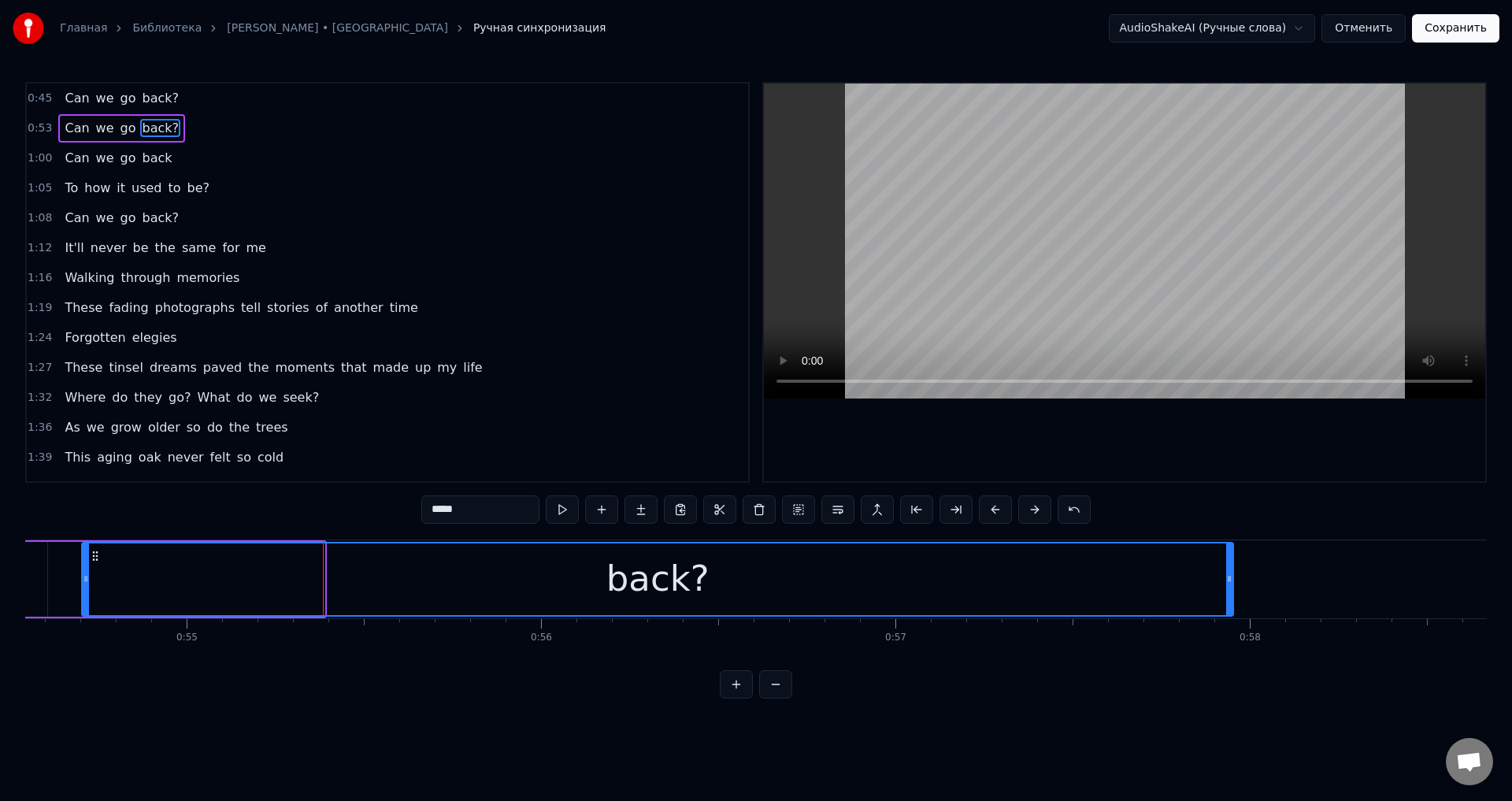
drag, startPoint x: 321, startPoint y: 578, endPoint x: 1230, endPoint y: 575, distance: 909.0
click at [1230, 575] on icon at bounding box center [1229, 579] width 6 height 12
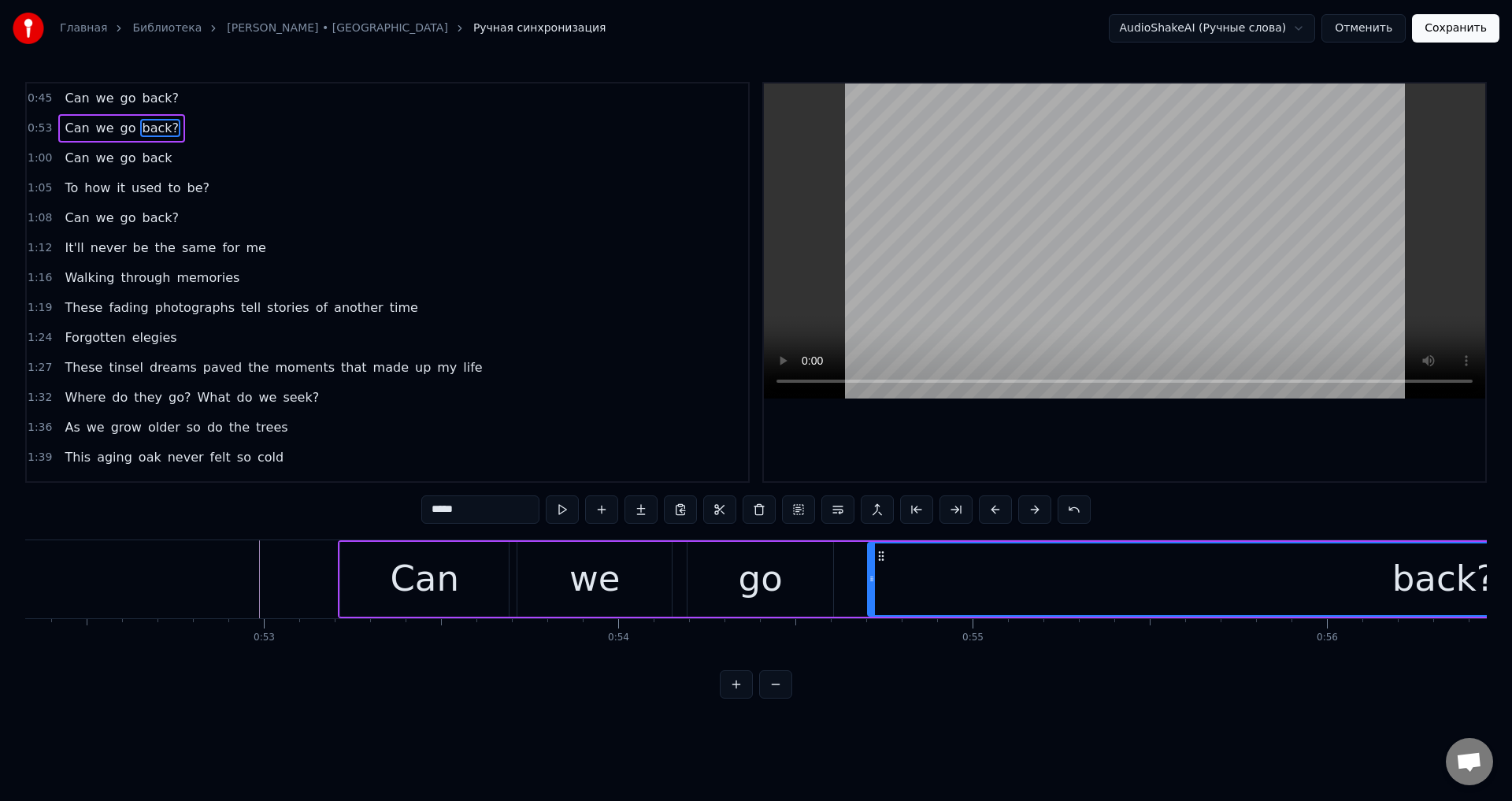
scroll to position [0, 18467]
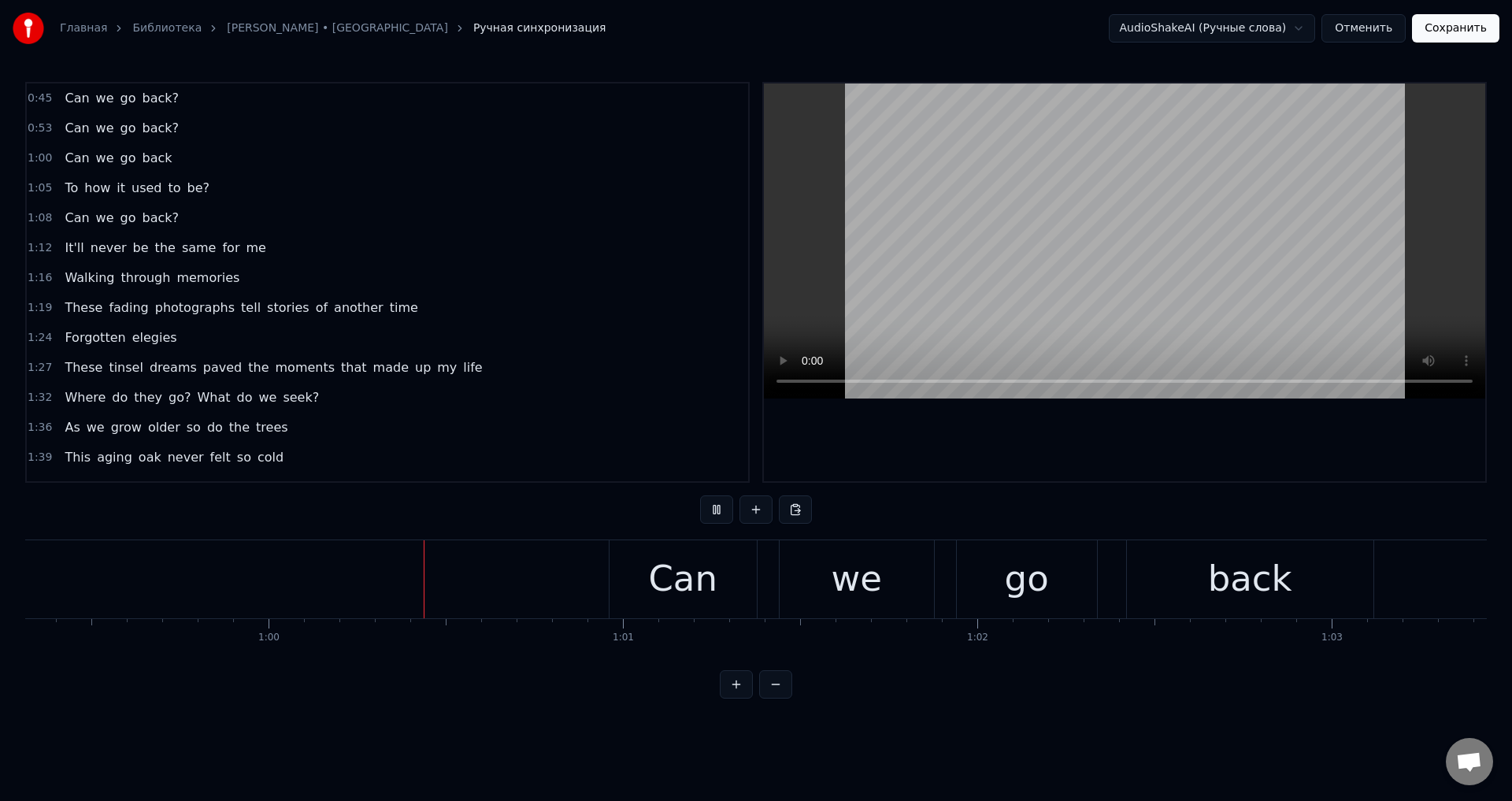
scroll to position [0, 21099]
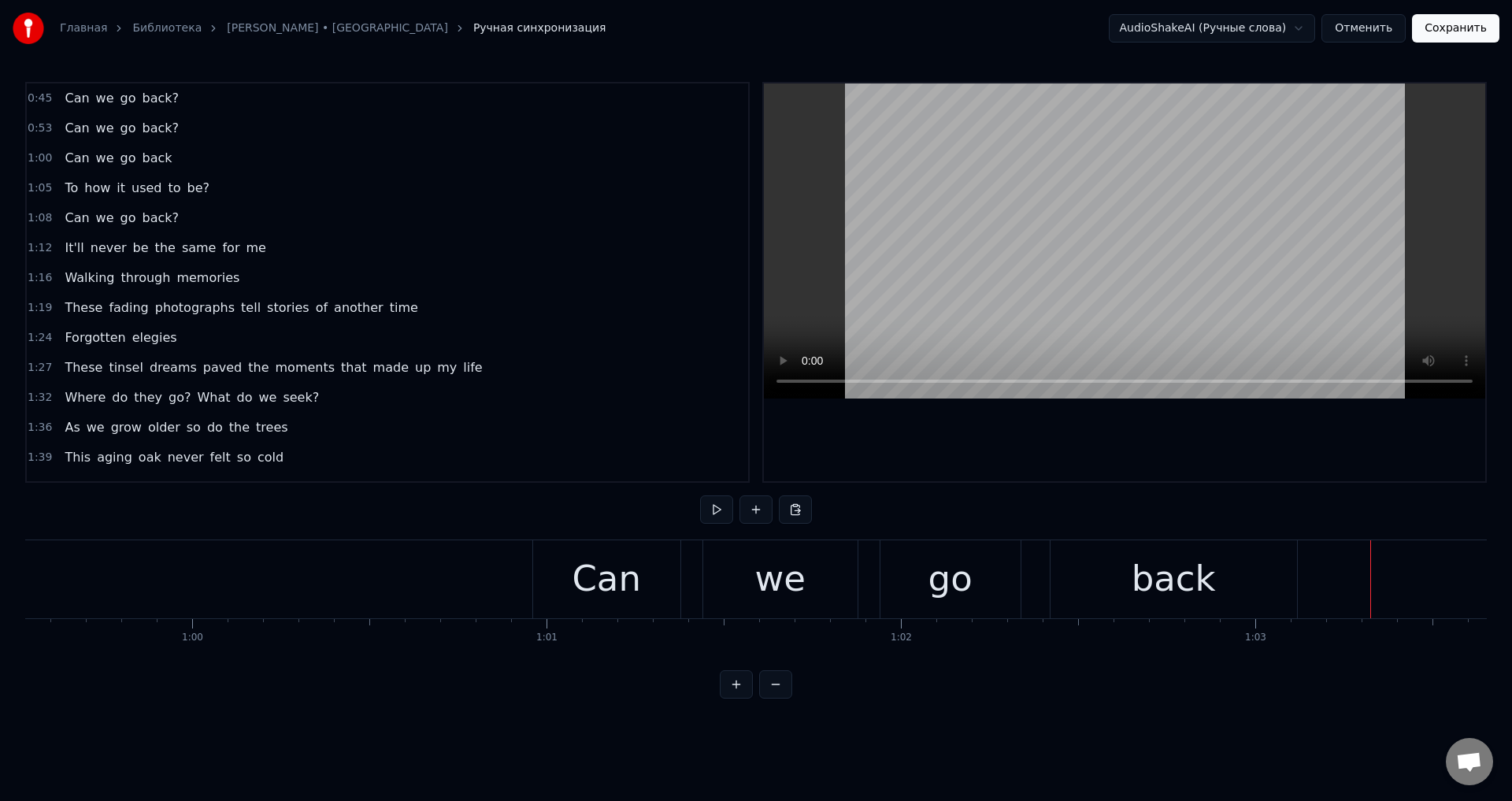
click at [555, 567] on div "Can" at bounding box center [607, 579] width 148 height 78
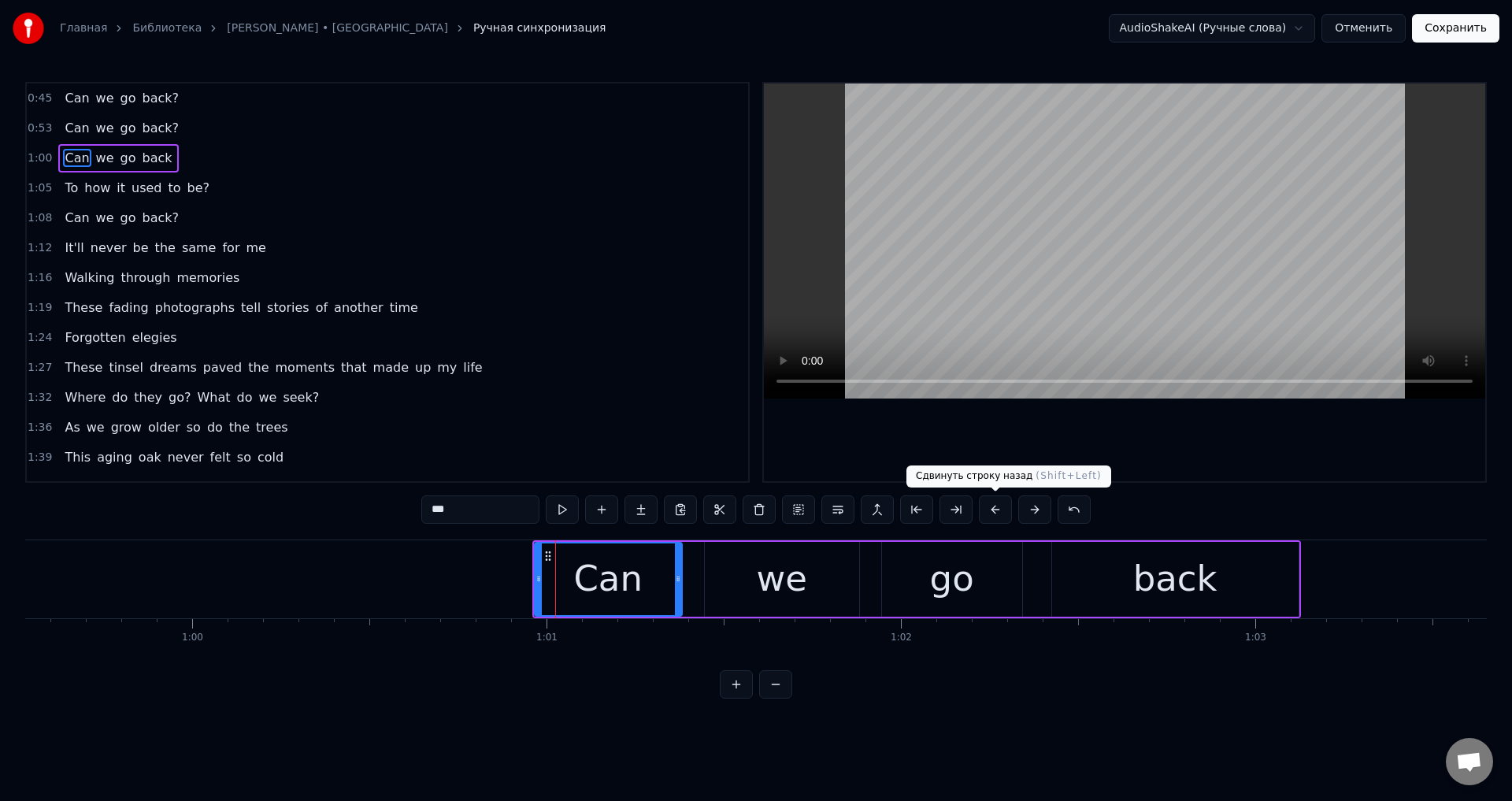
click at [984, 509] on button at bounding box center [995, 509] width 33 height 28
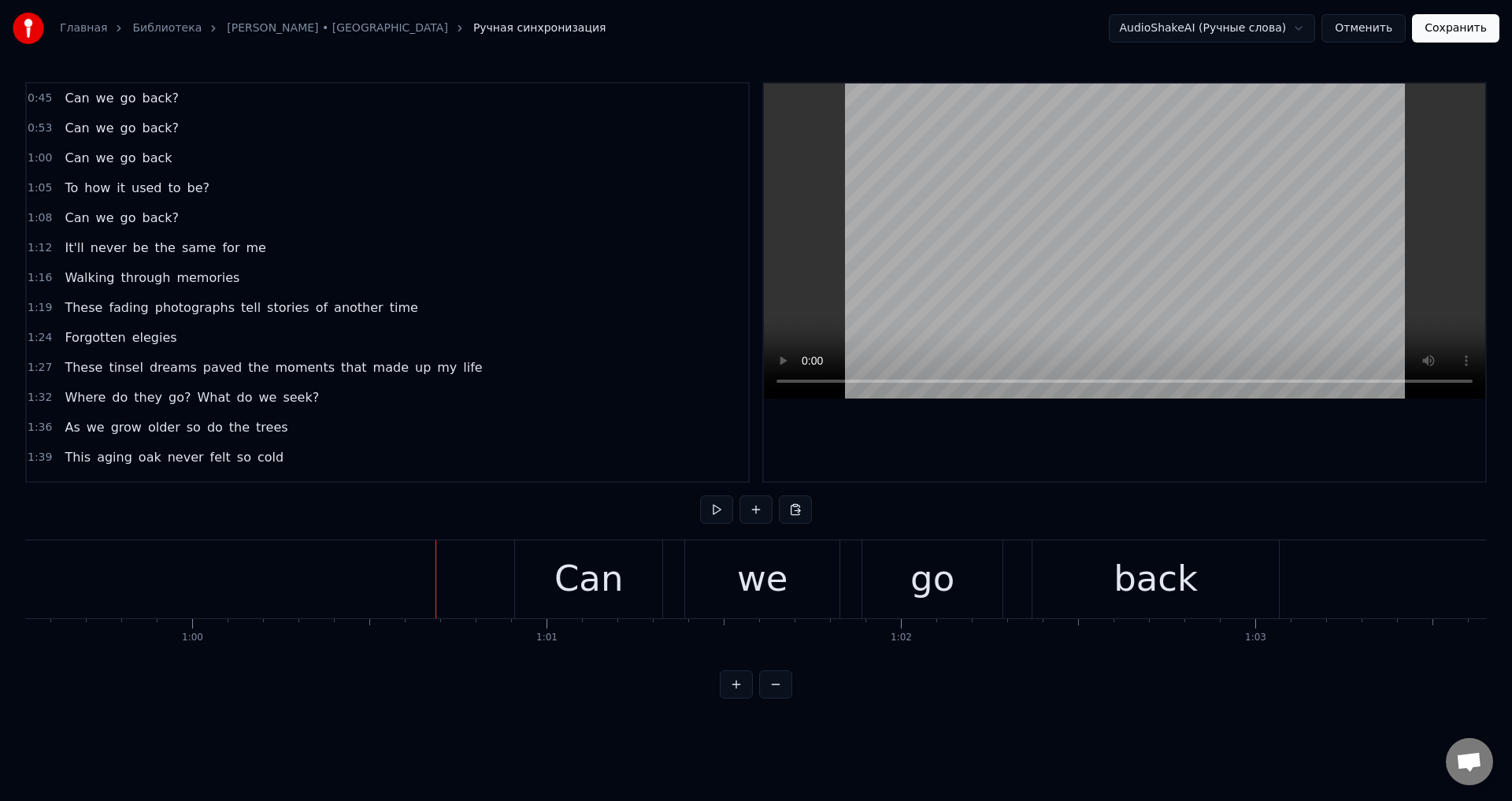
click at [570, 570] on div "Can" at bounding box center [589, 578] width 69 height 54
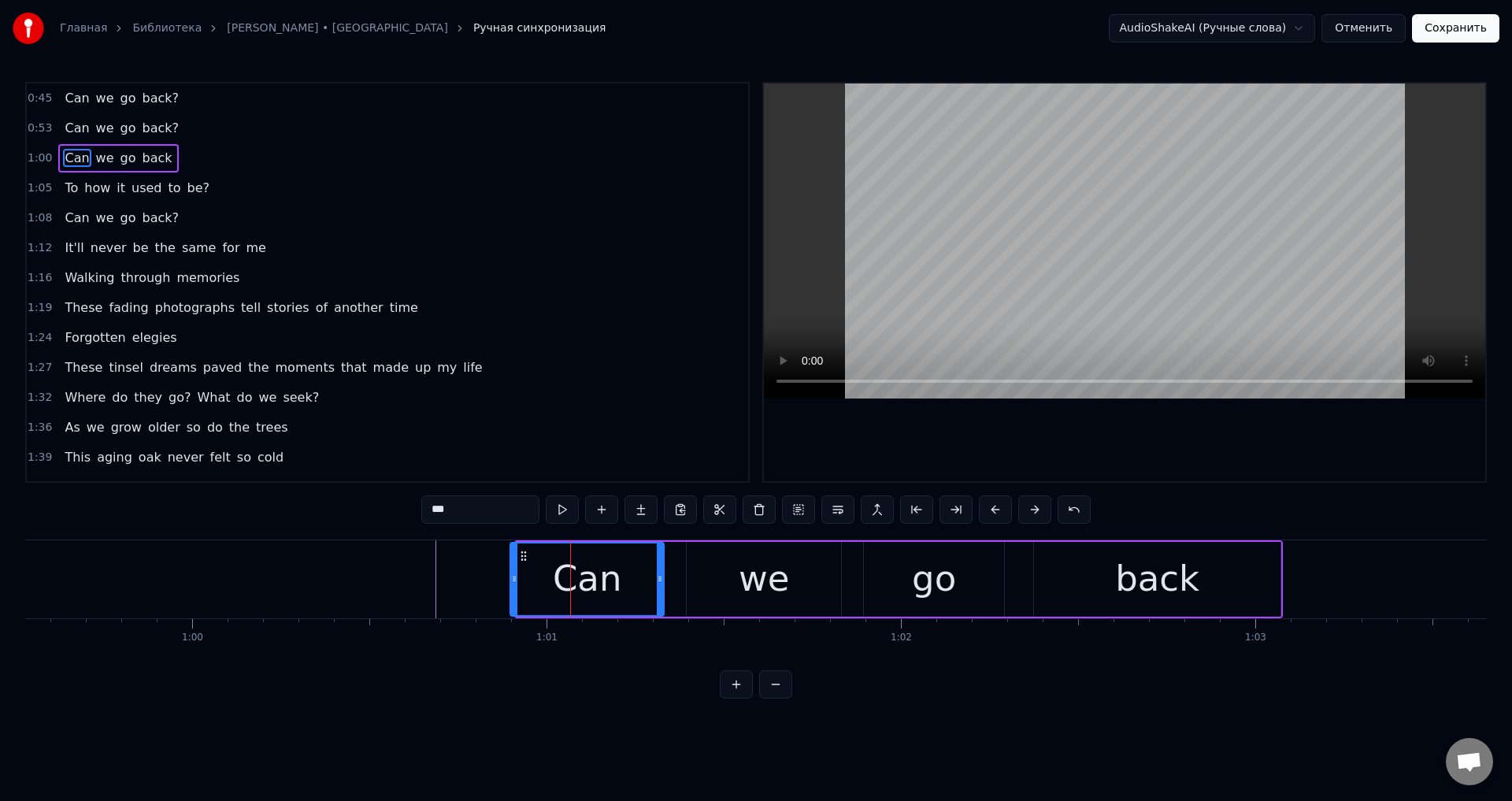
click at [512, 572] on div at bounding box center [514, 579] width 6 height 72
drag, startPoint x: 660, startPoint y: 572, endPoint x: 649, endPoint y: 576, distance: 11.7
click at [649, 576] on div at bounding box center [651, 579] width 6 height 72
click at [699, 576] on div "we" at bounding box center [764, 579] width 155 height 75
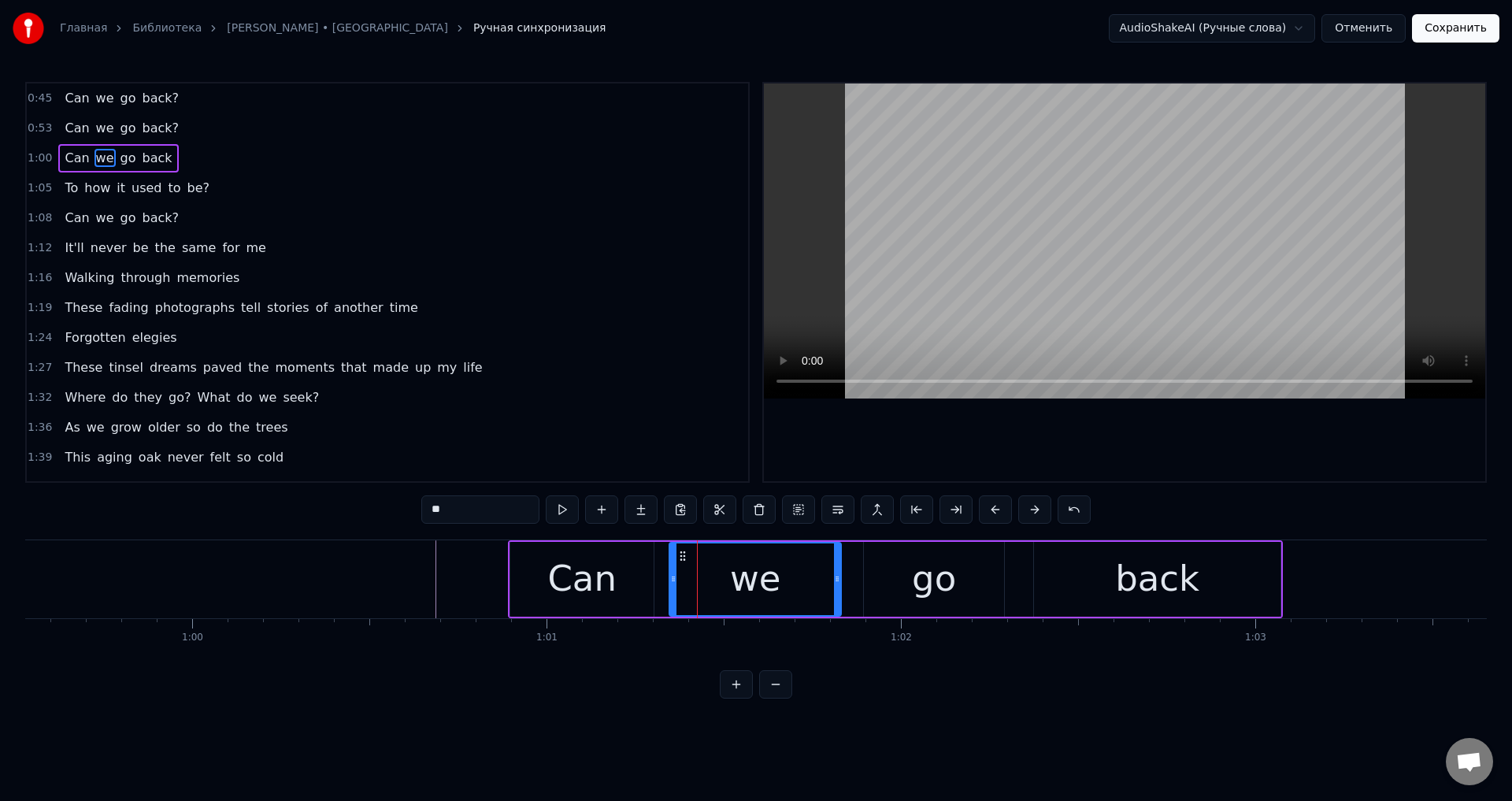
drag, startPoint x: 691, startPoint y: 574, endPoint x: 675, endPoint y: 577, distance: 16.3
click at [675, 577] on icon at bounding box center [673, 579] width 6 height 12
click at [834, 575] on icon at bounding box center [836, 579] width 6 height 12
click at [871, 571] on div "go" at bounding box center [934, 579] width 141 height 75
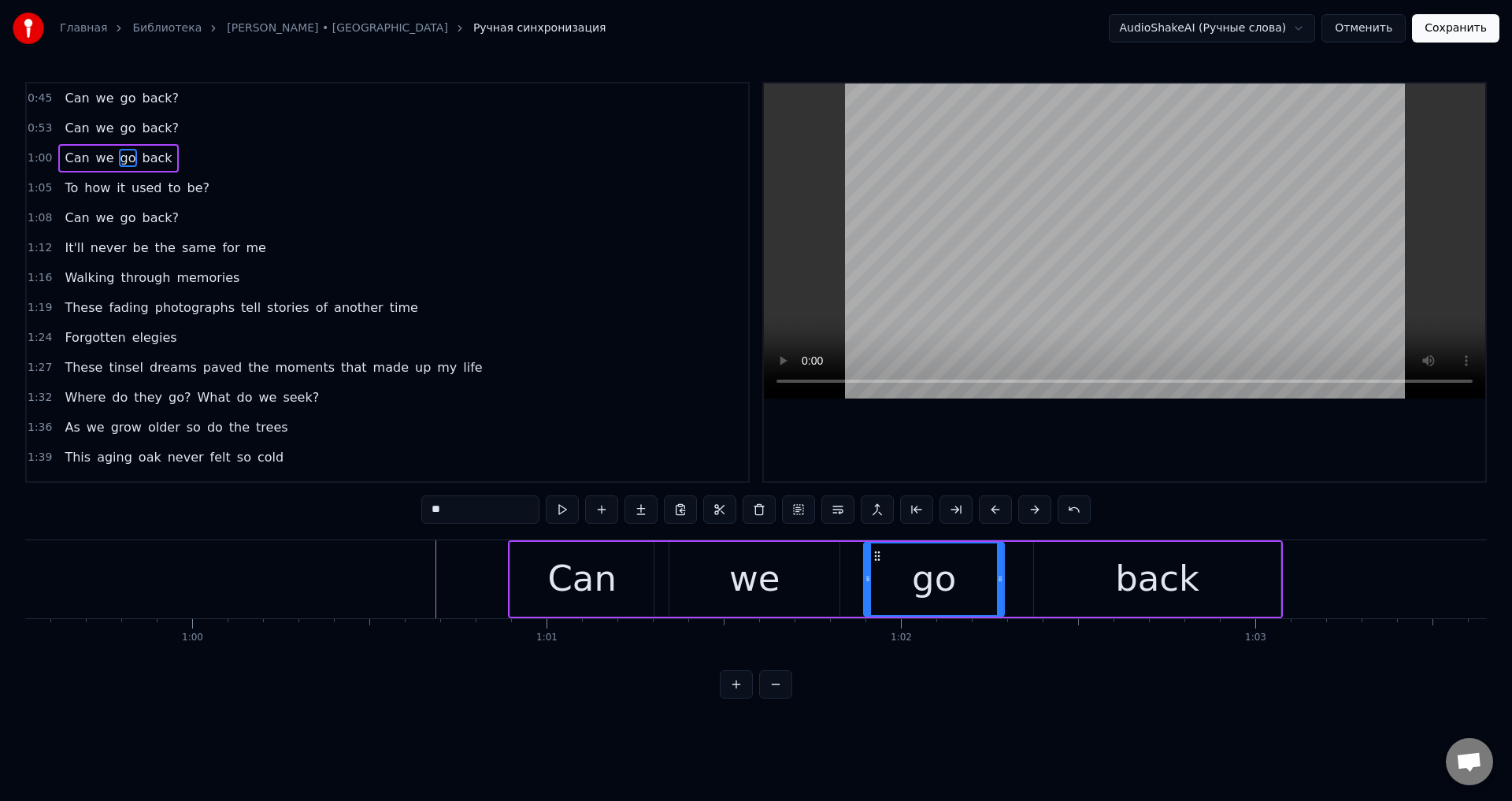
click at [1082, 571] on div "back" at bounding box center [1157, 579] width 247 height 75
type input "****"
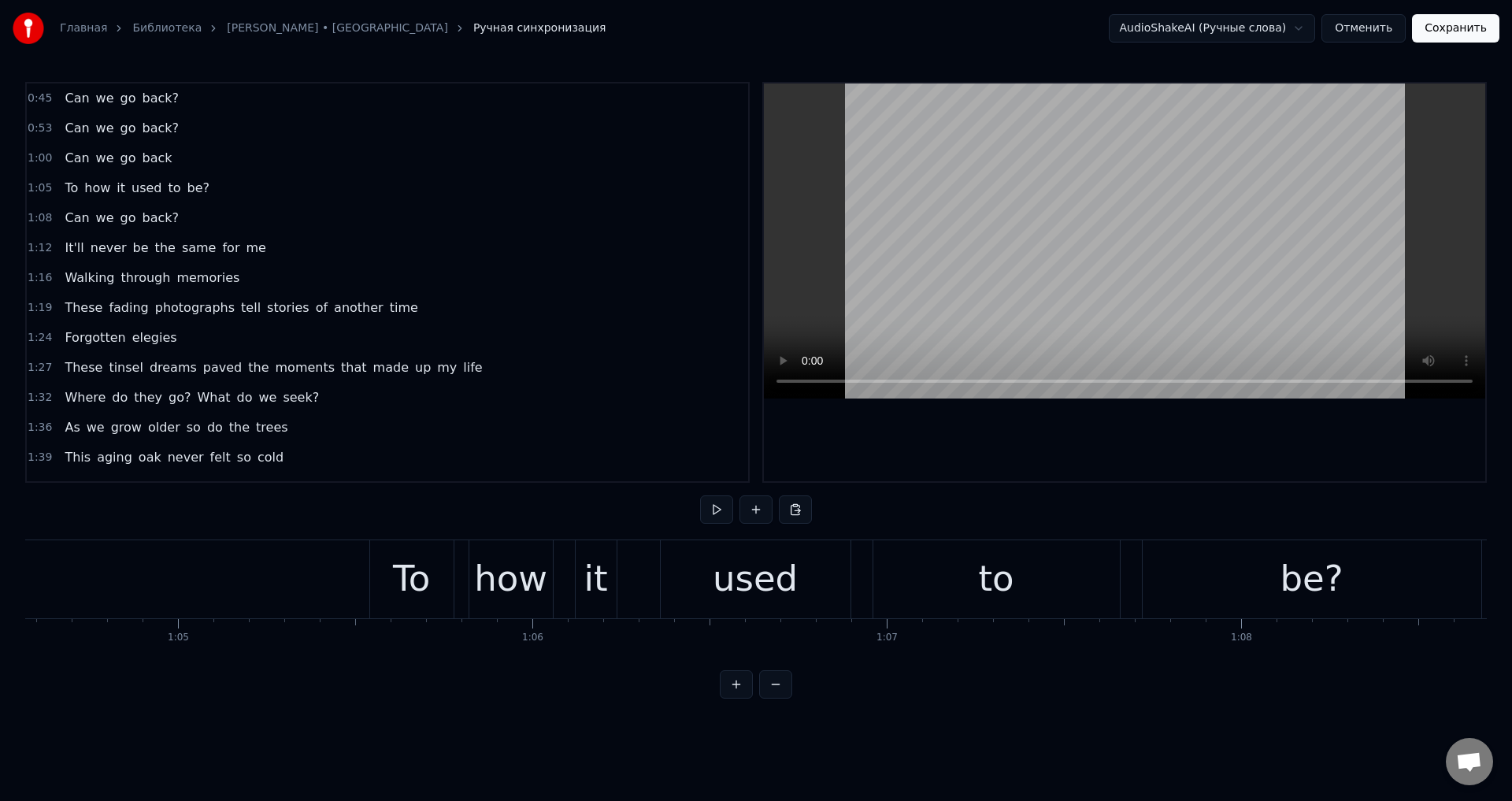
scroll to position [0, 22883]
click at [405, 578] on div "To" at bounding box center [414, 578] width 37 height 54
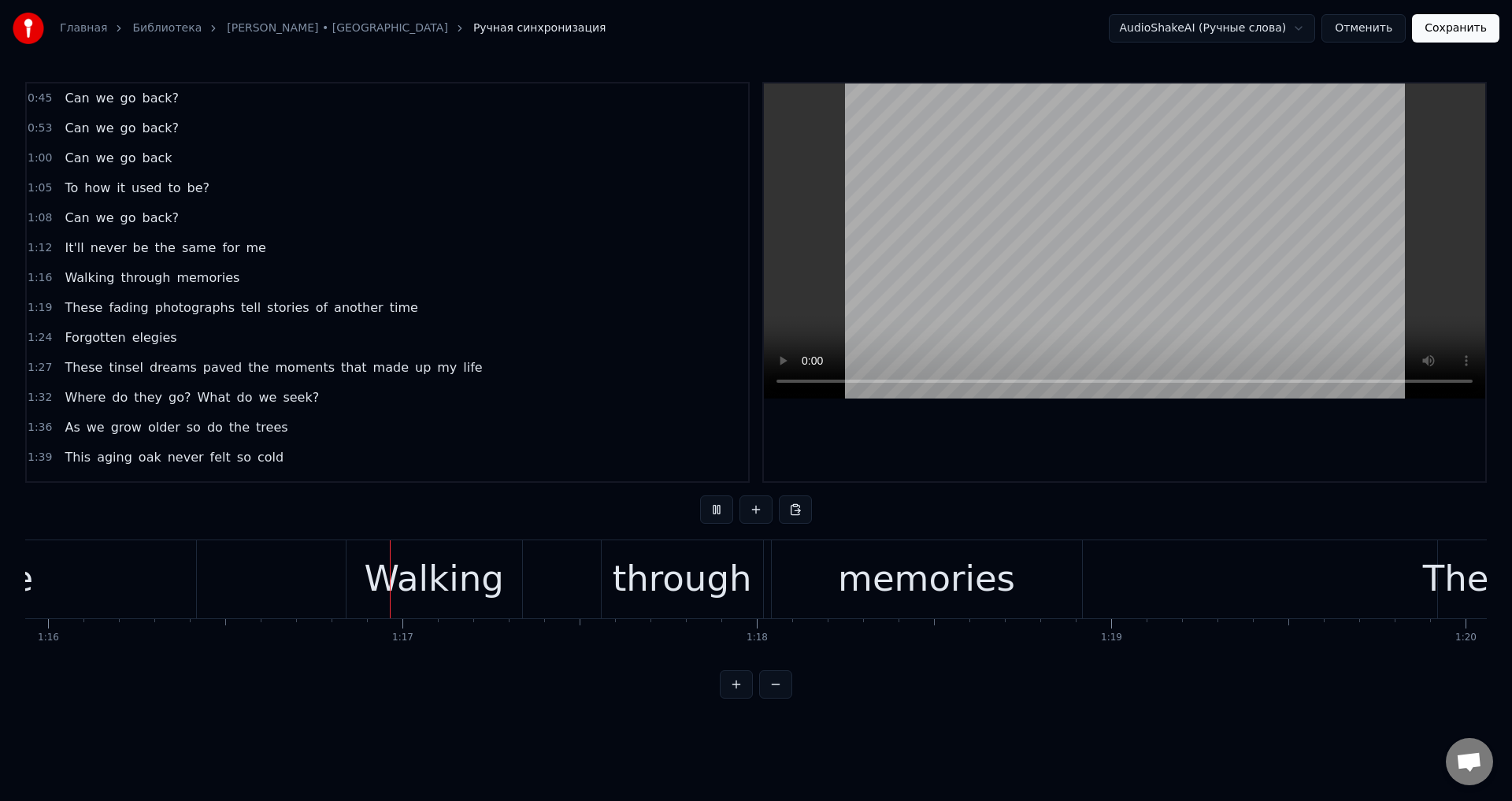
scroll to position [0, 26916]
click at [462, 579] on div "Walking" at bounding box center [432, 578] width 140 height 54
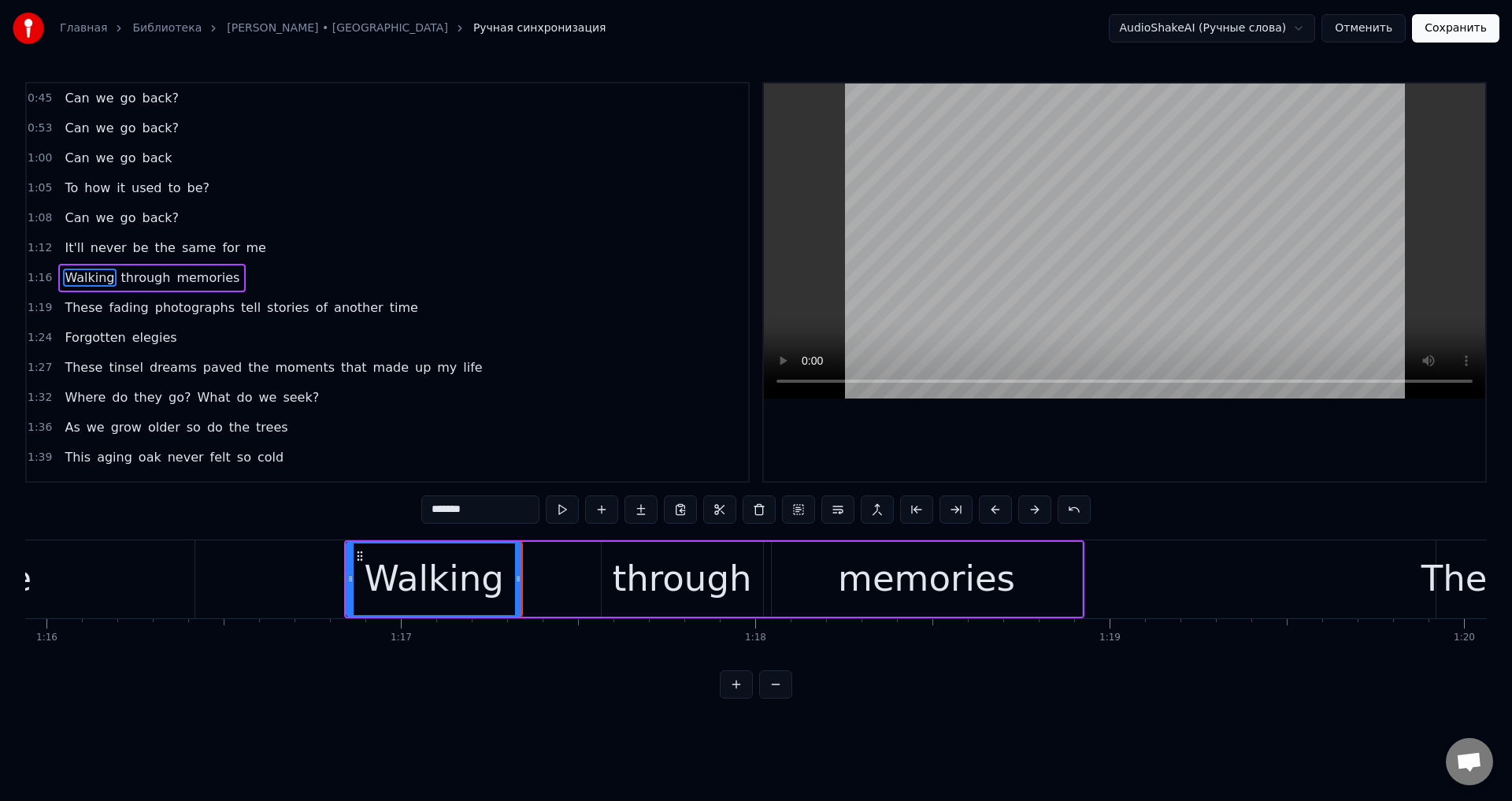
click at [623, 559] on div "through" at bounding box center [683, 578] width 140 height 54
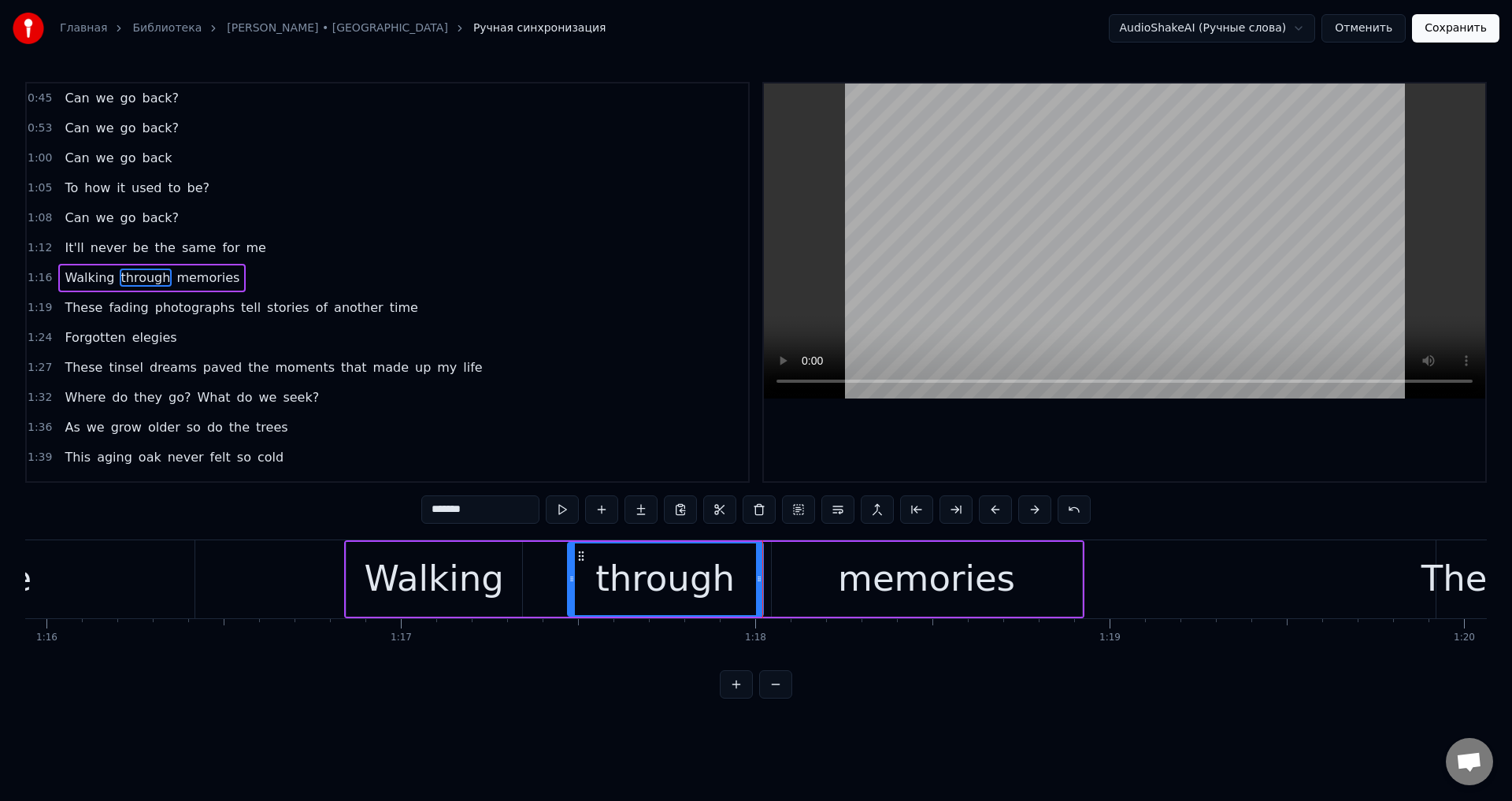
drag, startPoint x: 606, startPoint y: 566, endPoint x: 572, endPoint y: 577, distance: 35.7
click at [572, 577] on div at bounding box center [571, 579] width 6 height 72
drag, startPoint x: 755, startPoint y: 568, endPoint x: 698, endPoint y: 581, distance: 58.5
click at [700, 581] on div at bounding box center [703, 579] width 6 height 72
click at [816, 566] on div "memories" at bounding box center [927, 579] width 310 height 75
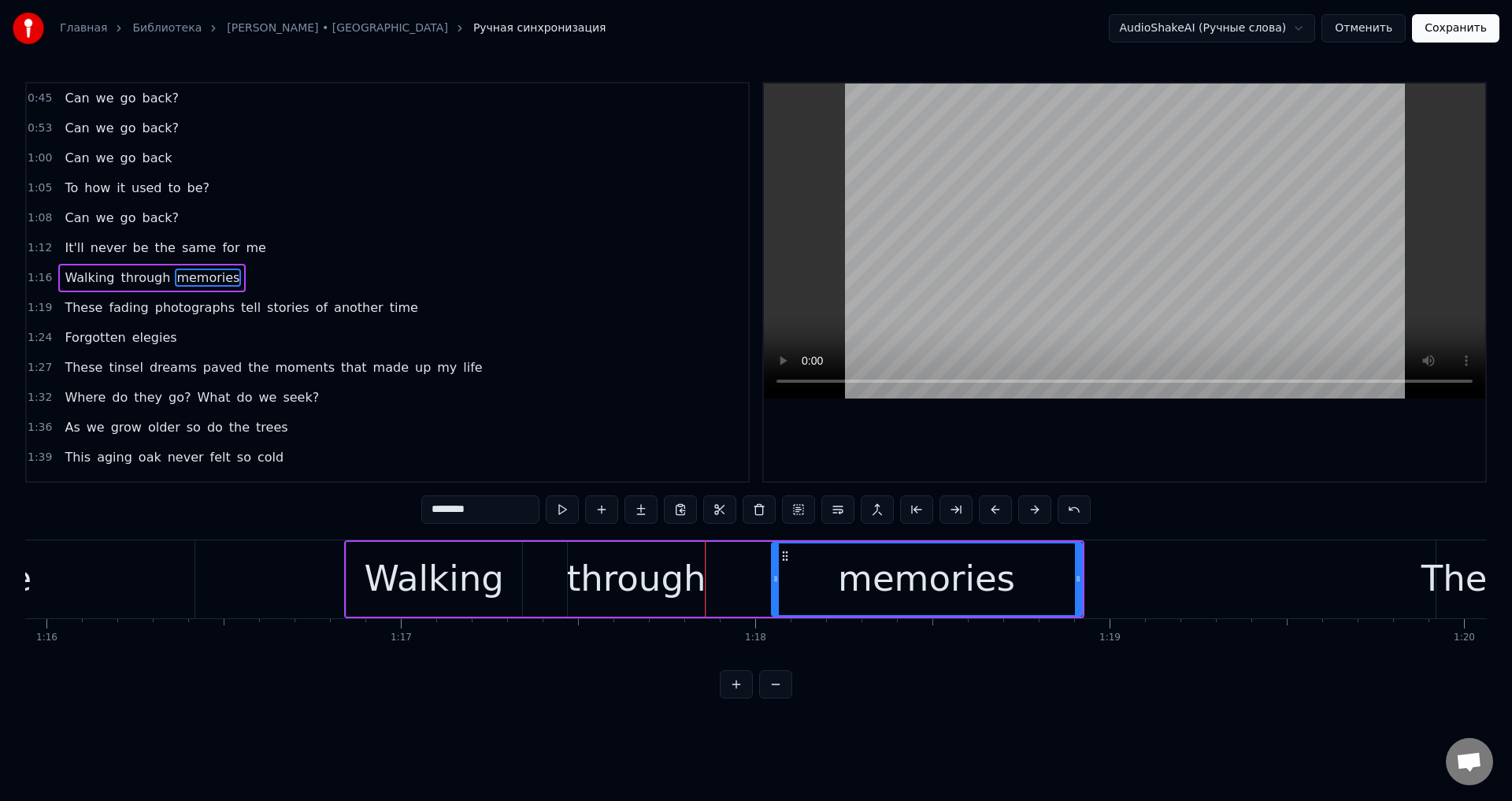
click at [682, 570] on div "through" at bounding box center [637, 578] width 140 height 54
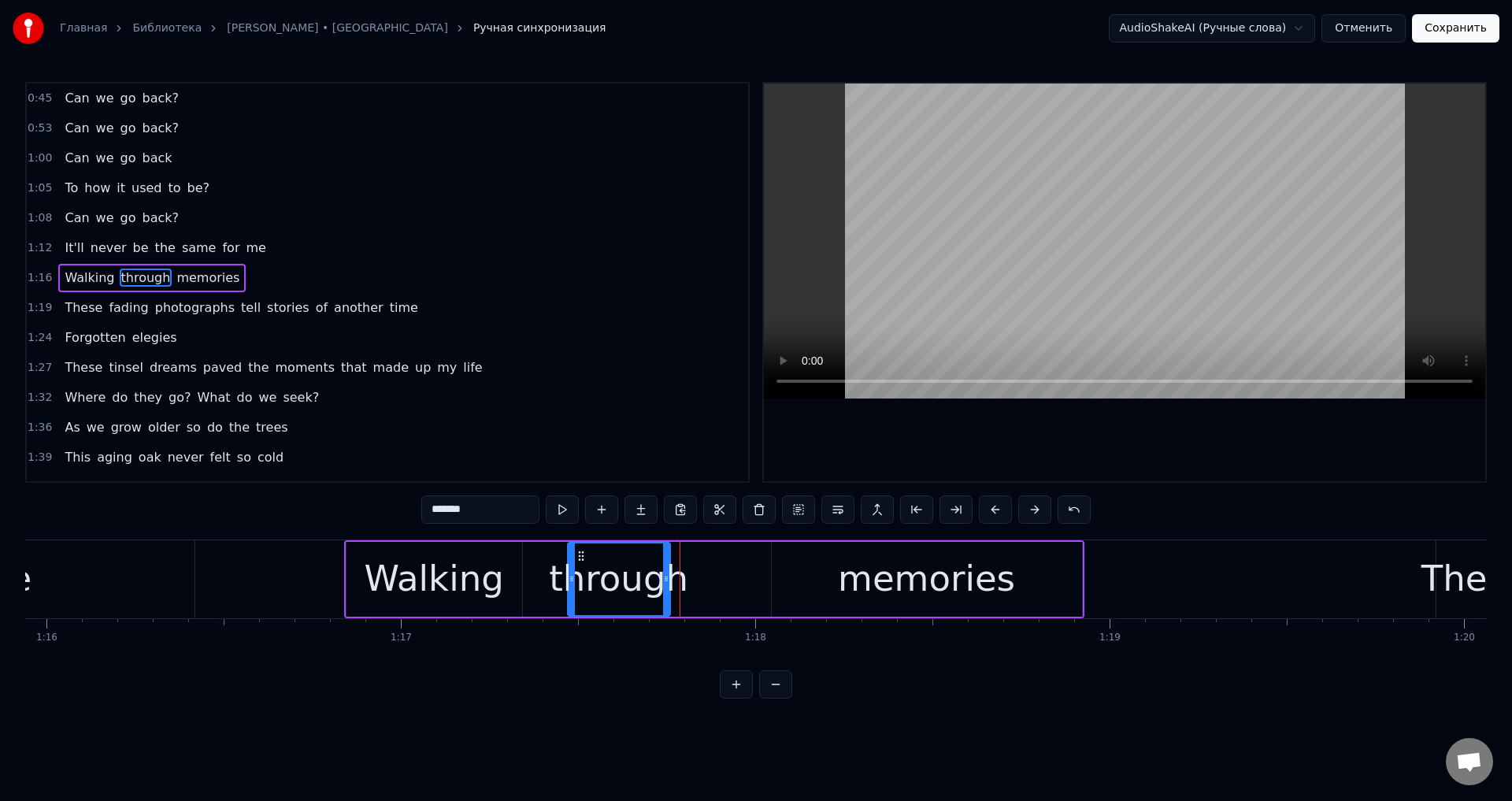
drag, startPoint x: 699, startPoint y: 571, endPoint x: 664, endPoint y: 580, distance: 36.1
click at [664, 580] on div at bounding box center [666, 579] width 6 height 72
click at [805, 566] on div "memories" at bounding box center [927, 579] width 310 height 75
type input "********"
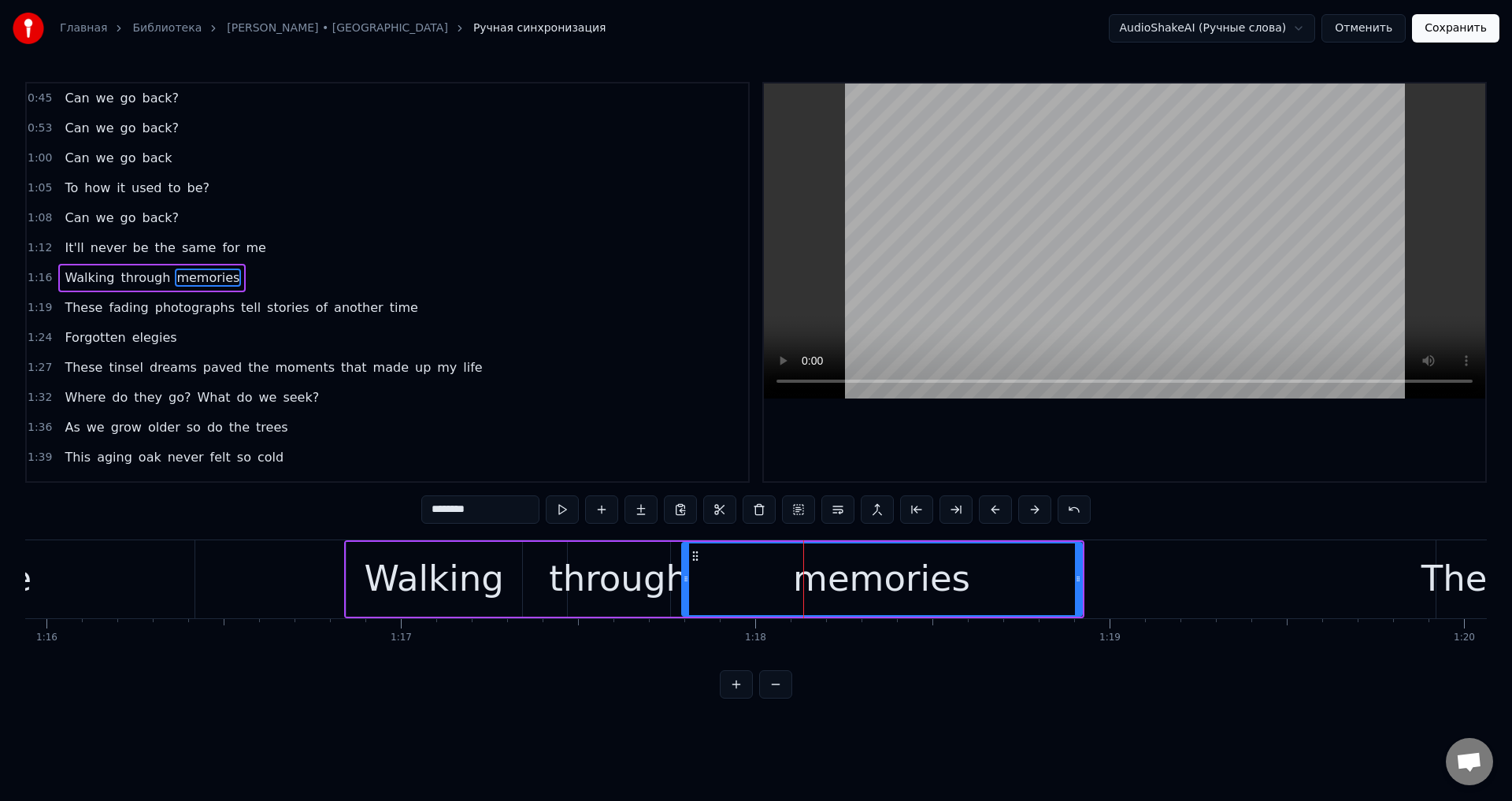
drag, startPoint x: 774, startPoint y: 567, endPoint x: 683, endPoint y: 582, distance: 92.2
click at [683, 582] on div at bounding box center [685, 579] width 6 height 72
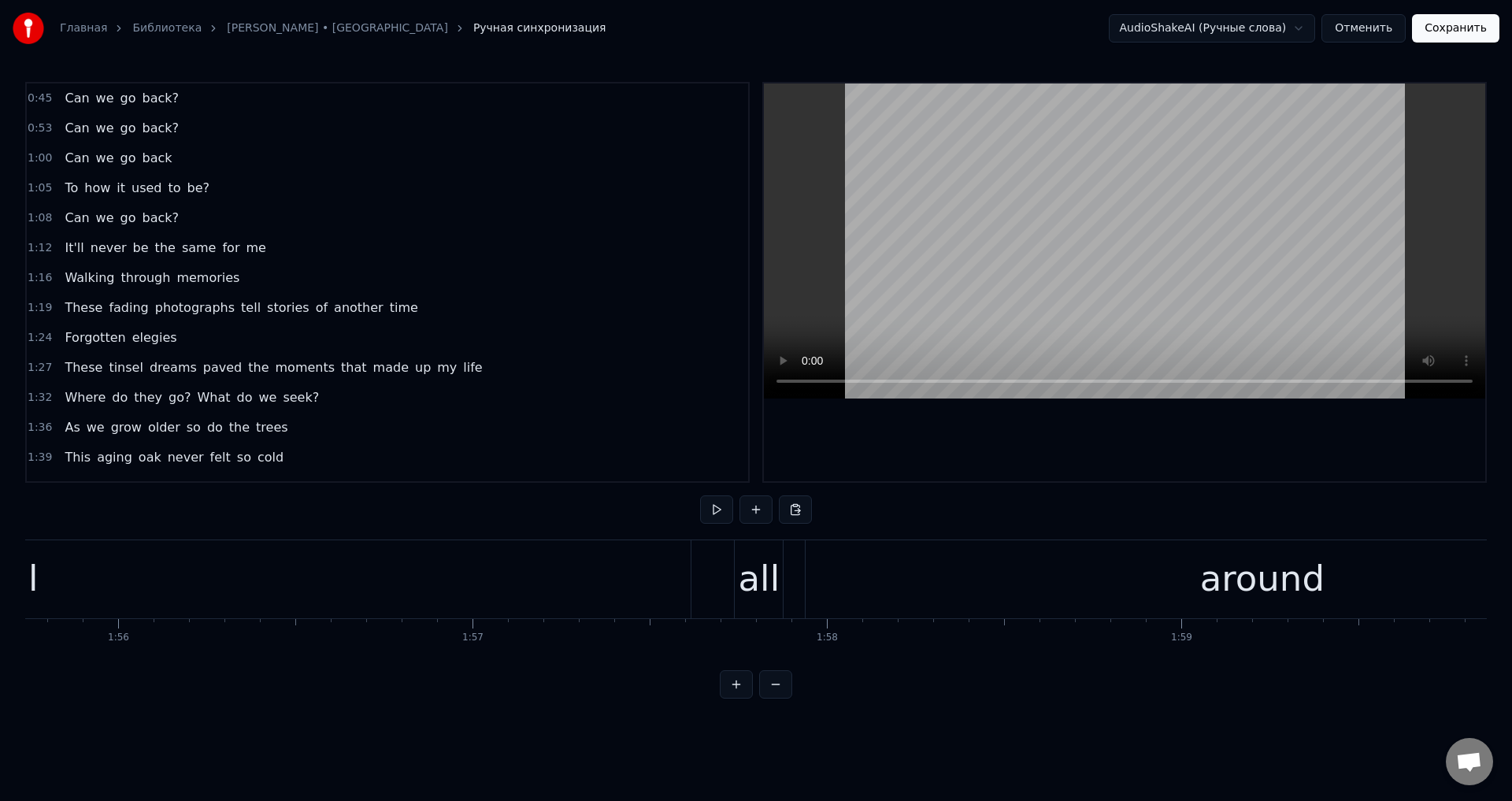
scroll to position [0, 41257]
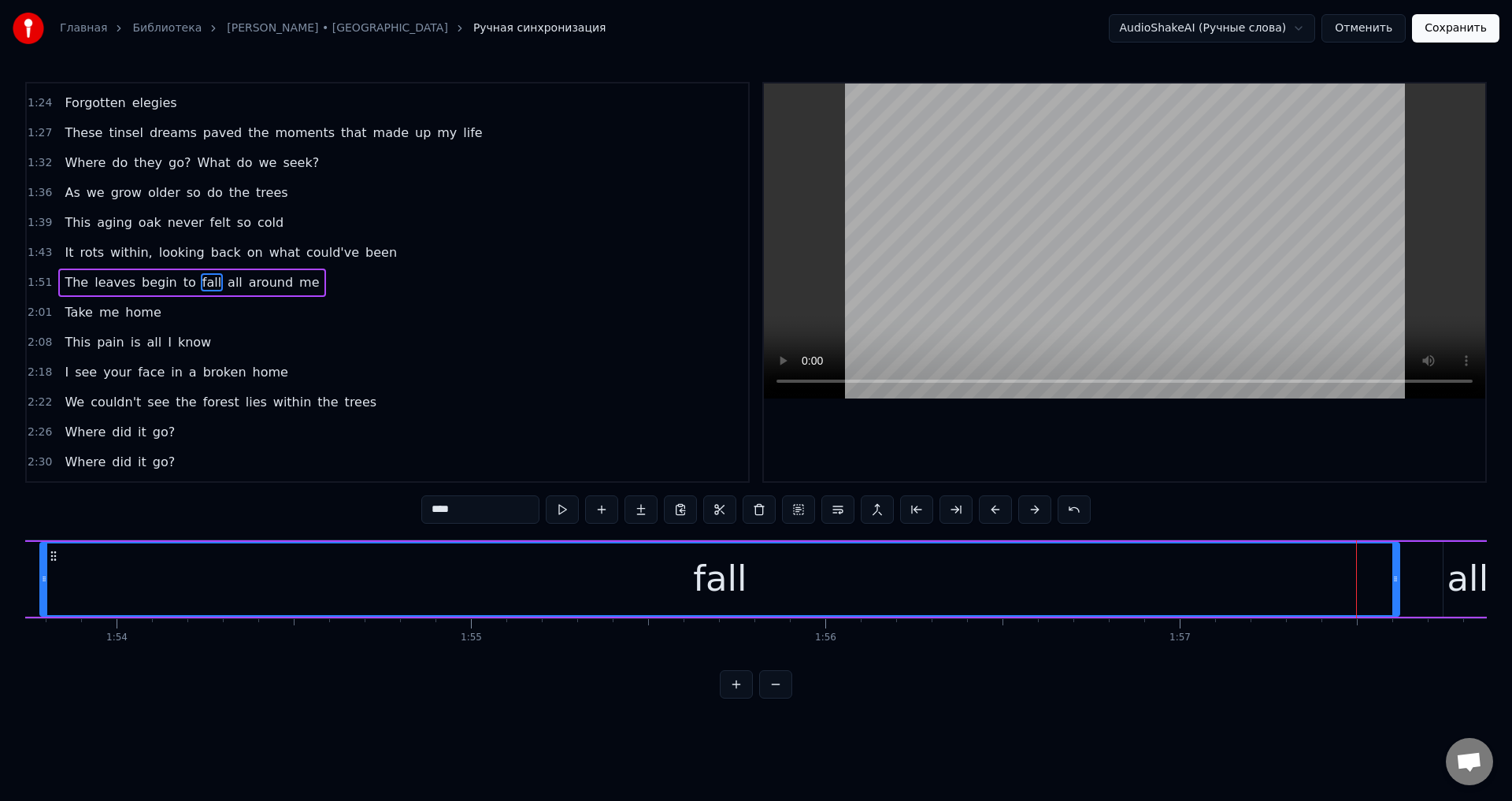
scroll to position [0, 40393]
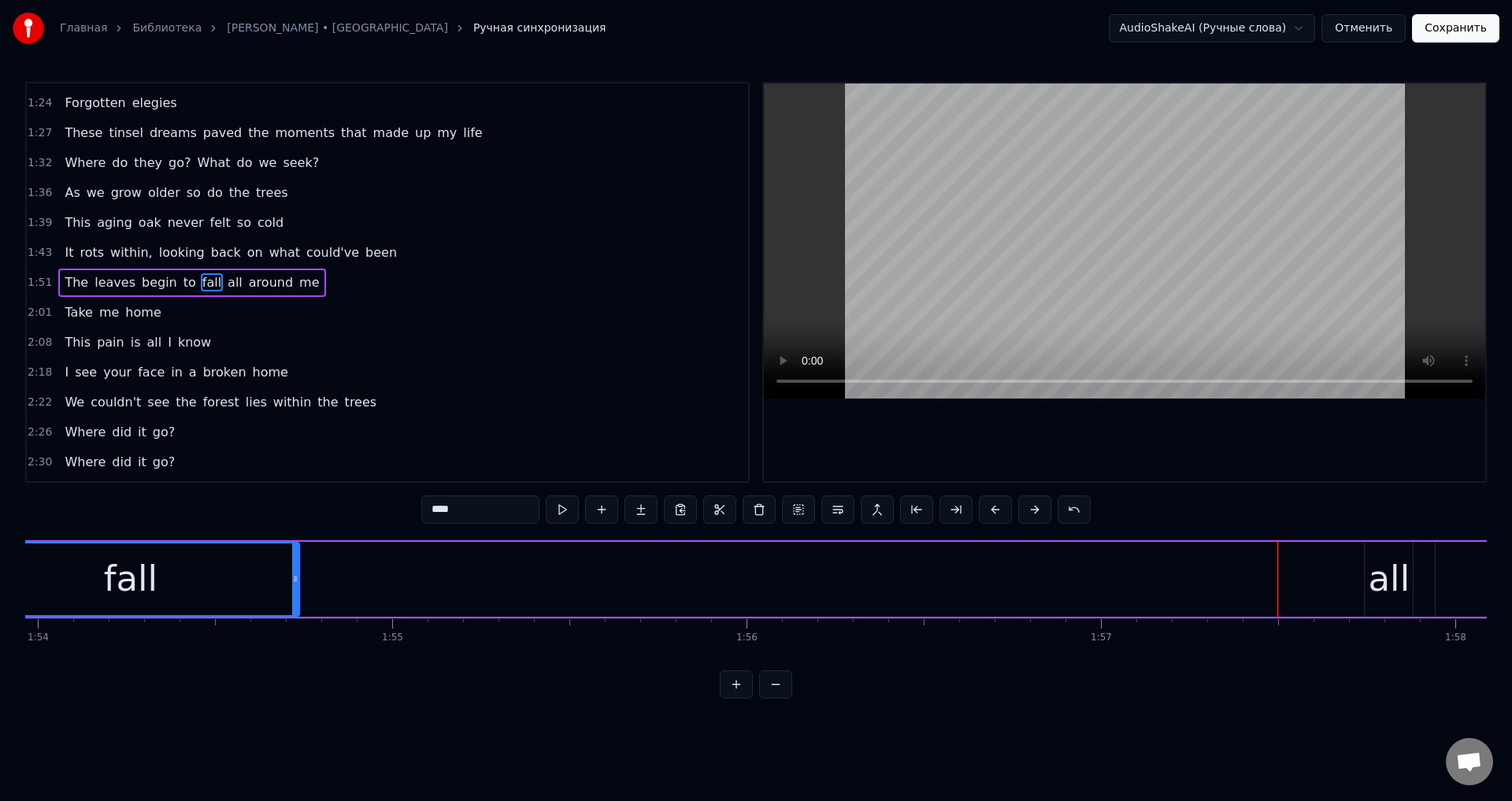
drag, startPoint x: 1317, startPoint y: 573, endPoint x: 294, endPoint y: 645, distance: 1025.5
click at [294, 645] on div "Can we go back? Can we go back? Can we go back To how it used to be? Can we go …" at bounding box center [756, 599] width 1462 height 118
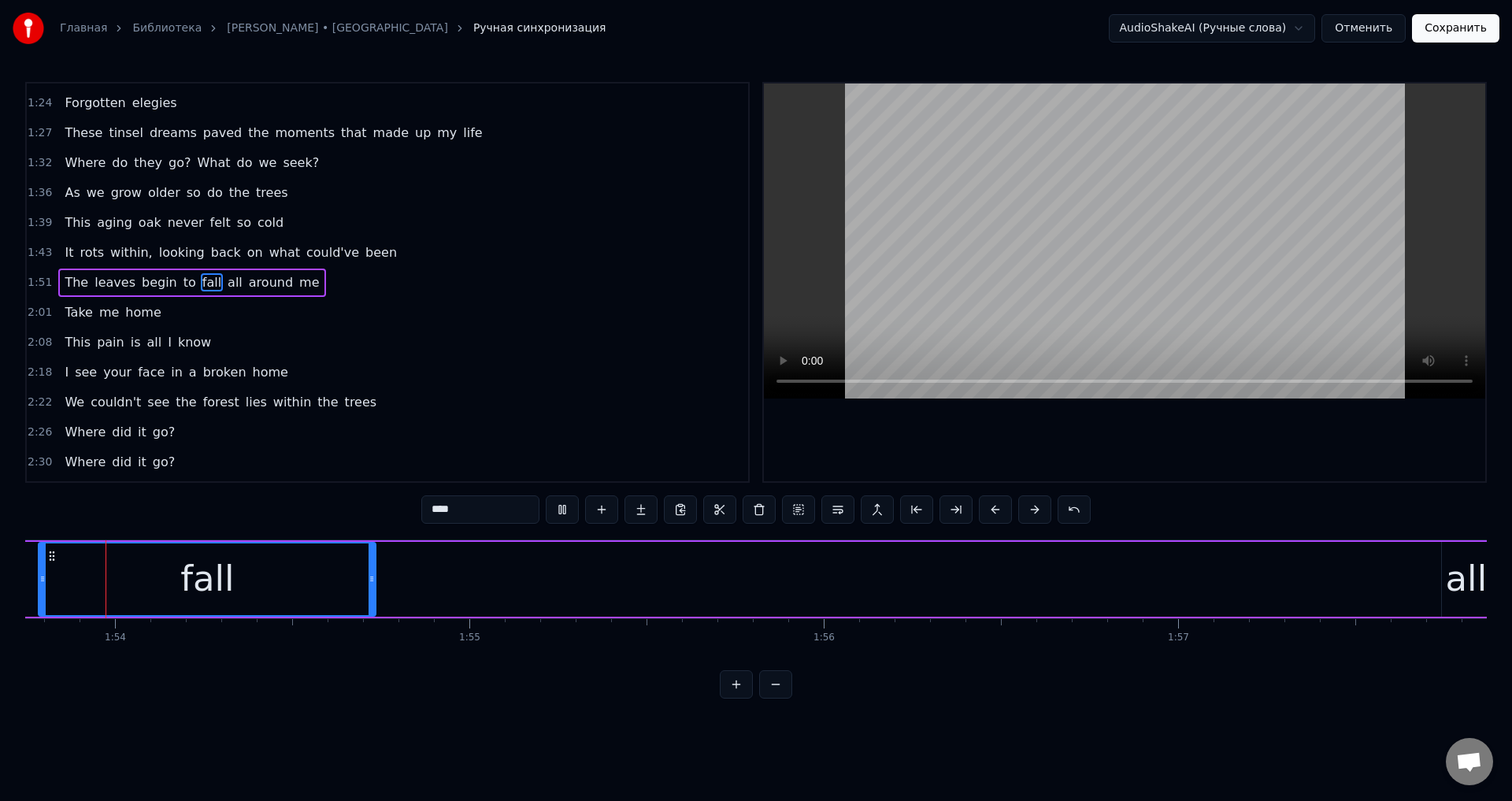
scroll to position [0, 40248]
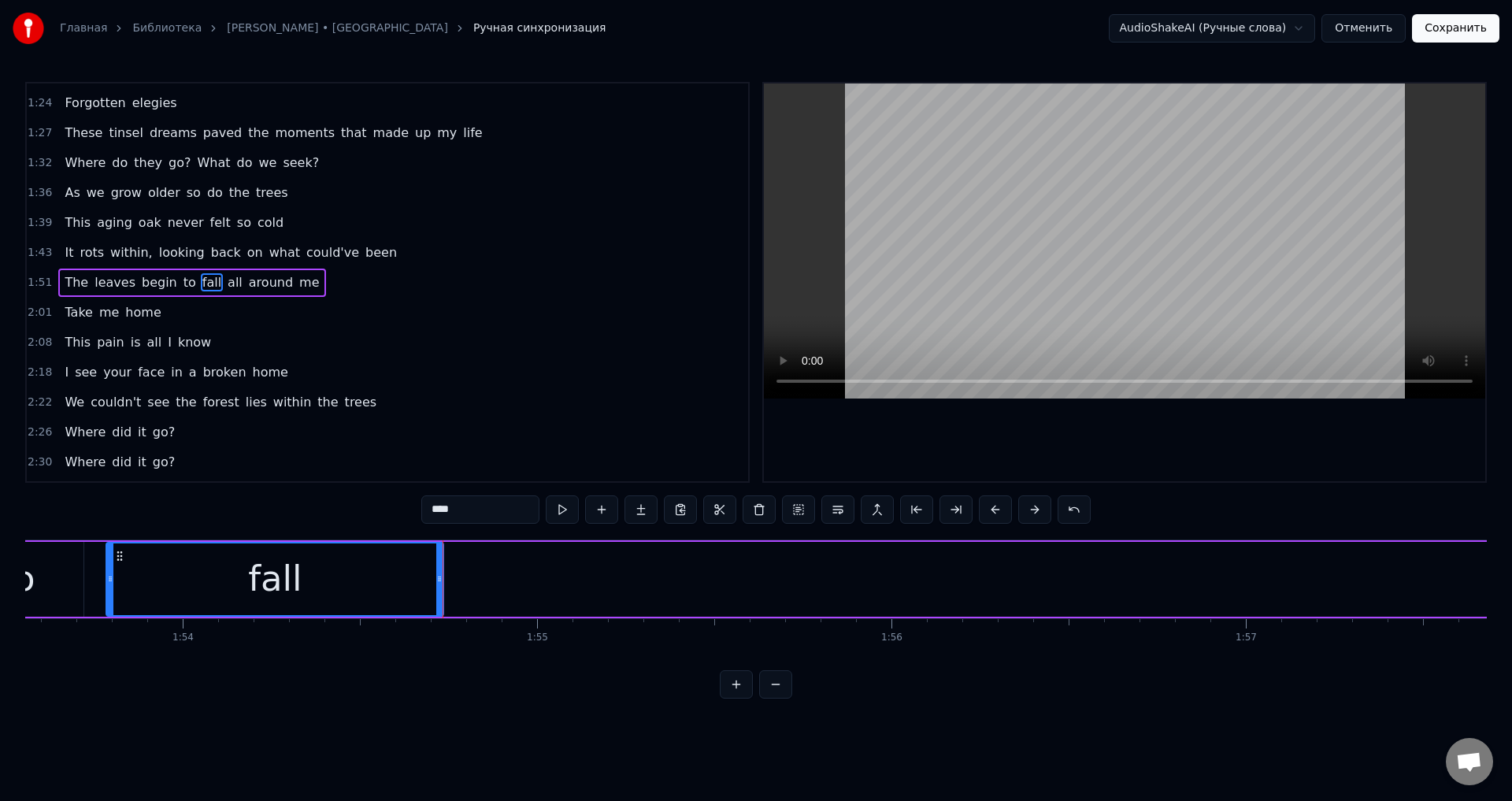
drag, startPoint x: 436, startPoint y: 594, endPoint x: 444, endPoint y: 594, distance: 8.0
click at [444, 594] on div "fall" at bounding box center [274, 579] width 339 height 75
click at [426, 576] on div "fall" at bounding box center [274, 579] width 335 height 72
drag, startPoint x: 438, startPoint y: 575, endPoint x: 510, endPoint y: 575, distance: 72.0
click at [453, 575] on div "The leaves begin to fall all around me" at bounding box center [1197, 579] width 3519 height 78
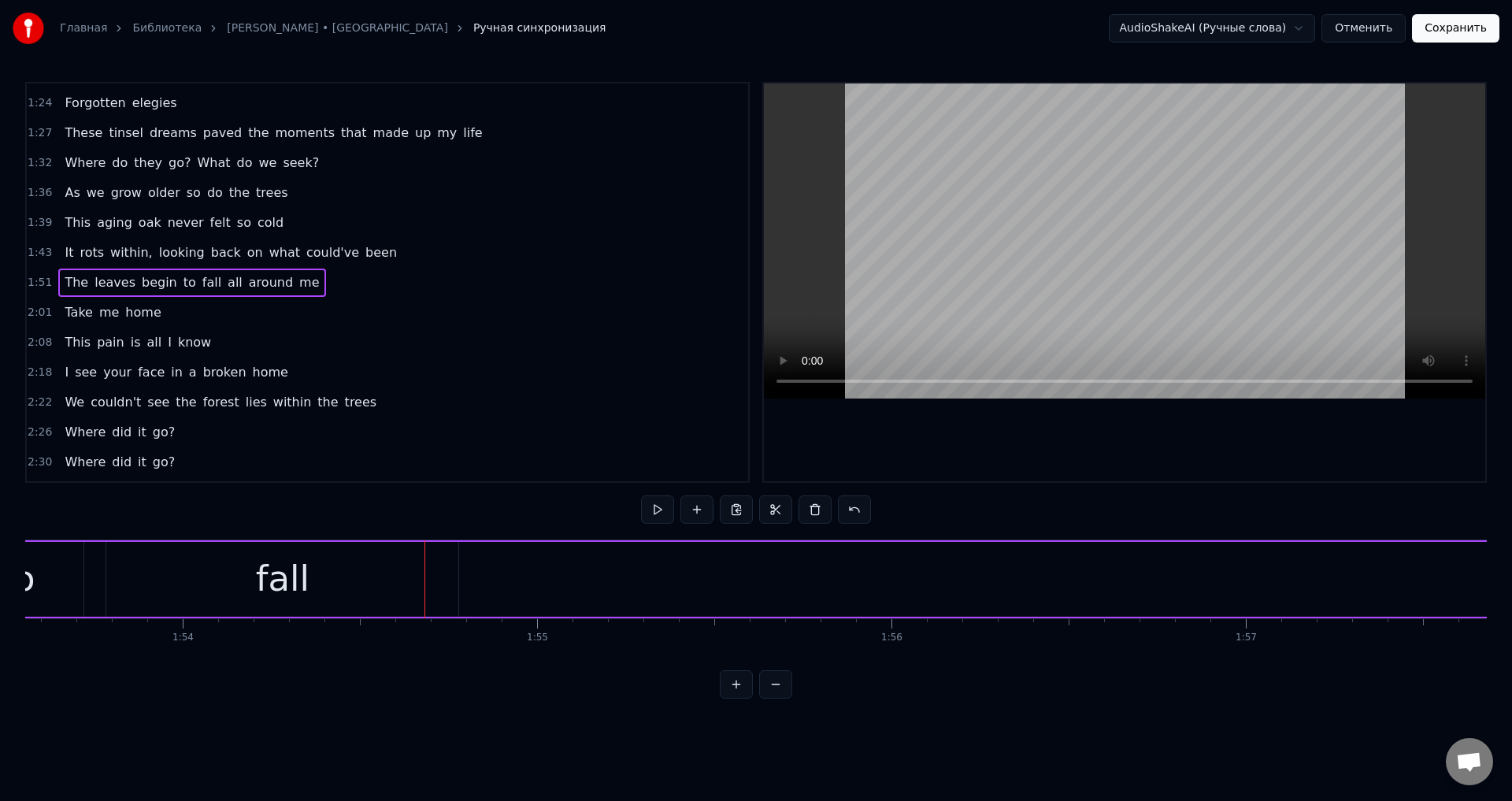
drag, startPoint x: 510, startPoint y: 575, endPoint x: 551, endPoint y: 576, distance: 41.0
click at [551, 576] on div "The leaves begin to fall all around me" at bounding box center [1197, 579] width 3519 height 78
click at [438, 576] on div "fall" at bounding box center [282, 579] width 352 height 75
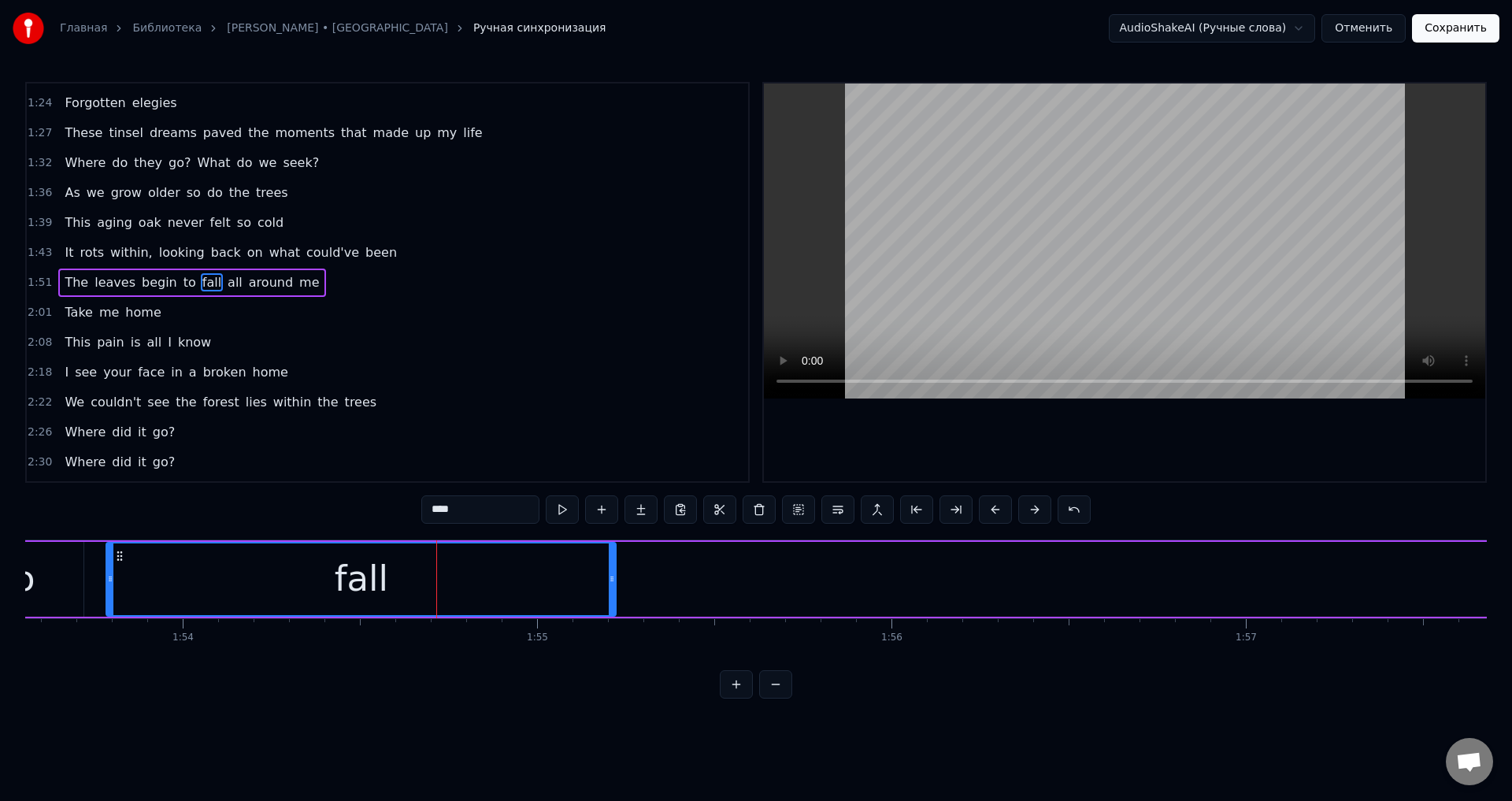
drag, startPoint x: 454, startPoint y: 575, endPoint x: 611, endPoint y: 575, distance: 157.0
click at [611, 575] on icon at bounding box center [612, 579] width 6 height 12
drag, startPoint x: 611, startPoint y: 578, endPoint x: 543, endPoint y: 589, distance: 68.9
click at [543, 589] on div at bounding box center [543, 579] width 6 height 72
drag, startPoint x: 542, startPoint y: 575, endPoint x: 523, endPoint y: 581, distance: 19.9
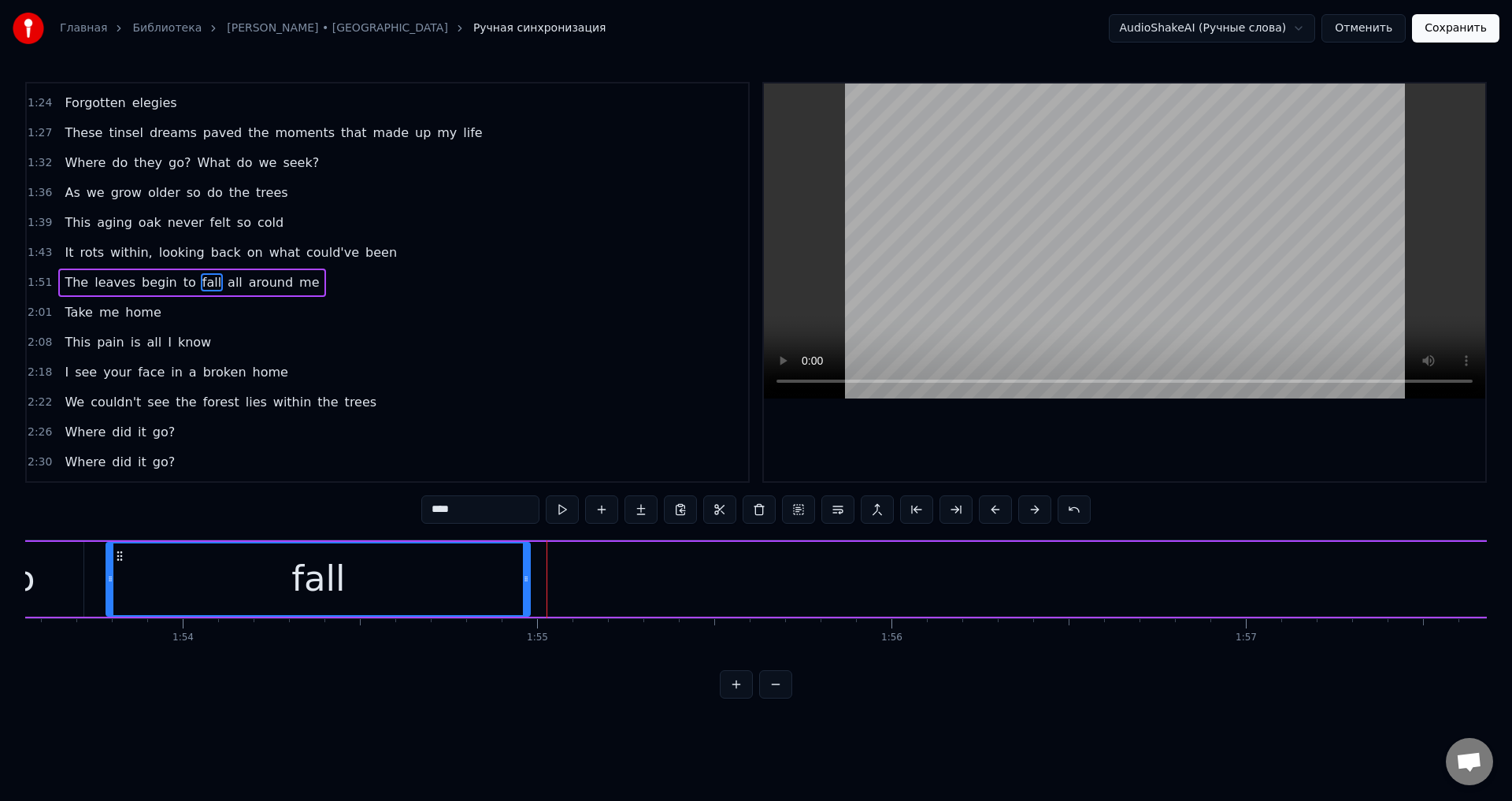
click at [523, 581] on icon at bounding box center [525, 579] width 6 height 12
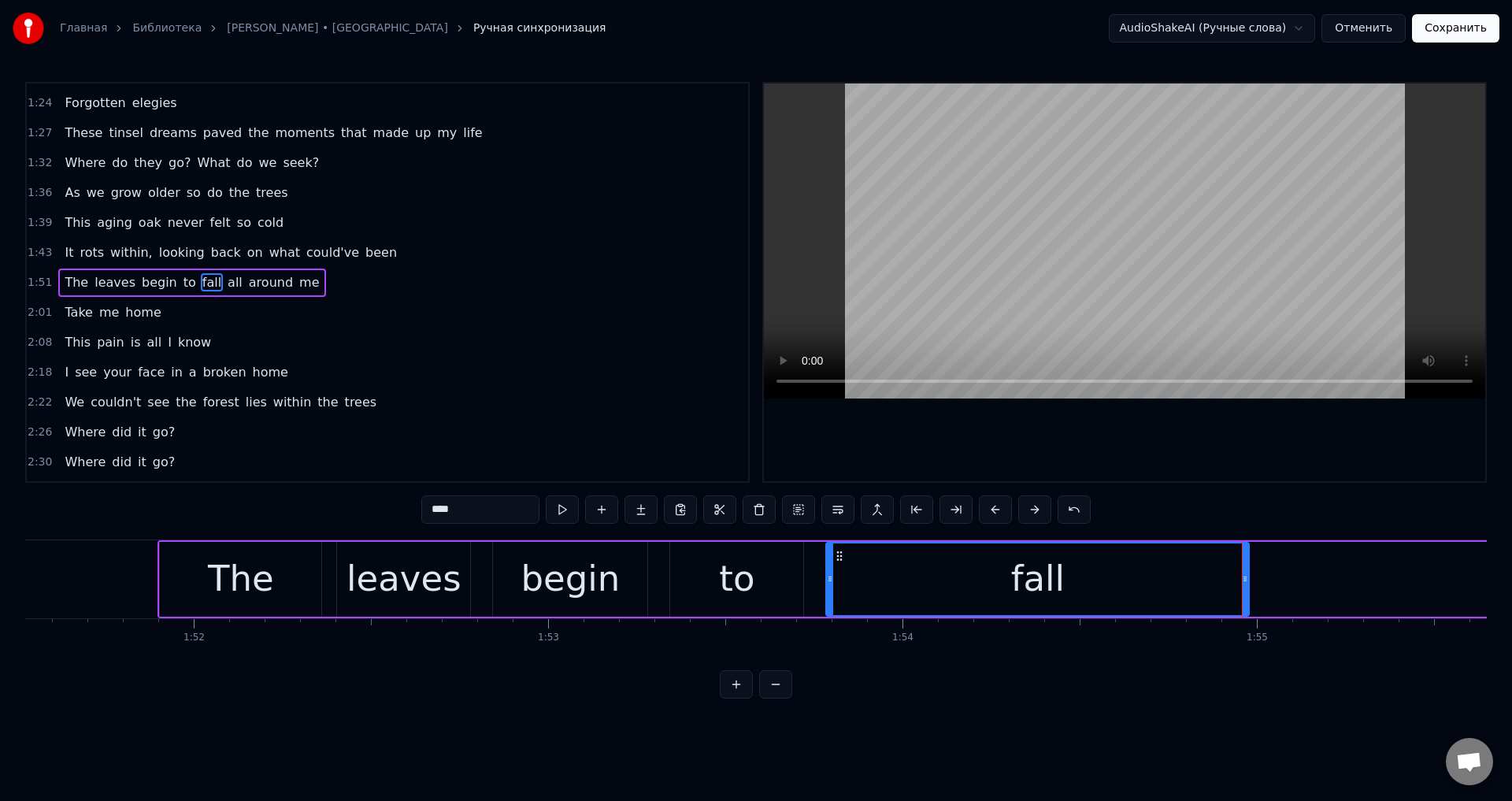
scroll to position [0, 39293]
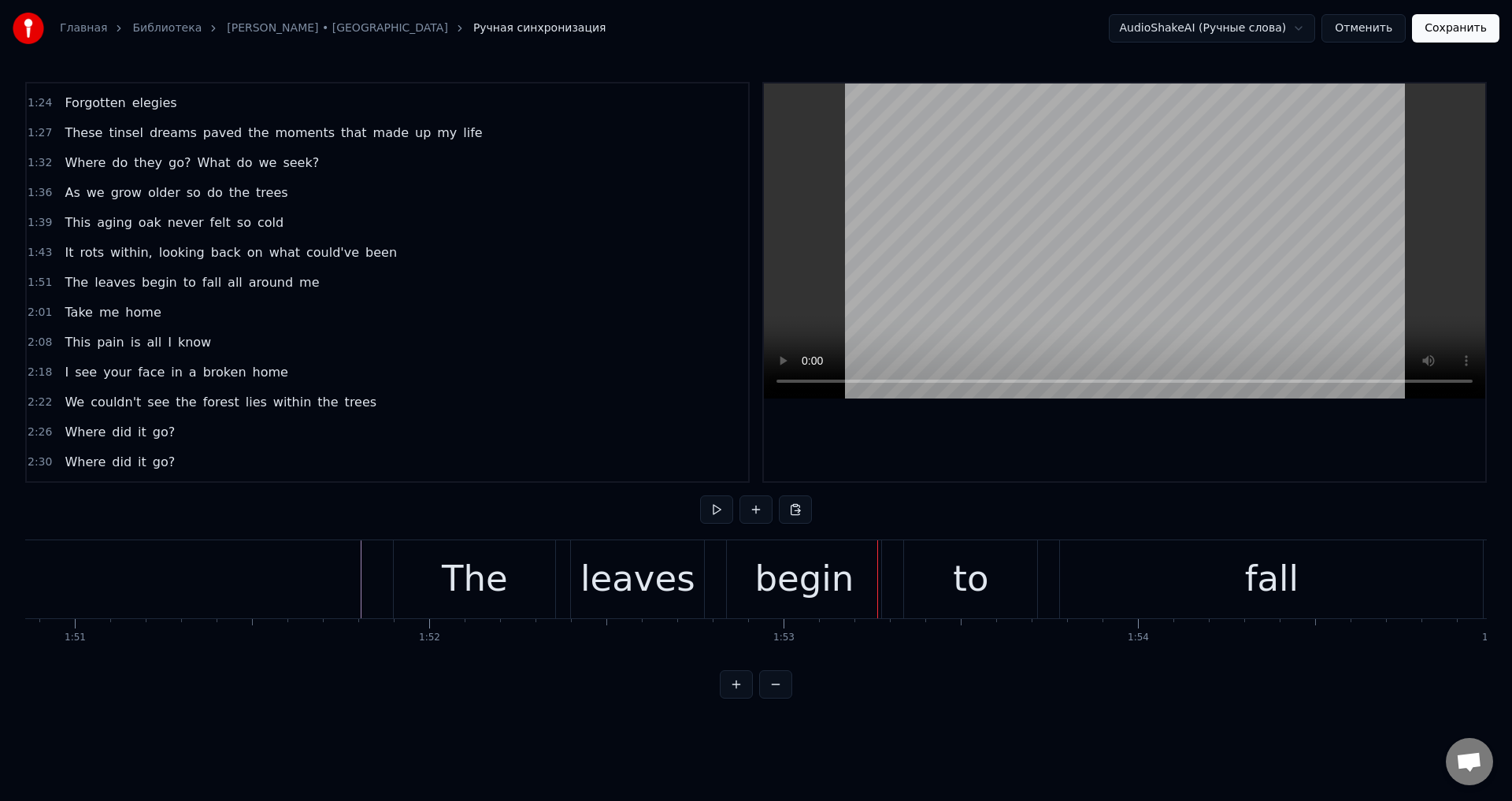
click at [463, 574] on div "The" at bounding box center [475, 578] width 66 height 54
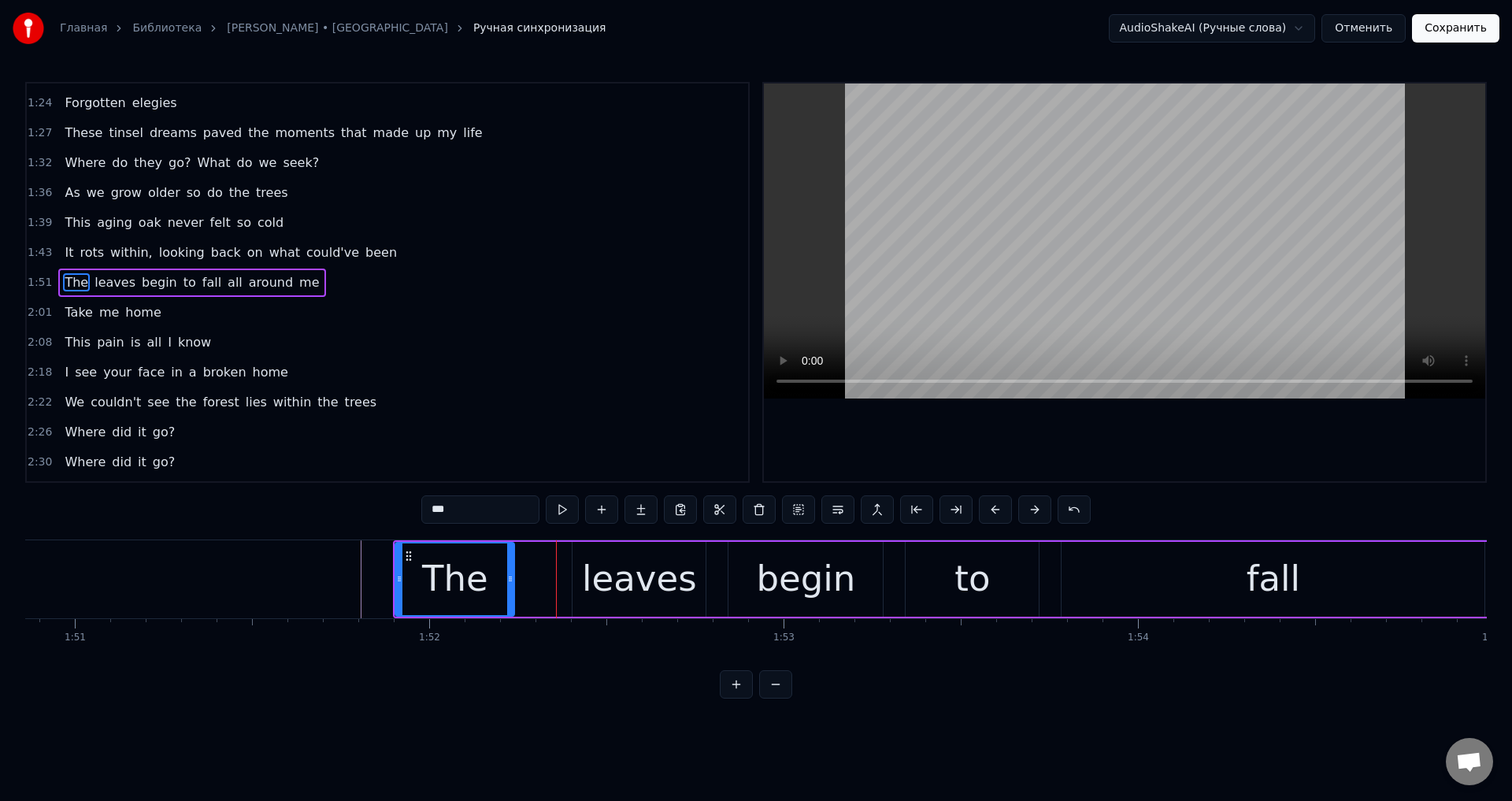
drag, startPoint x: 554, startPoint y: 563, endPoint x: 510, endPoint y: 578, distance: 46.5
click at [510, 578] on div at bounding box center [510, 579] width 6 height 72
click at [601, 562] on div "leaves" at bounding box center [639, 578] width 115 height 54
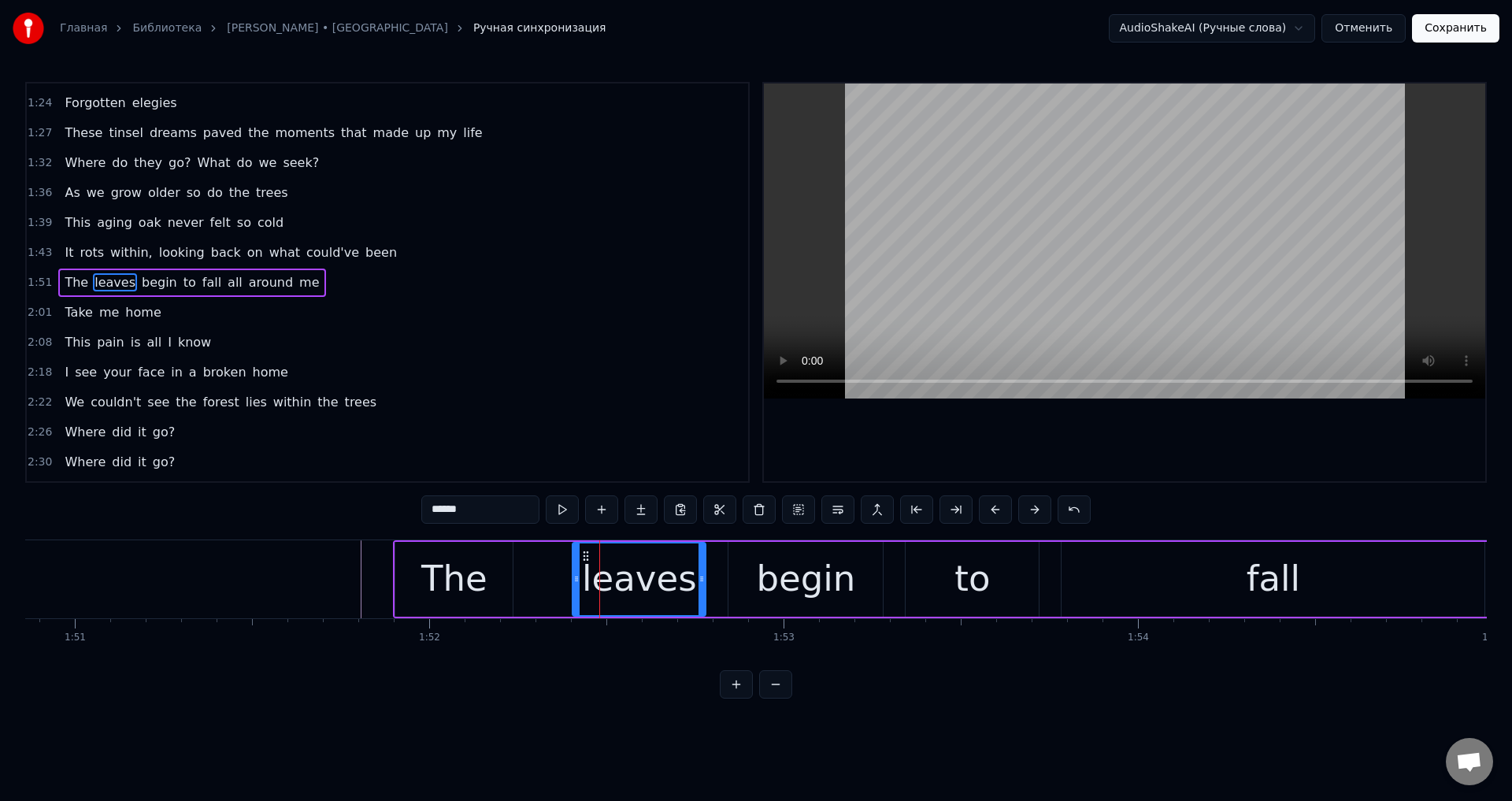
click at [577, 572] on div at bounding box center [576, 579] width 6 height 72
click at [463, 572] on div "The" at bounding box center [454, 578] width 66 height 54
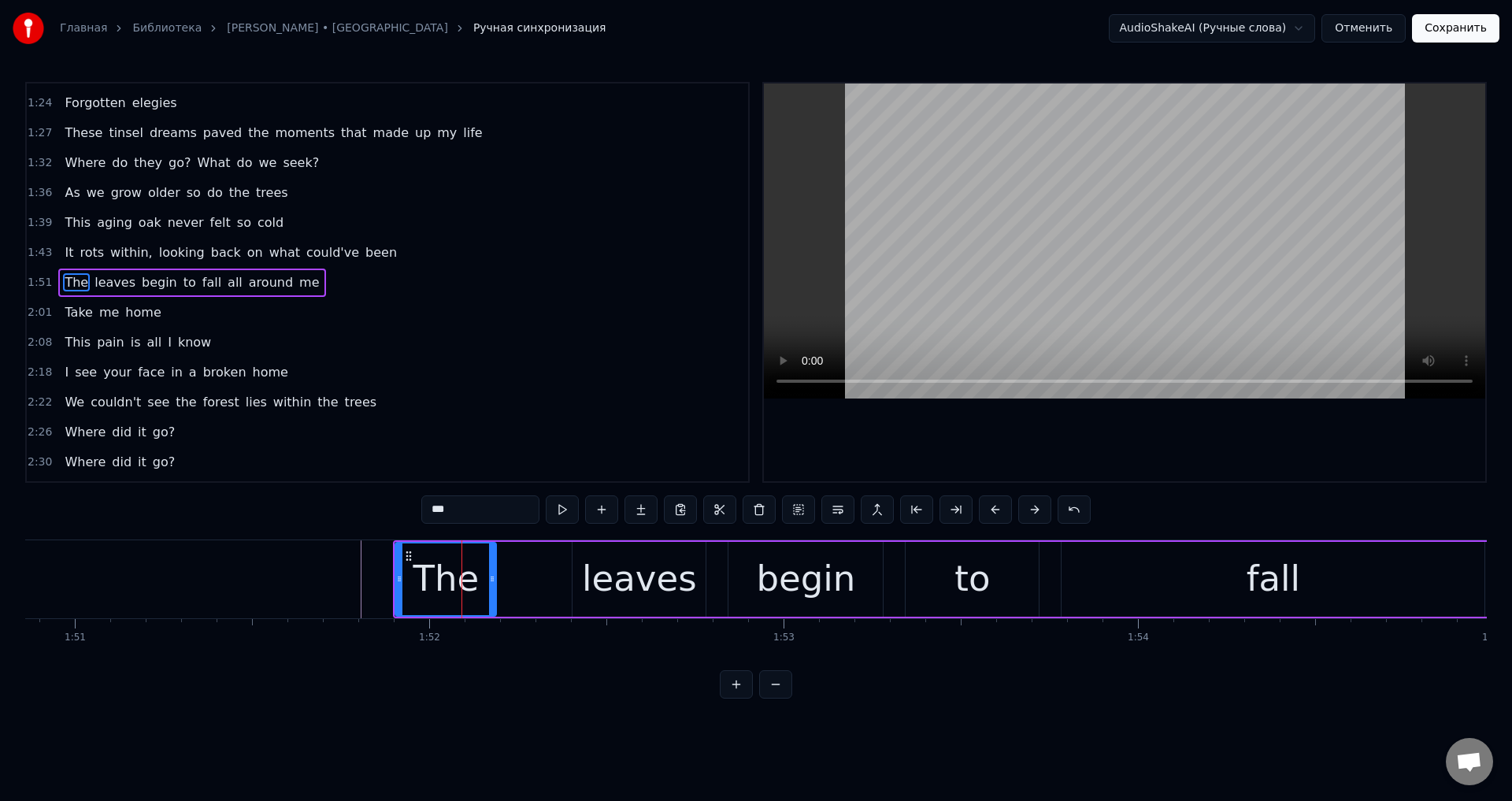
drag, startPoint x: 508, startPoint y: 572, endPoint x: 492, endPoint y: 579, distance: 17.5
click at [492, 579] on div at bounding box center [492, 579] width 6 height 72
click at [599, 563] on div "leaves" at bounding box center [639, 578] width 115 height 54
type input "******"
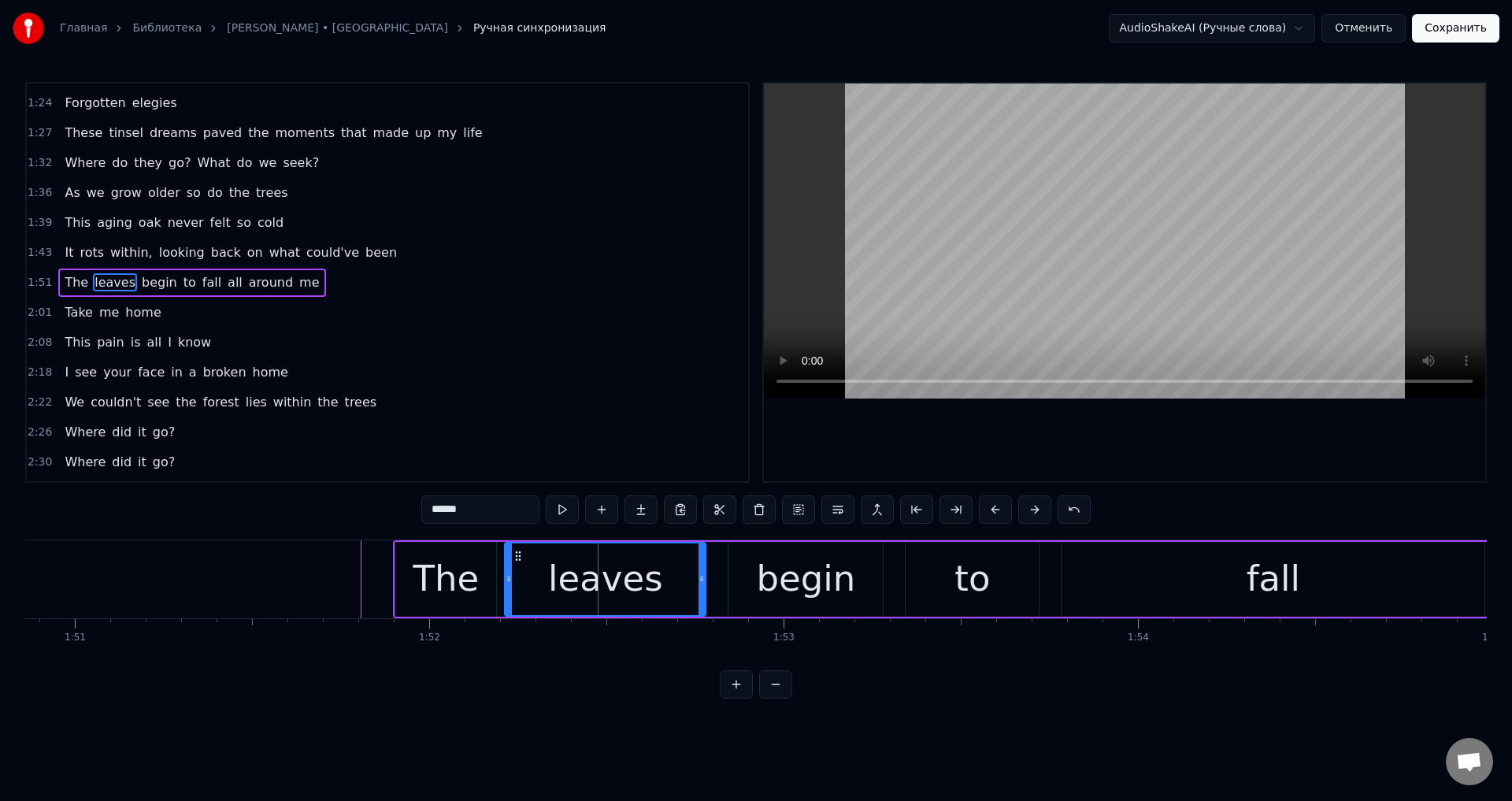
drag, startPoint x: 577, startPoint y: 575, endPoint x: 508, endPoint y: 588, distance: 70.2
click at [508, 588] on div at bounding box center [508, 579] width 6 height 72
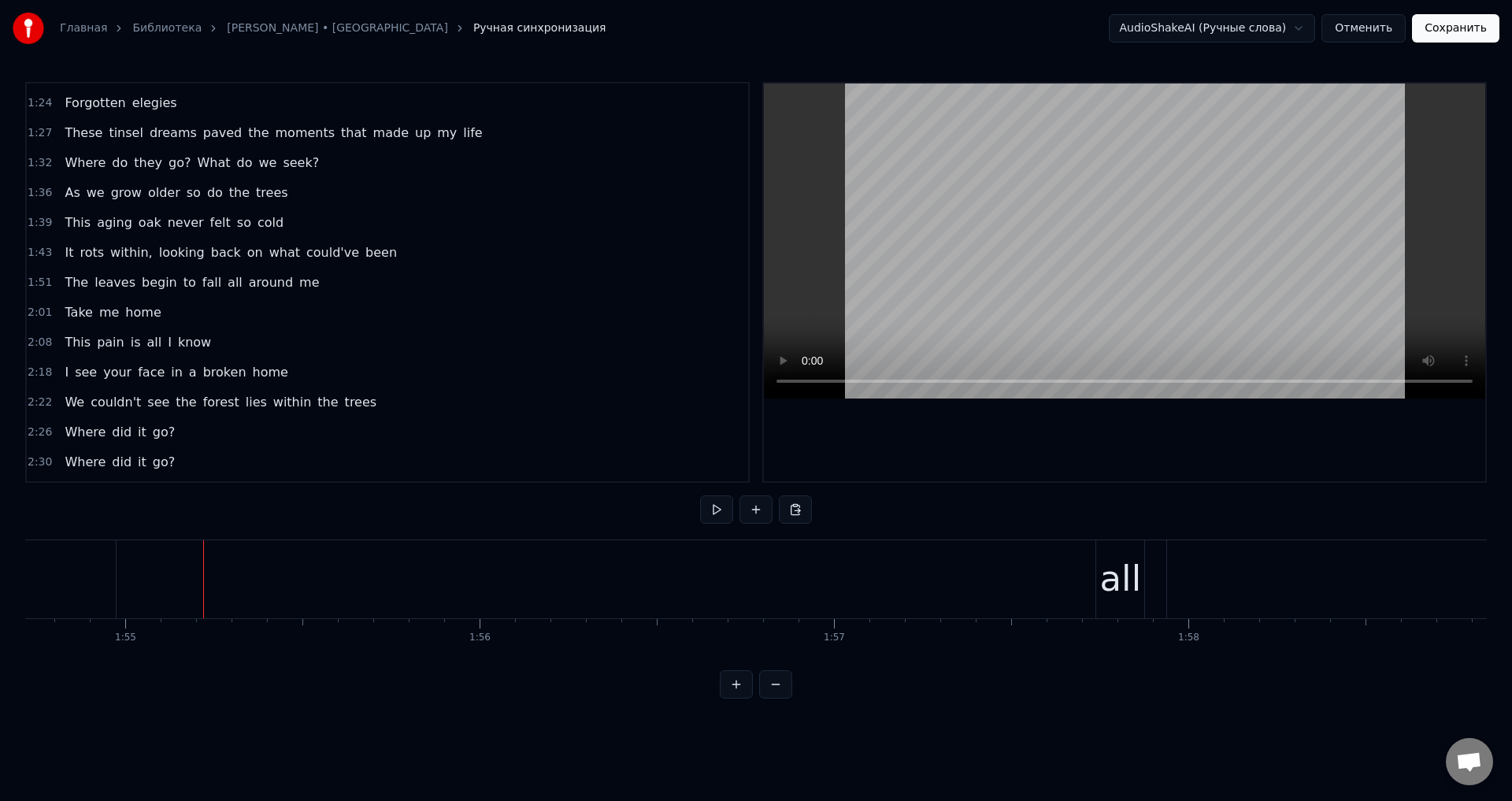
scroll to position [0, 40665]
click at [1101, 557] on div "all" at bounding box center [1116, 578] width 42 height 54
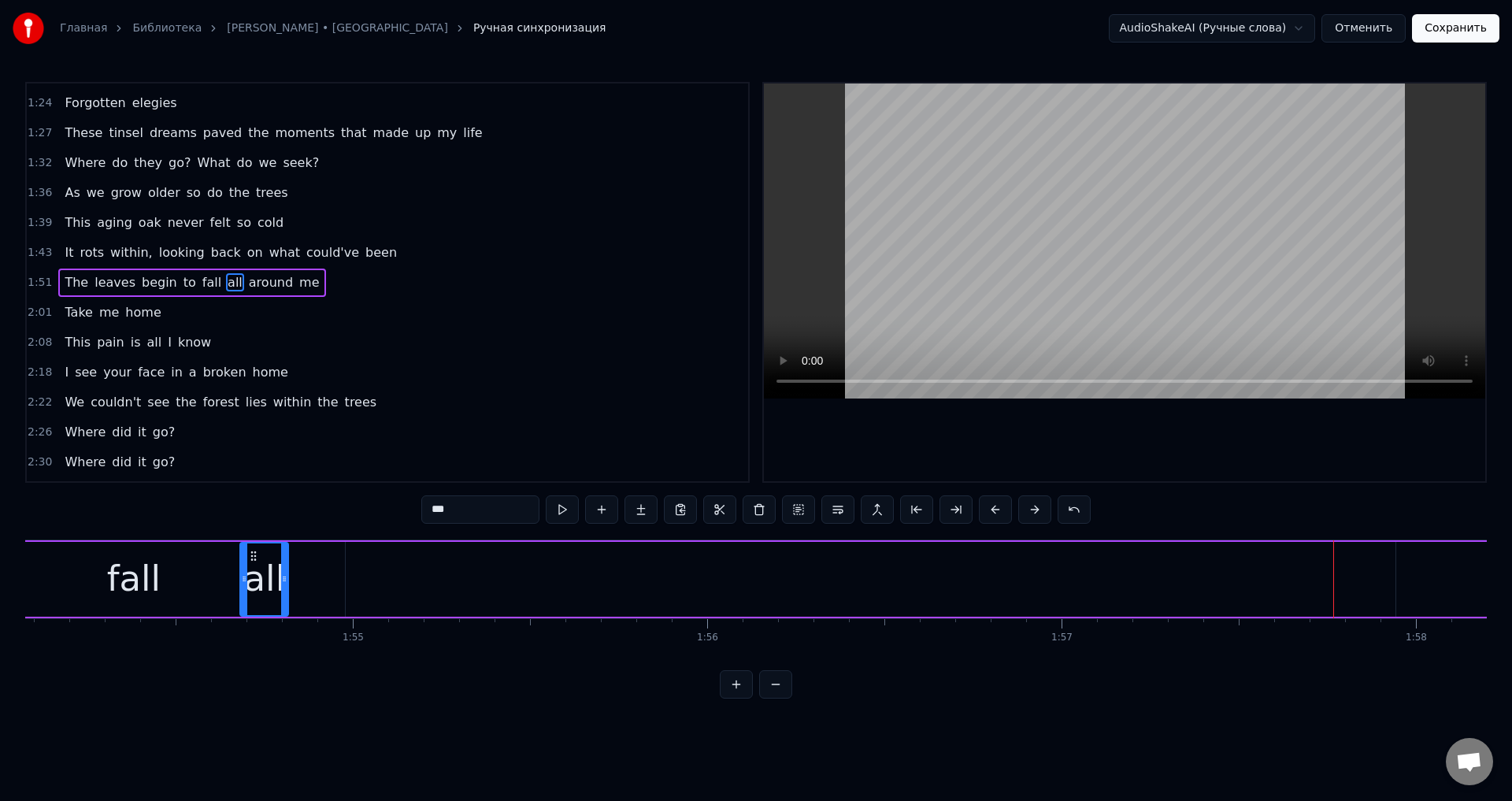
scroll to position [0, 40417]
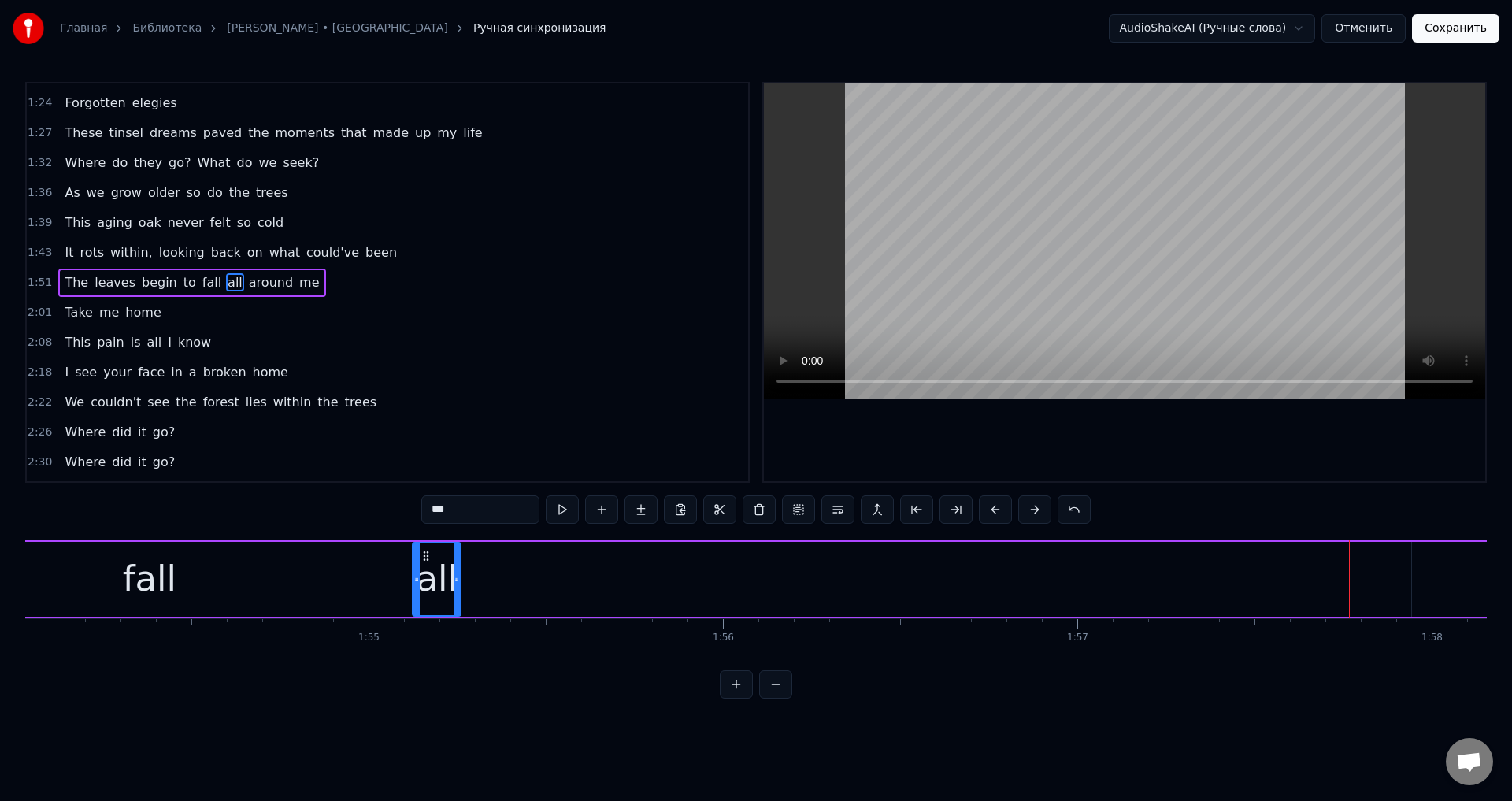
drag, startPoint x: 1107, startPoint y: 555, endPoint x: 426, endPoint y: 596, distance: 682.2
click at [426, 596] on div "all" at bounding box center [437, 579] width 47 height 72
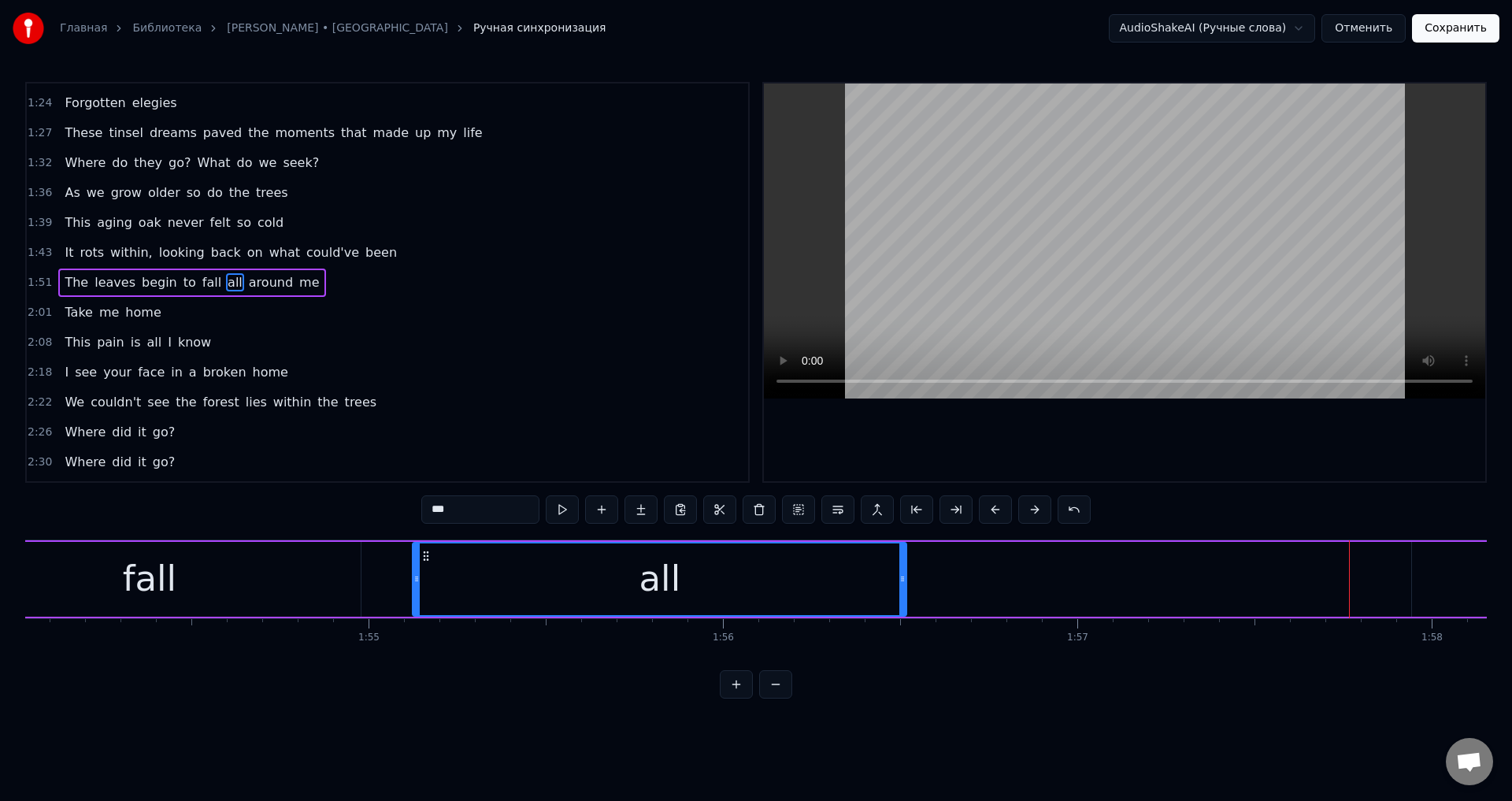
drag, startPoint x: 457, startPoint y: 573, endPoint x: 952, endPoint y: 574, distance: 495.0
click at [905, 574] on icon at bounding box center [902, 579] width 6 height 12
click at [952, 574] on icon at bounding box center [951, 579] width 6 height 12
drag, startPoint x: 956, startPoint y: 577, endPoint x: 775, endPoint y: 587, distance: 181.3
click at [775, 587] on div at bounding box center [771, 579] width 6 height 72
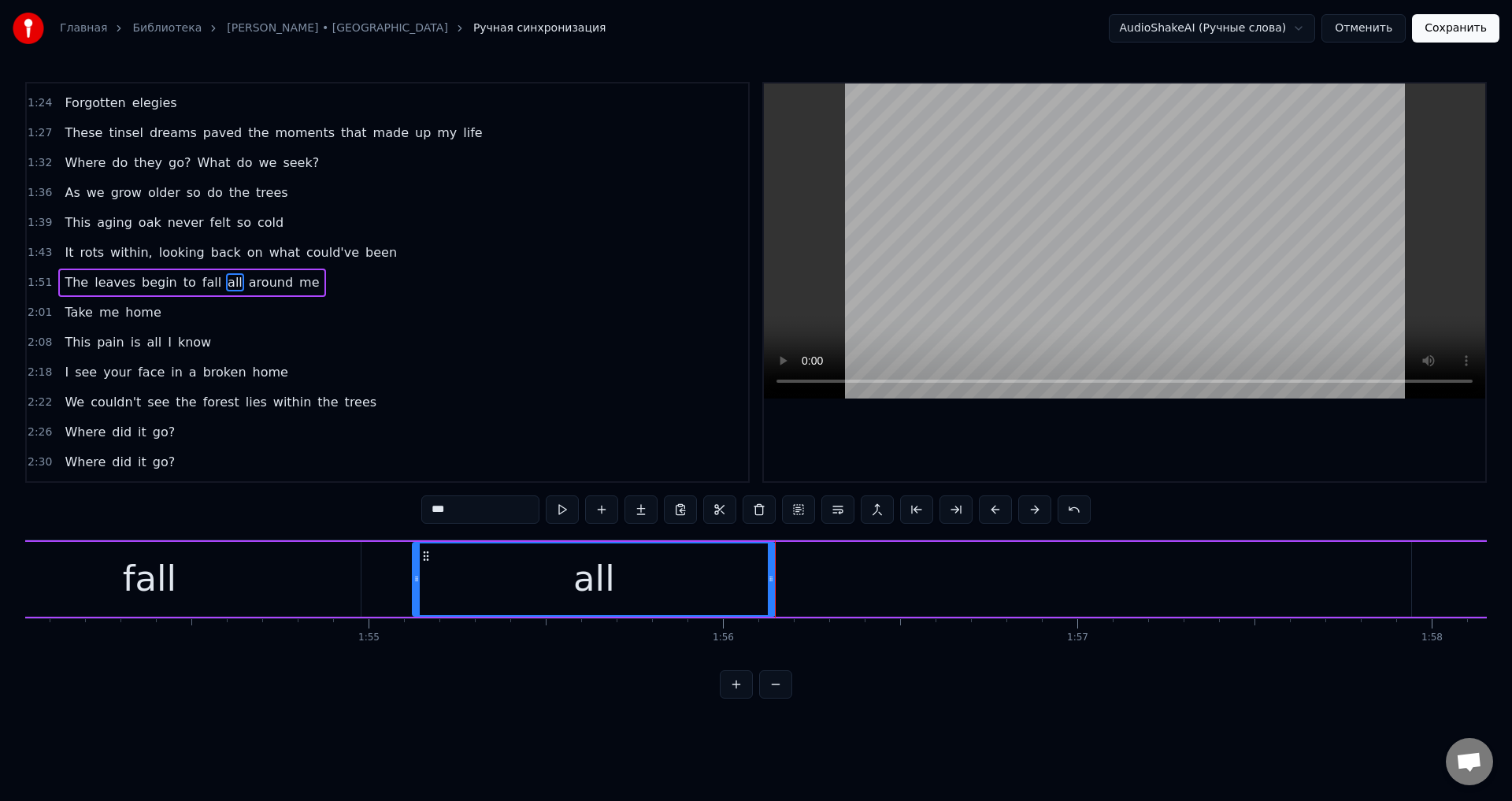
click at [774, 587] on div at bounding box center [771, 579] width 6 height 72
drag, startPoint x: 773, startPoint y: 587, endPoint x: 739, endPoint y: 591, distance: 34.2
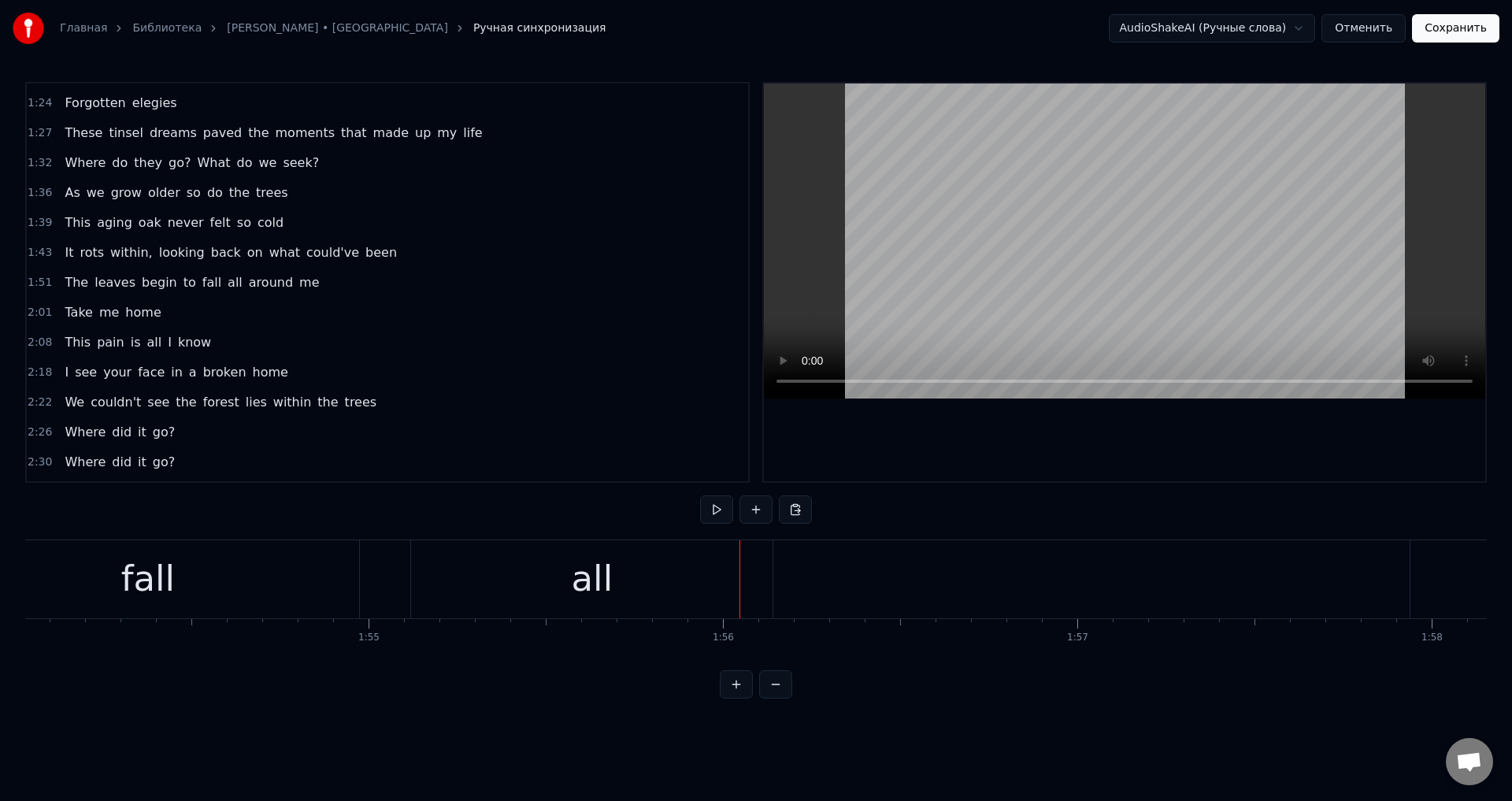
click at [752, 575] on div "all" at bounding box center [592, 579] width 362 height 78
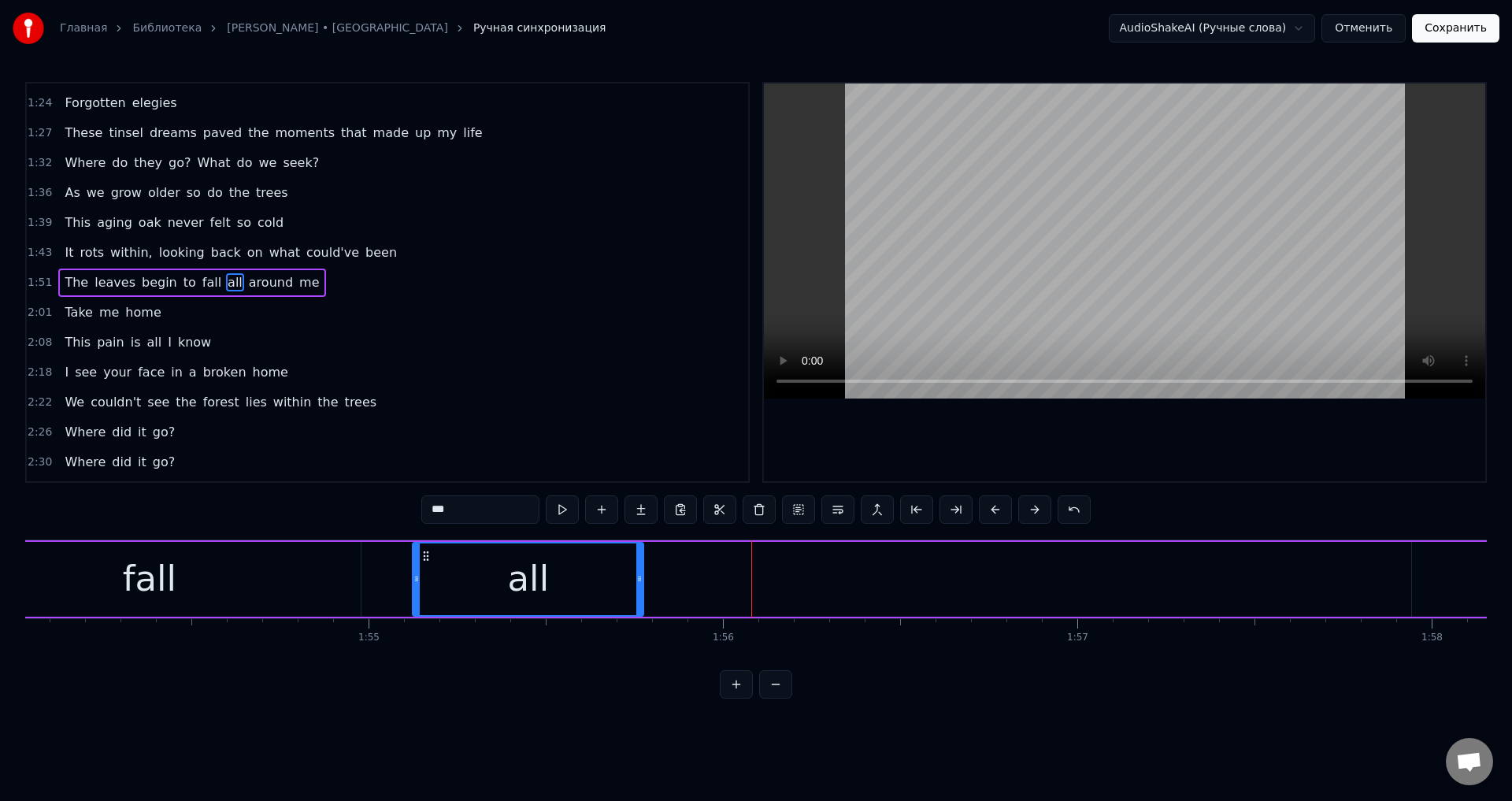
drag, startPoint x: 768, startPoint y: 573, endPoint x: 638, endPoint y: 586, distance: 130.6
click at [638, 586] on div at bounding box center [639, 579] width 6 height 72
click at [1073, 579] on div "The leaves begin to fall all around me" at bounding box center [1028, 579] width 3519 height 78
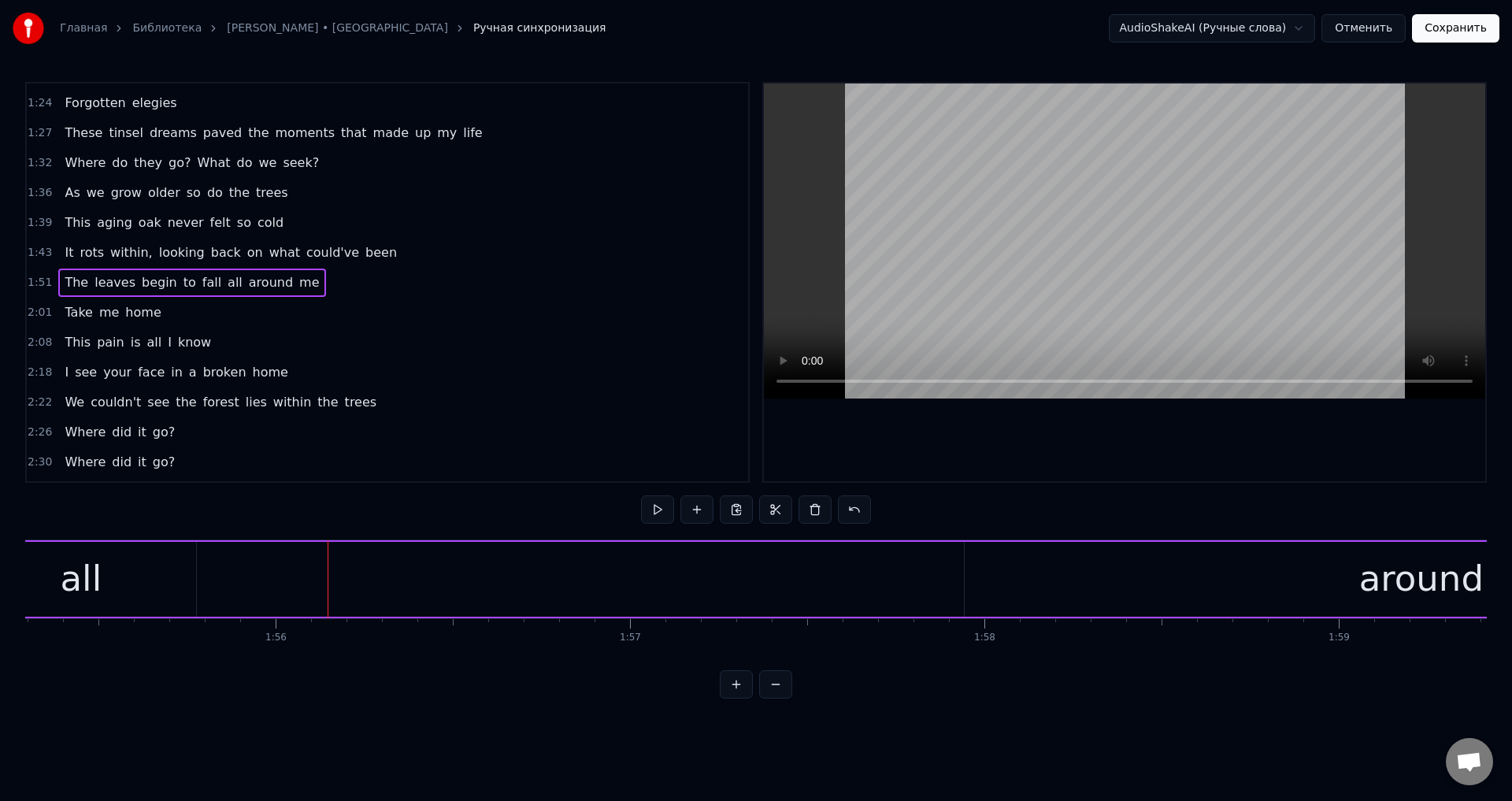
scroll to position [0, 41101]
click at [875, 596] on div "around" at bounding box center [1185, 579] width 913 height 75
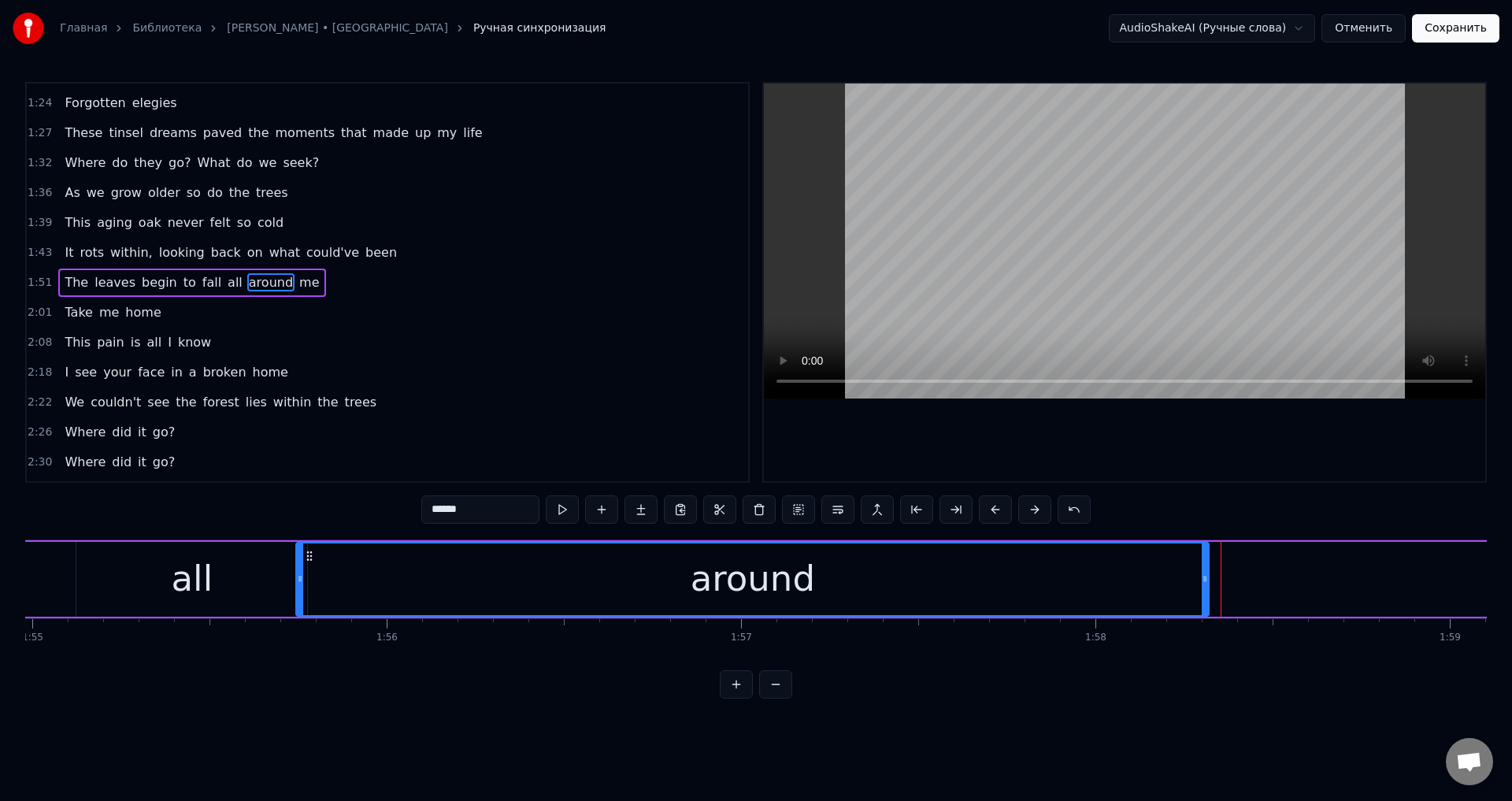
scroll to position [0, 40751]
drag, startPoint x: 745, startPoint y: 553, endPoint x: 335, endPoint y: 586, distance: 411.3
click at [335, 586] on div "around" at bounding box center [775, 579] width 912 height 72
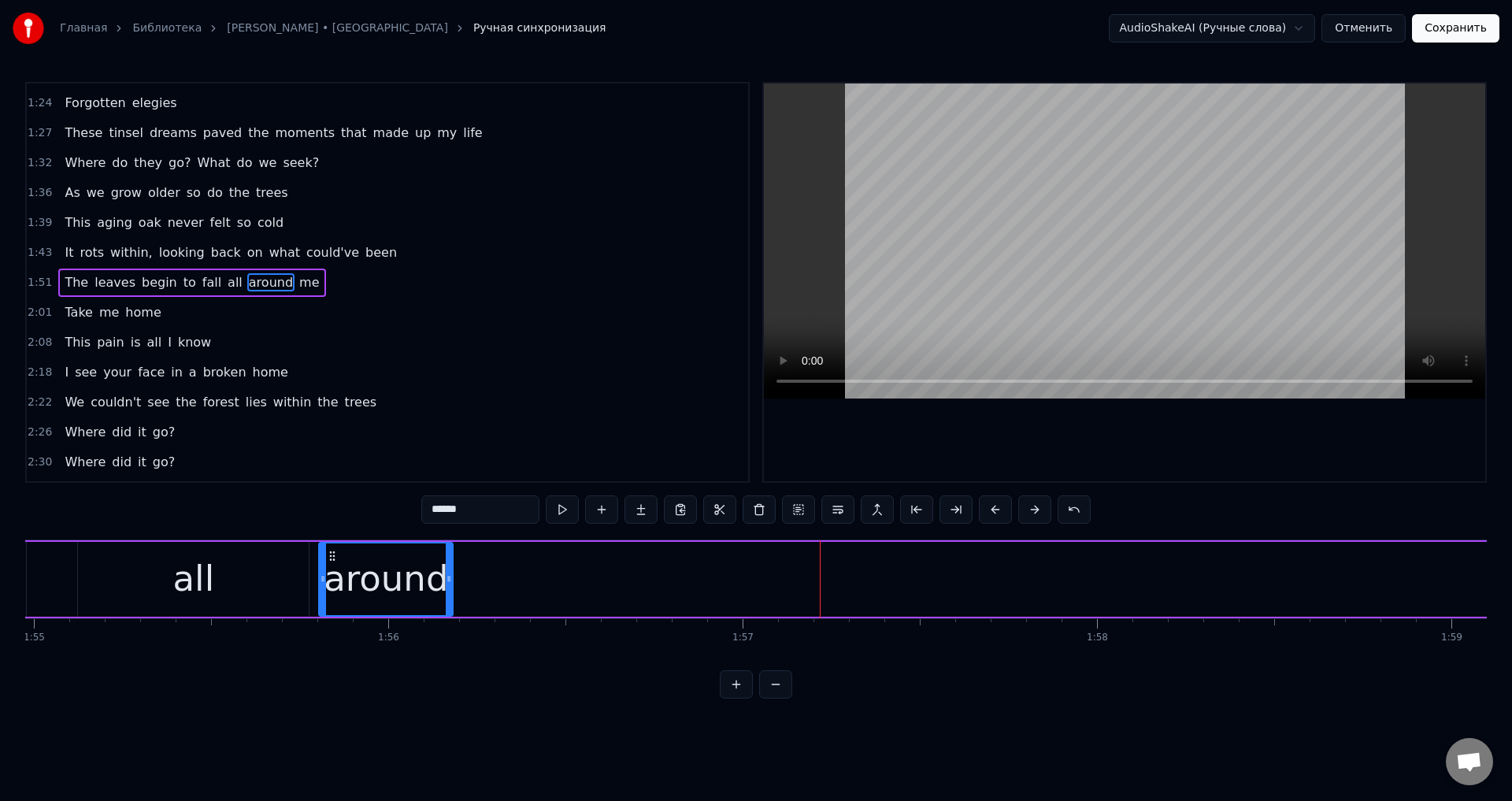
drag, startPoint x: 1226, startPoint y: 575, endPoint x: 447, endPoint y: 591, distance: 779.2
click at [447, 591] on div at bounding box center [448, 579] width 6 height 72
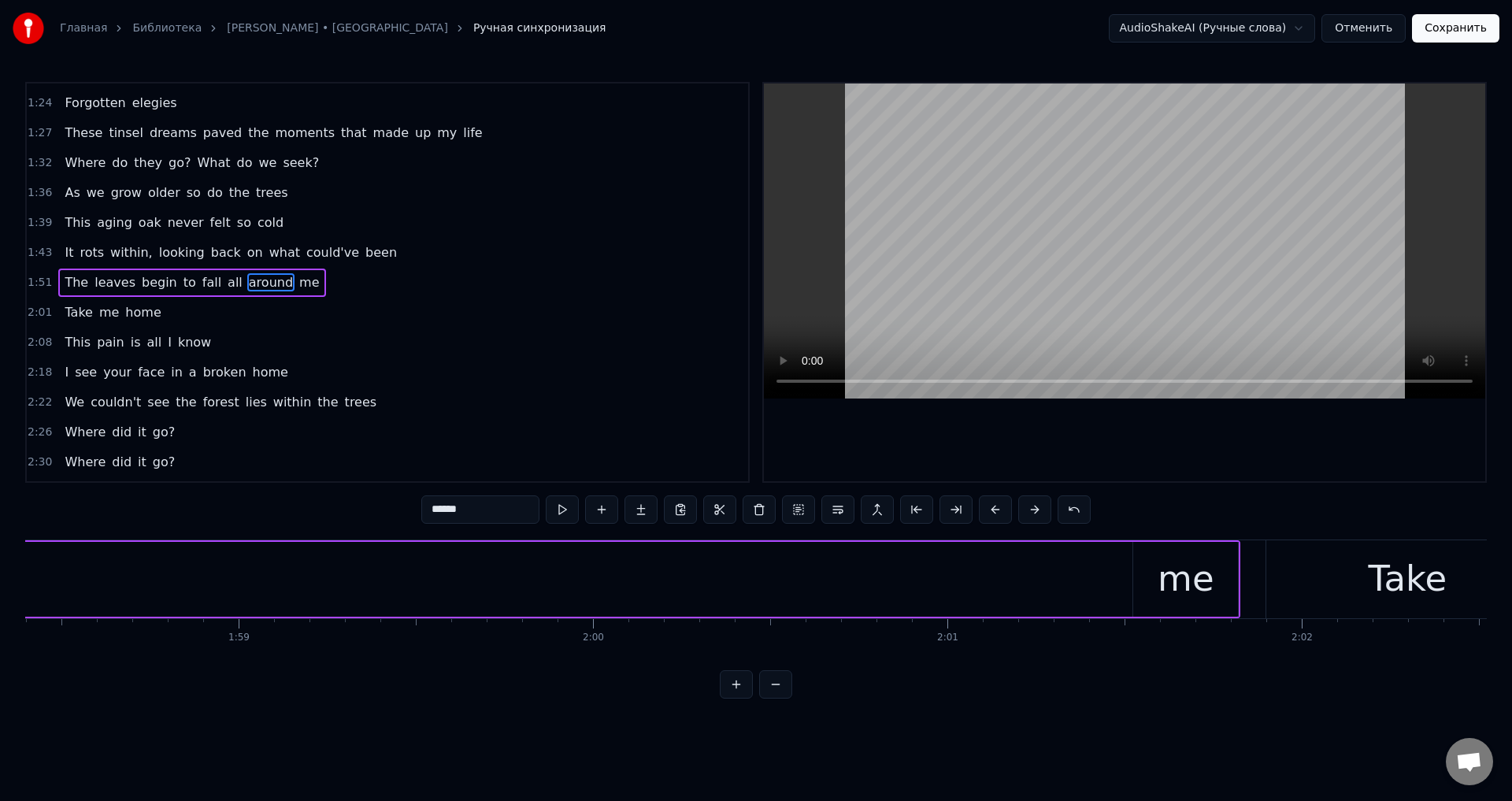
scroll to position [0, 42043]
click at [1109, 561] on div "me" at bounding box center [1107, 578] width 57 height 54
type input "**"
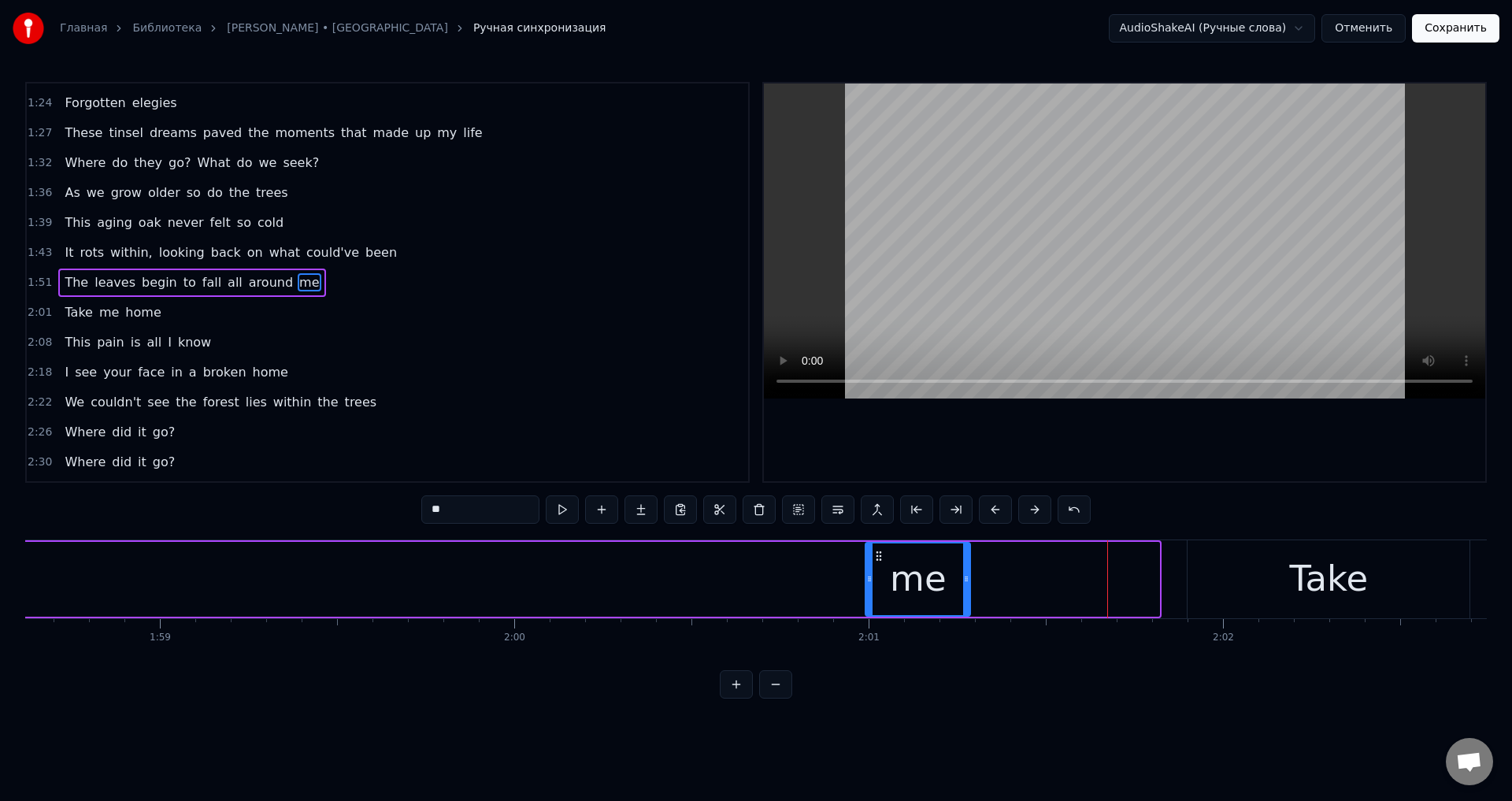
drag, startPoint x: 1065, startPoint y: 555, endPoint x: 876, endPoint y: 576, distance: 190.2
click at [876, 576] on div "me" at bounding box center [918, 579] width 103 height 72
drag, startPoint x: 966, startPoint y: 572, endPoint x: 1035, endPoint y: 573, distance: 69.0
click at [1035, 573] on div at bounding box center [1034, 579] width 6 height 72
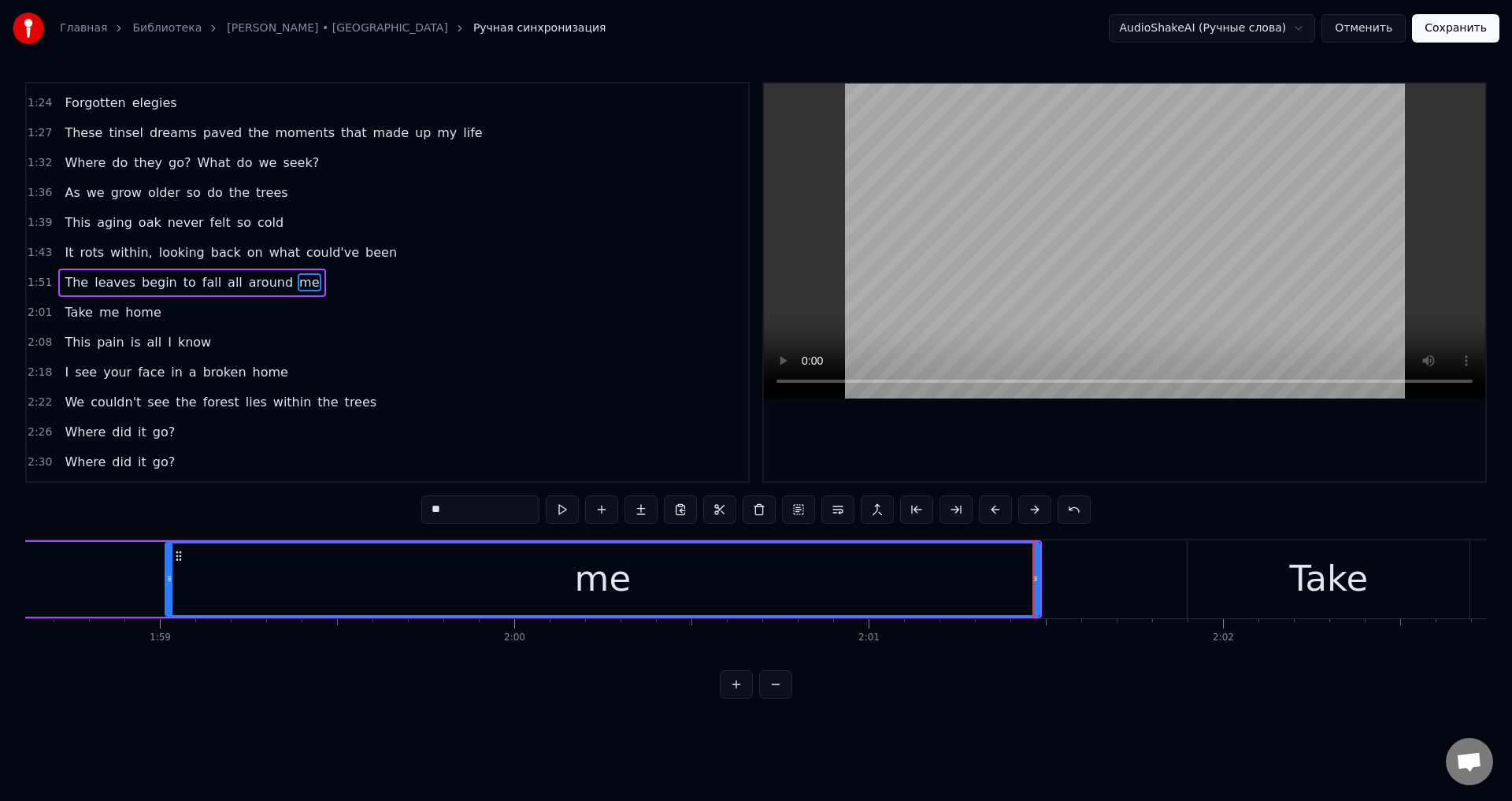
drag, startPoint x: 868, startPoint y: 577, endPoint x: 168, endPoint y: 630, distance: 702.0
click at [168, 630] on div "Can we go back? Can we go back? Can we go back To how it used to be? Can we go …" at bounding box center [756, 599] width 1462 height 118
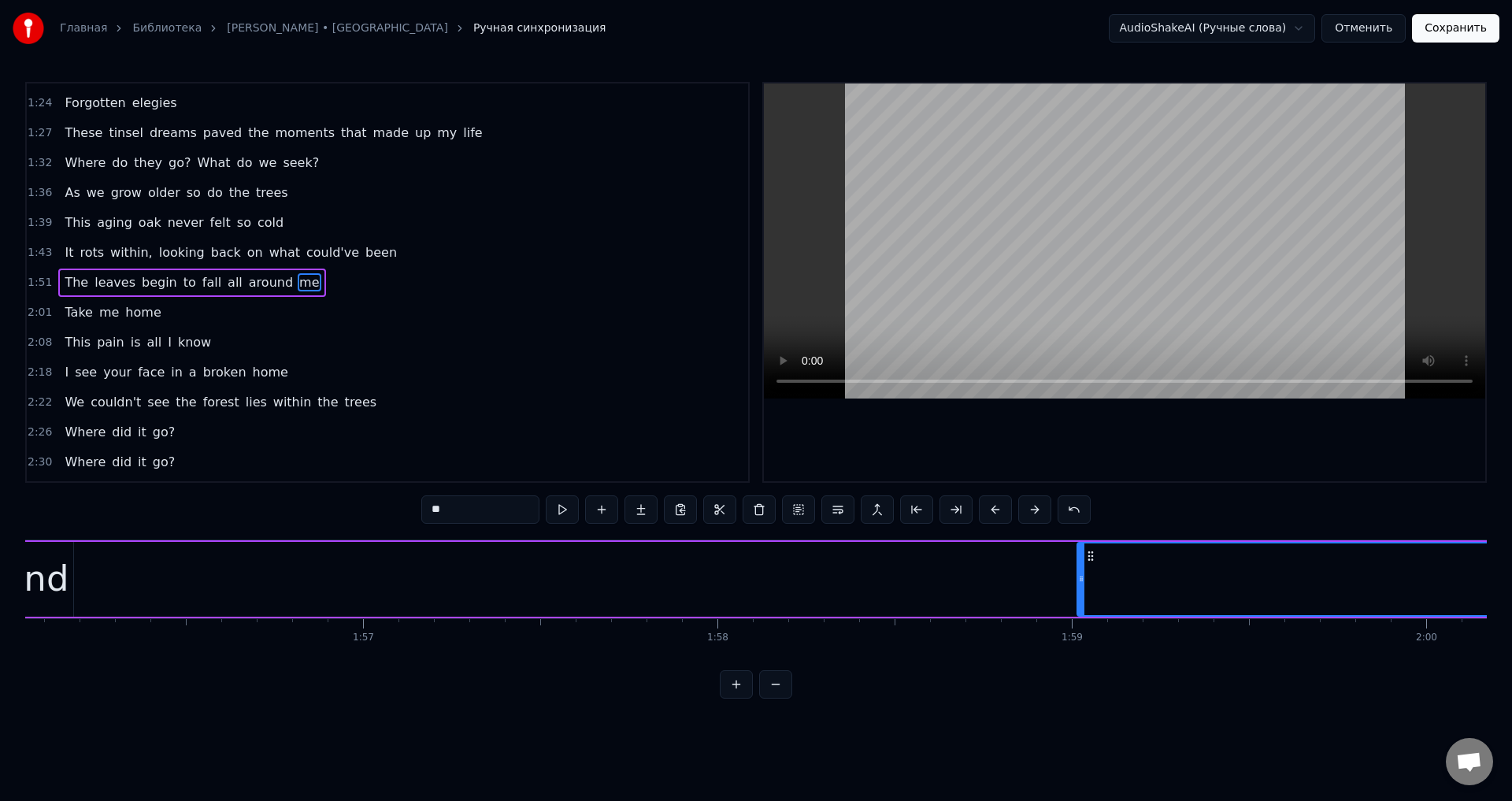
scroll to position [0, 41130]
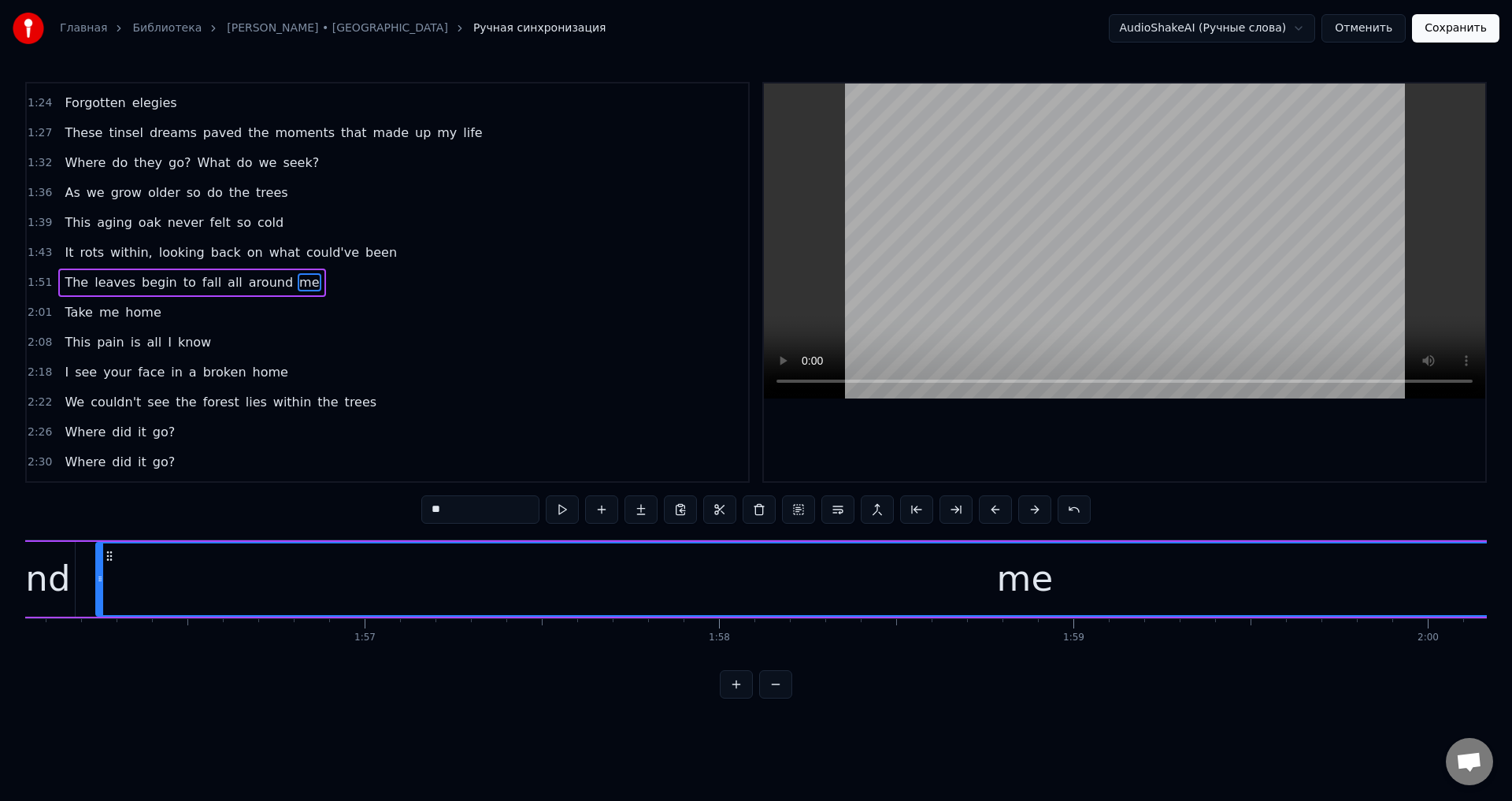
drag, startPoint x: 1081, startPoint y: 575, endPoint x: 97, endPoint y: 611, distance: 984.7
click at [97, 611] on div at bounding box center [100, 579] width 6 height 72
drag, startPoint x: 101, startPoint y: 580, endPoint x: 117, endPoint y: 581, distance: 16.0
click at [117, 581] on icon at bounding box center [115, 579] width 6 height 12
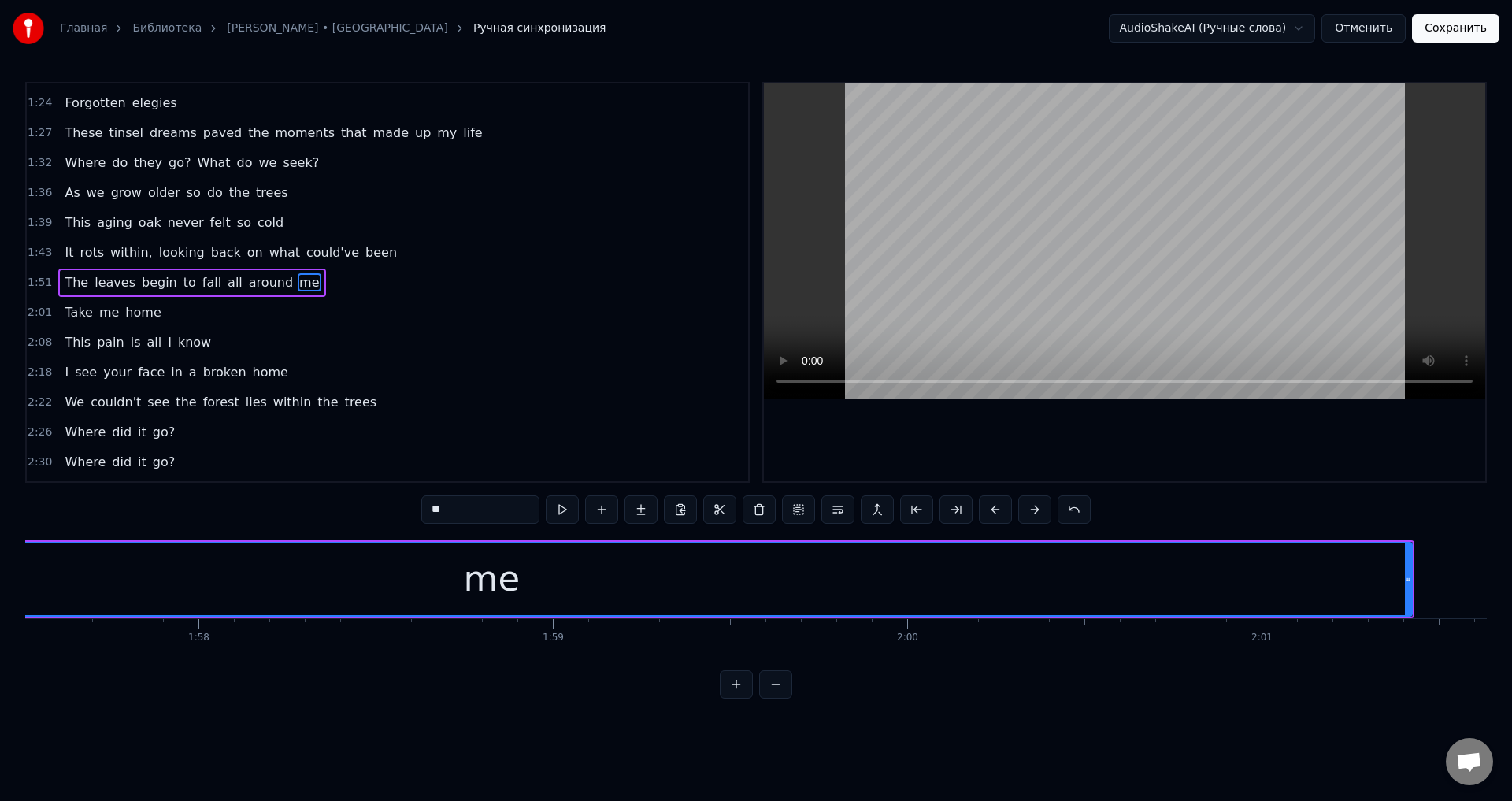
scroll to position [0, 41808]
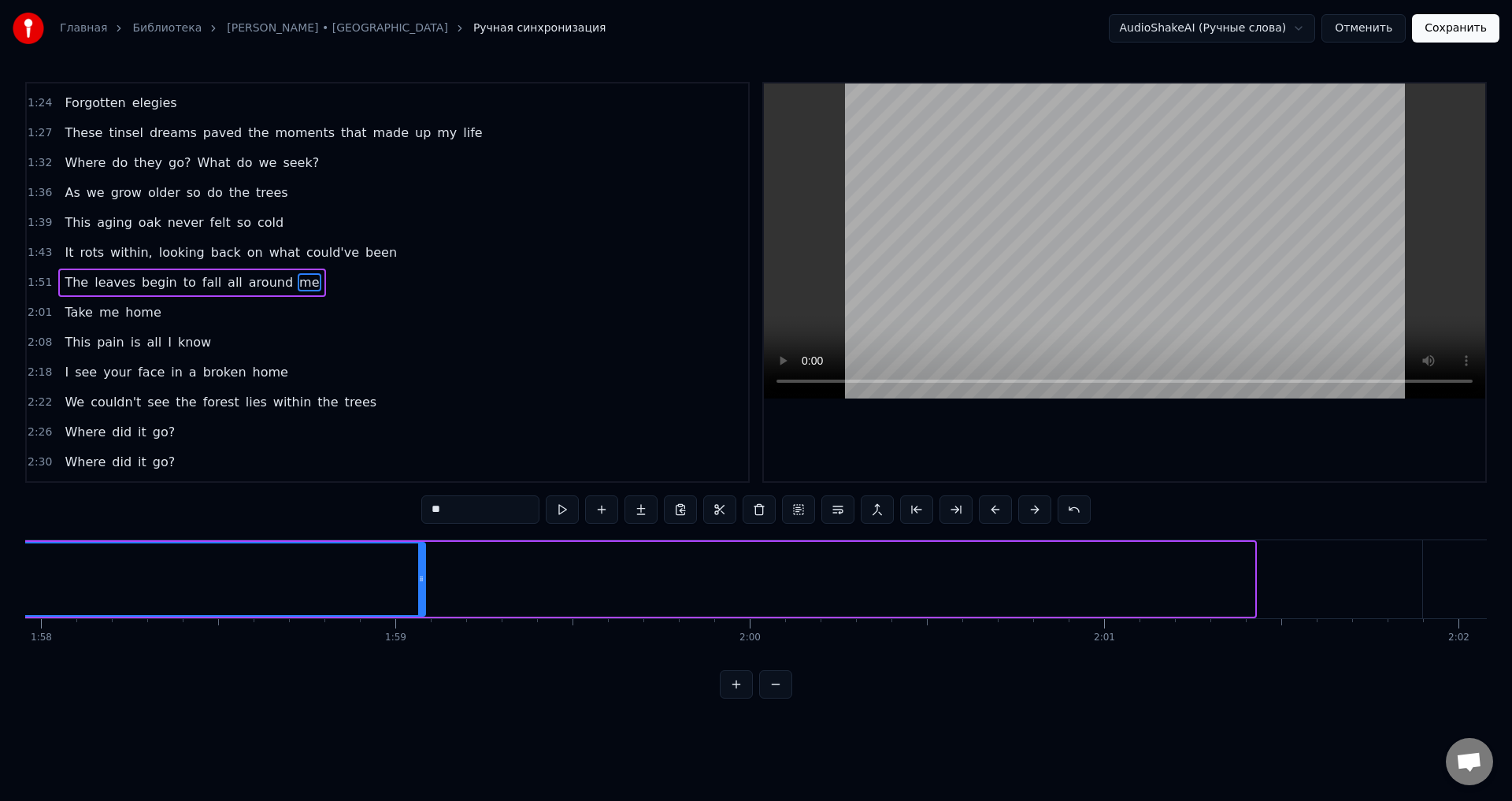
drag, startPoint x: 1254, startPoint y: 587, endPoint x: 424, endPoint y: 595, distance: 830.0
click at [424, 595] on div at bounding box center [421, 579] width 6 height 72
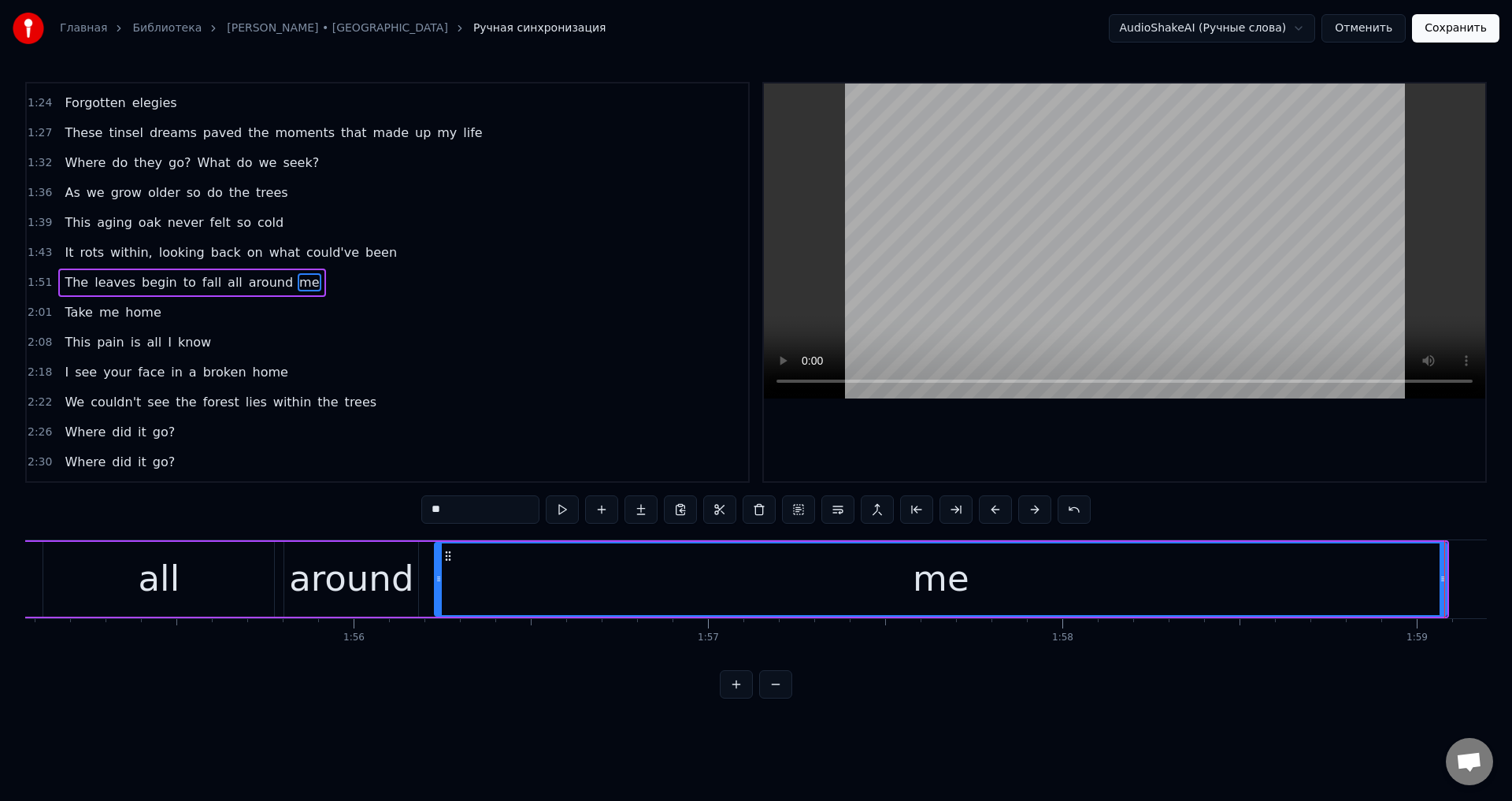
scroll to position [0, 41022]
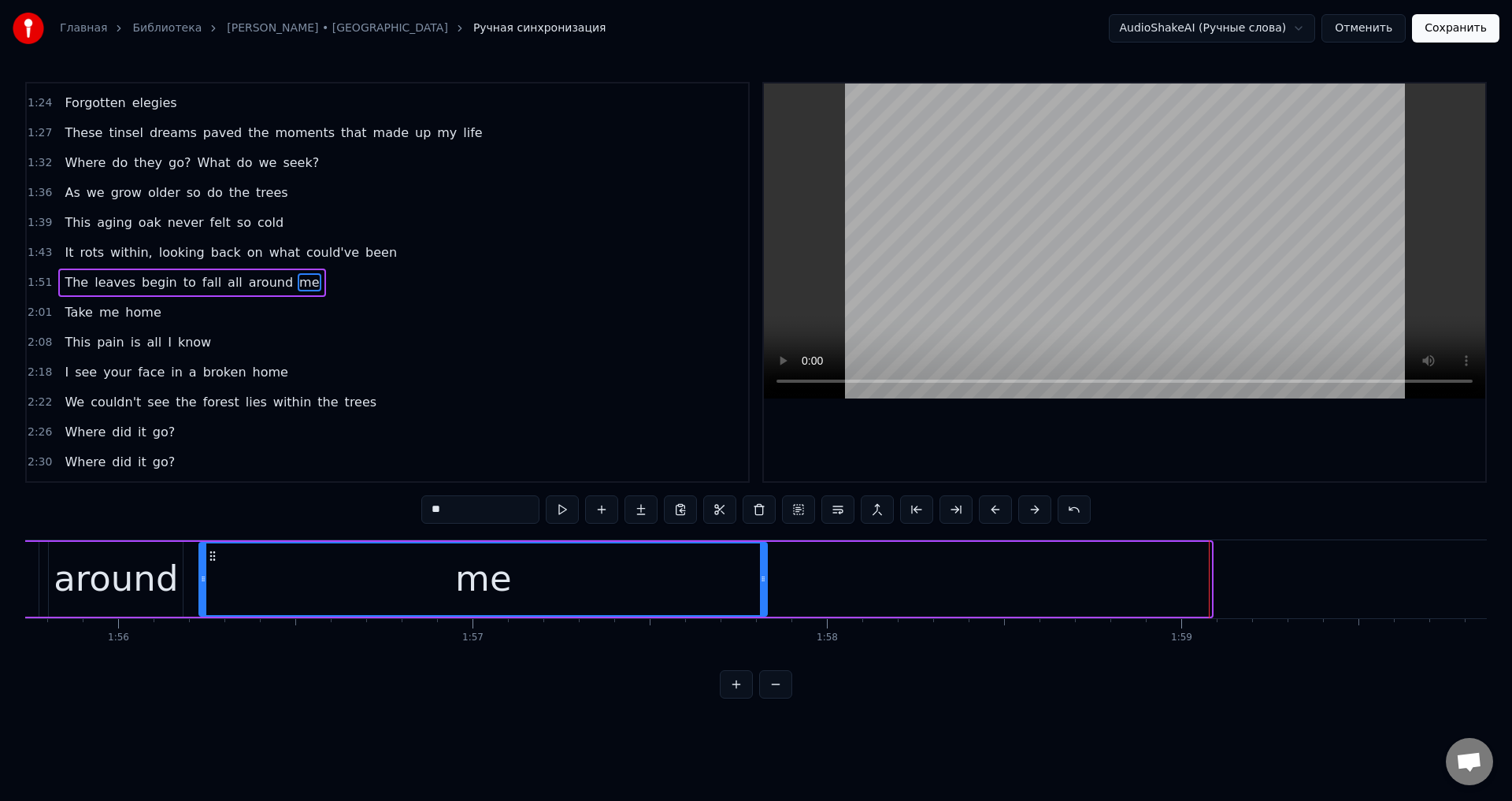
drag, startPoint x: 1208, startPoint y: 574, endPoint x: 764, endPoint y: 589, distance: 444.3
click at [764, 589] on div at bounding box center [763, 579] width 6 height 72
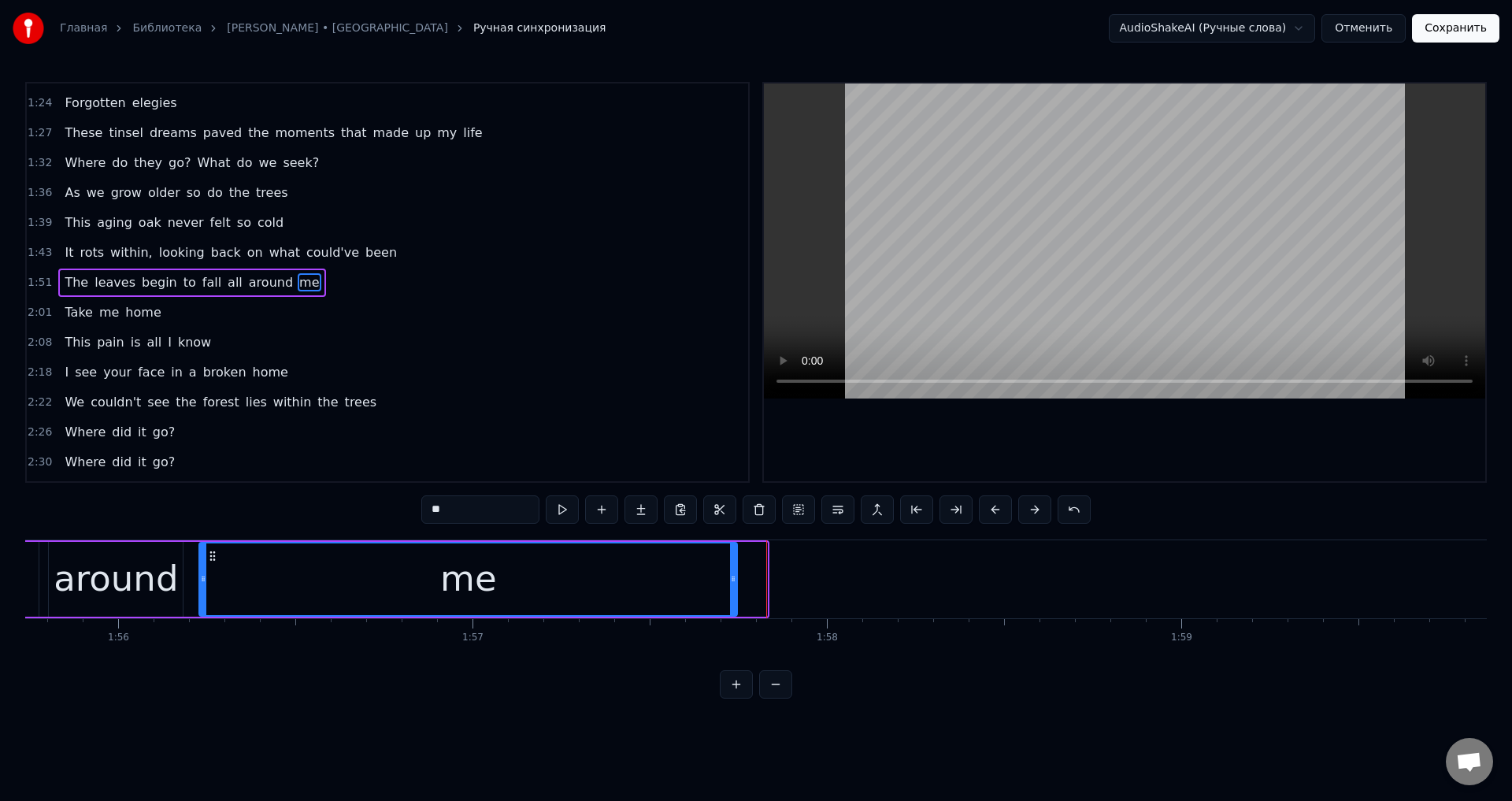
drag, startPoint x: 762, startPoint y: 589, endPoint x: 732, endPoint y: 594, distance: 30.4
click at [732, 594] on div at bounding box center [733, 579] width 6 height 72
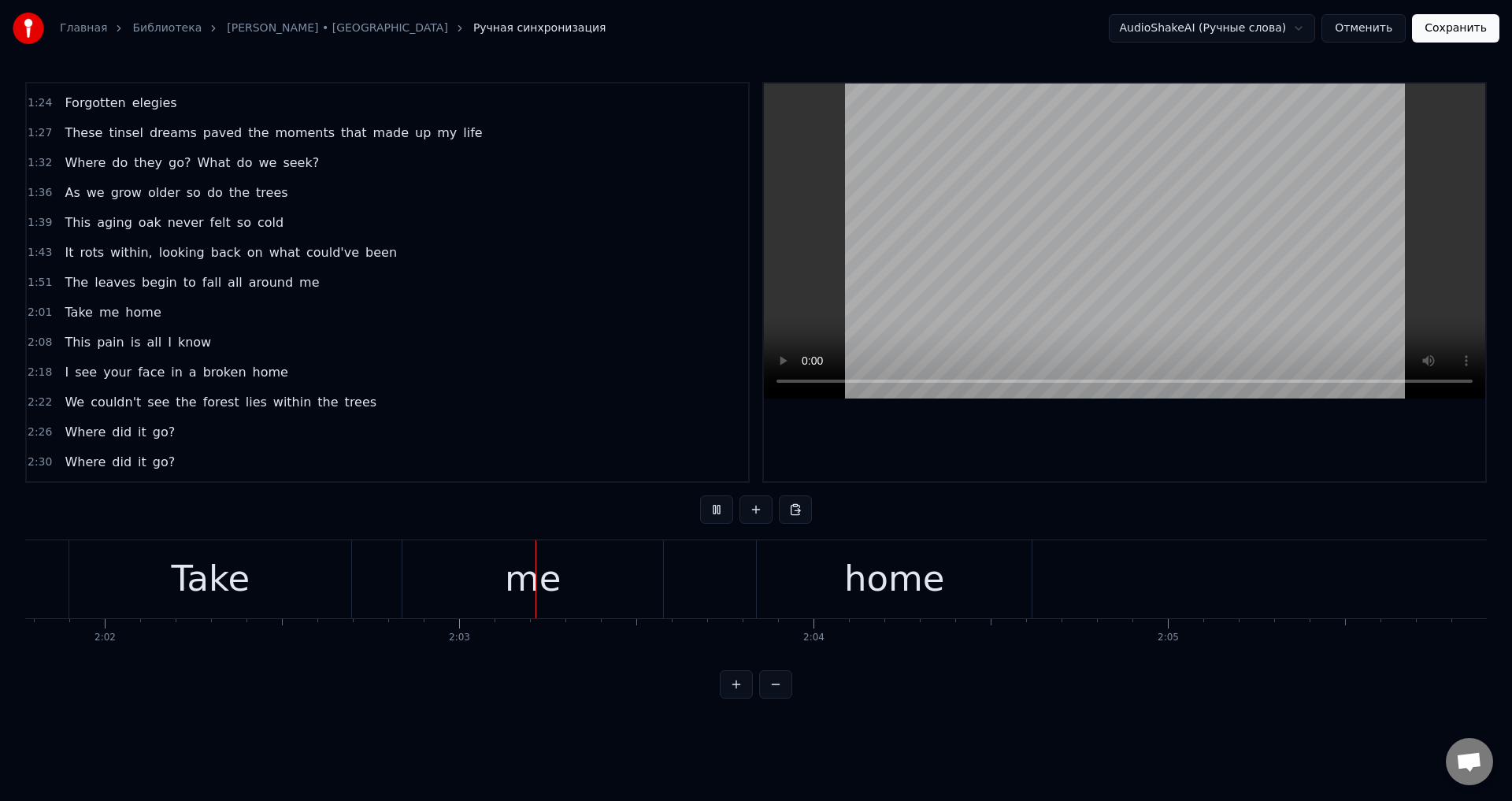
scroll to position [0, 43427]
click at [609, 594] on div "home" at bounding box center [630, 578] width 101 height 54
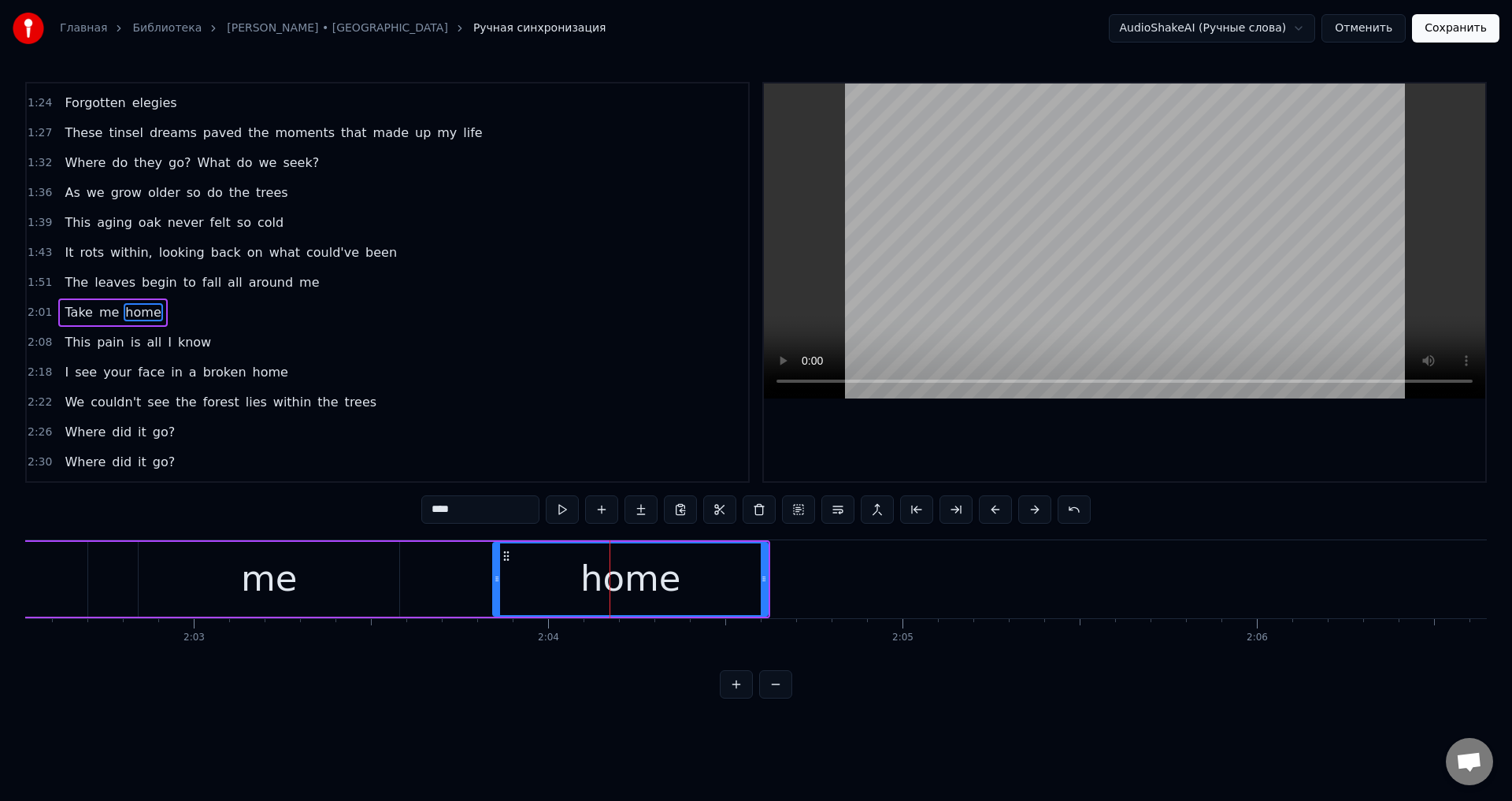
scroll to position [264, 0]
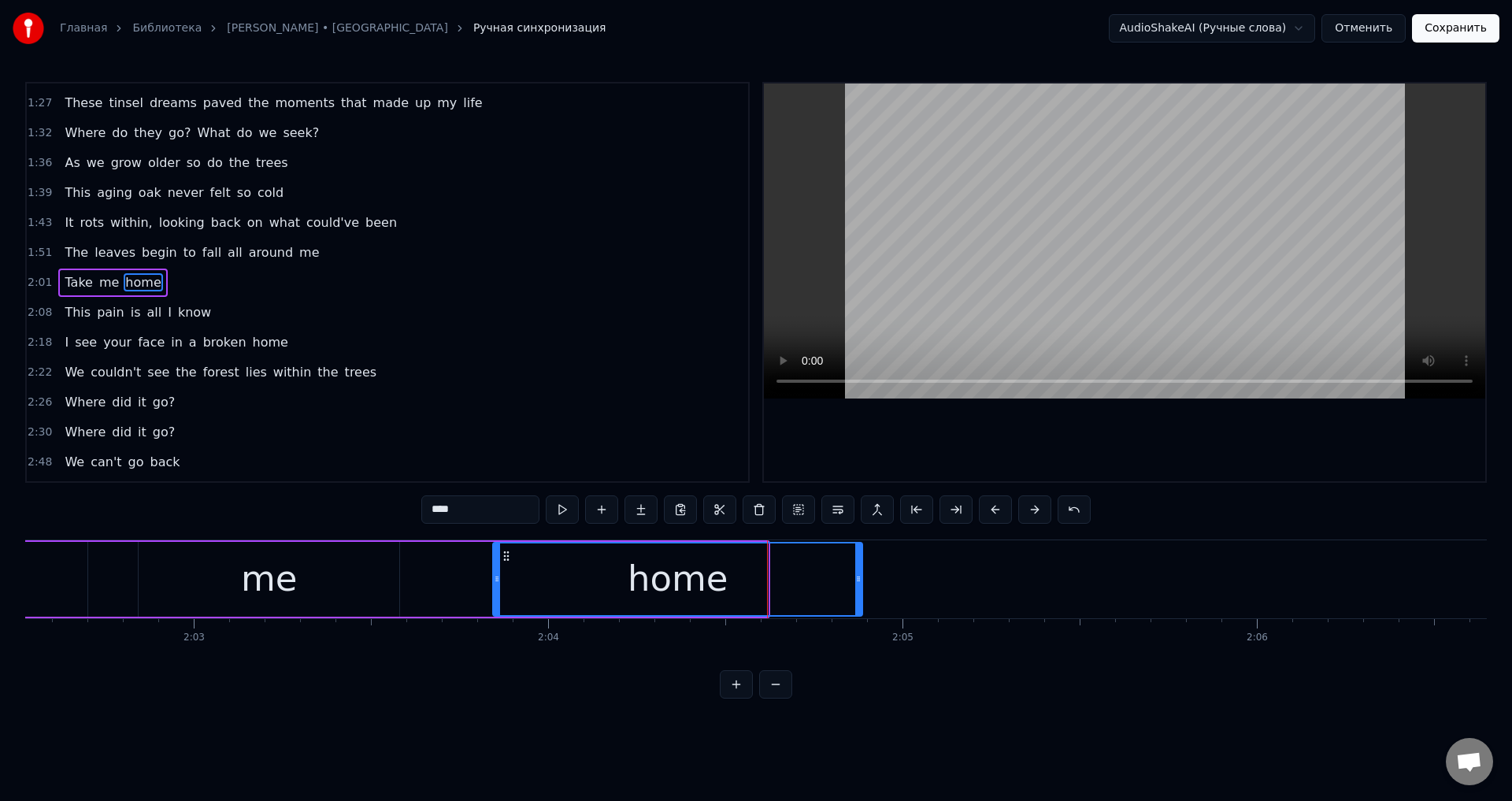
drag, startPoint x: 765, startPoint y: 576, endPoint x: 859, endPoint y: 576, distance: 94.0
click at [859, 576] on icon at bounding box center [858, 579] width 6 height 12
drag, startPoint x: 859, startPoint y: 576, endPoint x: 979, endPoint y: 577, distance: 120.0
click at [979, 577] on icon at bounding box center [978, 579] width 6 height 12
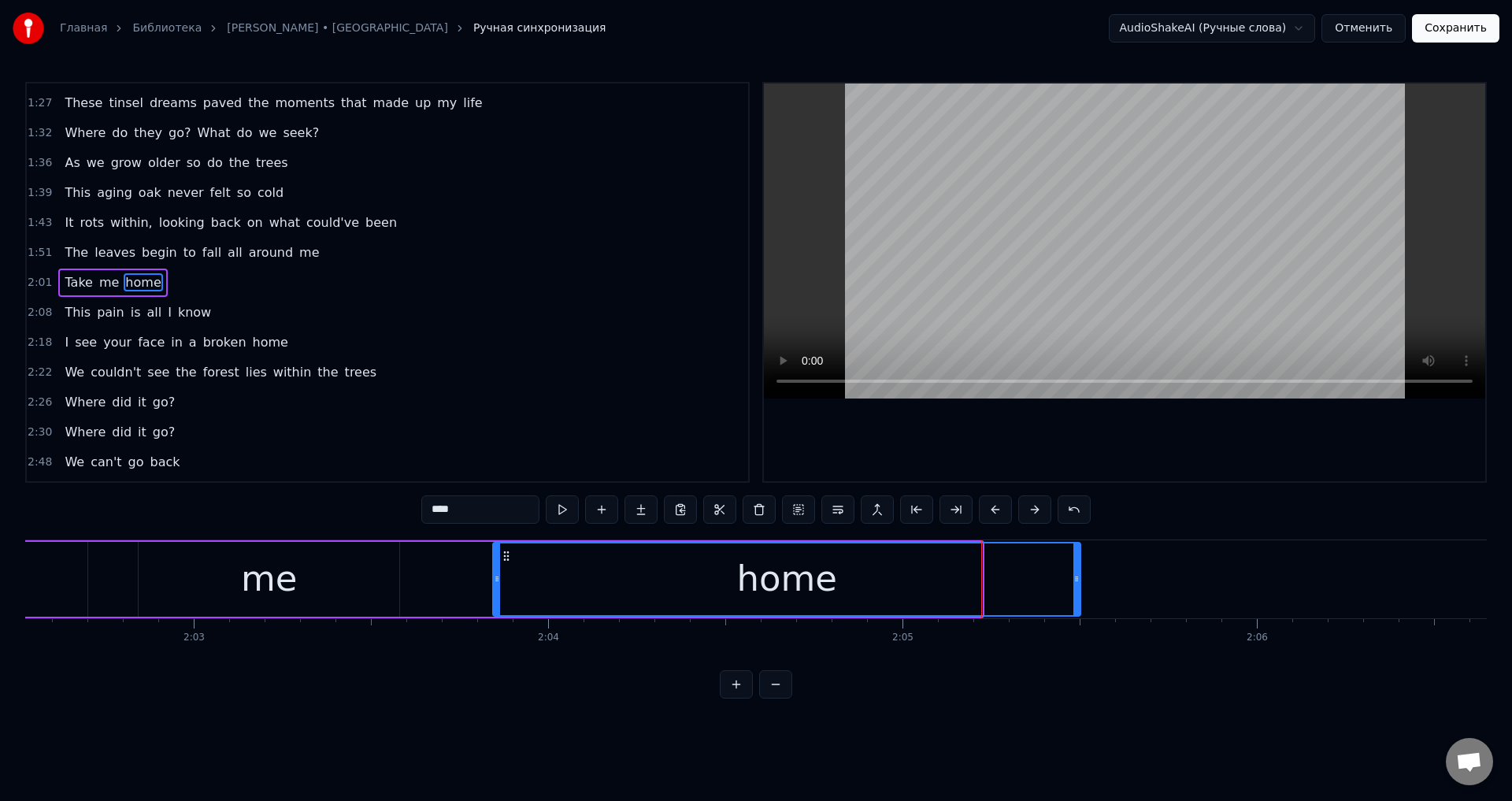
drag, startPoint x: 979, startPoint y: 577, endPoint x: 1078, endPoint y: 577, distance: 99.0
click at [1078, 577] on circle at bounding box center [1078, 576] width 1 height 1
drag, startPoint x: 1078, startPoint y: 577, endPoint x: 1014, endPoint y: 588, distance: 64.9
click at [1014, 588] on div at bounding box center [1013, 579] width 6 height 72
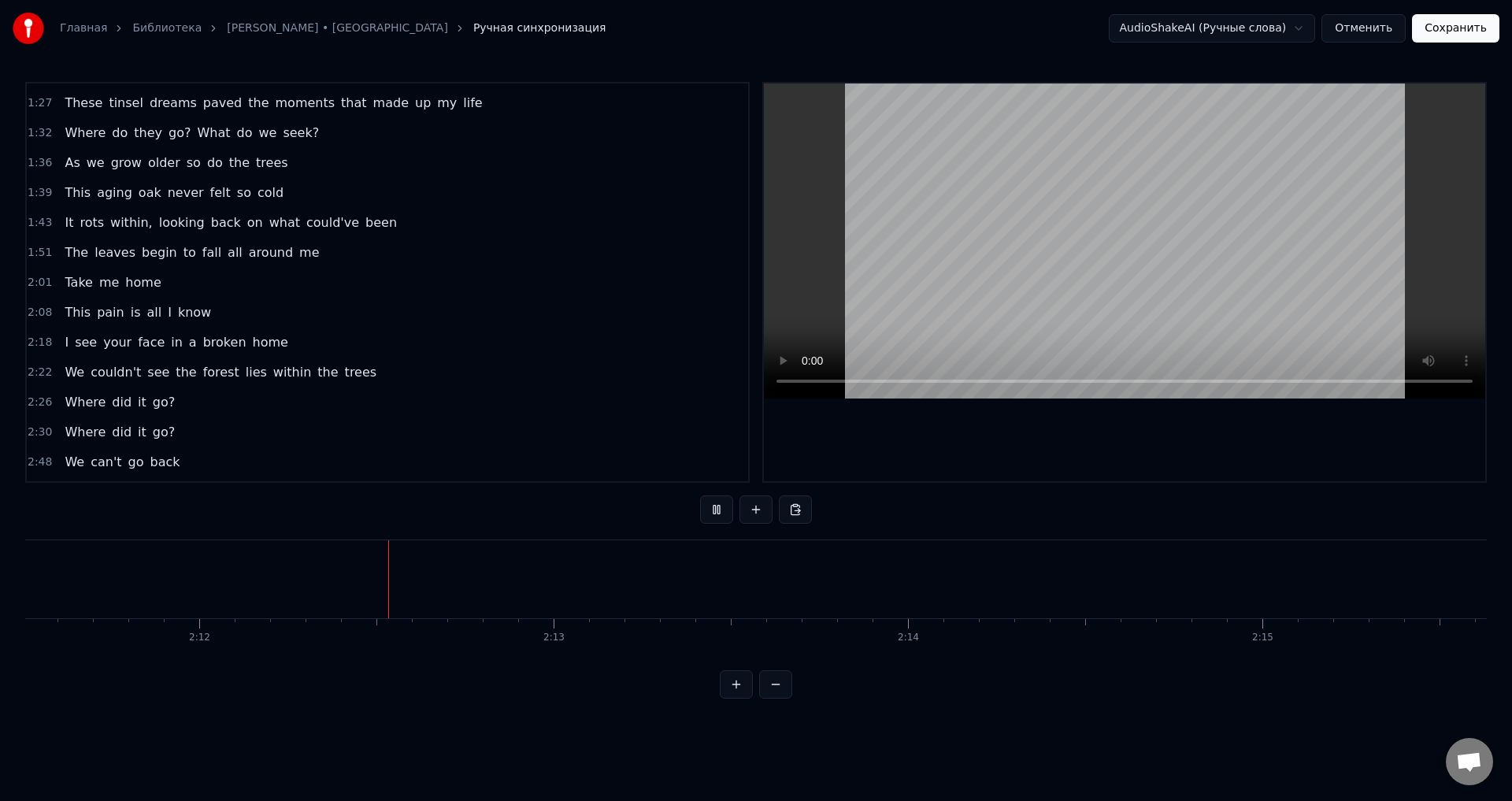
scroll to position [0, 46668]
click at [1438, 17] on button "Сохранить" at bounding box center [1455, 28] width 88 height 28
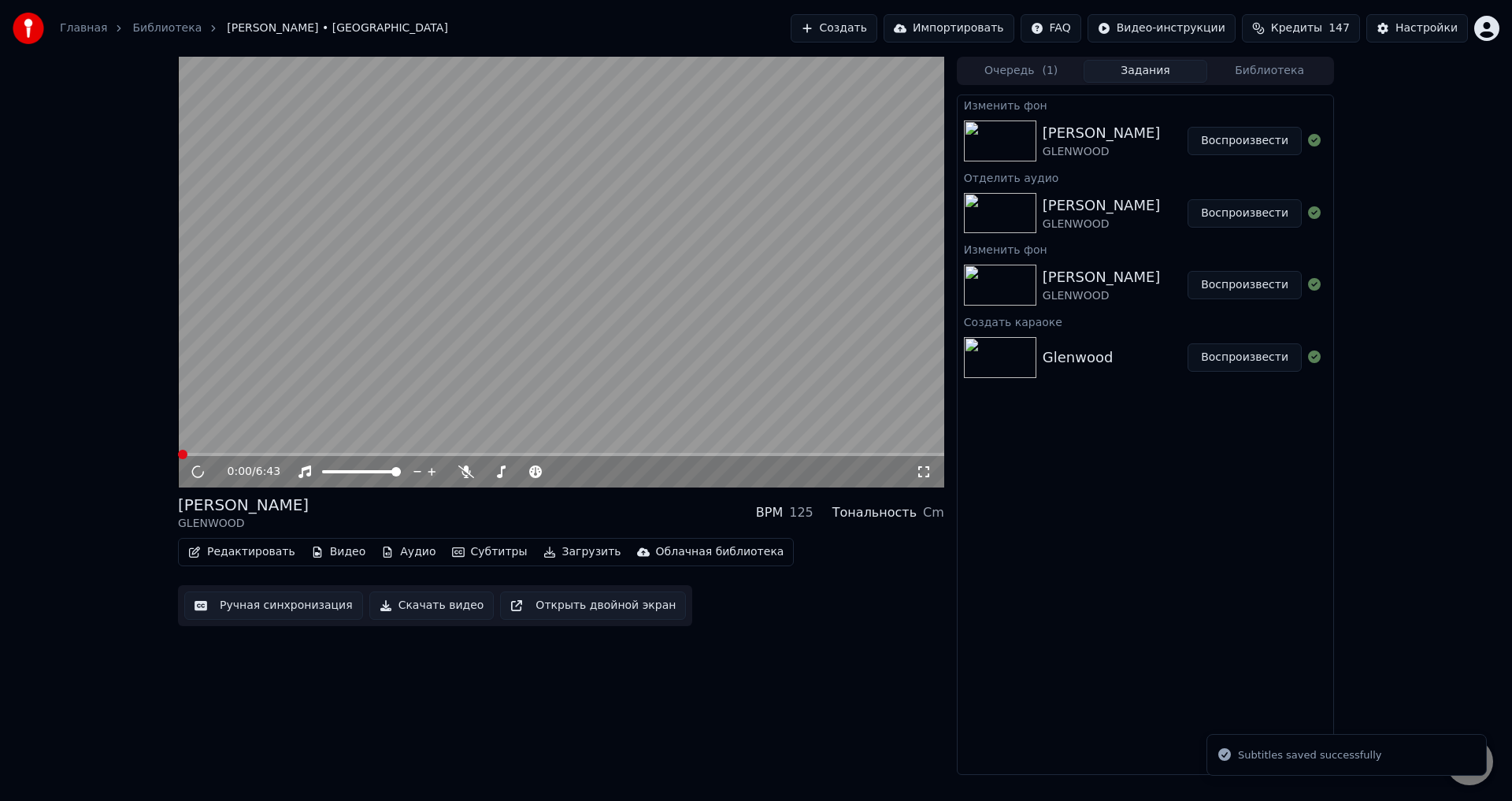
click at [609, 240] on video at bounding box center [561, 271] width 767 height 431
click at [1100, 434] on div "Изменить фон [PERSON_NAME] GLENWOOD Воспроизвести Отделить аудио [PERSON_NAME] …" at bounding box center [1145, 435] width 378 height 681
click at [927, 474] on icon at bounding box center [924, 471] width 16 height 12
click at [565, 527] on div "[PERSON_NAME] GLENWOOD BPM 125 Тональность Cm" at bounding box center [561, 513] width 767 height 38
click at [571, 507] on div "[PERSON_NAME] GLENWOOD BPM 125 Тональность Cm" at bounding box center [561, 513] width 767 height 38
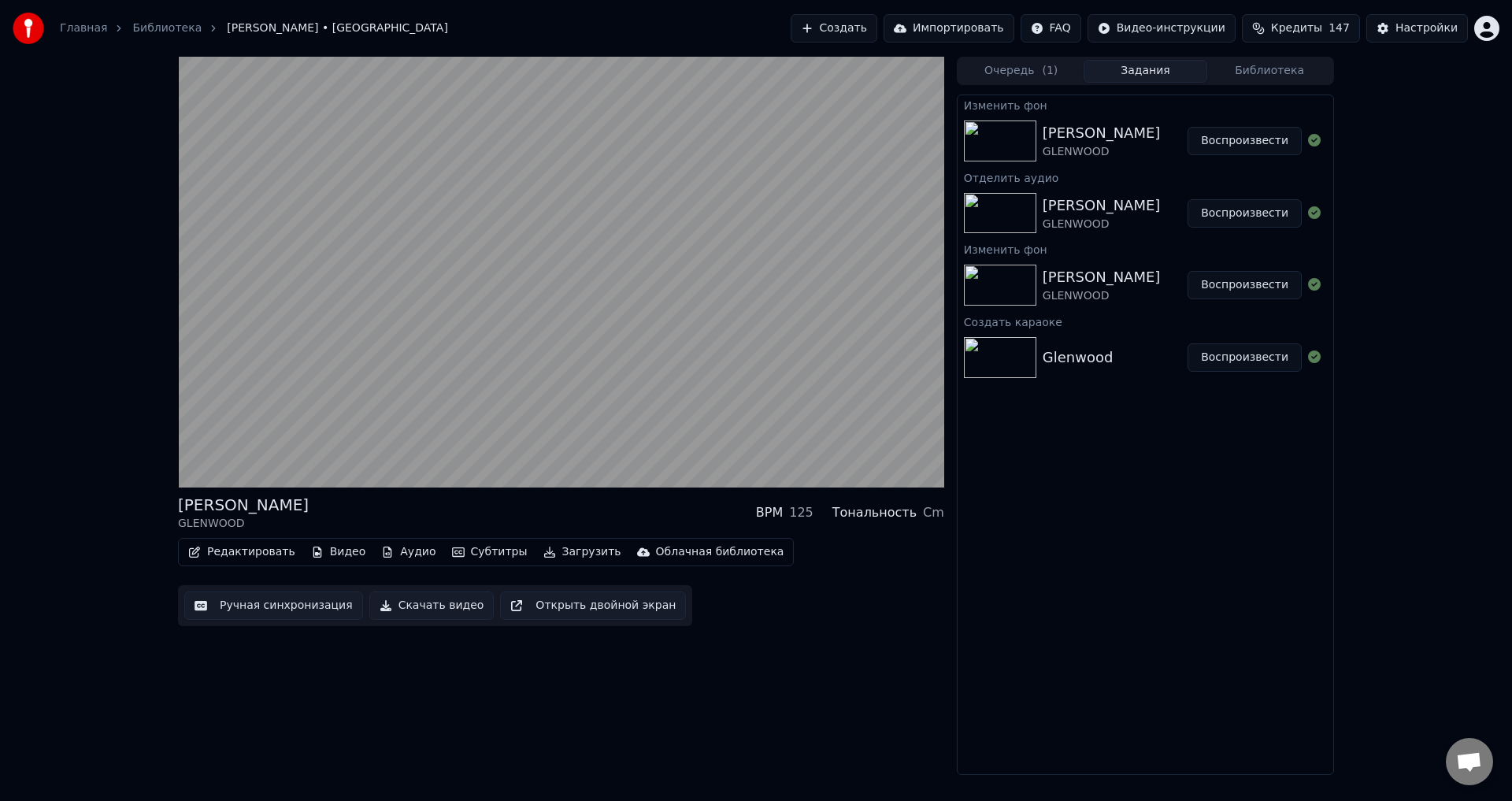
click at [540, 508] on div "[PERSON_NAME] GLENWOOD BPM 125 Тональность Cm" at bounding box center [561, 513] width 767 height 38
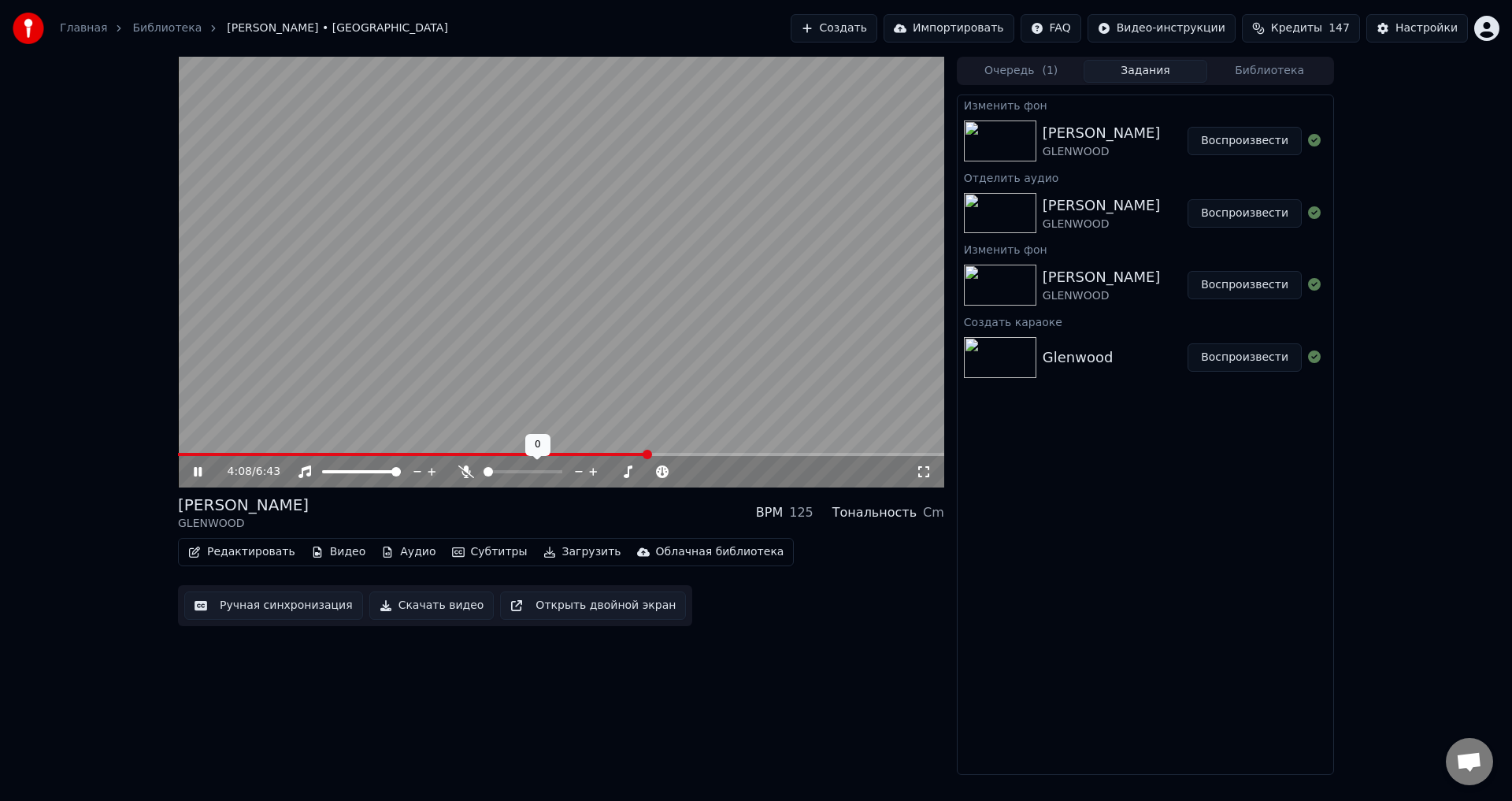
click at [484, 477] on span at bounding box center [488, 471] width 10 height 10
click at [464, 505] on div "[PERSON_NAME] GLENWOOD BPM 125 Тональность Cm" at bounding box center [561, 513] width 767 height 38
click at [1378, 131] on div "6:04 / 6:43 [PERSON_NAME] GLENWOOD BPM 125 Тональность Cm Редактировать Видео А…" at bounding box center [756, 416] width 1512 height 718
